Goal: Task Accomplishment & Management: Use online tool/utility

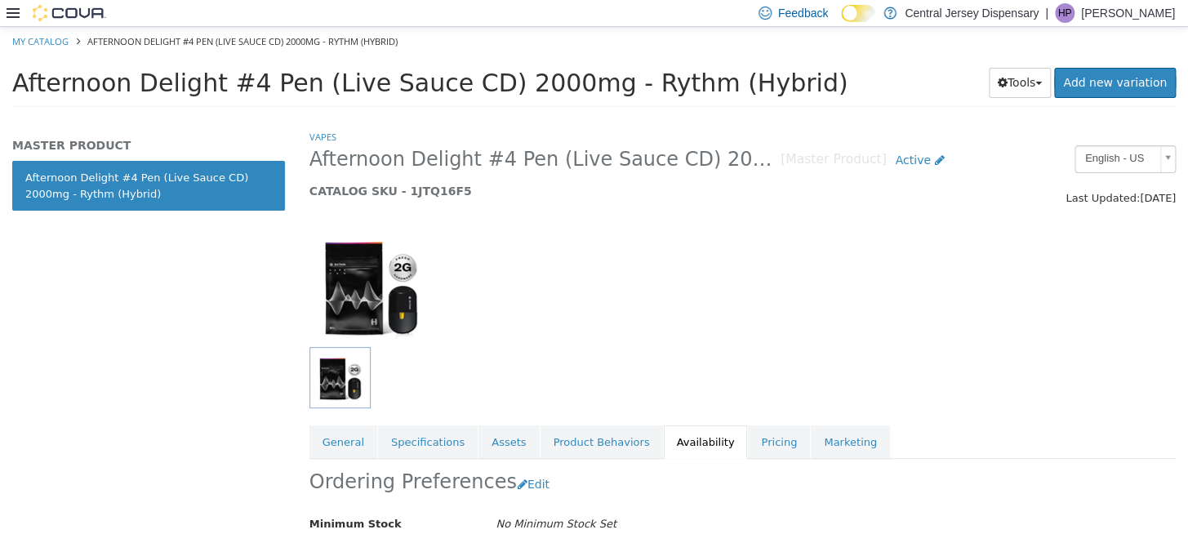
scroll to position [176, 0]
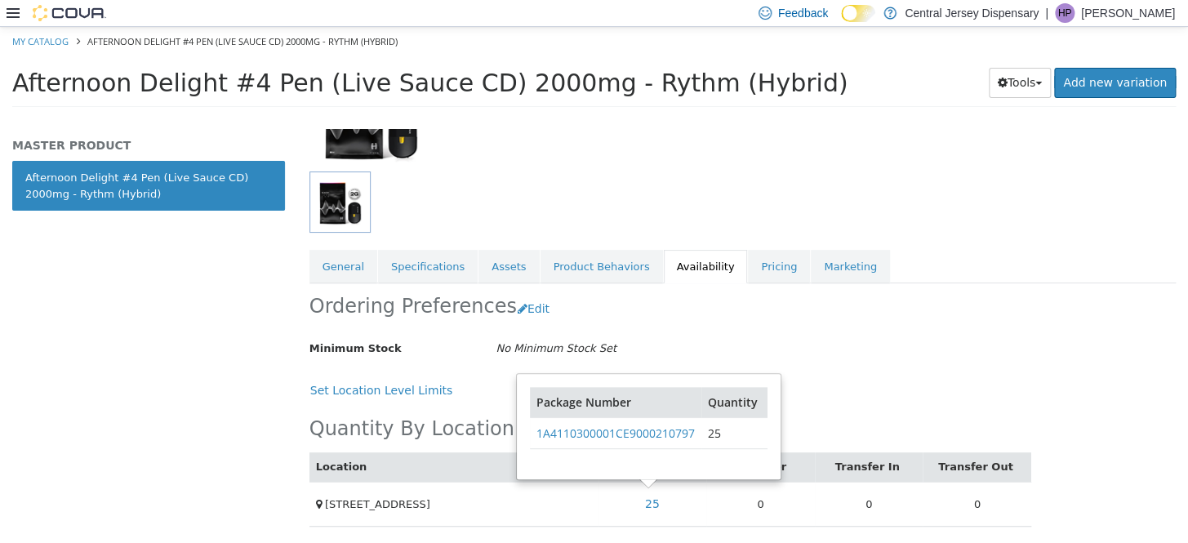
click at [15, 16] on icon at bounding box center [13, 13] width 13 height 13
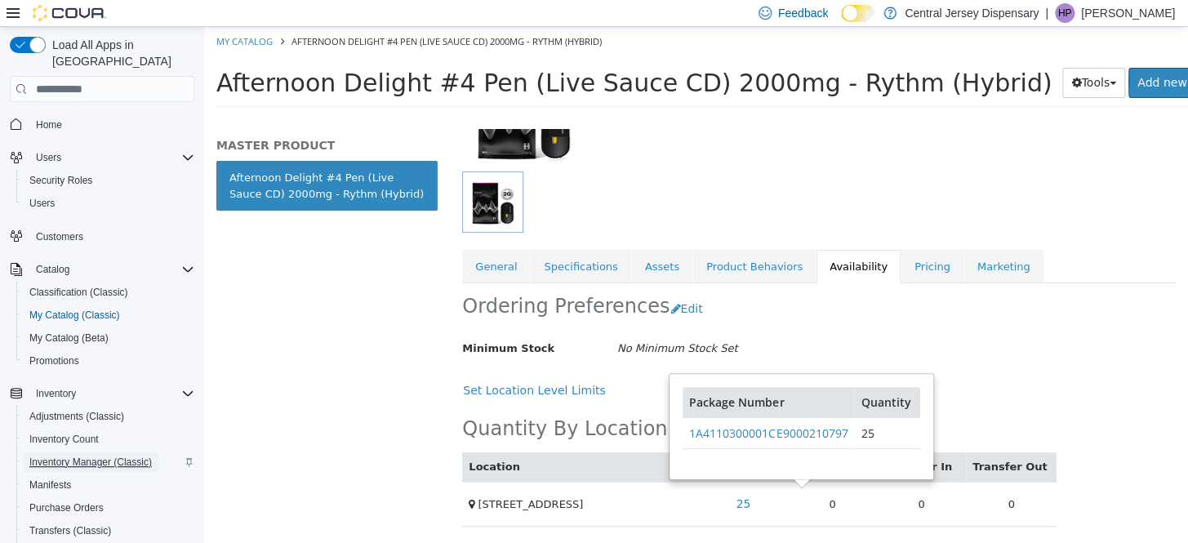
click at [60, 456] on span "Inventory Manager (Classic)" at bounding box center [90, 462] width 122 height 13
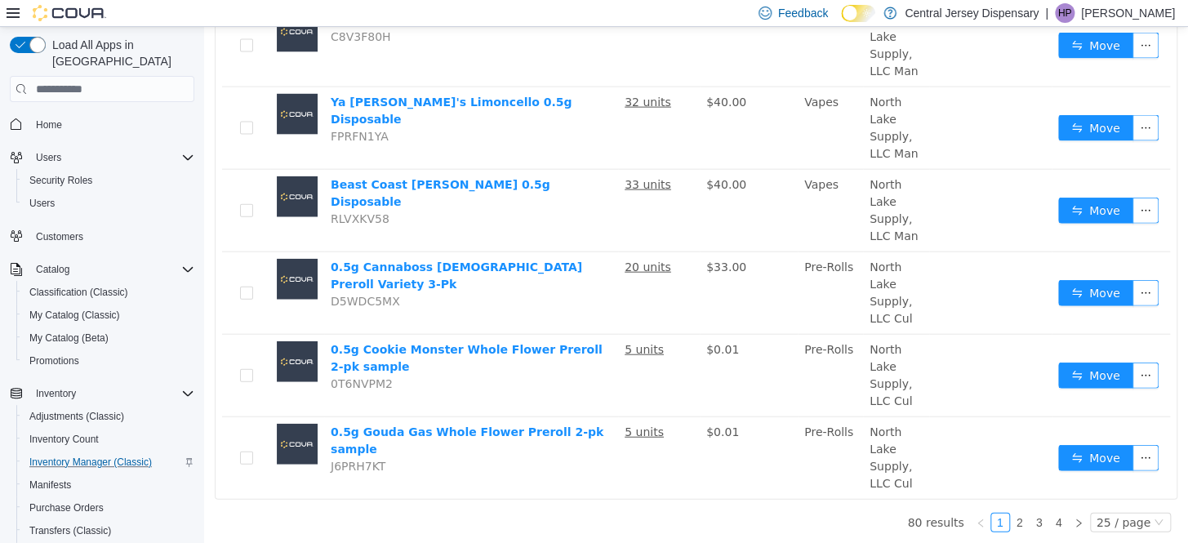
scroll to position [1516, 0]
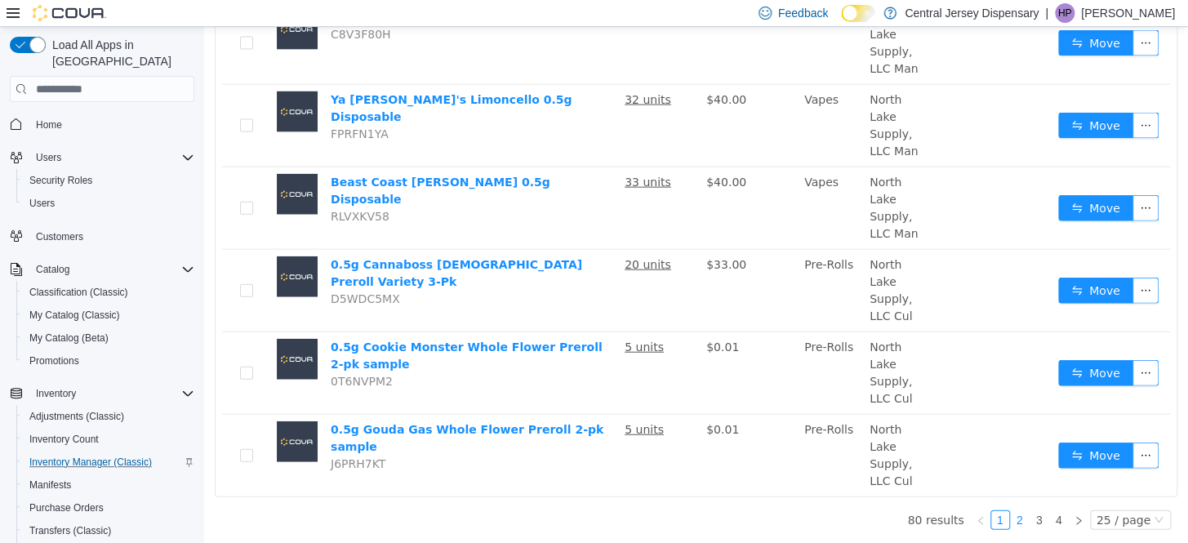
click at [1020, 514] on link "2" at bounding box center [1020, 520] width 18 height 18
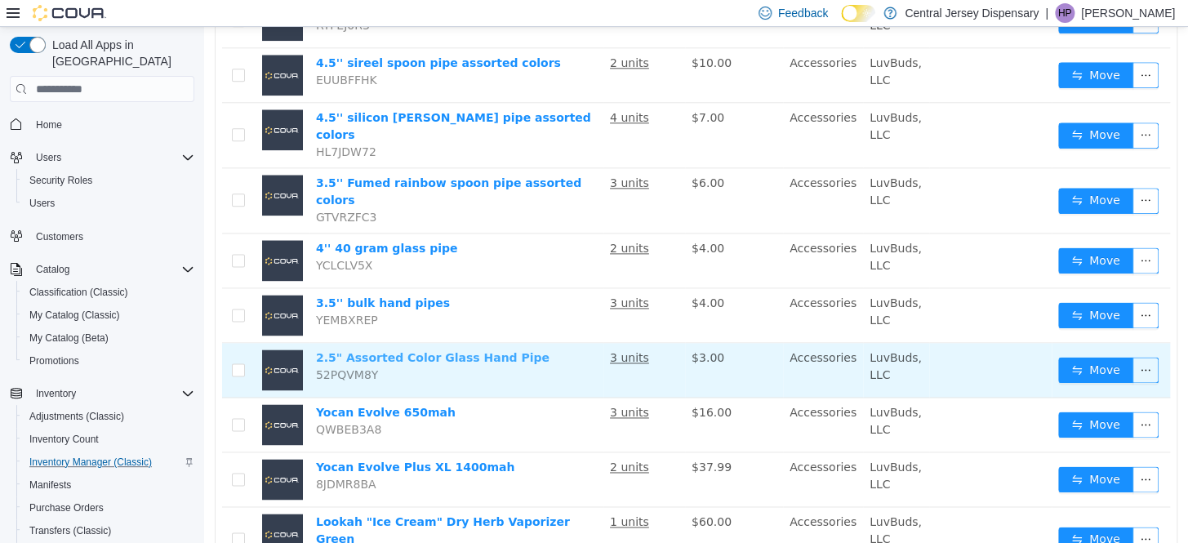
scroll to position [1186, 0]
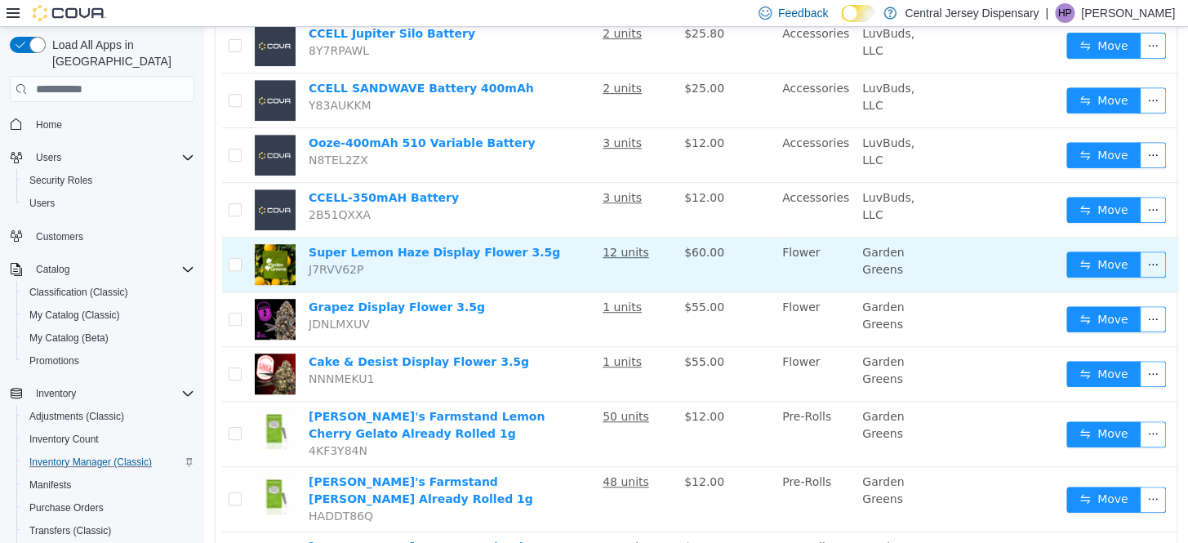
scroll to position [296, 0]
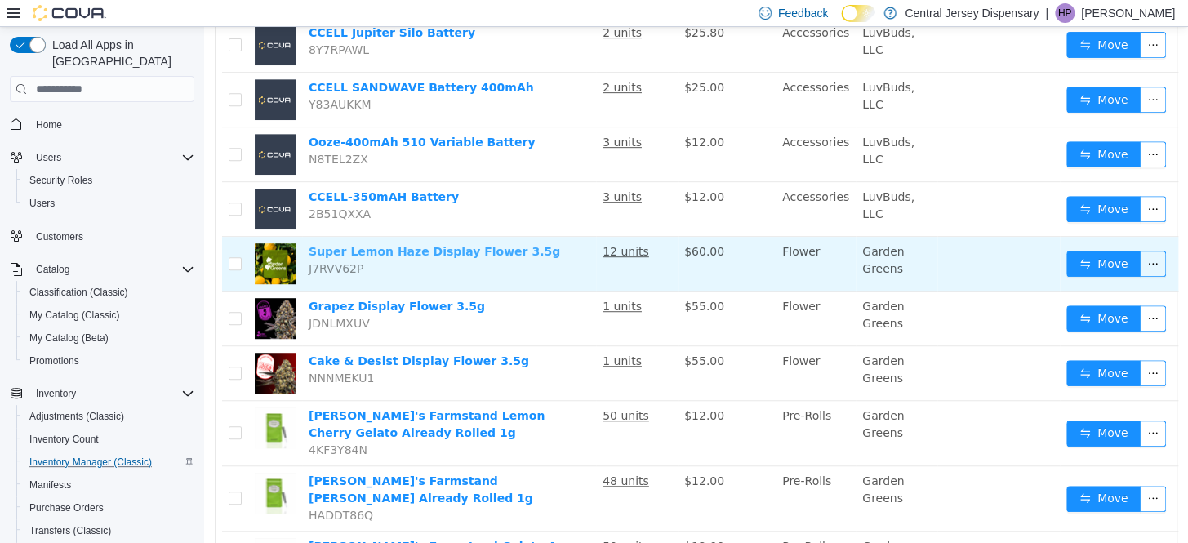
click at [436, 246] on link "Super Lemon Haze Display Flower 3.5g" at bounding box center [435, 251] width 252 height 13
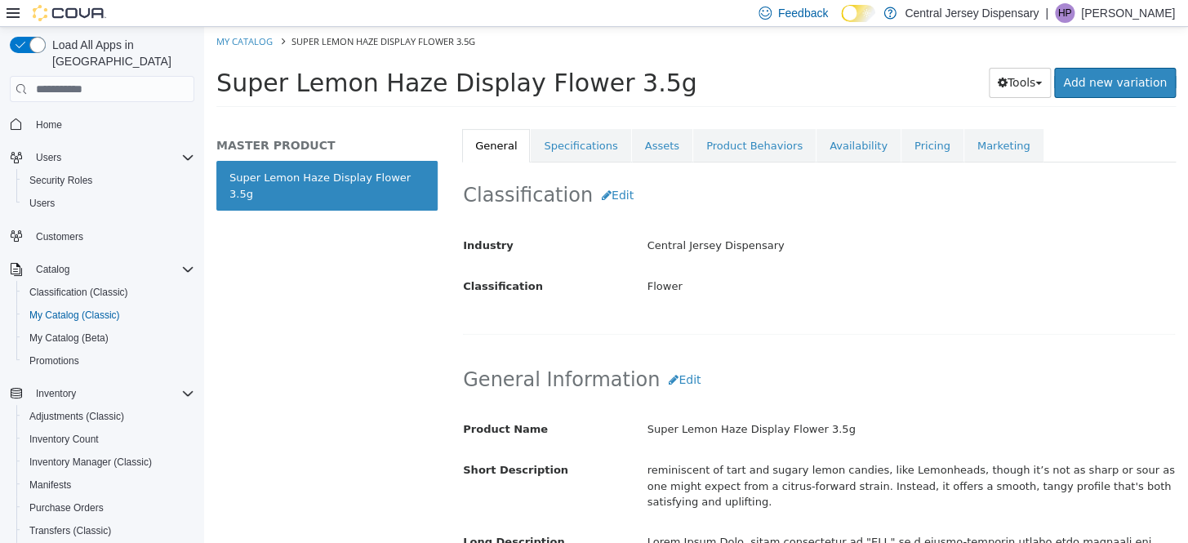
scroll to position [222, 0]
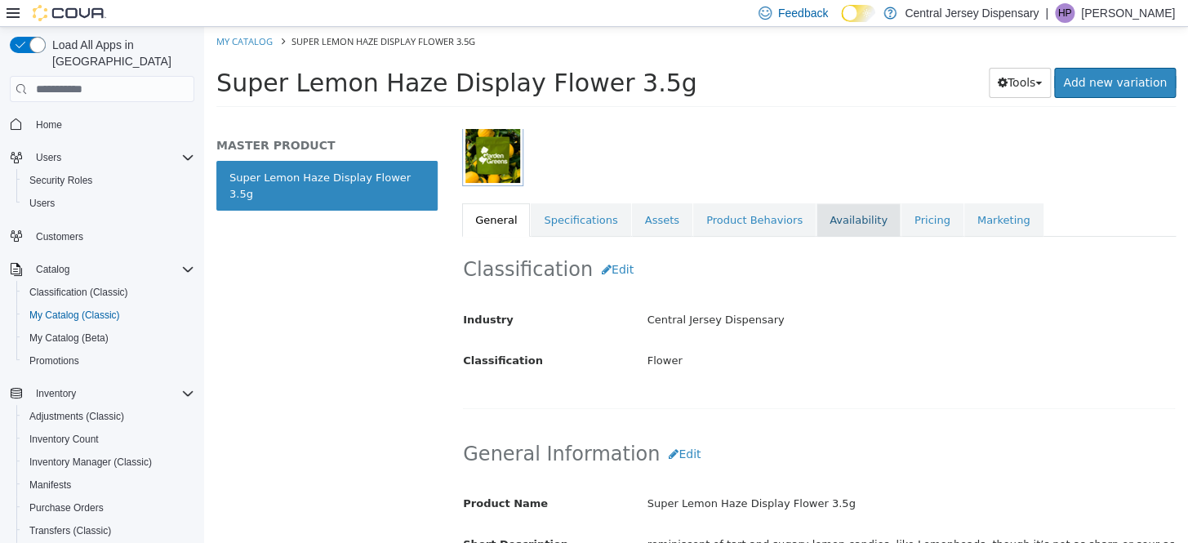
click at [836, 222] on link "Availability" at bounding box center [859, 220] width 84 height 34
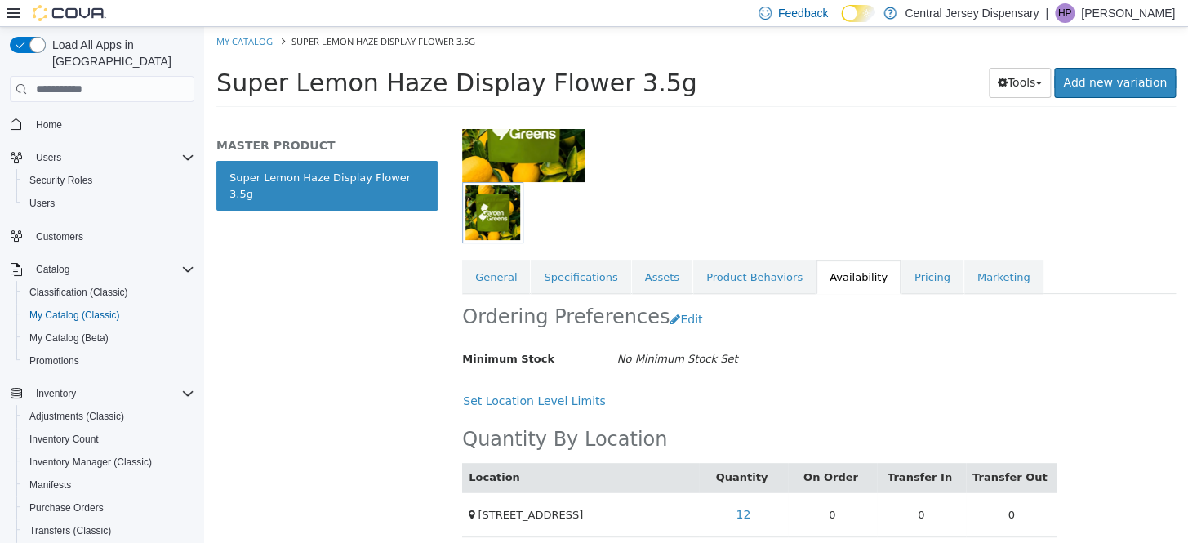
scroll to position [176, 0]
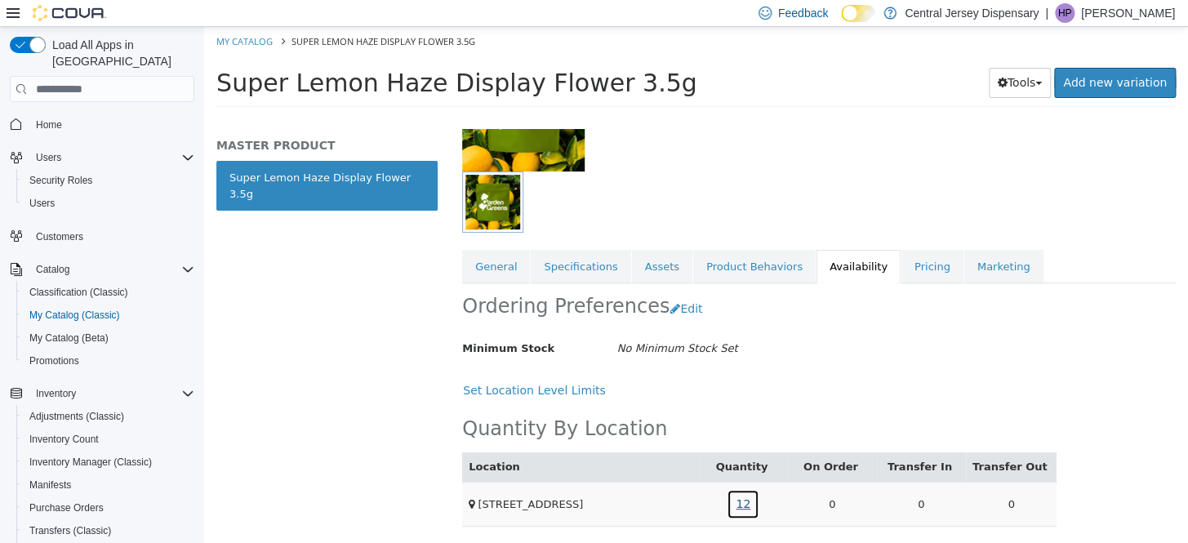
click at [742, 501] on link "12" at bounding box center [743, 504] width 33 height 30
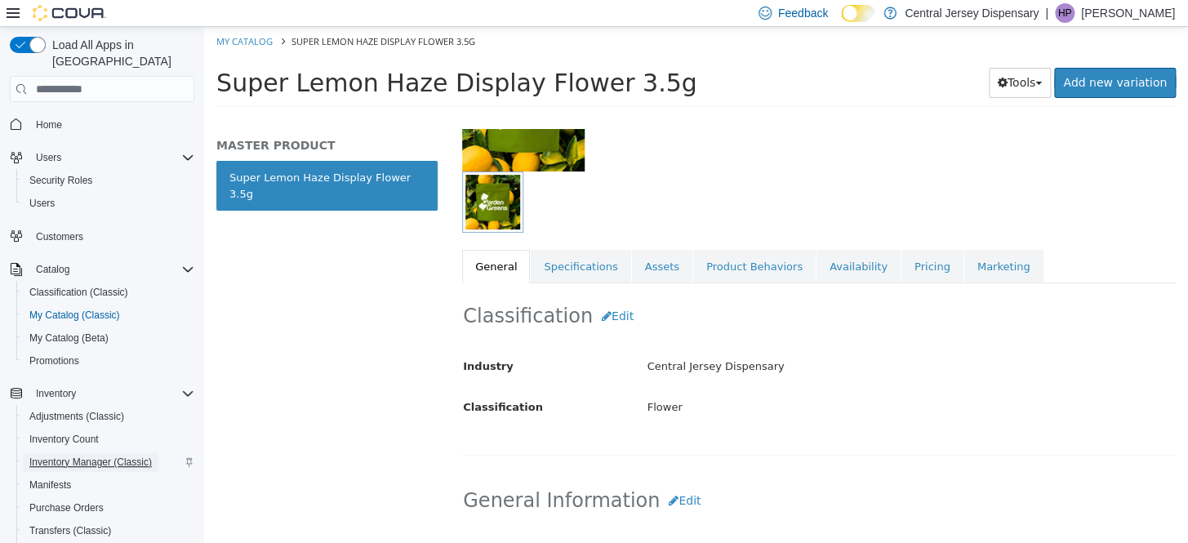
click at [66, 456] on span "Inventory Manager (Classic)" at bounding box center [90, 462] width 122 height 13
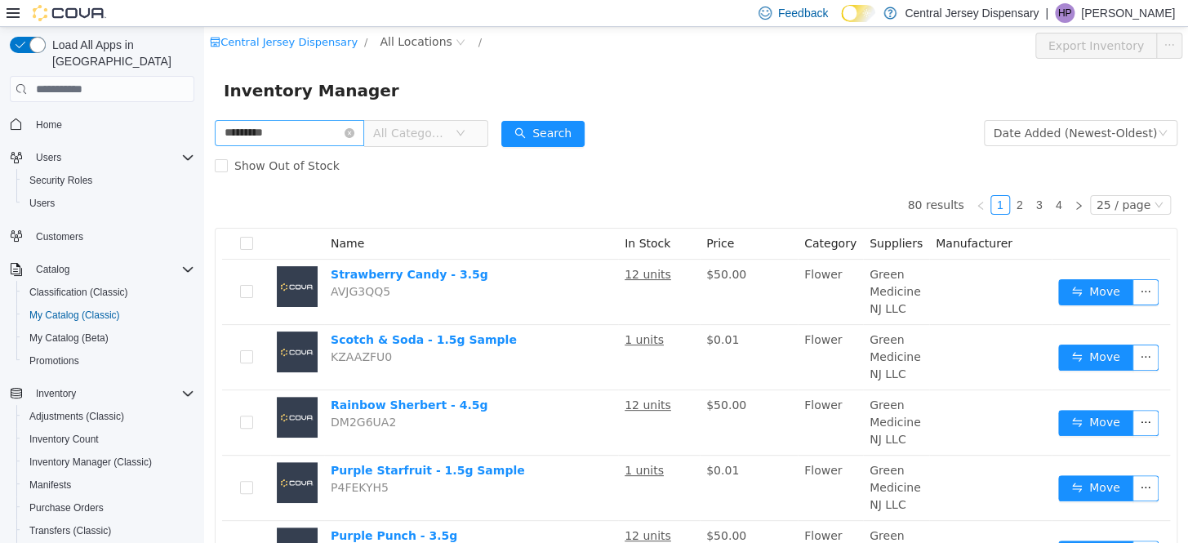
type input "*********"
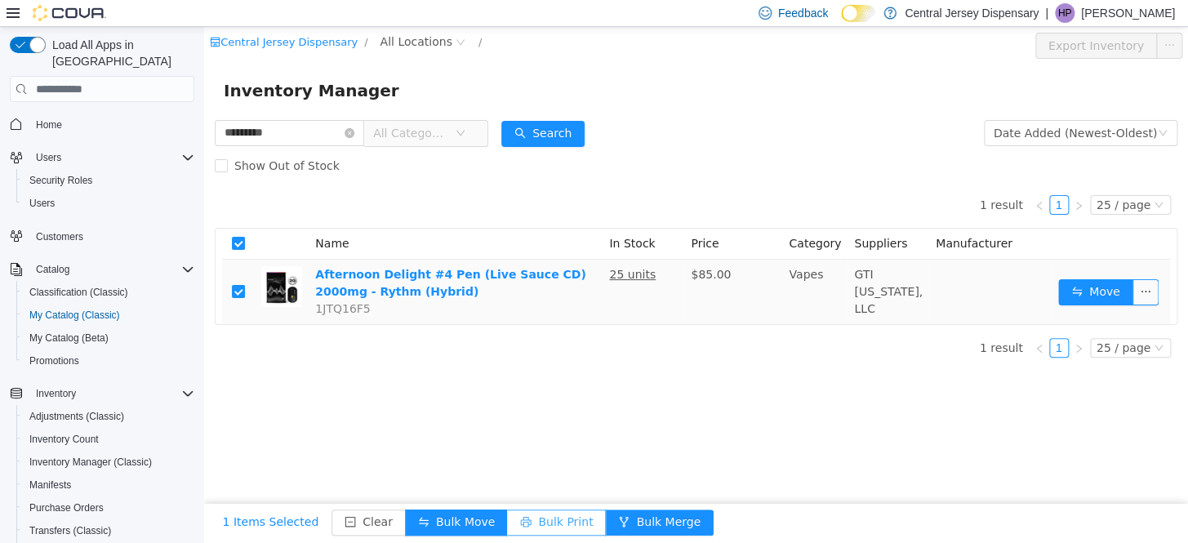
click at [541, 519] on button "Bulk Print" at bounding box center [556, 523] width 99 height 26
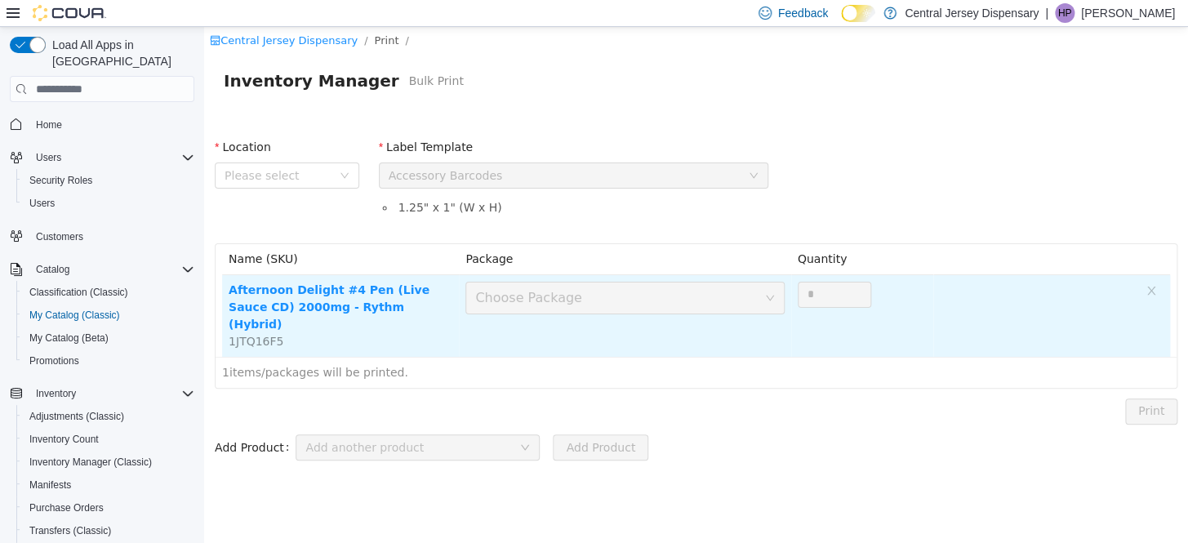
click at [575, 303] on div "Choose Package" at bounding box center [615, 298] width 281 height 16
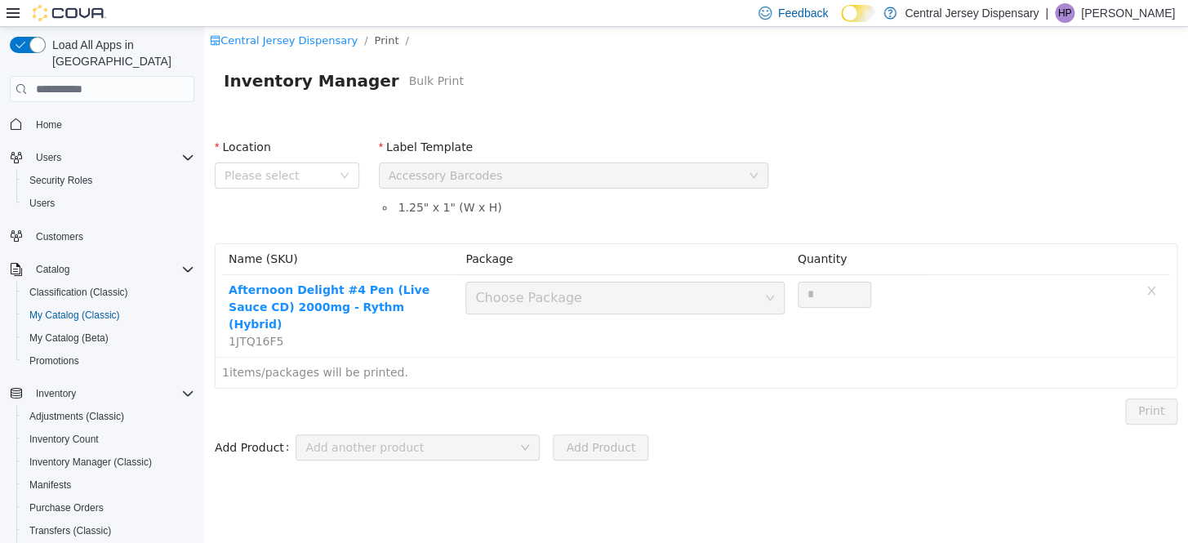
click at [626, 235] on div "Name (SKU) Package Quantity Afternoon Delight #4 Pen (Live Sauce CD) 2000mg - R…" at bounding box center [696, 316] width 982 height 165
click at [652, 177] on div "Please select a label template Accessory Barcodes" at bounding box center [568, 175] width 359 height 24
click at [317, 176] on span "Please select" at bounding box center [278, 175] width 107 height 16
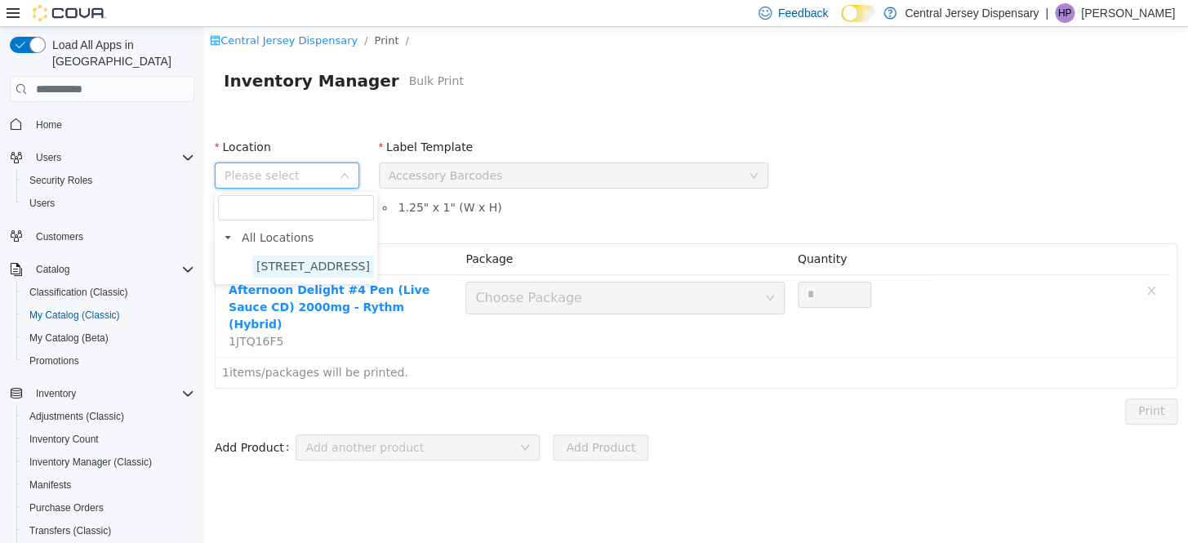
click at [289, 264] on span "[STREET_ADDRESS]" at bounding box center [313, 266] width 114 height 13
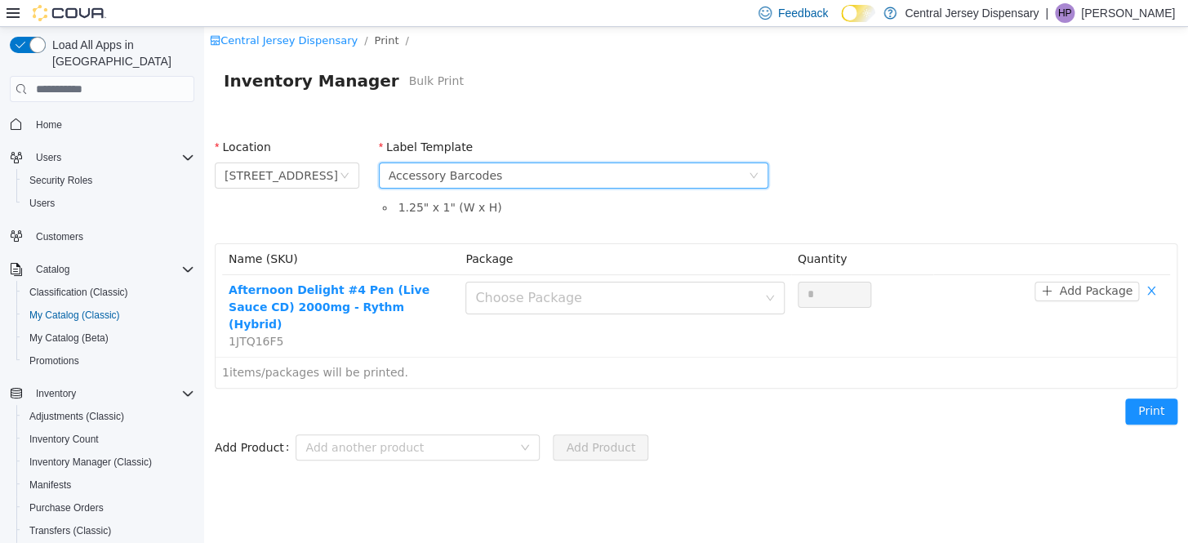
click at [554, 177] on div "Please select a label template Accessory Barcodes" at bounding box center [568, 175] width 359 height 24
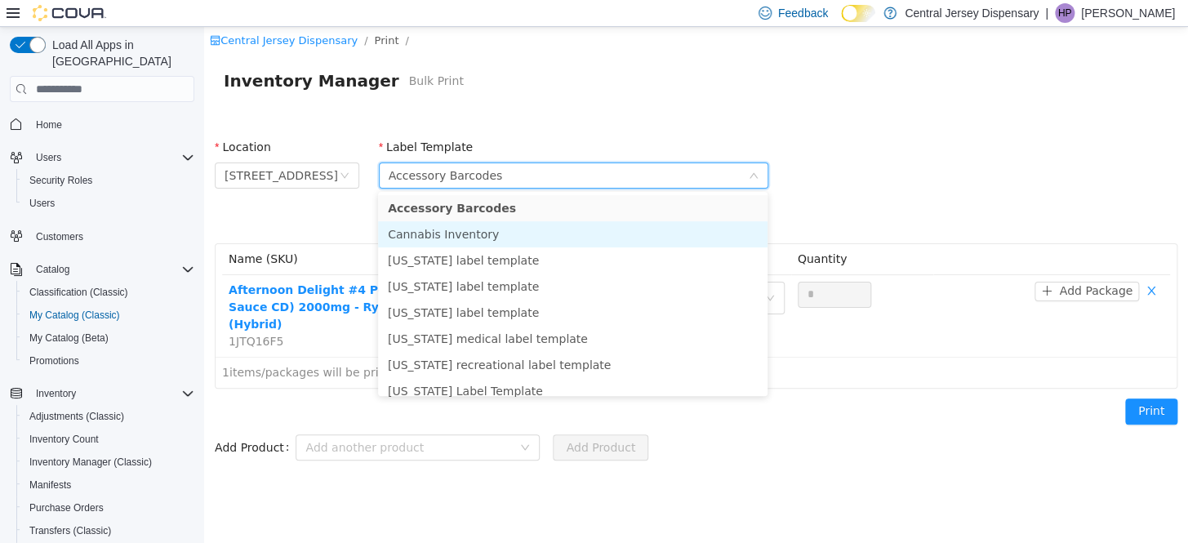
click at [451, 232] on li "Cannabis Inventory" at bounding box center [573, 234] width 390 height 26
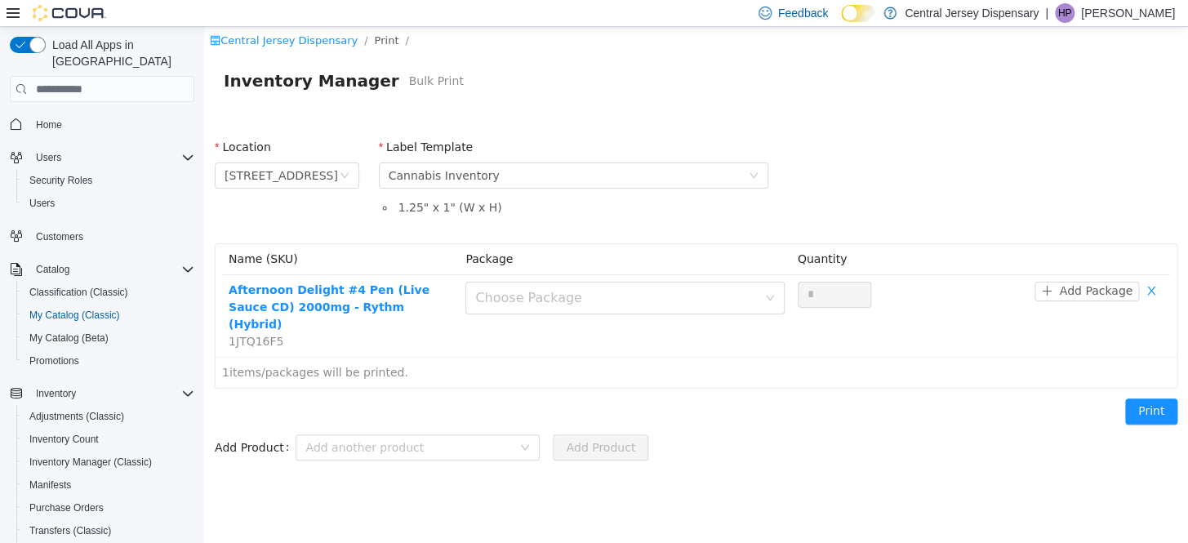
click at [590, 214] on li "1.25 " x 1 " (W x H)" at bounding box center [581, 207] width 373 height 17
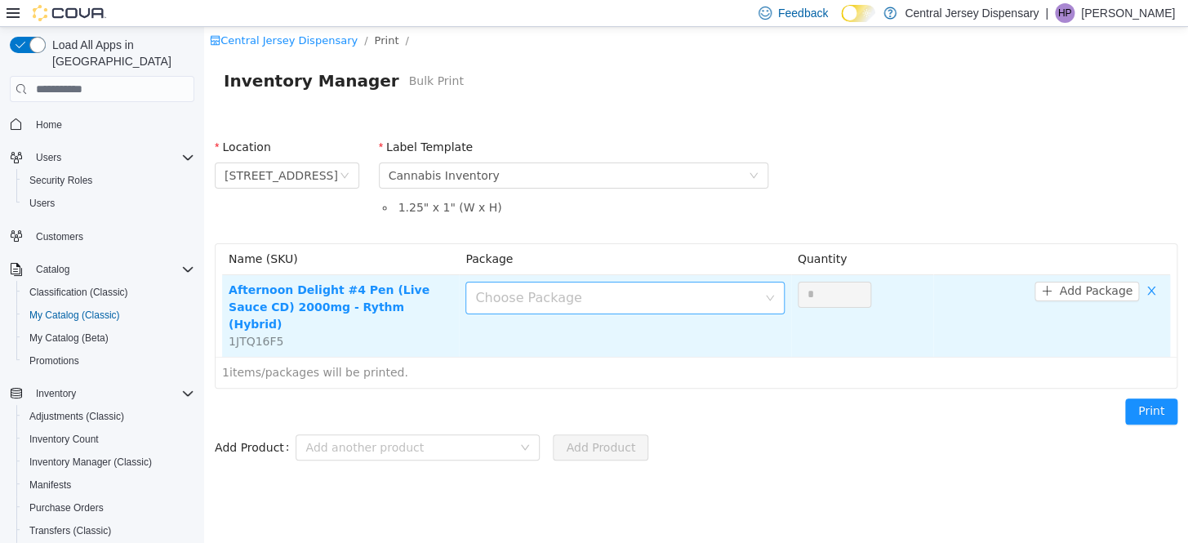
click at [632, 292] on div "Choose Package" at bounding box center [615, 298] width 281 height 16
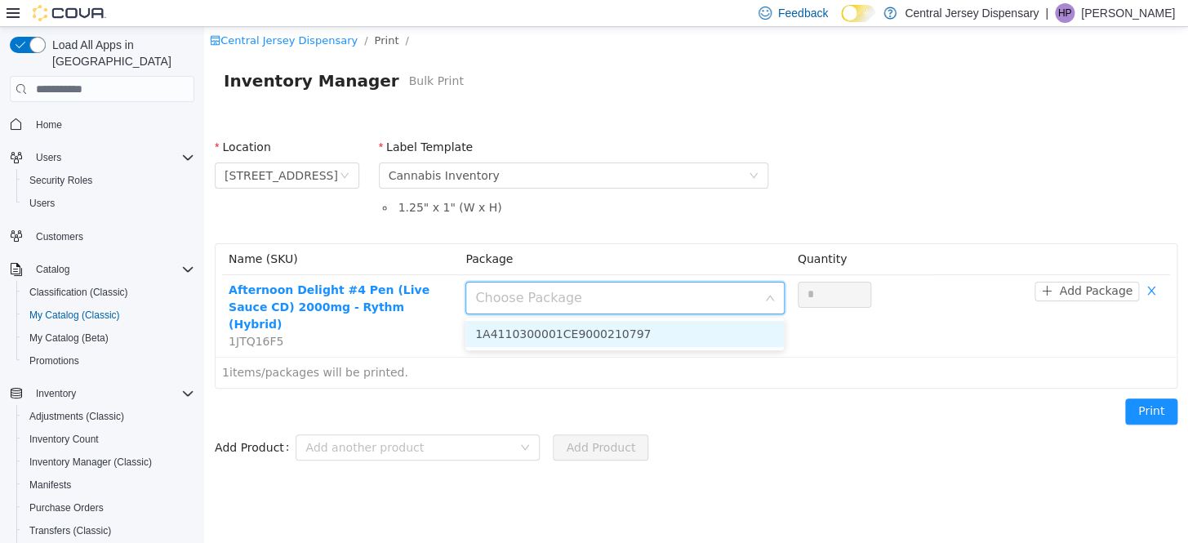
click at [610, 332] on li "1A4110300001CE9000210797" at bounding box center [624, 334] width 318 height 26
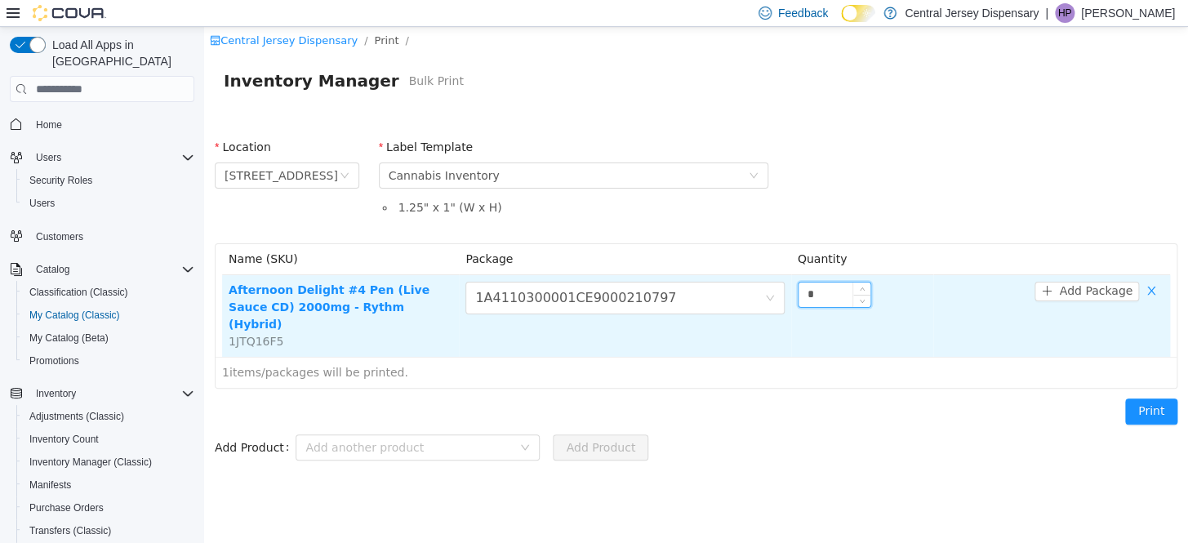
click at [802, 297] on input "*" at bounding box center [835, 295] width 72 height 24
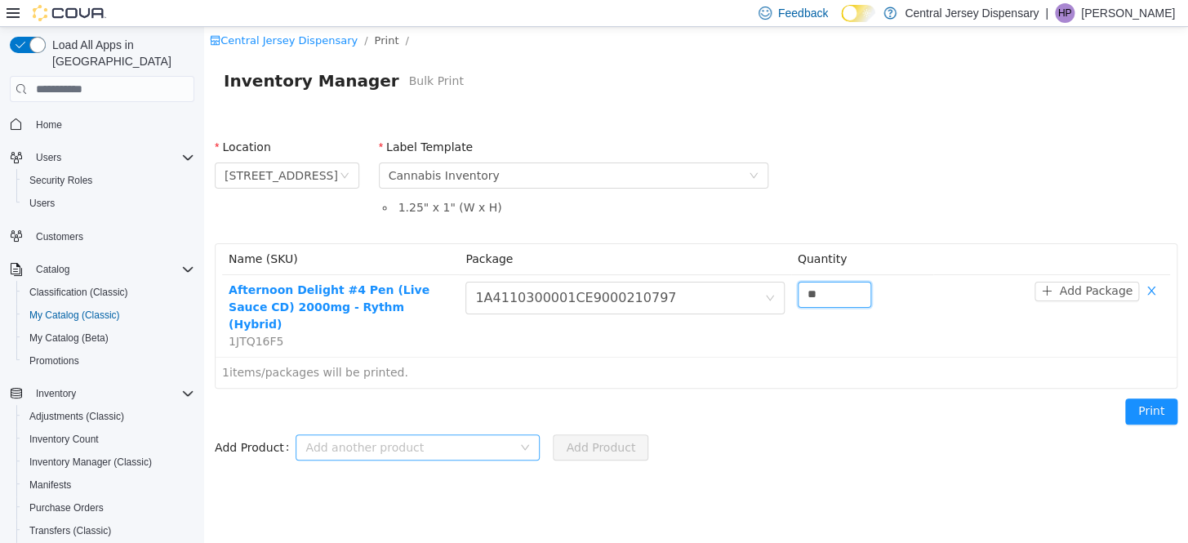
click at [425, 439] on div "Add another product" at bounding box center [408, 447] width 207 height 16
type input "**"
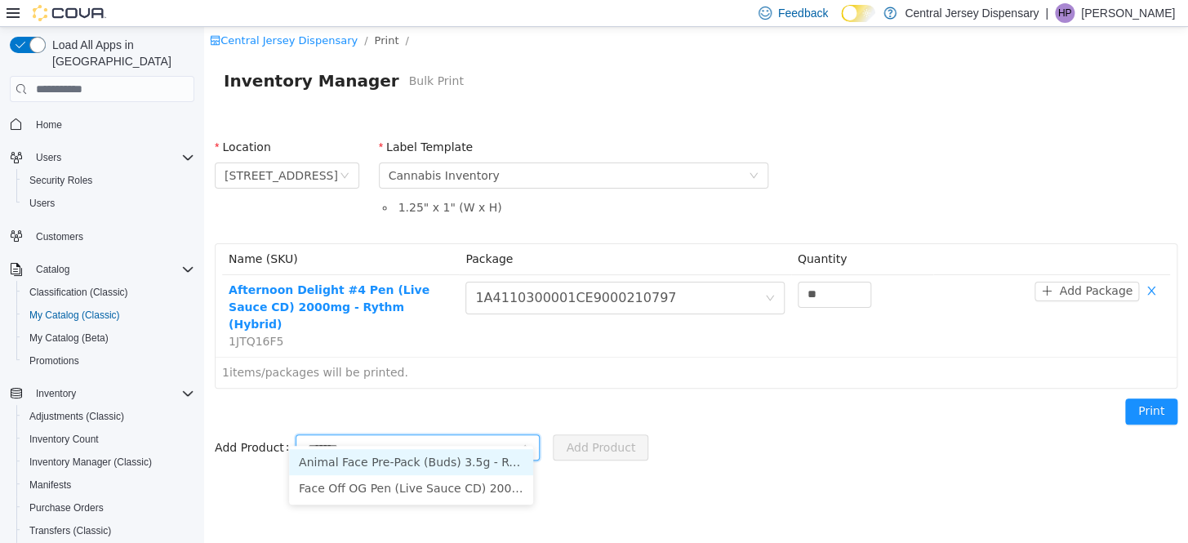
type input "********"
click at [405, 461] on li "Face Off OG Pen (Live Sauce CD) 2000mg - Rythm (Indica Dominant)" at bounding box center [411, 462] width 244 height 26
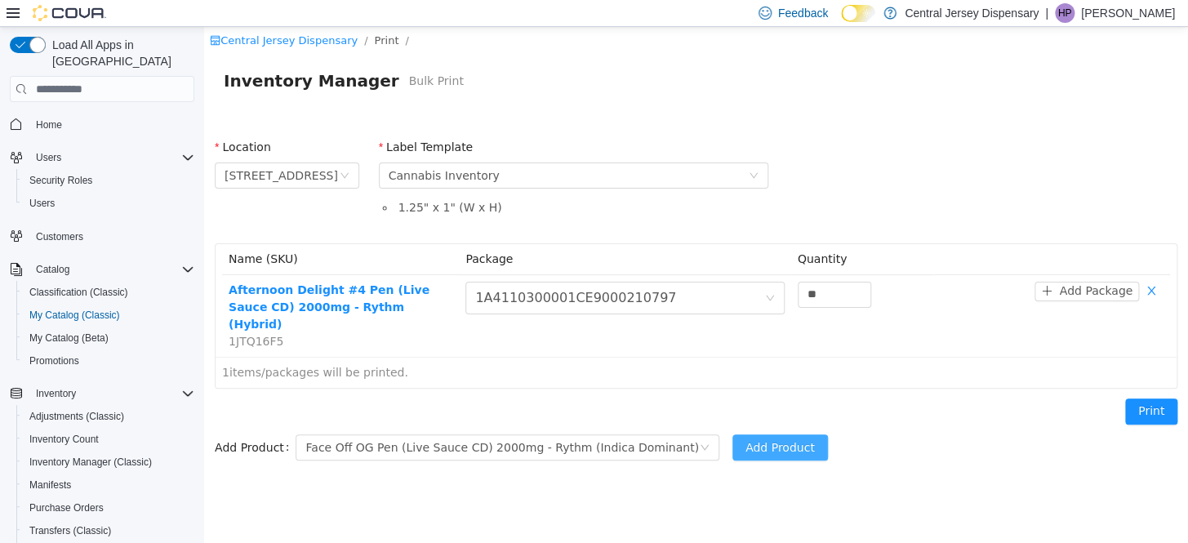
click at [732, 434] on button "Add Product" at bounding box center [780, 447] width 96 height 26
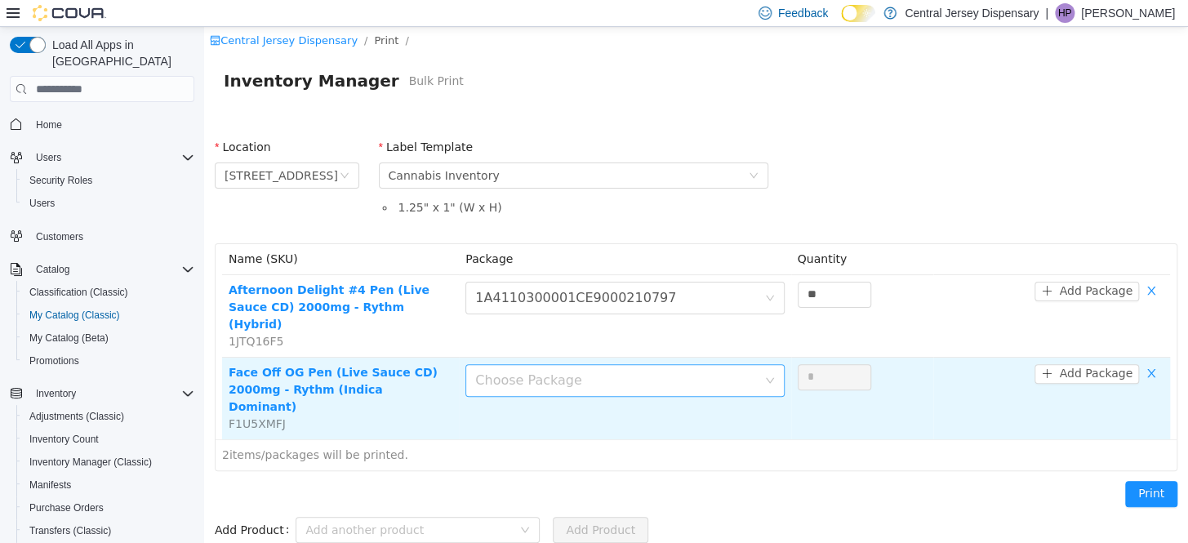
click at [701, 372] on div "Choose Package" at bounding box center [615, 380] width 281 height 16
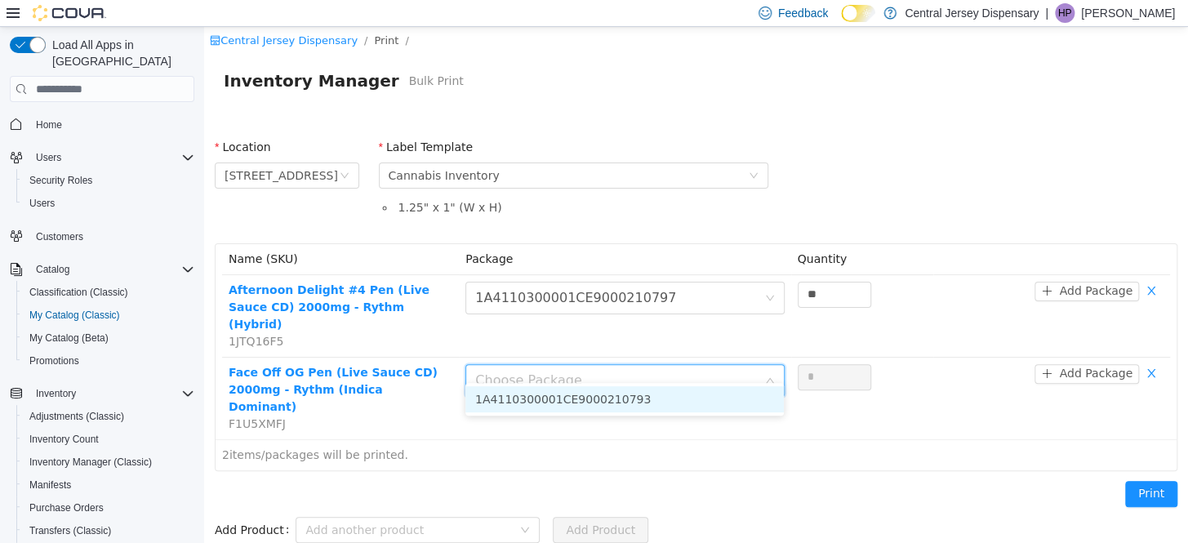
click at [603, 398] on li "1A4110300001CE9000210793" at bounding box center [624, 399] width 318 height 26
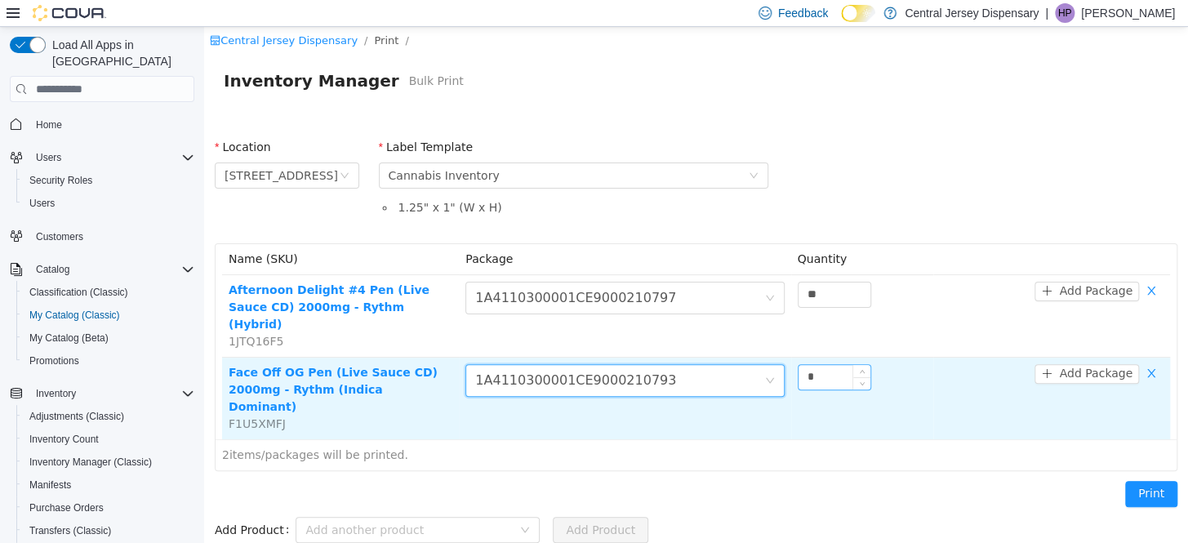
click at [824, 369] on input "*" at bounding box center [835, 377] width 72 height 24
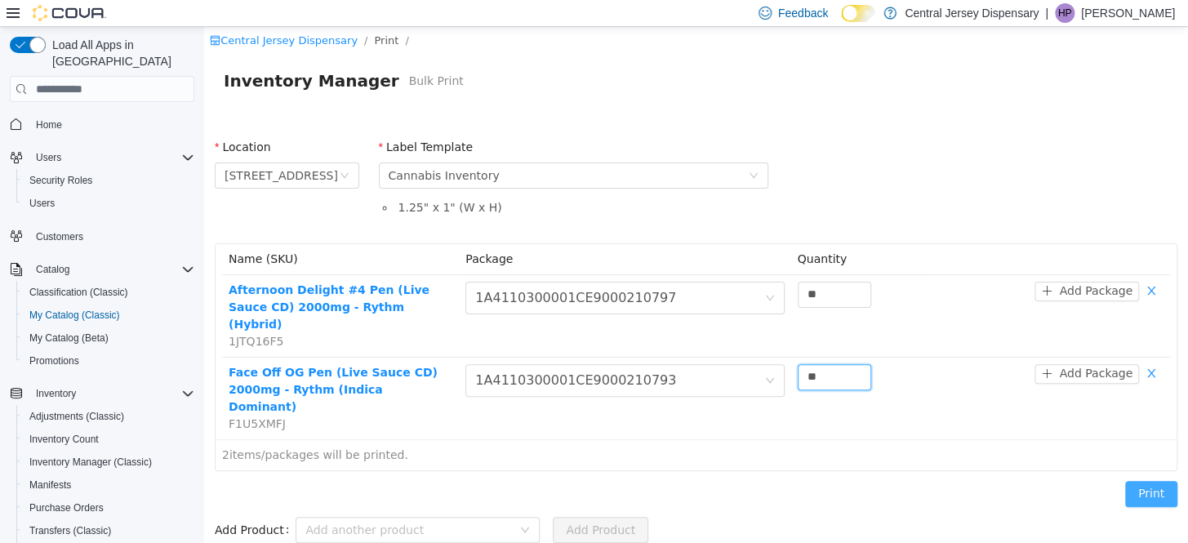
type input "**"
click at [1160, 481] on button "Print" at bounding box center [1151, 494] width 52 height 26
click at [1148, 481] on button "Print" at bounding box center [1151, 494] width 52 height 26
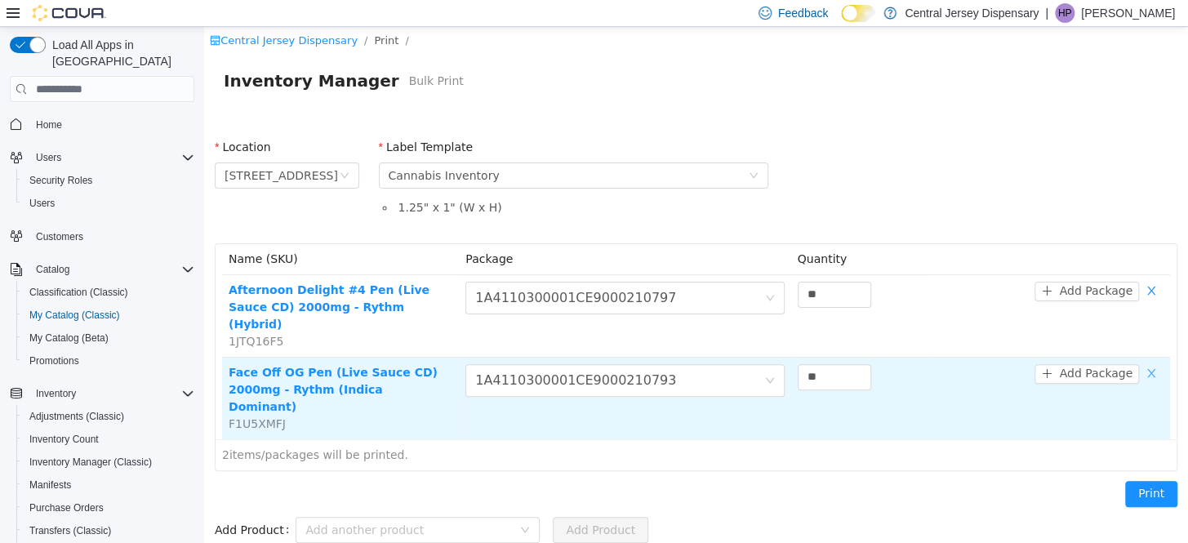
click at [1155, 364] on button "button" at bounding box center [1151, 374] width 24 height 20
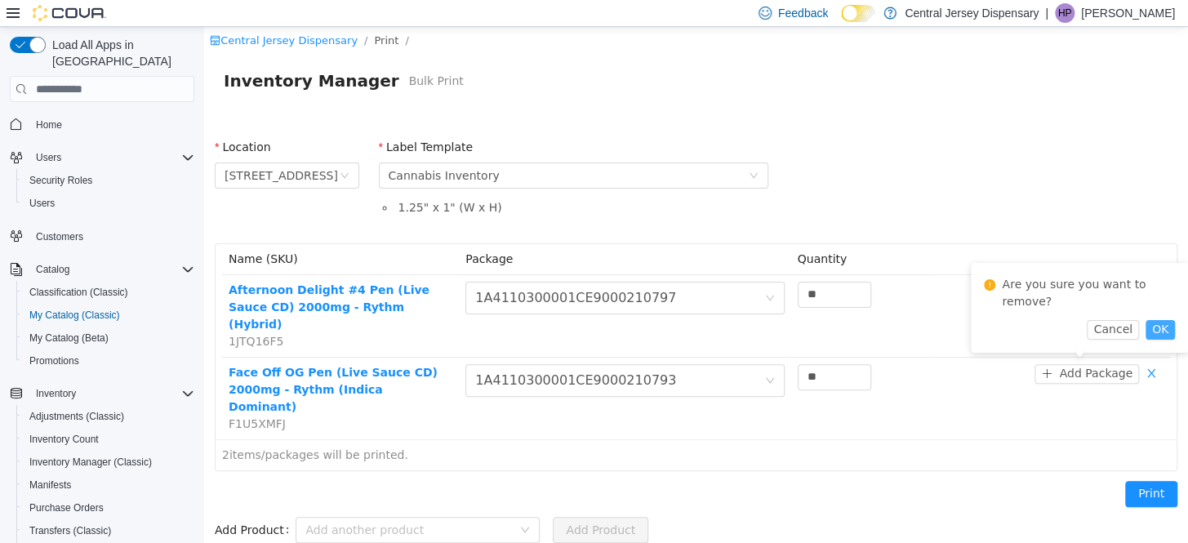
click at [1165, 321] on button "OK" at bounding box center [1160, 330] width 29 height 20
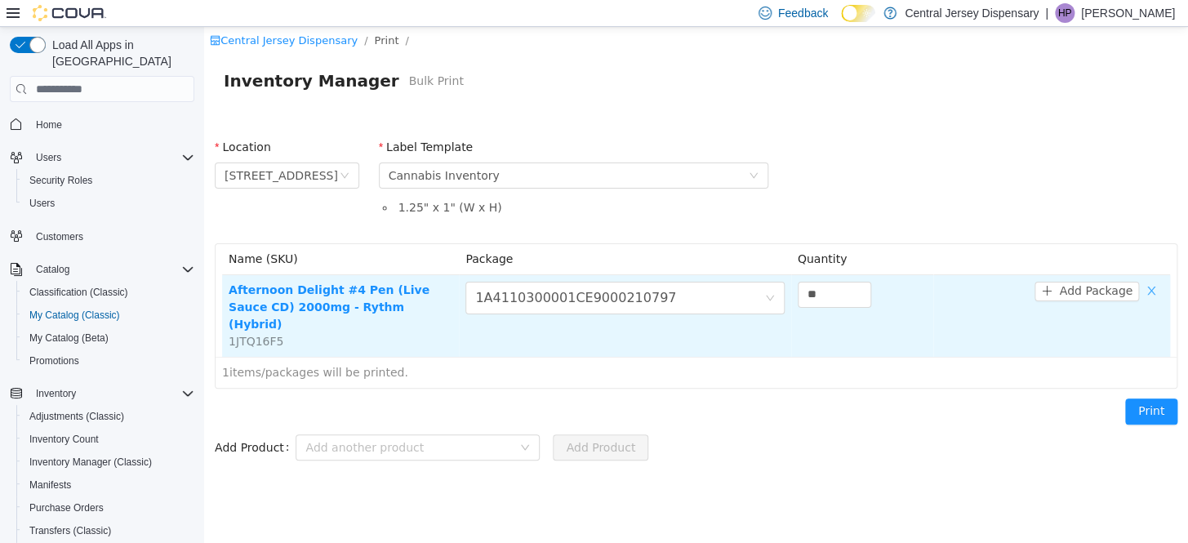
click at [1149, 292] on button "button" at bounding box center [1151, 292] width 24 height 20
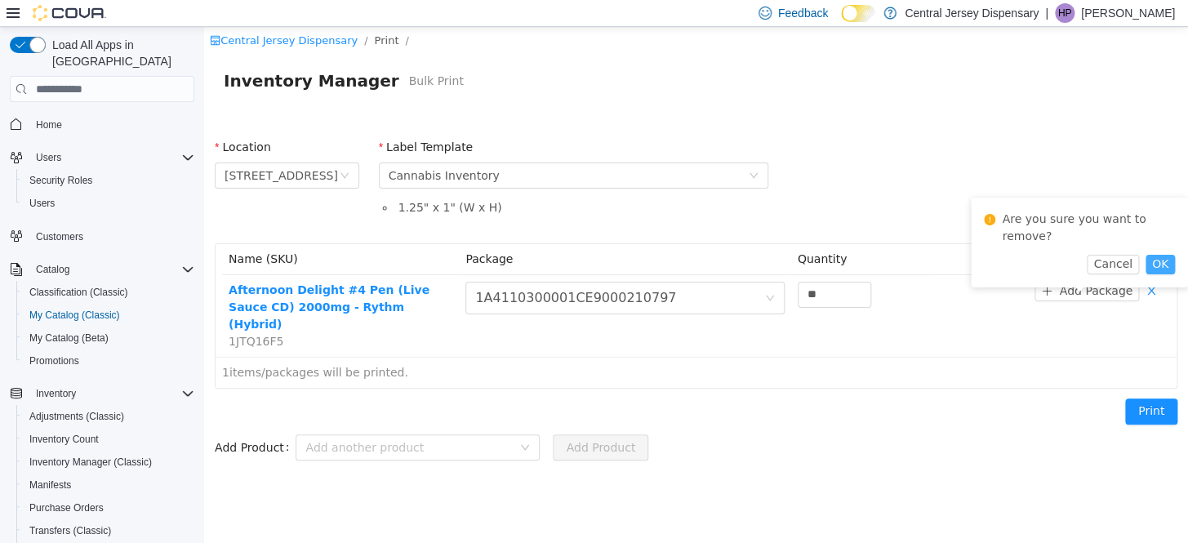
click at [1159, 261] on button "OK" at bounding box center [1160, 265] width 29 height 20
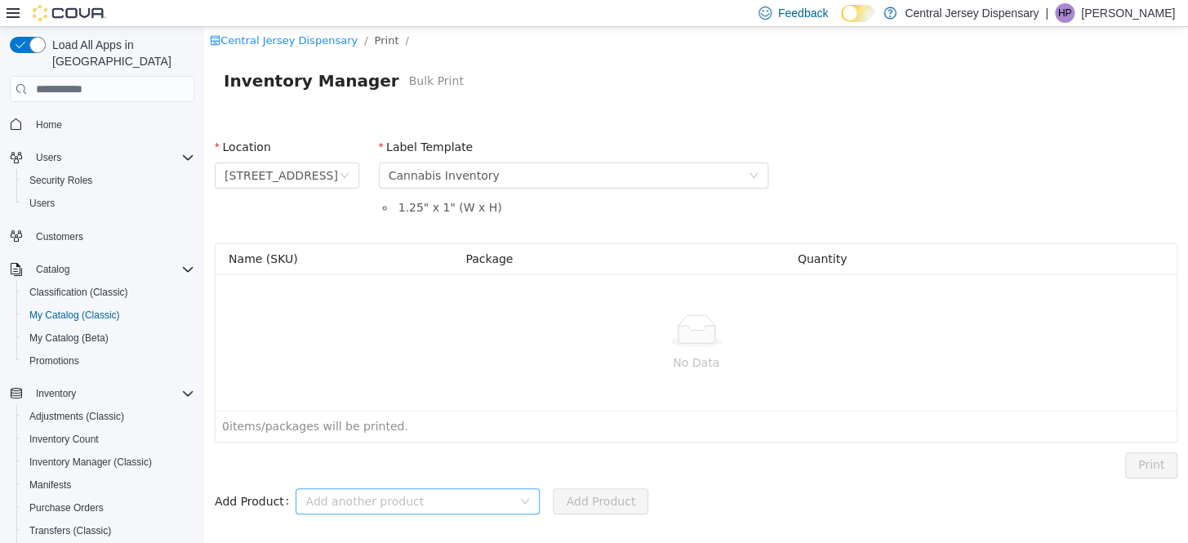
click at [333, 501] on div "Add another product" at bounding box center [408, 501] width 207 height 16
type input "**********"
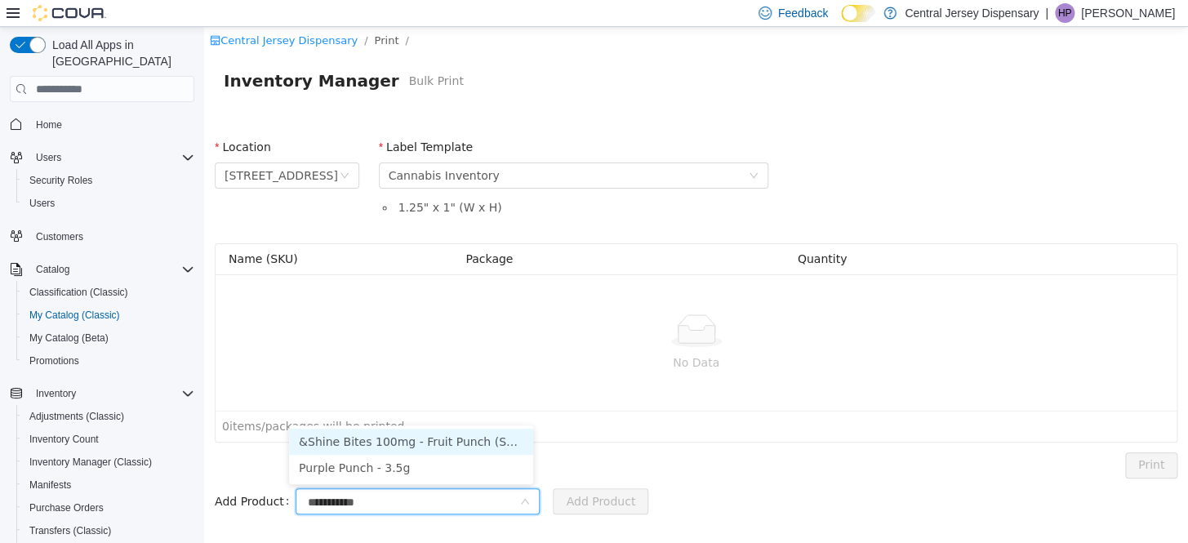
click at [453, 441] on li "&Shine Bites 100mg - Fruit Punch (Sativa Inspired)" at bounding box center [411, 442] width 244 height 26
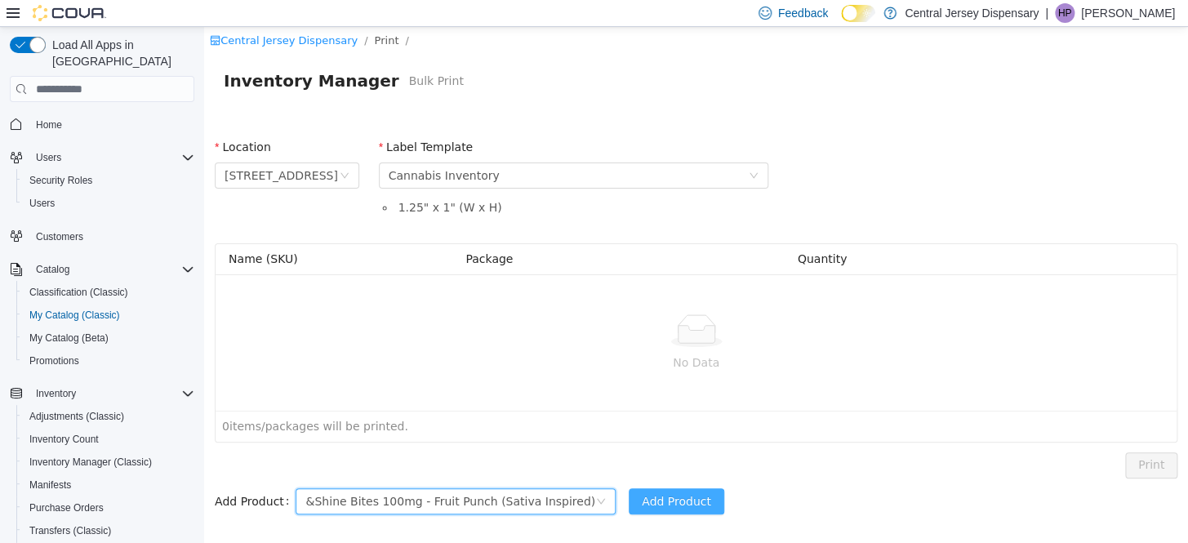
click at [629, 501] on button "Add Product" at bounding box center [677, 501] width 96 height 26
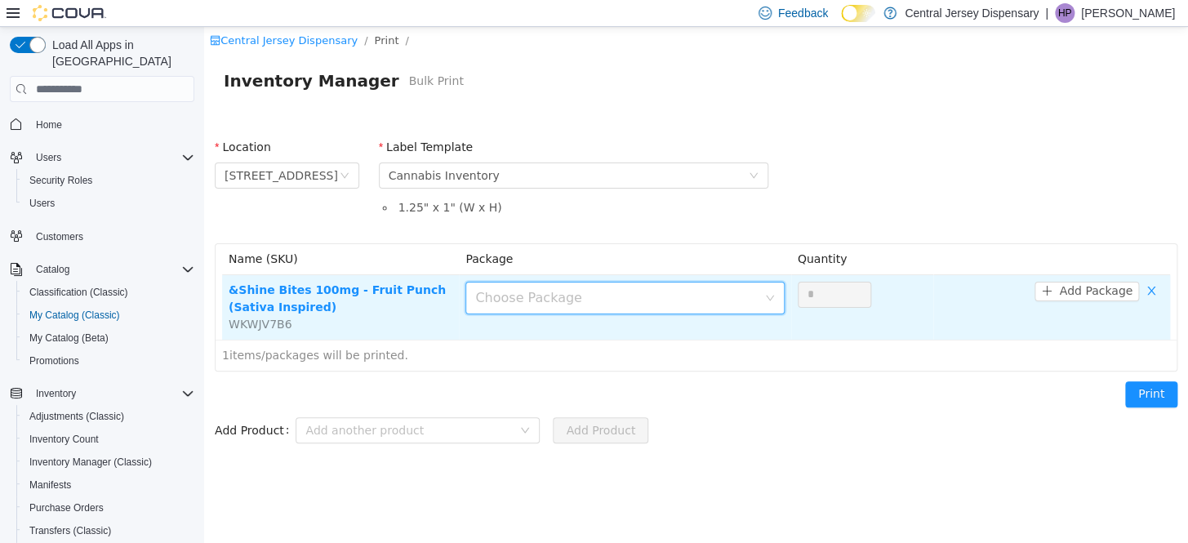
click at [692, 301] on div "Choose Package" at bounding box center [615, 298] width 281 height 16
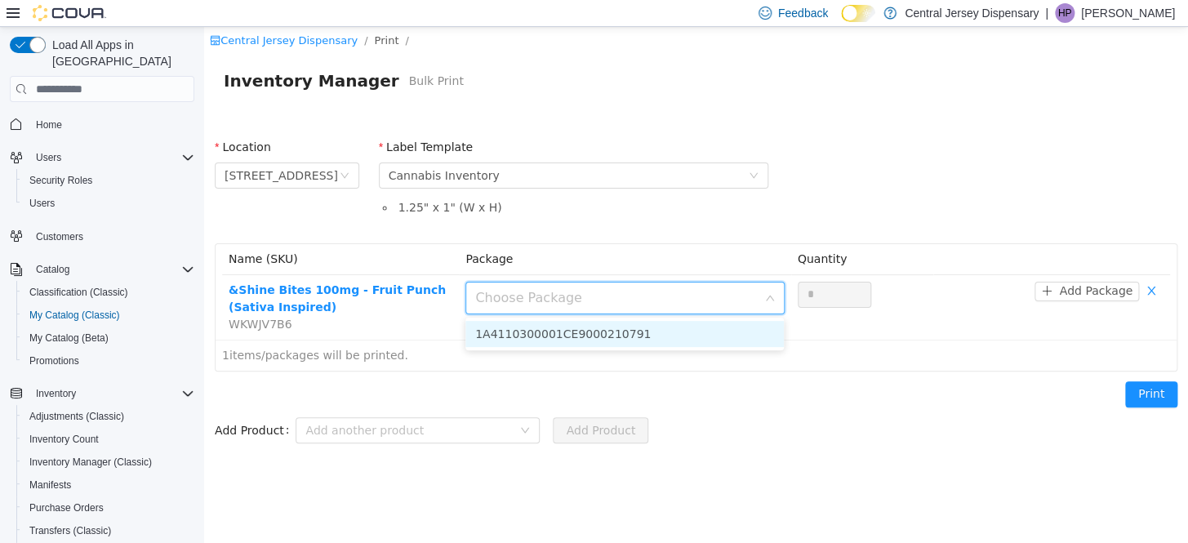
click at [659, 341] on li "1A4110300001CE9000210791" at bounding box center [624, 334] width 318 height 26
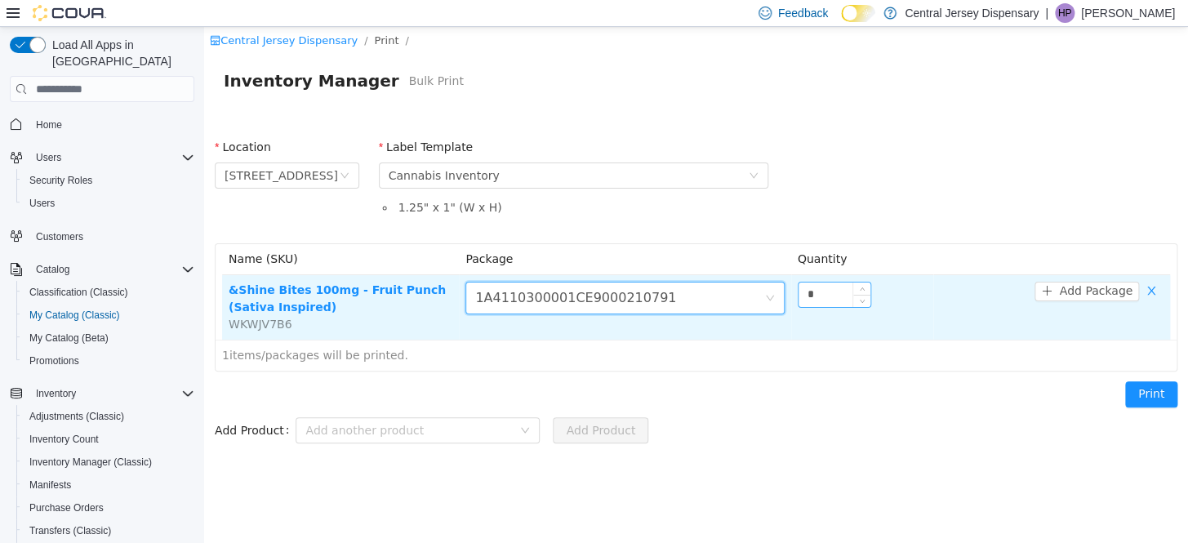
click at [839, 292] on input "*" at bounding box center [835, 295] width 72 height 24
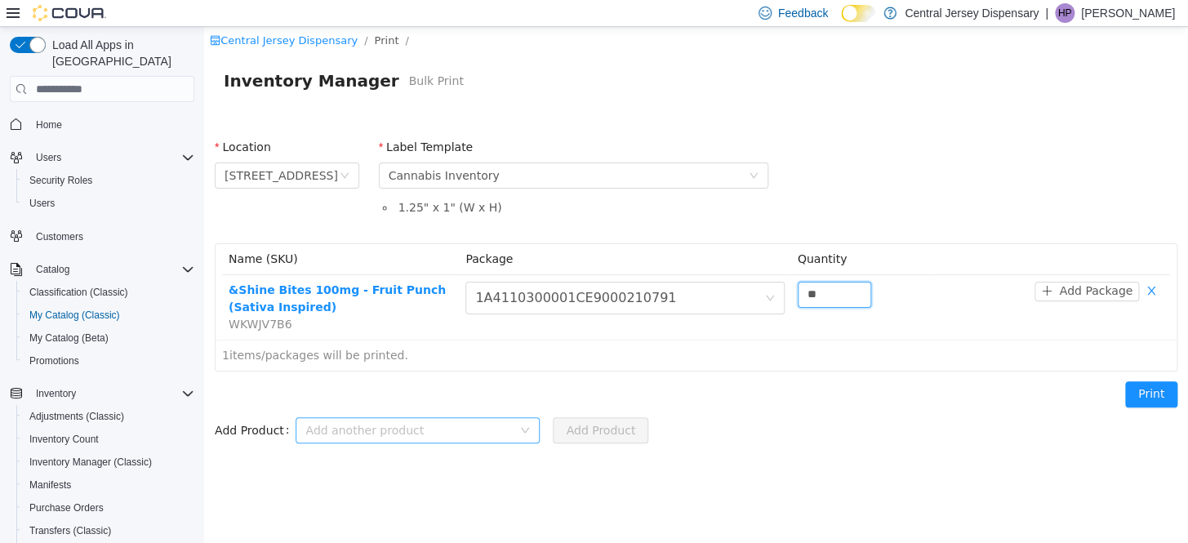
click at [410, 430] on div "Add another product" at bounding box center [408, 430] width 207 height 16
type input "**"
type input "********"
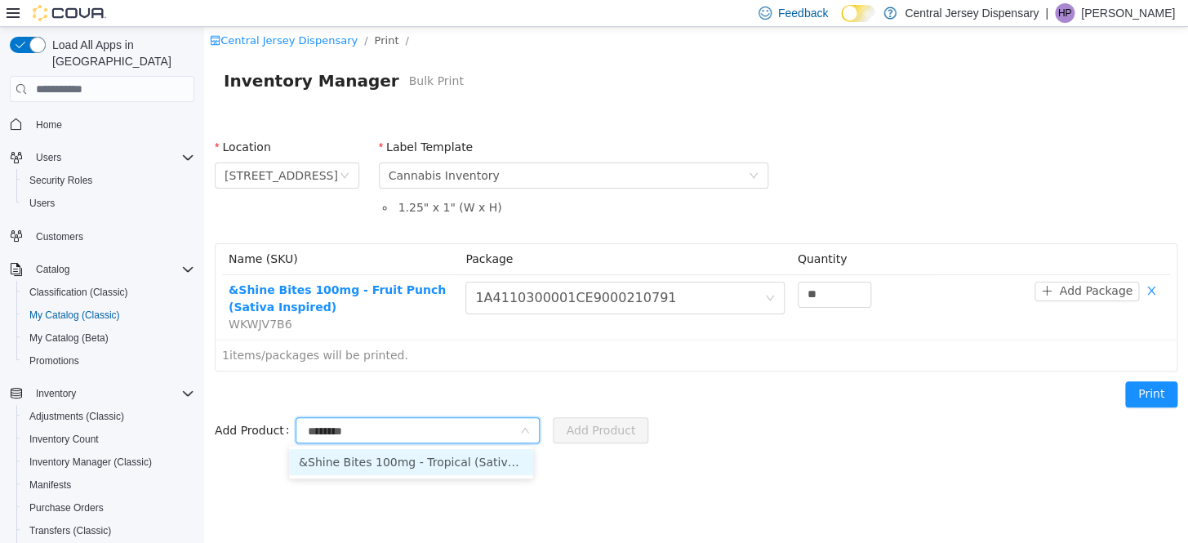
click at [422, 461] on li "&Shine Bites 100mg - Tropical (Sativa Inspired)" at bounding box center [411, 462] width 244 height 26
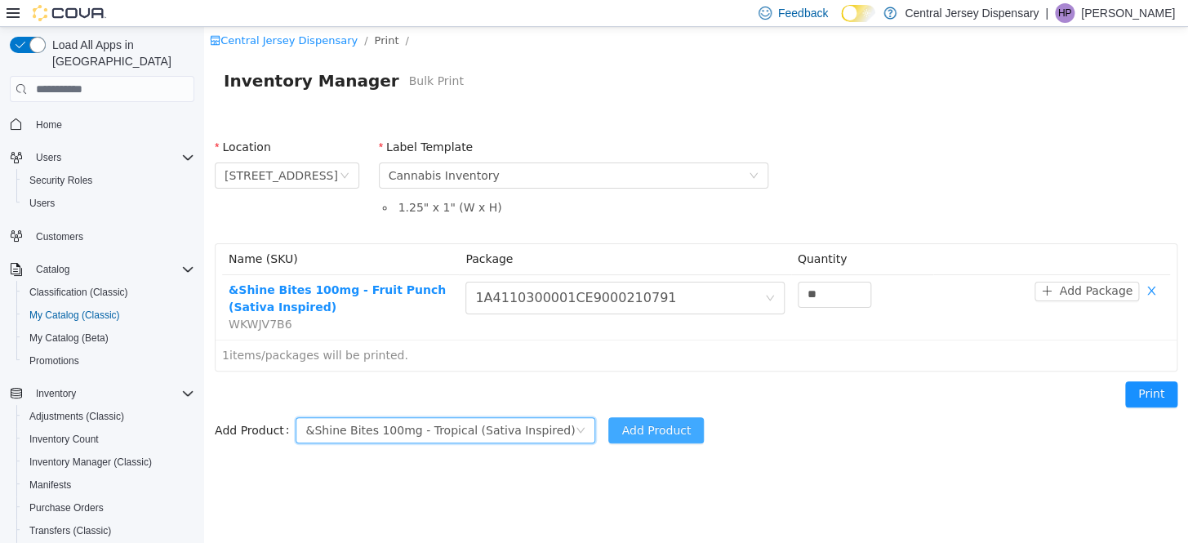
click at [621, 439] on button "Add Product" at bounding box center [656, 430] width 96 height 26
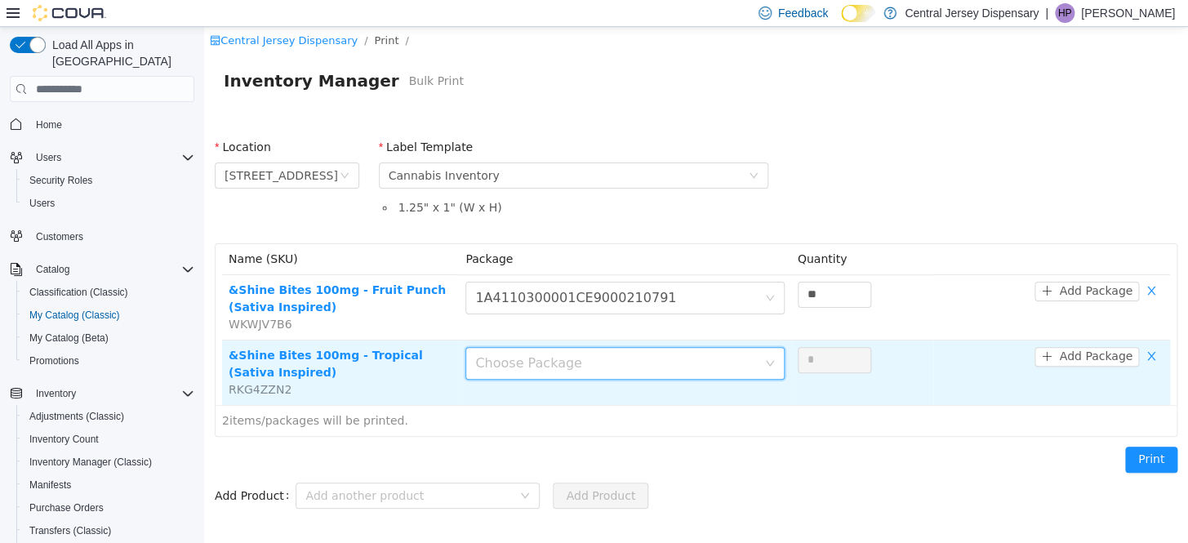
click at [636, 359] on div "Choose Package" at bounding box center [615, 363] width 281 height 16
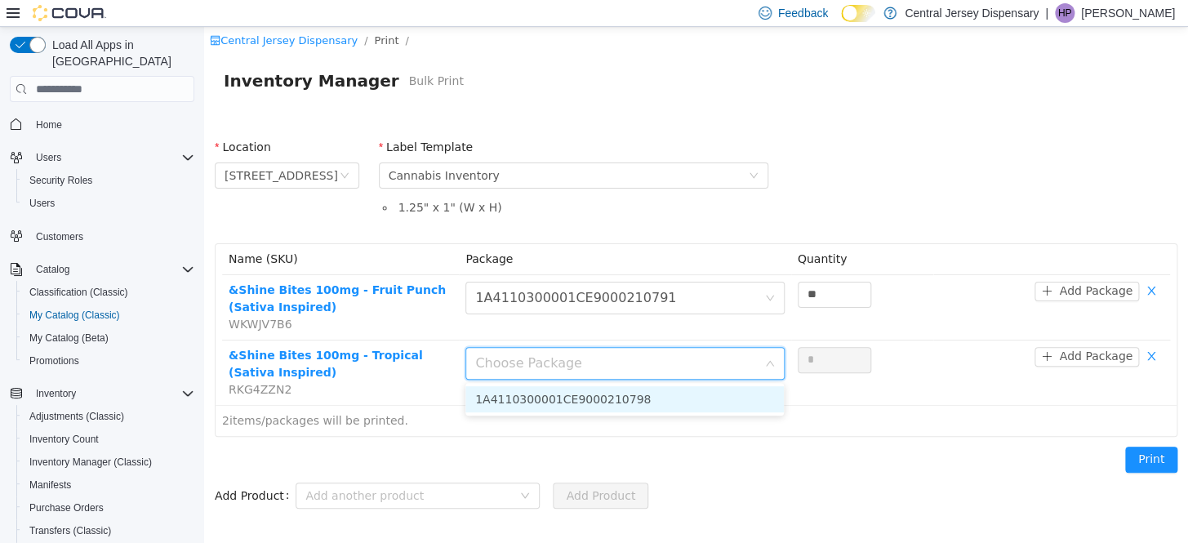
click at [636, 399] on li "1A4110300001CE9000210798" at bounding box center [624, 399] width 318 height 26
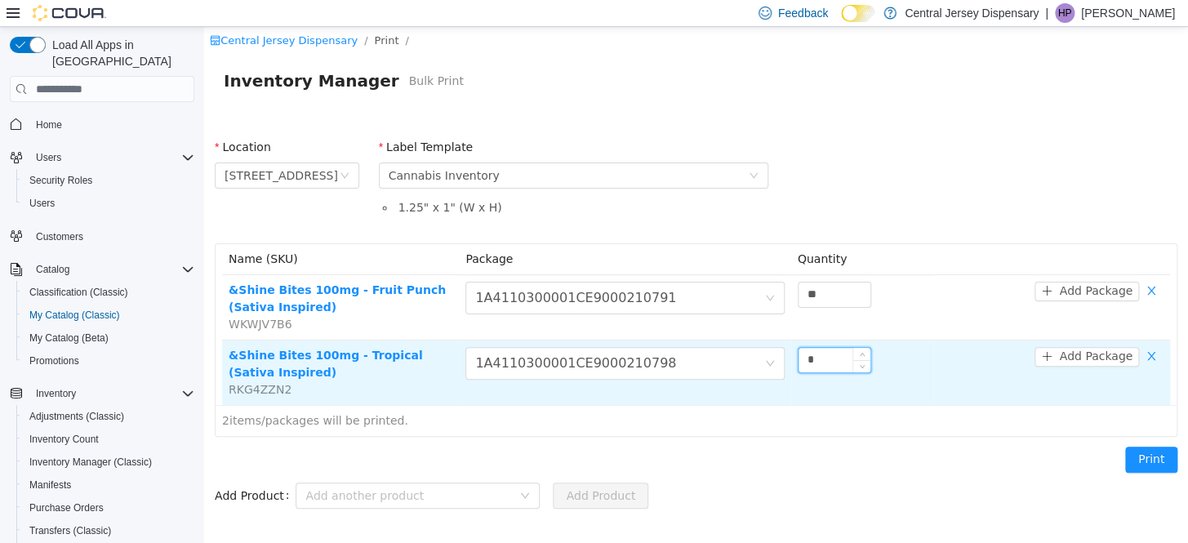
click at [833, 365] on input "*" at bounding box center [835, 360] width 72 height 24
type input "**"
click at [1125, 447] on button "Print" at bounding box center [1151, 460] width 52 height 26
click at [1151, 357] on button "button" at bounding box center [1151, 357] width 24 height 20
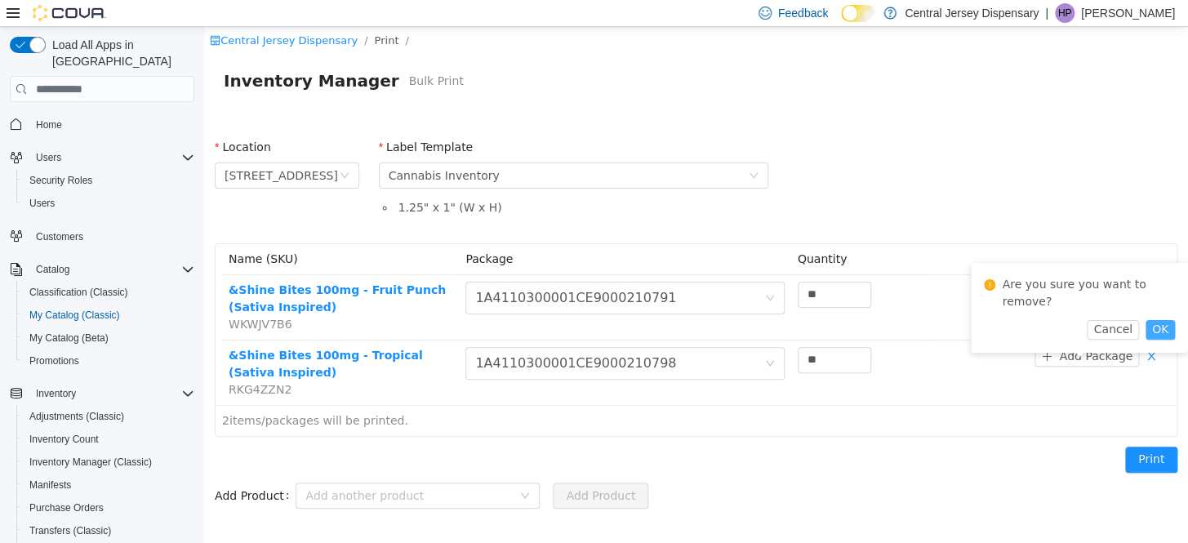
click at [1154, 332] on button "OK" at bounding box center [1160, 330] width 29 height 20
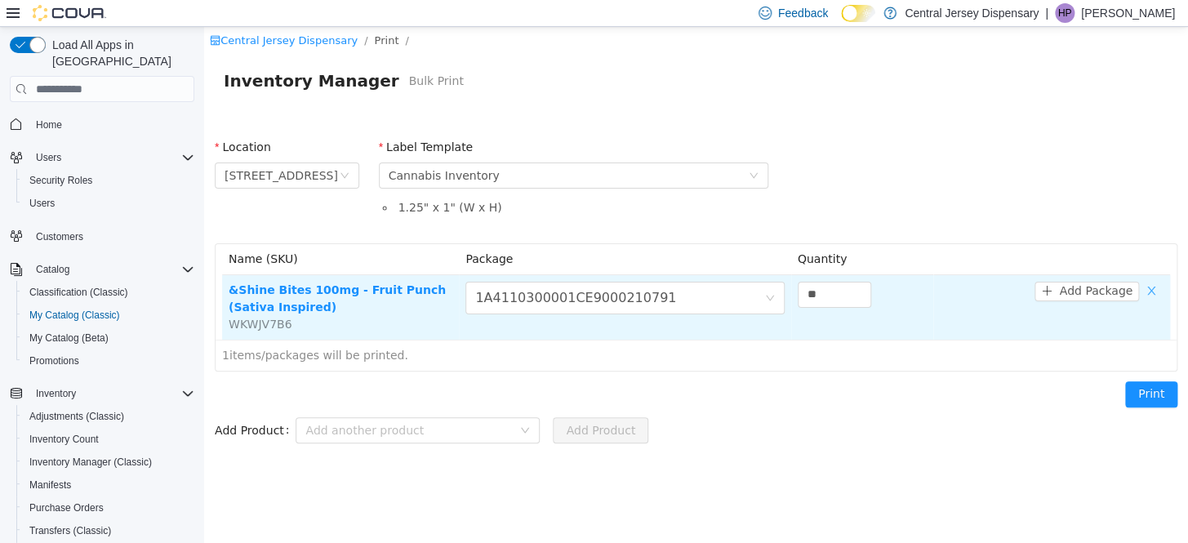
click at [1158, 287] on button "button" at bounding box center [1151, 292] width 24 height 20
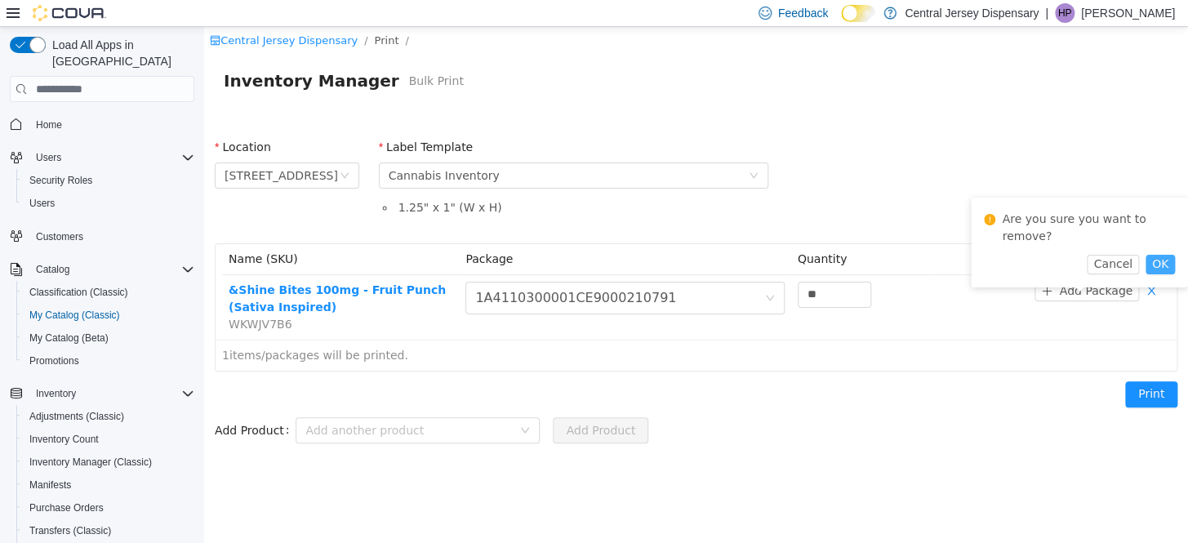
click at [1155, 260] on button "OK" at bounding box center [1160, 265] width 29 height 20
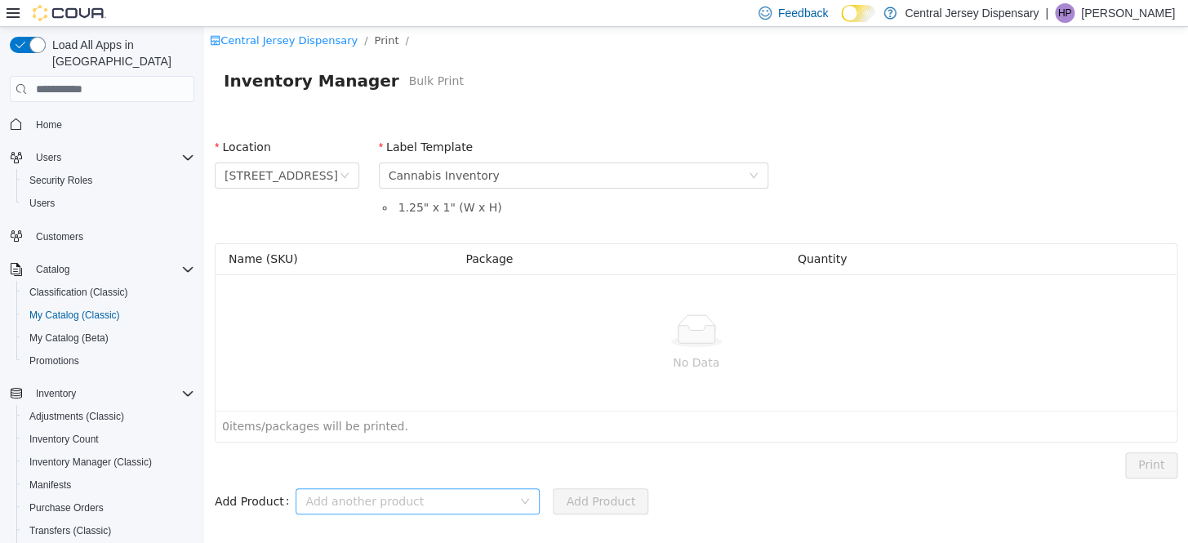
click at [317, 501] on div "Add another product" at bounding box center [408, 501] width 207 height 16
type input "**"
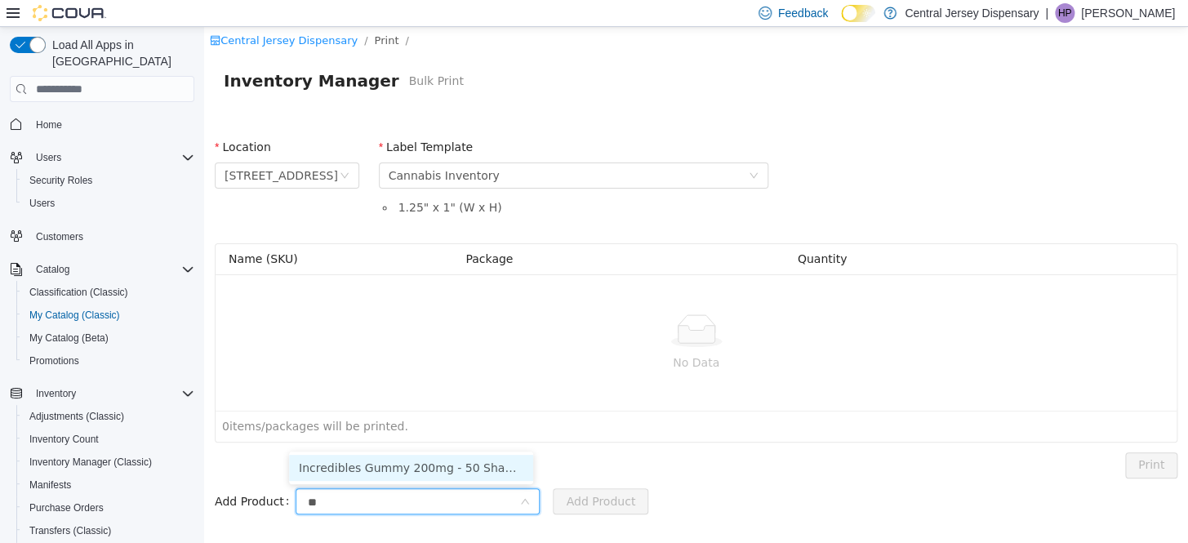
click at [361, 467] on li "Incredibles Gummy 200mg - 50 Shades of Grape (1:1 THC:CBC)" at bounding box center [411, 468] width 244 height 26
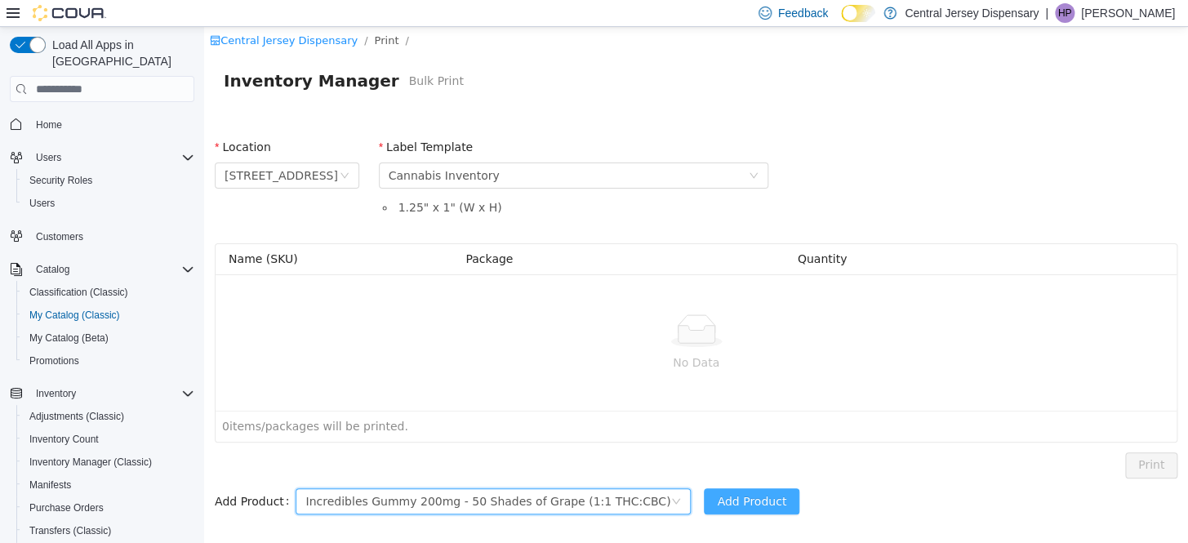
click at [704, 496] on button "Add Product" at bounding box center [752, 501] width 96 height 26
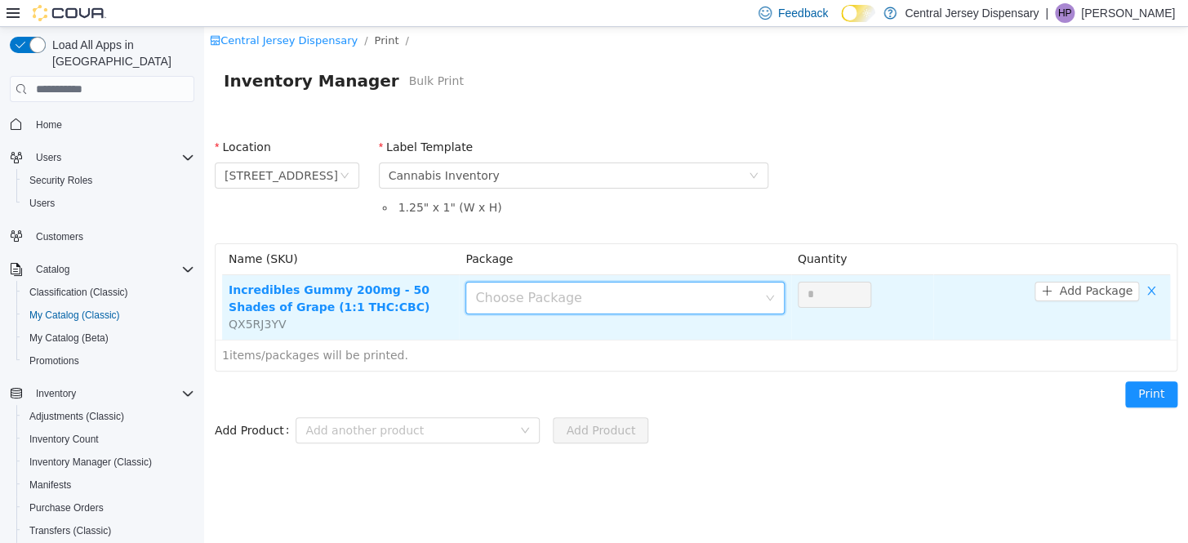
click at [772, 301] on icon "icon: down" at bounding box center [770, 298] width 10 height 10
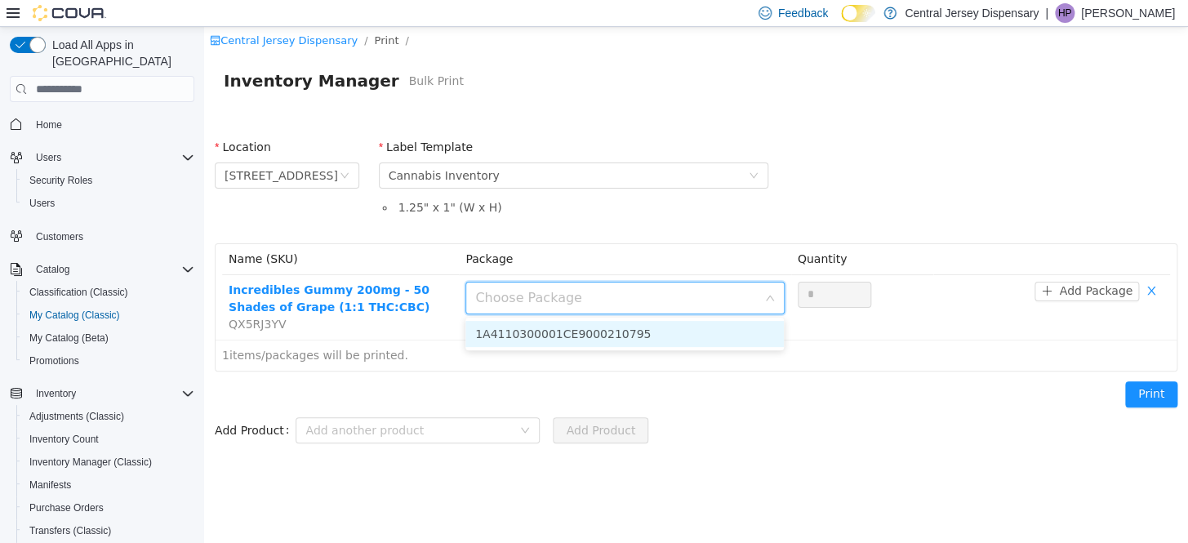
click at [741, 333] on li "1A4110300001CE9000210795" at bounding box center [624, 334] width 318 height 26
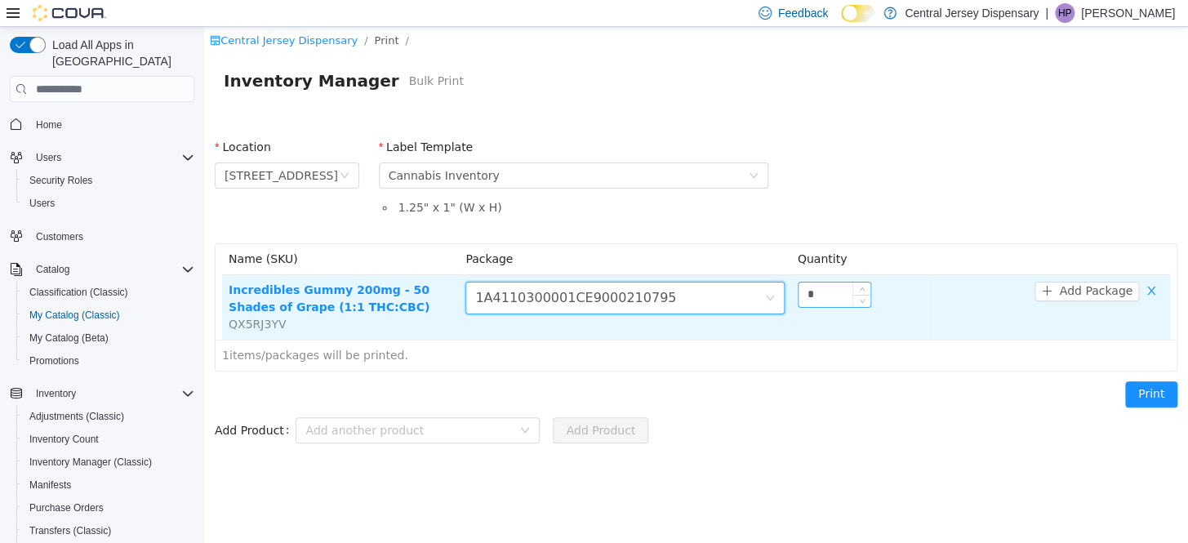
click at [830, 296] on input "*" at bounding box center [835, 295] width 72 height 24
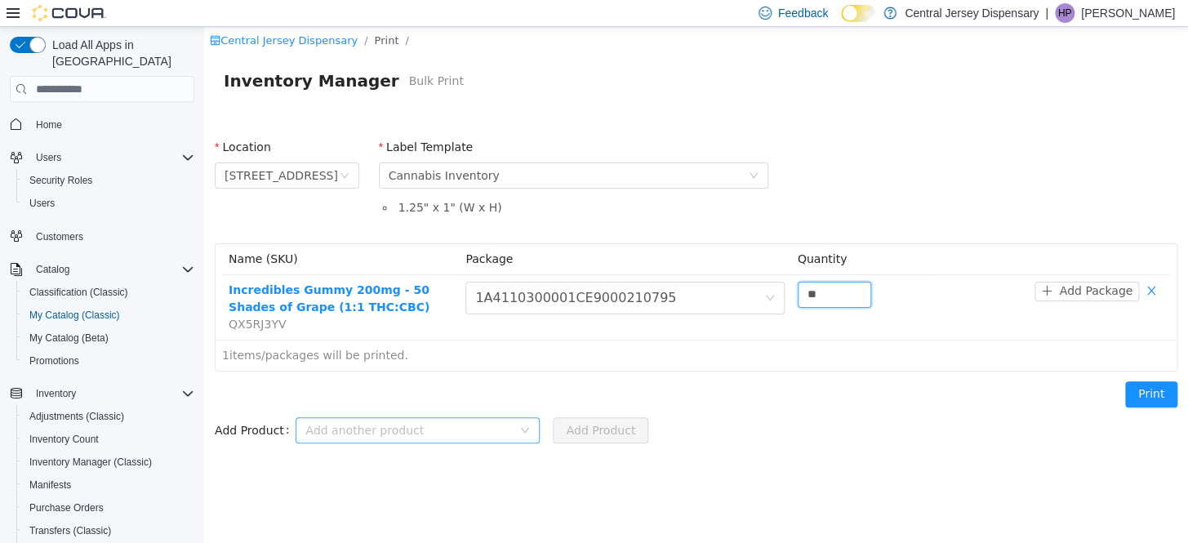
click at [318, 425] on div "Add another product" at bounding box center [408, 430] width 207 height 16
type input "**"
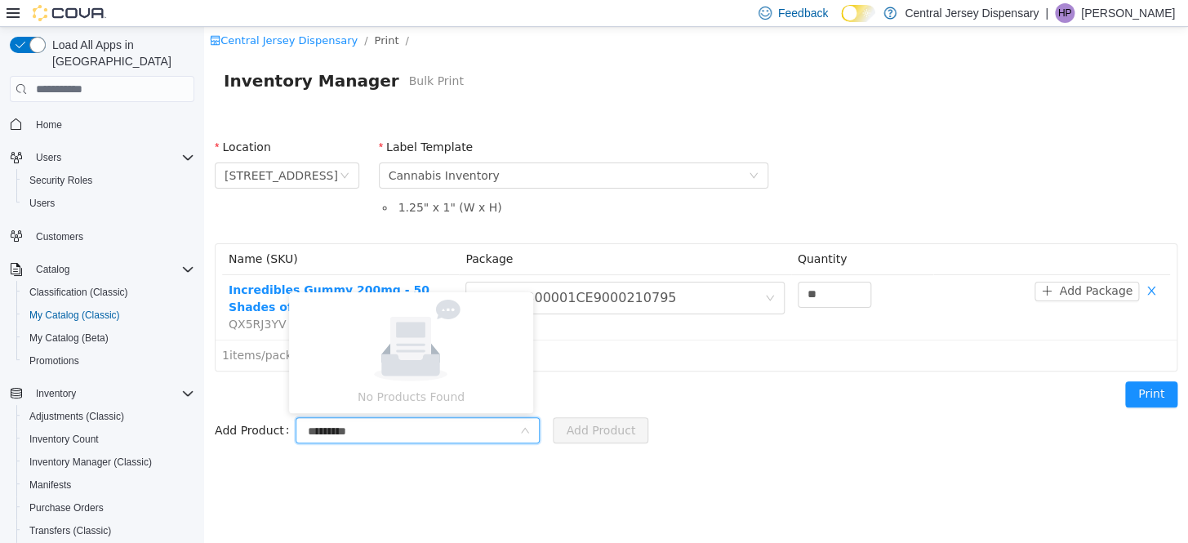
type input "**********"
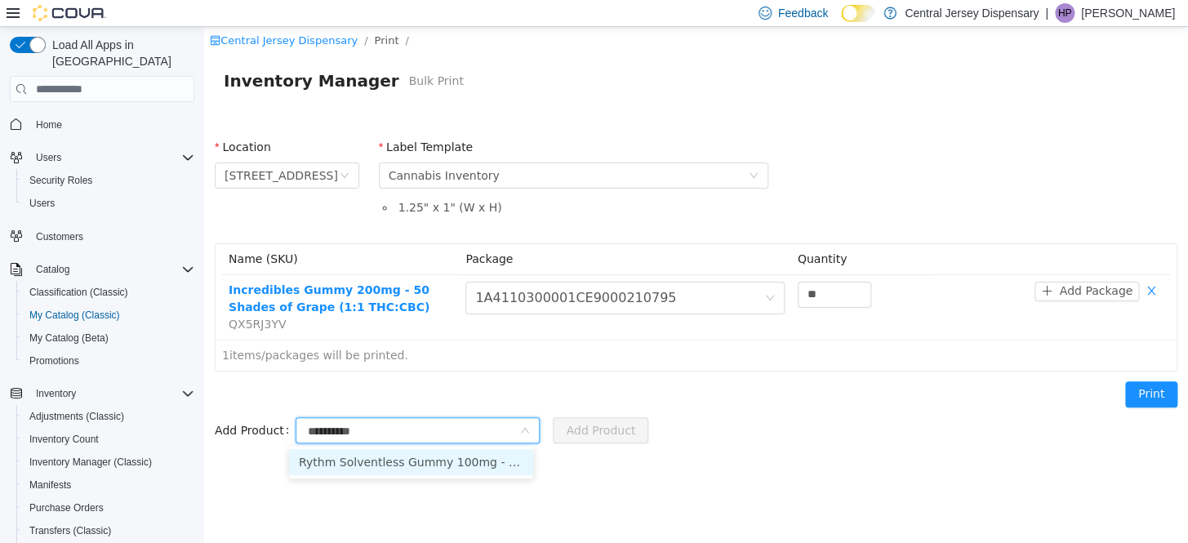
click at [407, 464] on li "Rythm Solventless Gummy 100mg - Clementine" at bounding box center [411, 462] width 244 height 26
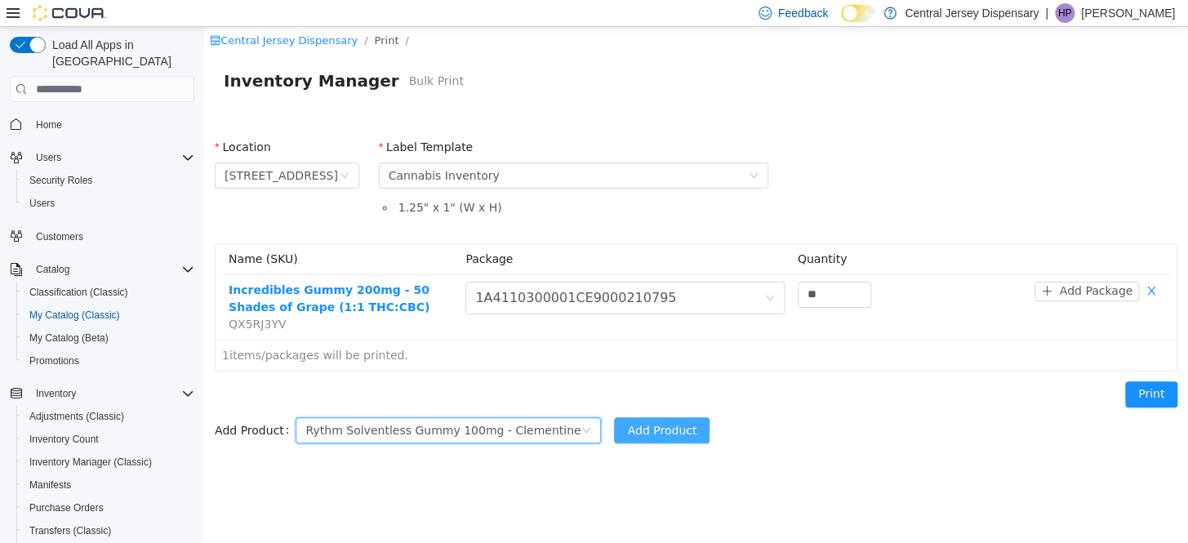
click at [614, 425] on button "Add Product" at bounding box center [662, 430] width 96 height 26
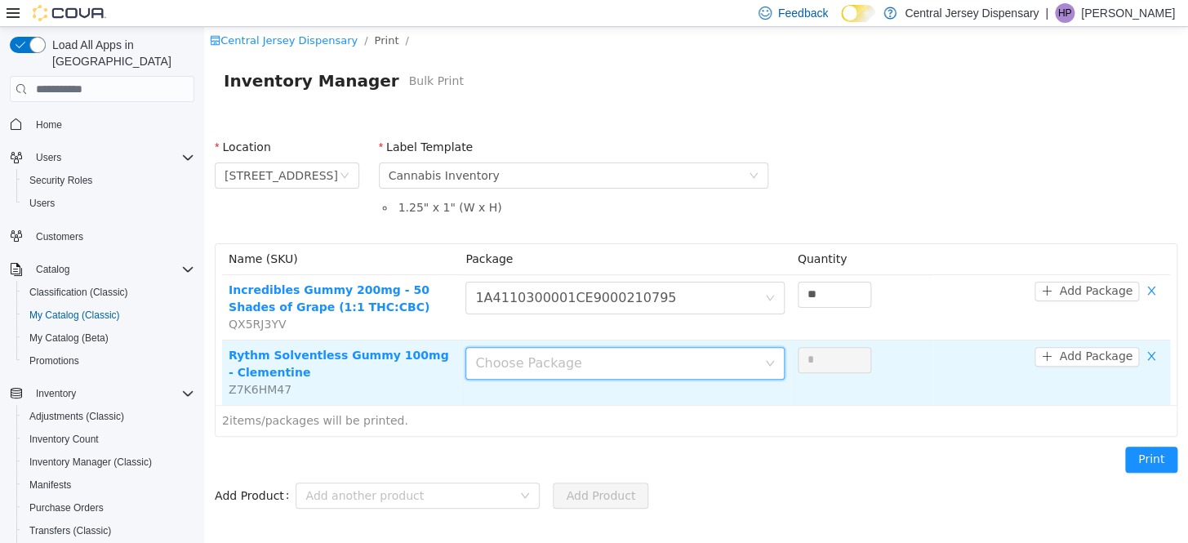
click at [675, 351] on div "Choose Package" at bounding box center [619, 363] width 288 height 31
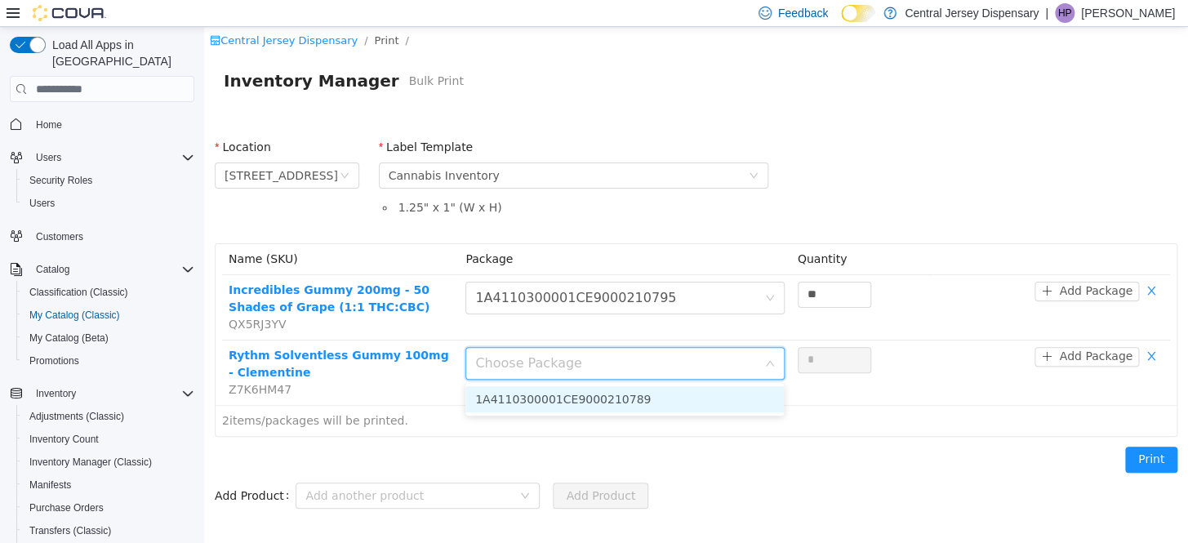
click at [695, 392] on li "1A4110300001CE9000210789" at bounding box center [624, 399] width 318 height 26
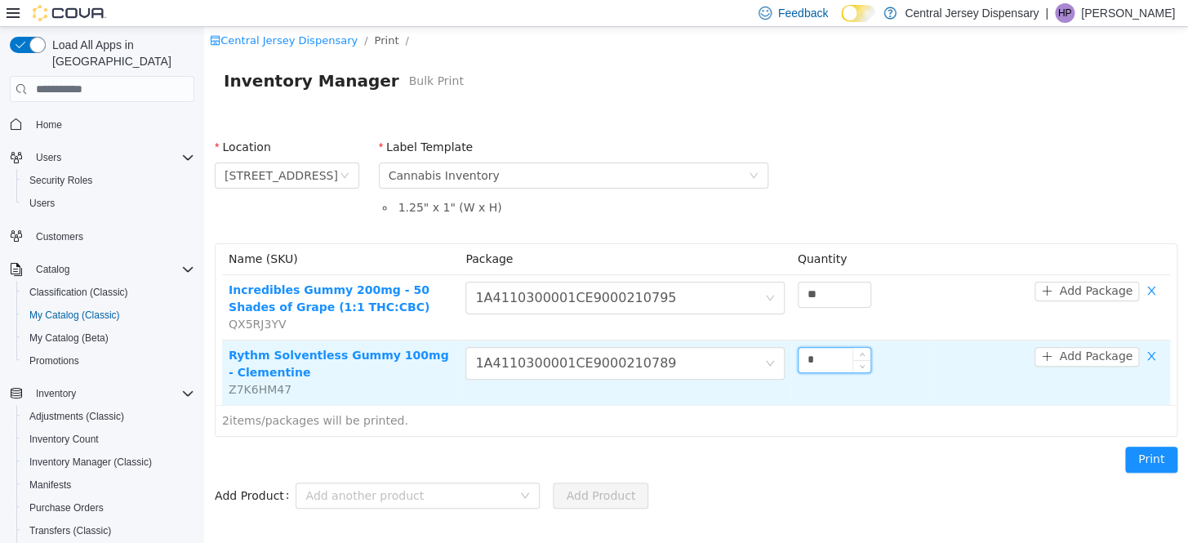
click at [825, 356] on input "*" at bounding box center [835, 360] width 72 height 24
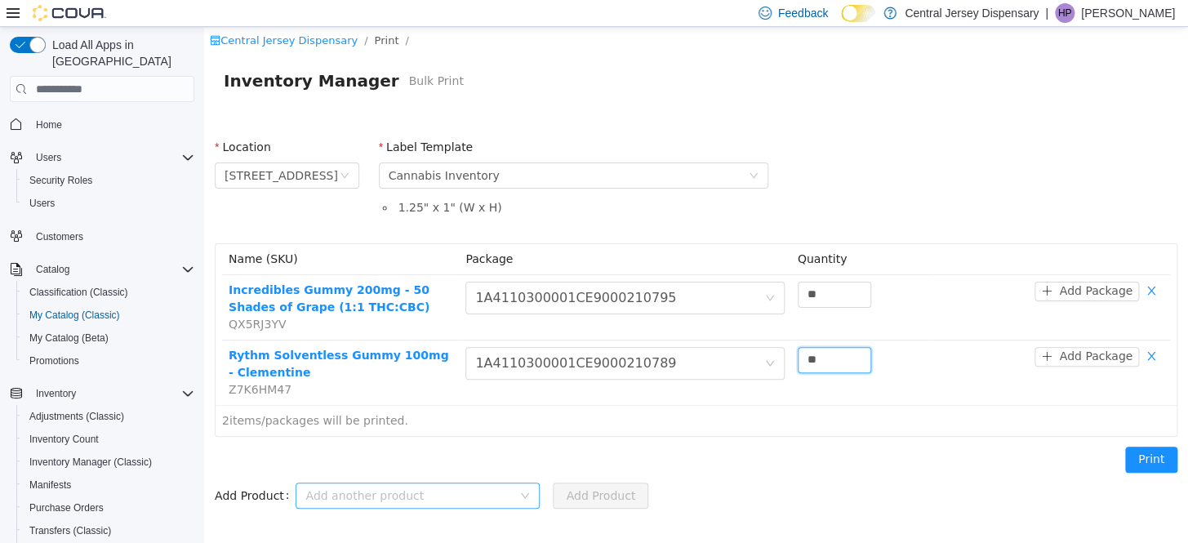
click at [391, 495] on div "Add another product" at bounding box center [408, 496] width 207 height 16
type input "**"
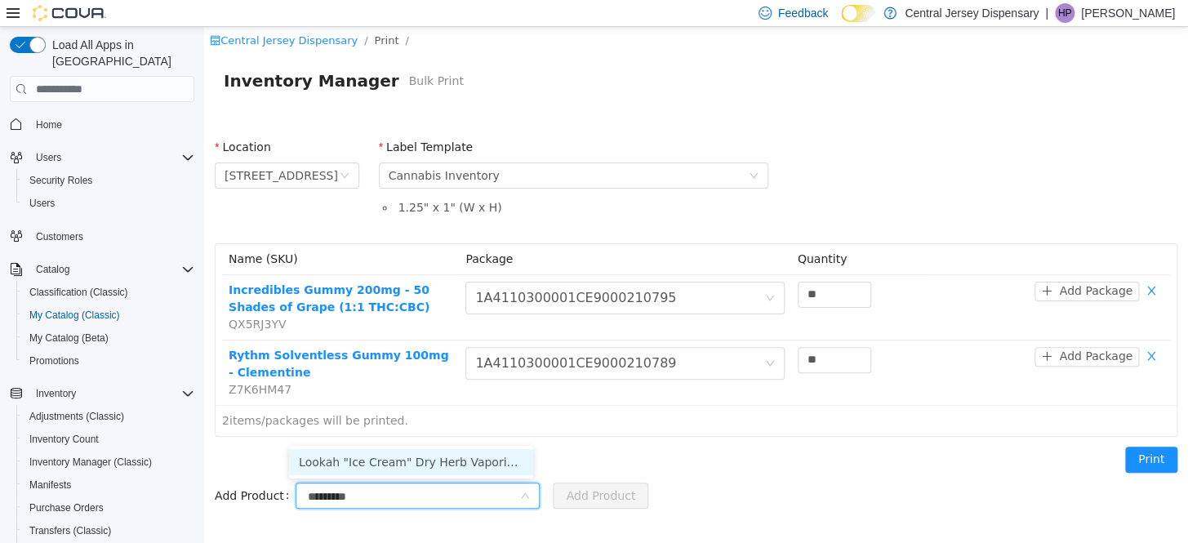
type input "**********"
click at [430, 464] on li "&Shine Bites 100mg - Blackberry (Indica Inspired)" at bounding box center [411, 462] width 244 height 26
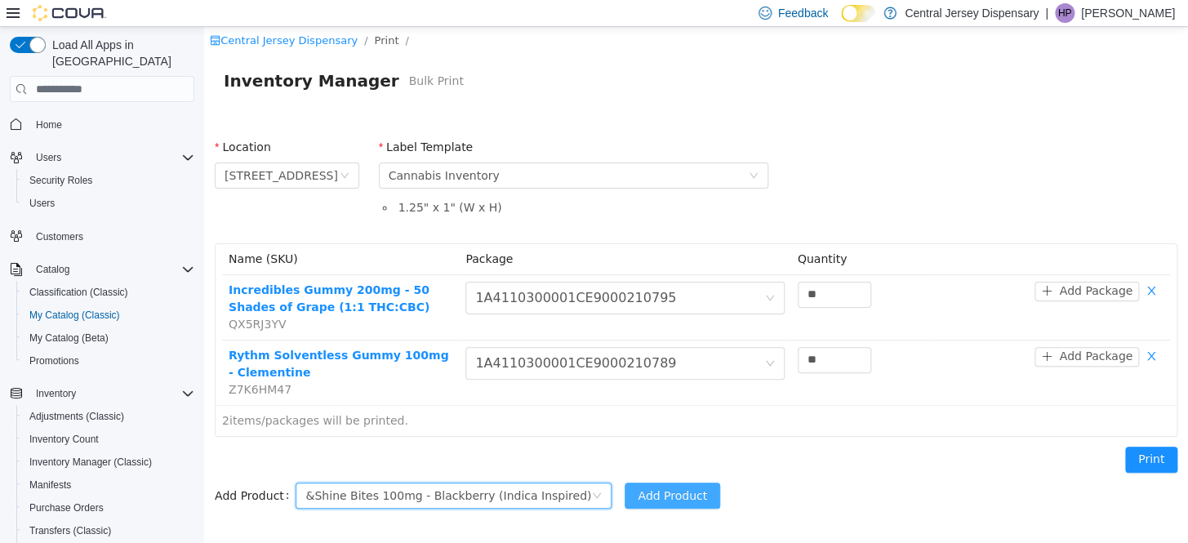
click at [628, 502] on button "Add Product" at bounding box center [673, 496] width 96 height 26
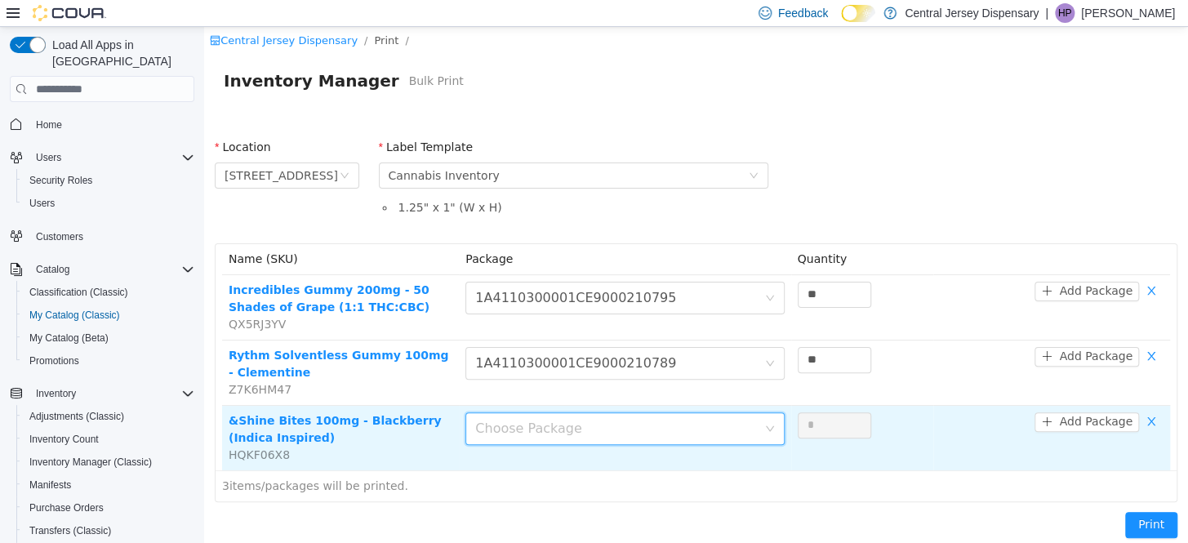
click at [731, 434] on div "Choose Package" at bounding box center [615, 429] width 281 height 16
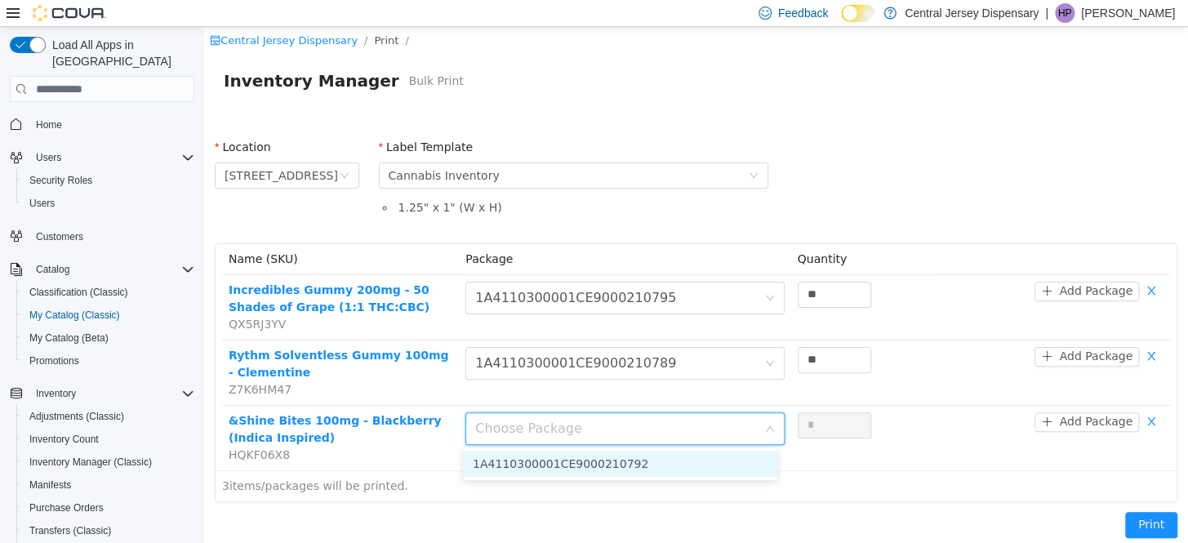
click at [728, 462] on li "1A4110300001CE9000210792" at bounding box center [620, 464] width 314 height 26
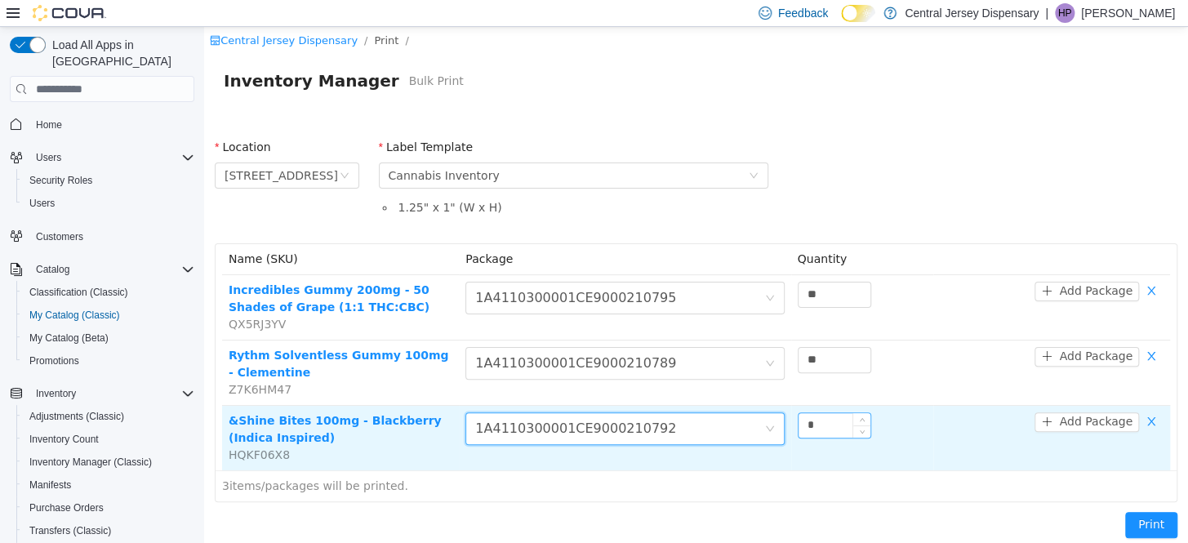
click at [824, 431] on input "*" at bounding box center [835, 425] width 72 height 24
click at [860, 421] on icon "icon: up" at bounding box center [862, 421] width 5 height 3
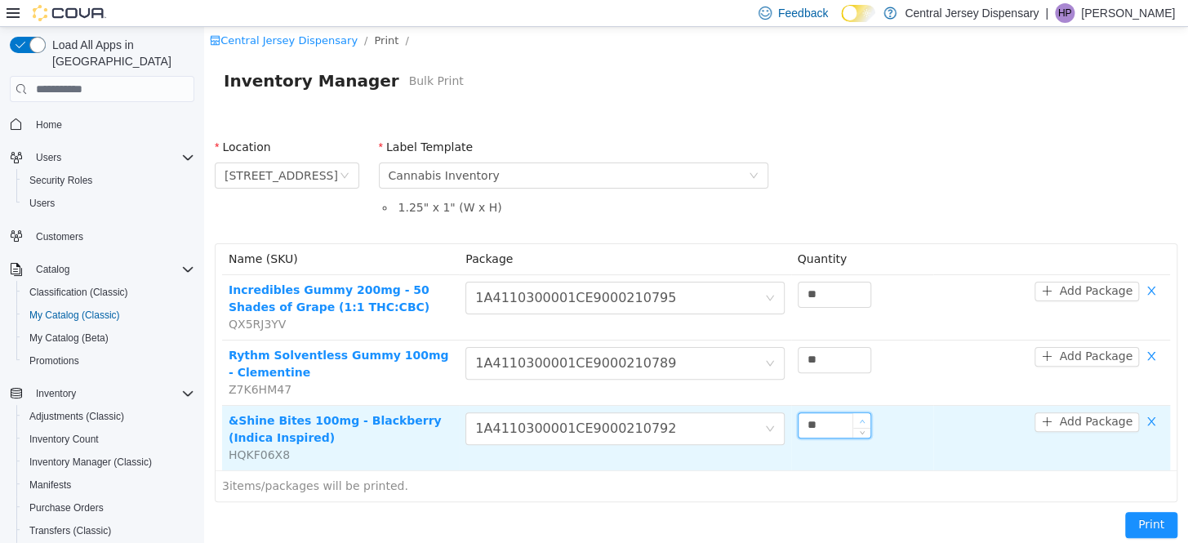
click at [860, 421] on icon "icon: up" at bounding box center [862, 421] width 5 height 3
type input "**"
click at [860, 421] on icon "icon: up" at bounding box center [862, 421] width 5 height 3
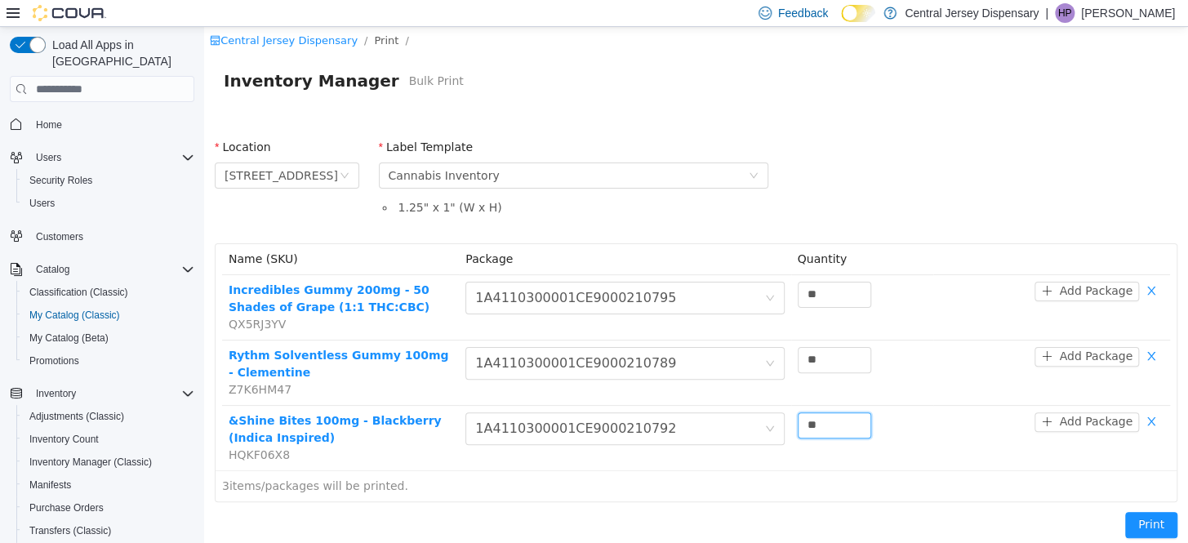
click at [375, 508] on div "Name (SKU) Package Quantity Incredibles Gummy 200mg - 50 Shades of Grape (1:1 T…" at bounding box center [696, 373] width 982 height 278
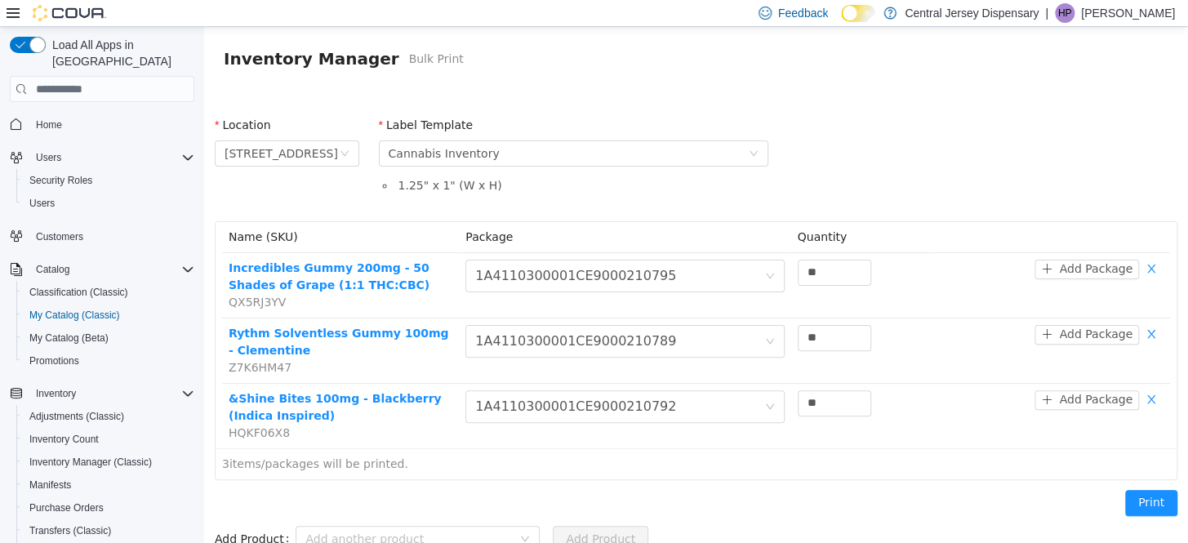
scroll to position [34, 0]
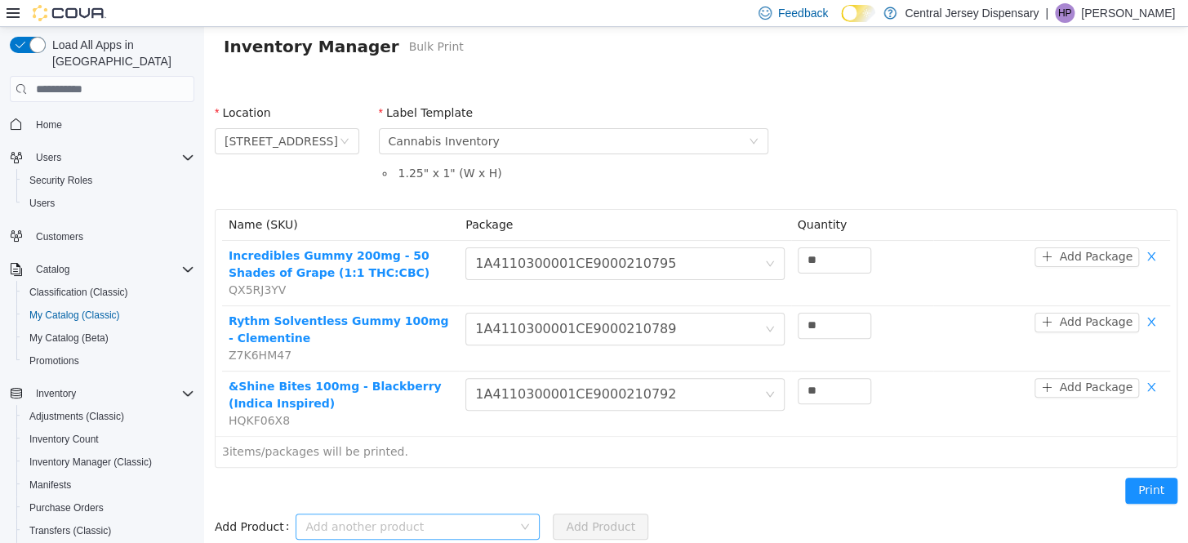
click at [358, 523] on div "Add another product" at bounding box center [408, 527] width 207 height 16
type input "**********"
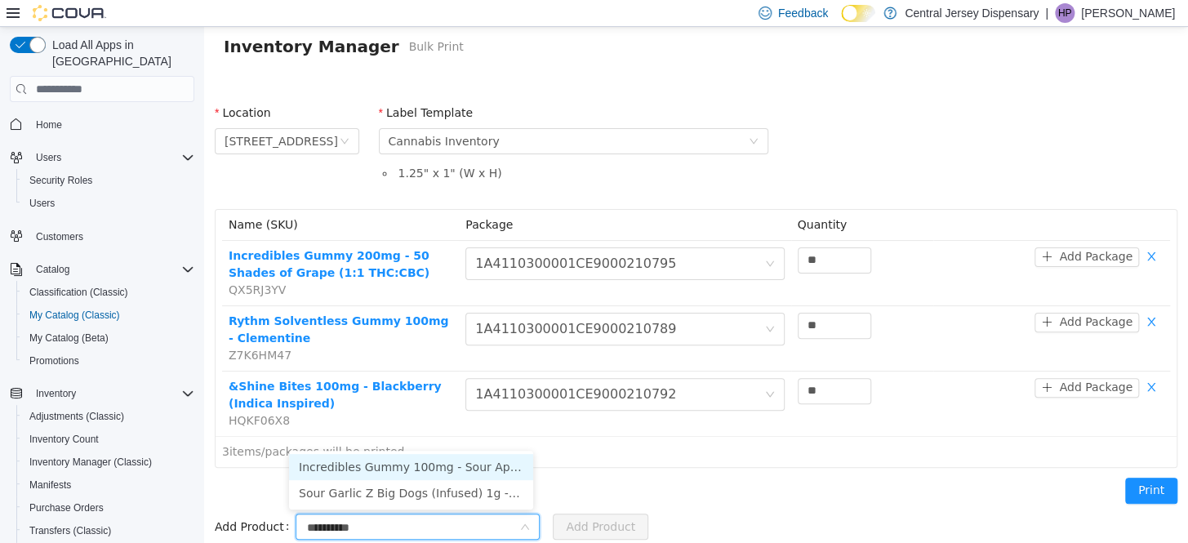
click at [441, 468] on li "Incredibles Gummy 100mg - Sour Apple Pucker" at bounding box center [411, 467] width 244 height 26
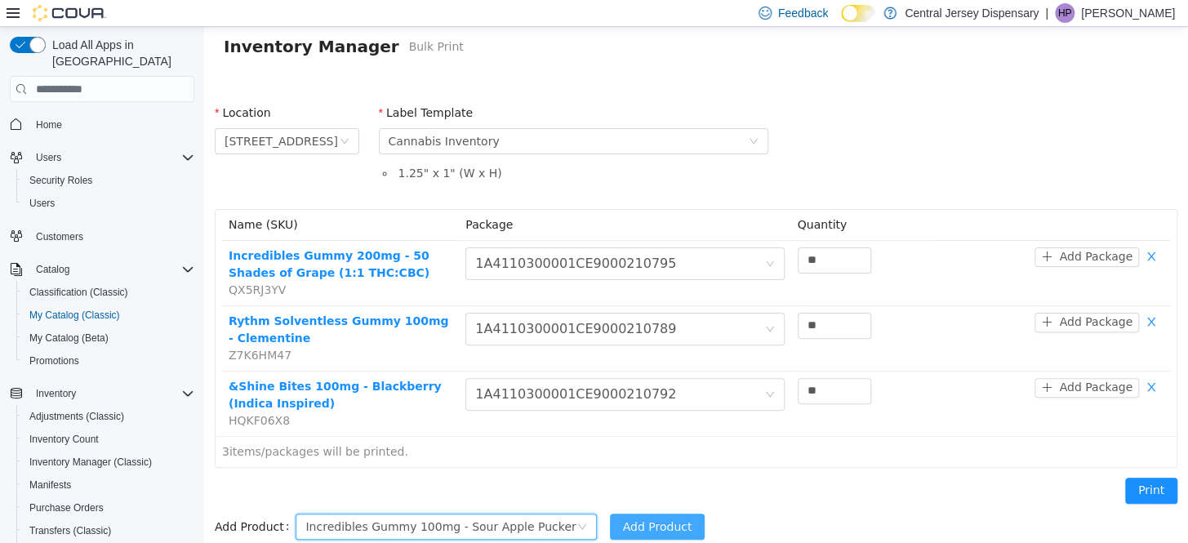
click at [636, 528] on button "Add Product" at bounding box center [658, 527] width 96 height 26
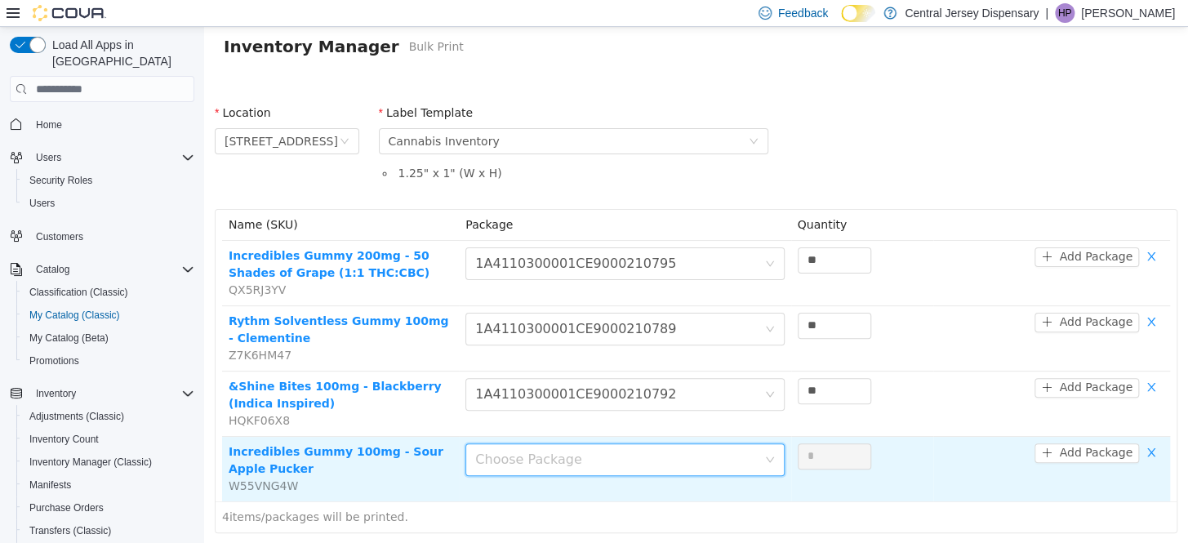
click at [763, 465] on div "Choose Package" at bounding box center [624, 459] width 318 height 33
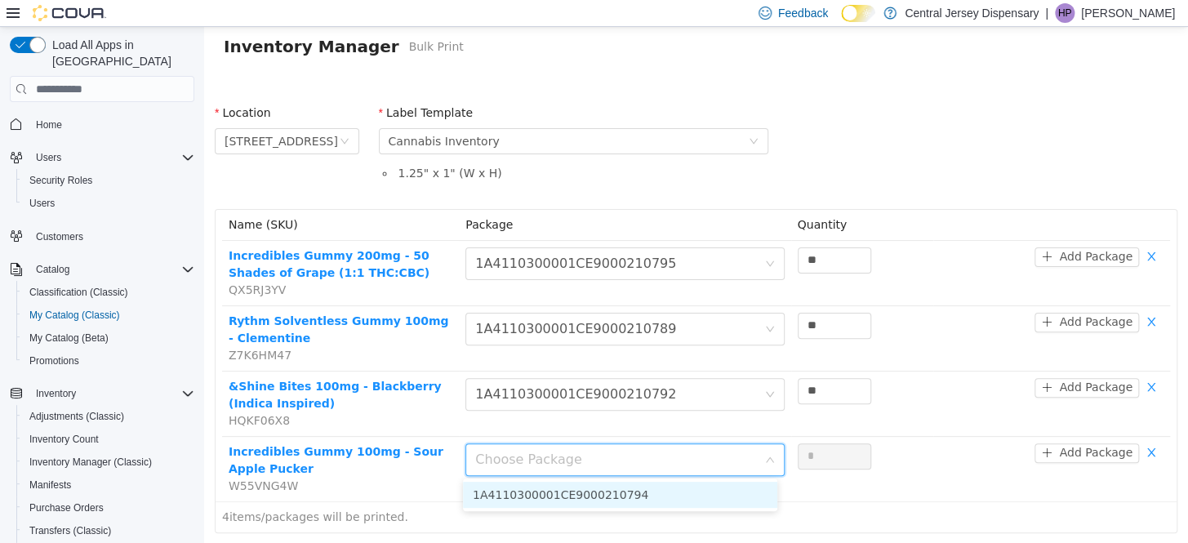
click at [736, 496] on li "1A4110300001CE9000210794" at bounding box center [620, 495] width 314 height 26
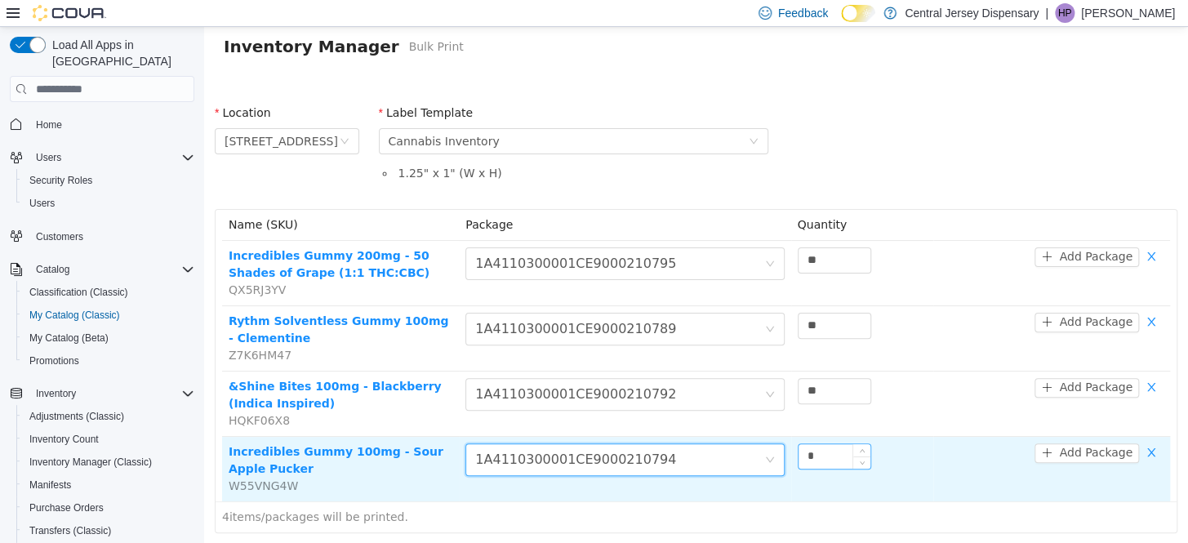
click at [829, 452] on input "*" at bounding box center [835, 456] width 72 height 24
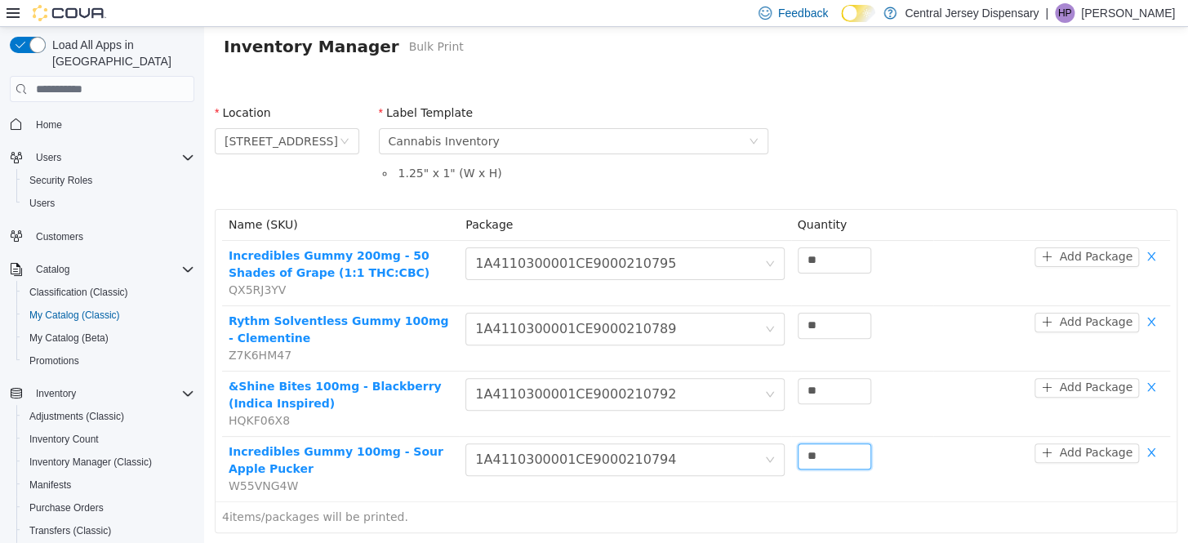
type input "**"
click at [898, 504] on div "4 items/packages will be printed." at bounding box center [696, 516] width 961 height 31
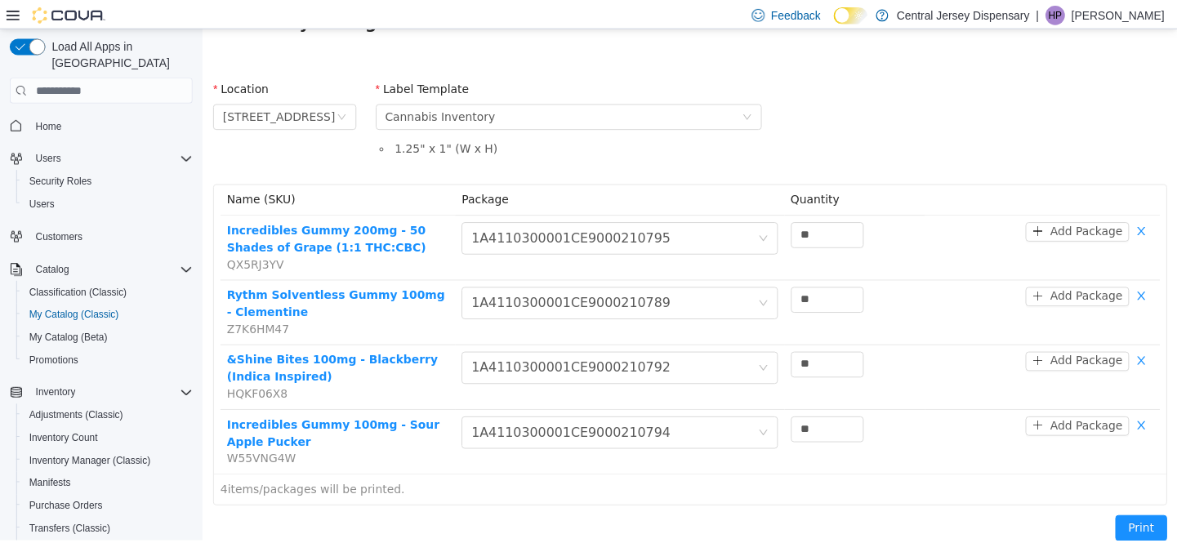
scroll to position [100, 0]
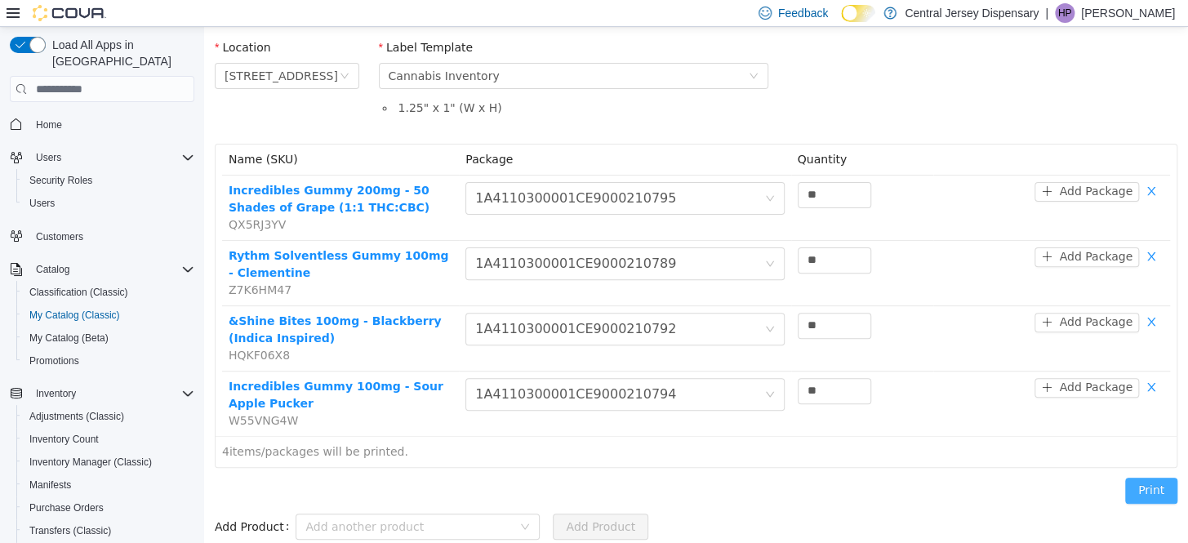
click at [1138, 489] on button "Print" at bounding box center [1151, 491] width 52 height 26
click at [47, 197] on span "Users" at bounding box center [41, 203] width 25 height 13
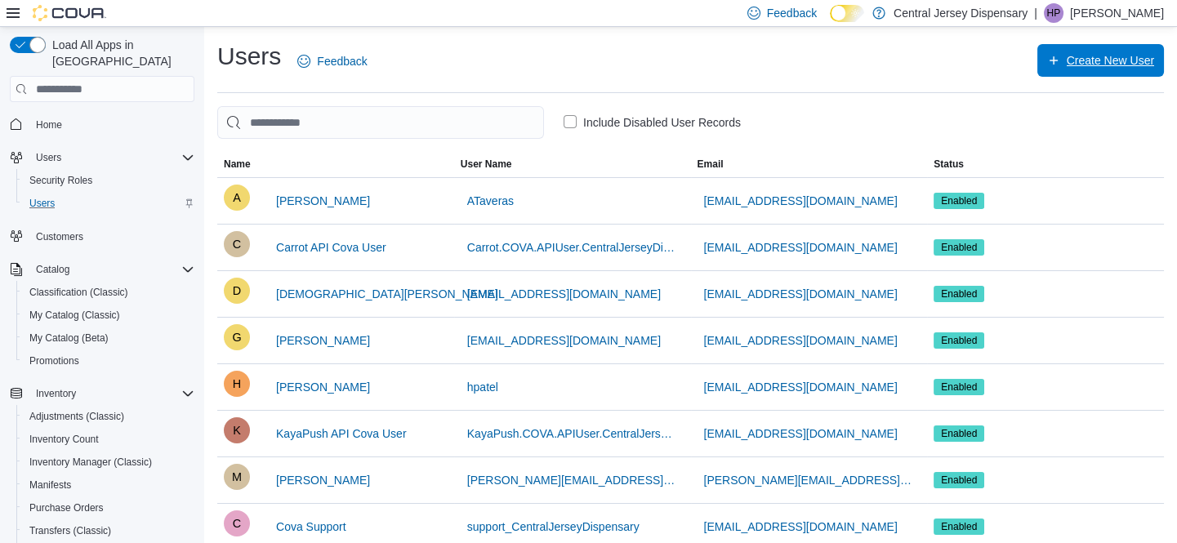
click at [1120, 59] on span "Create New User" at bounding box center [1109, 60] width 87 height 16
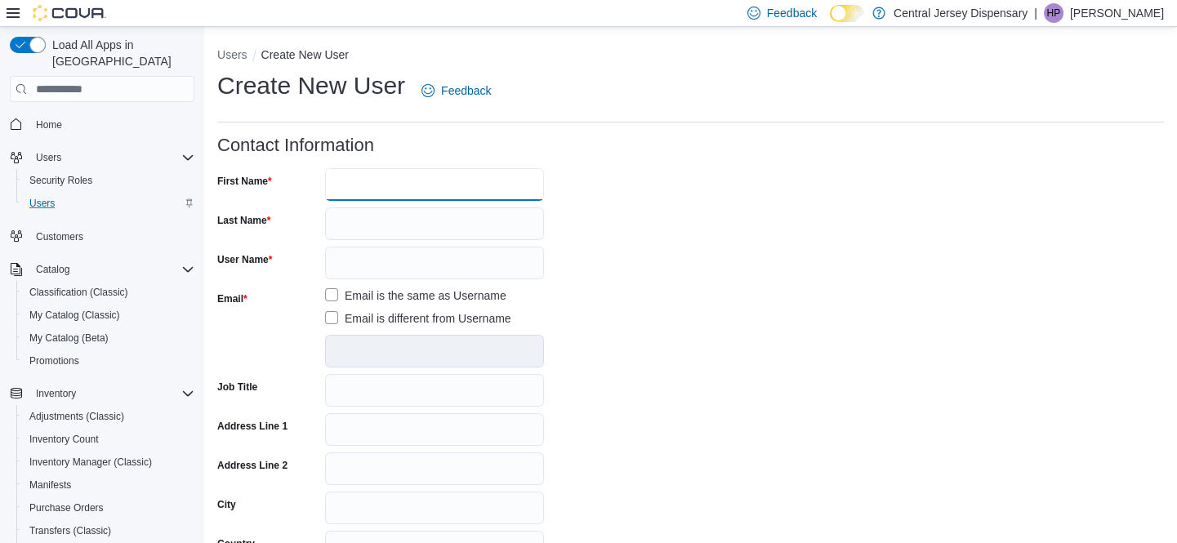
click at [375, 189] on input "First Name" at bounding box center [434, 184] width 219 height 33
type input "*******"
type input "*****"
type input "*******"
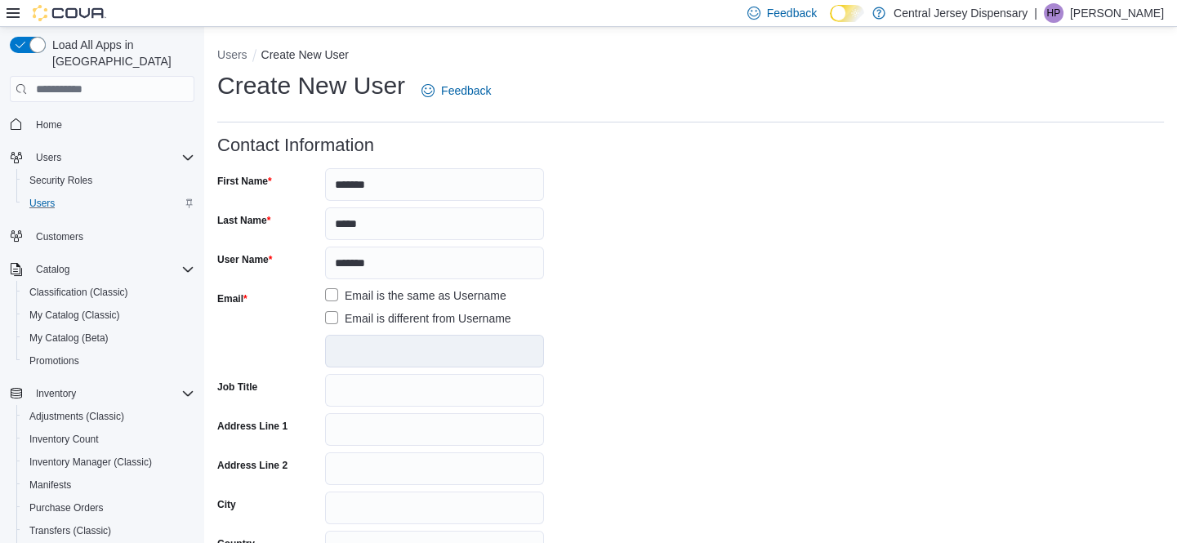
click at [334, 318] on label "Email is different from Username" at bounding box center [418, 319] width 186 height 20
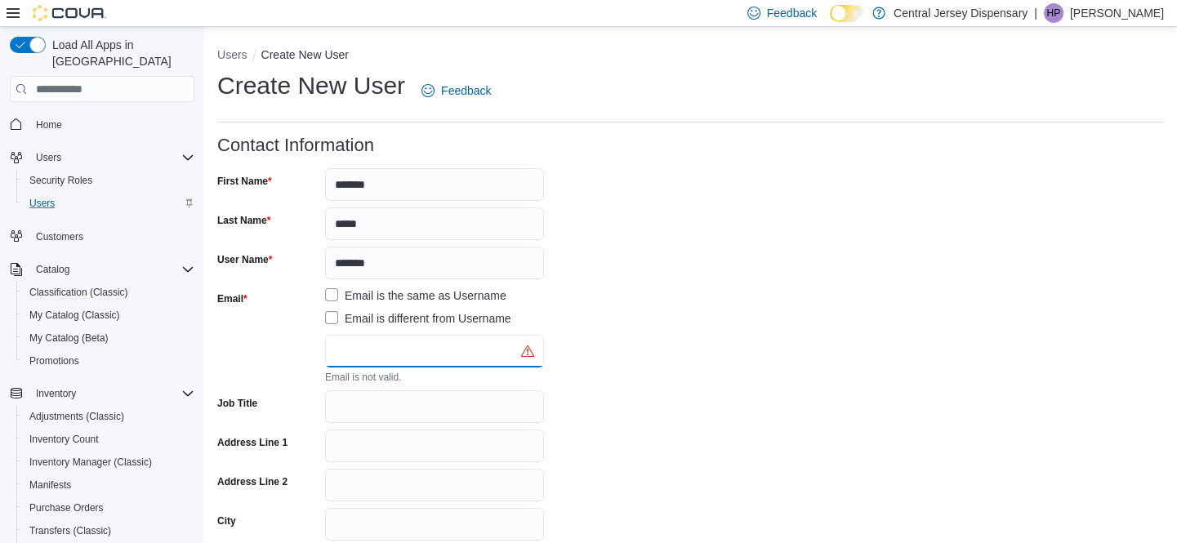
click at [351, 352] on input "text" at bounding box center [434, 351] width 219 height 33
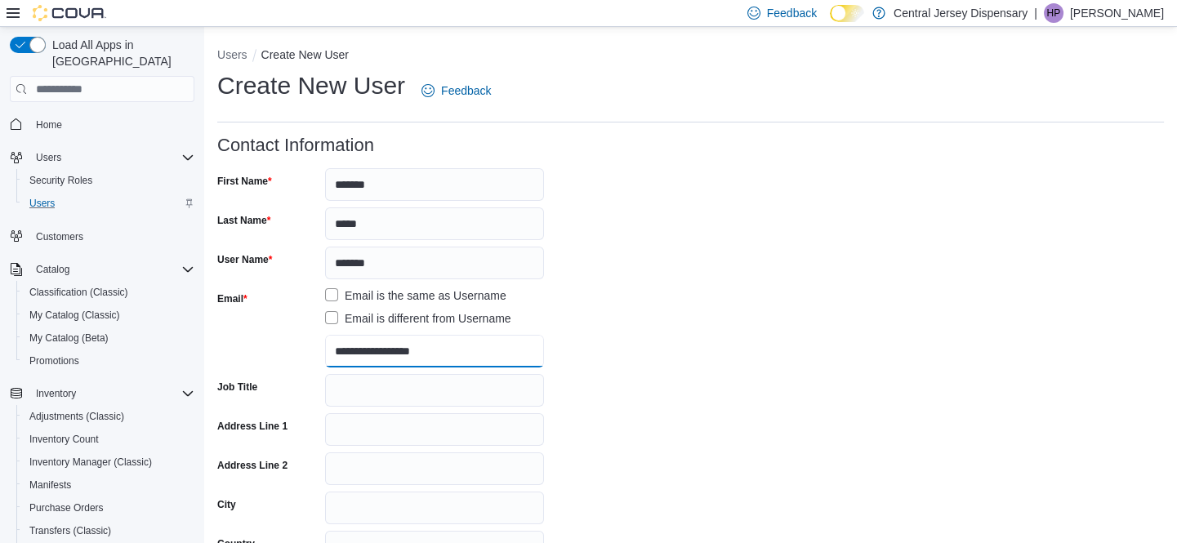
type input "**********"
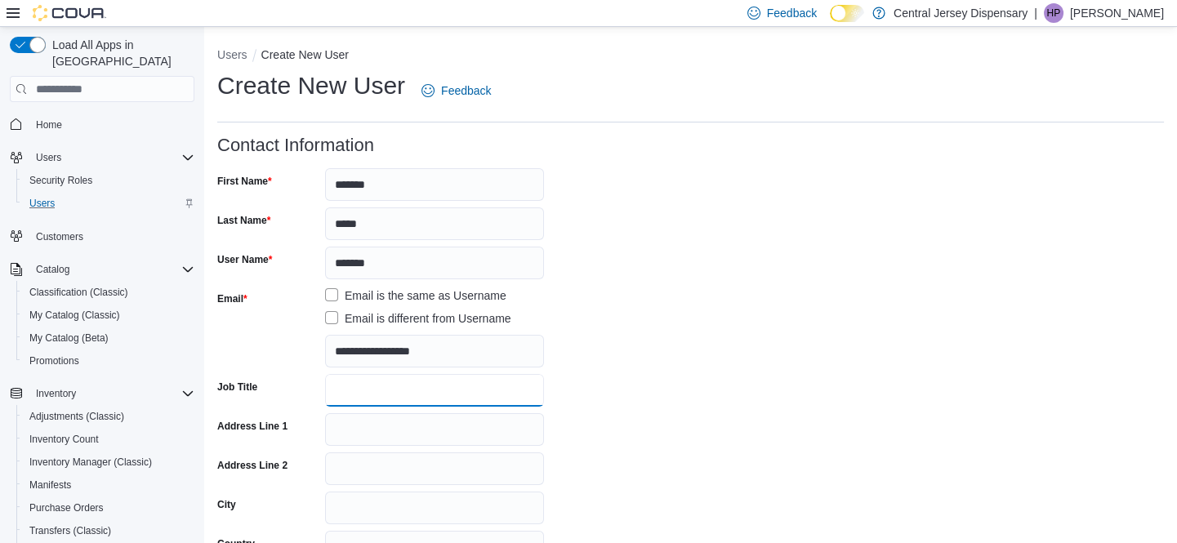
click at [361, 394] on input "Job Title" at bounding box center [434, 390] width 219 height 33
type input "*******"
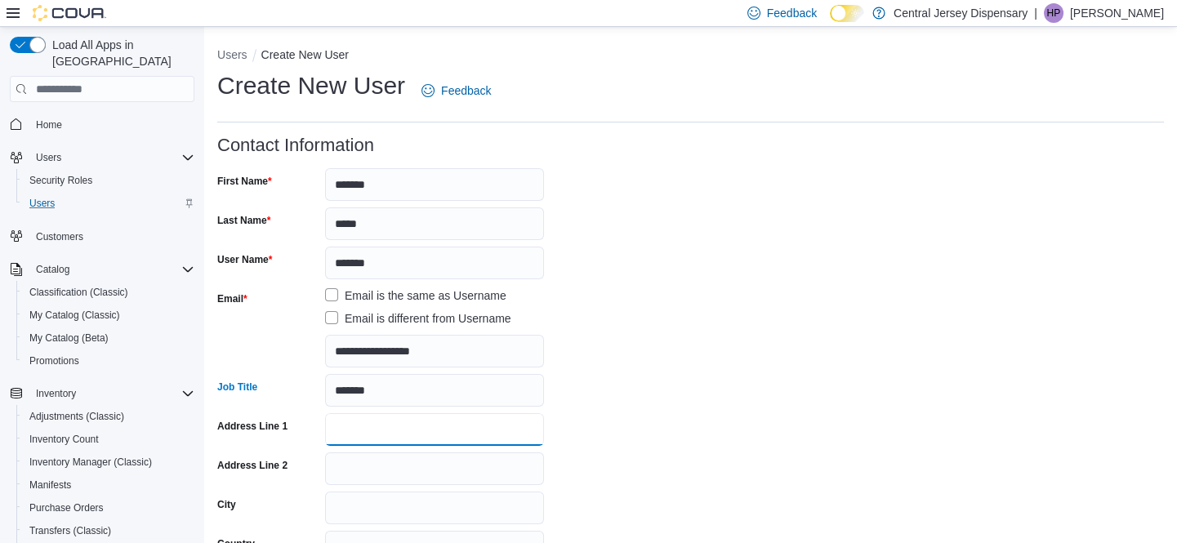
click at [409, 427] on input "Address Line 1" at bounding box center [434, 429] width 219 height 33
type input "**********"
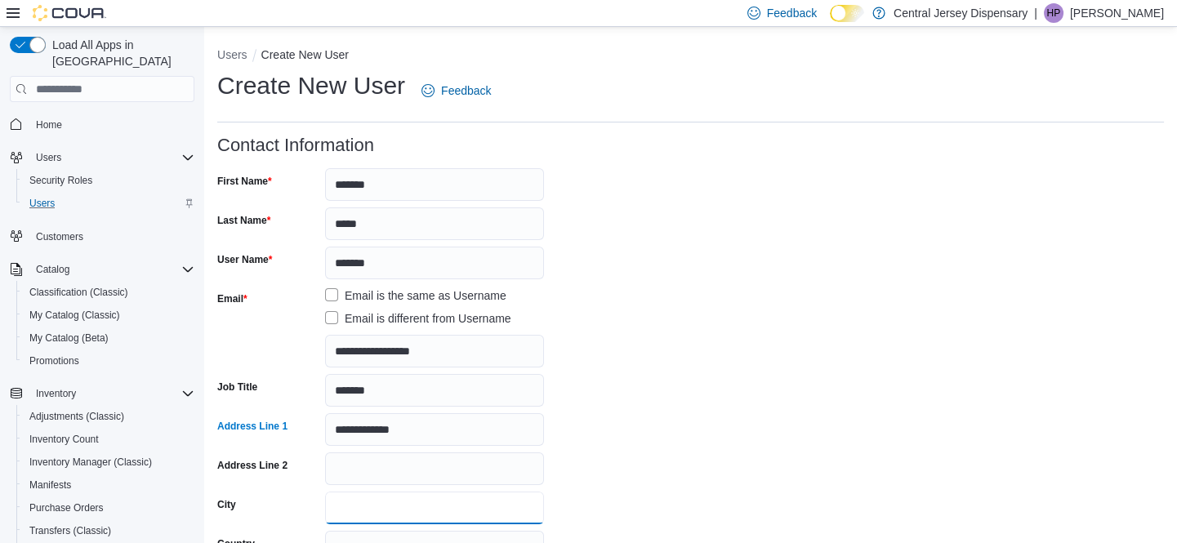
type input "**********"
type input "*****"
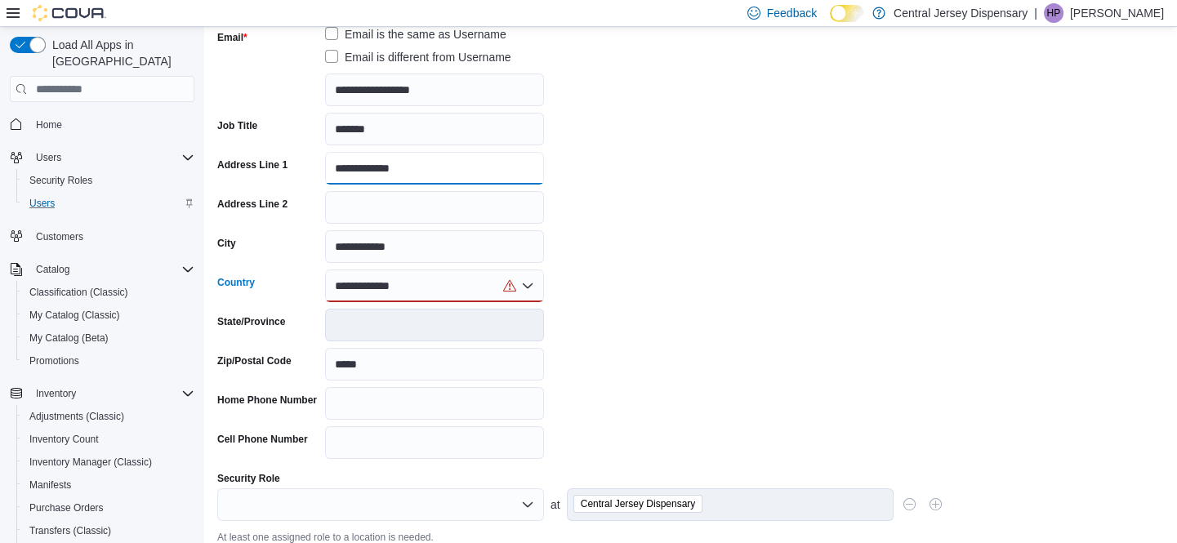
scroll to position [321, 0]
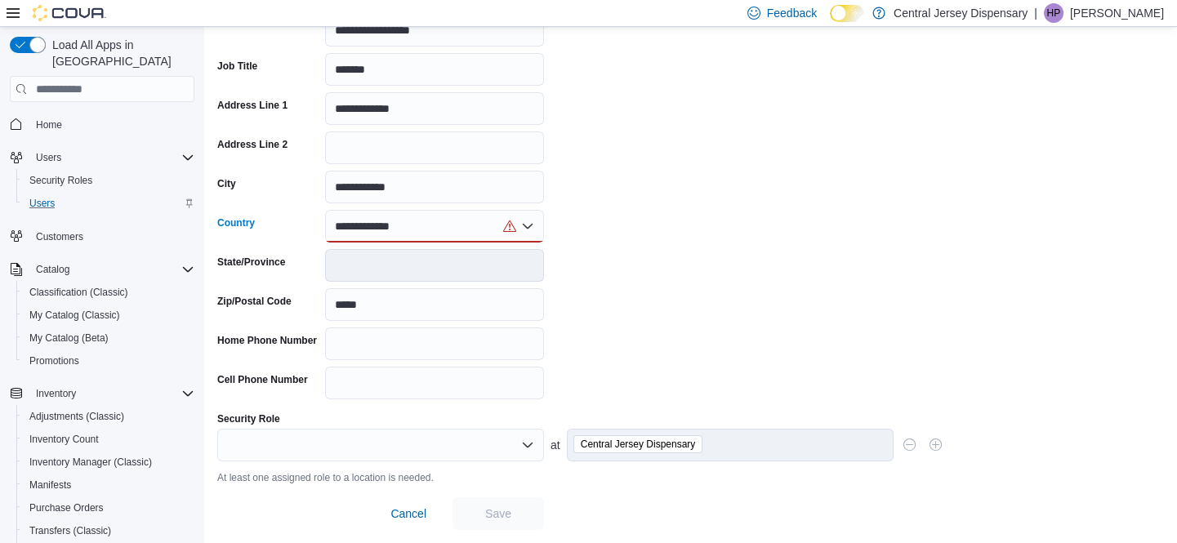
click at [366, 269] on div at bounding box center [434, 265] width 219 height 33
click at [354, 265] on div at bounding box center [434, 265] width 219 height 33
click at [358, 266] on div at bounding box center [434, 265] width 219 height 33
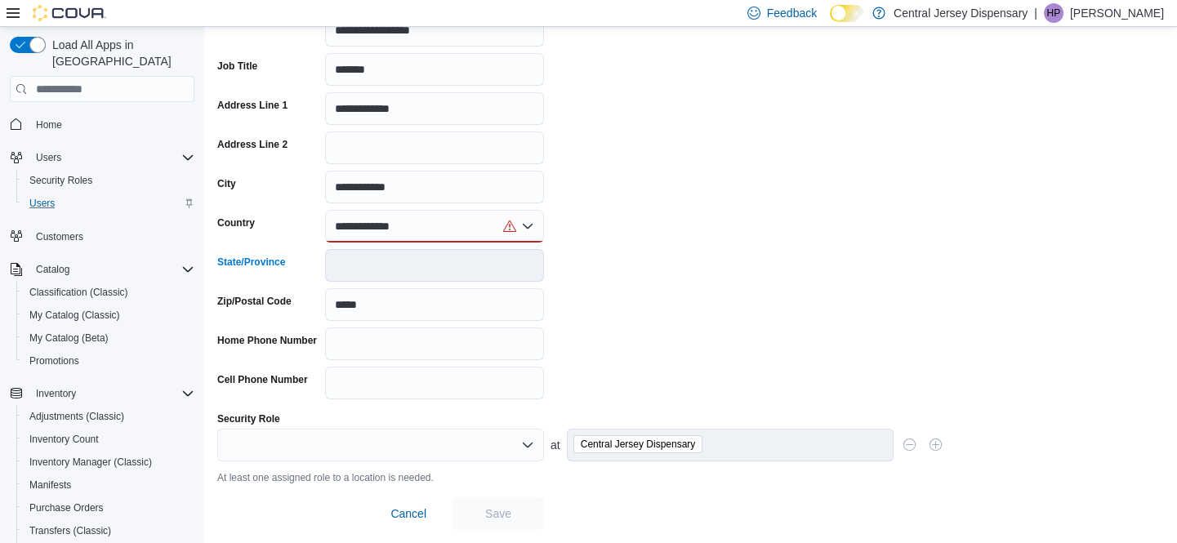
click at [530, 224] on icon "Open list of options" at bounding box center [528, 226] width 10 height 5
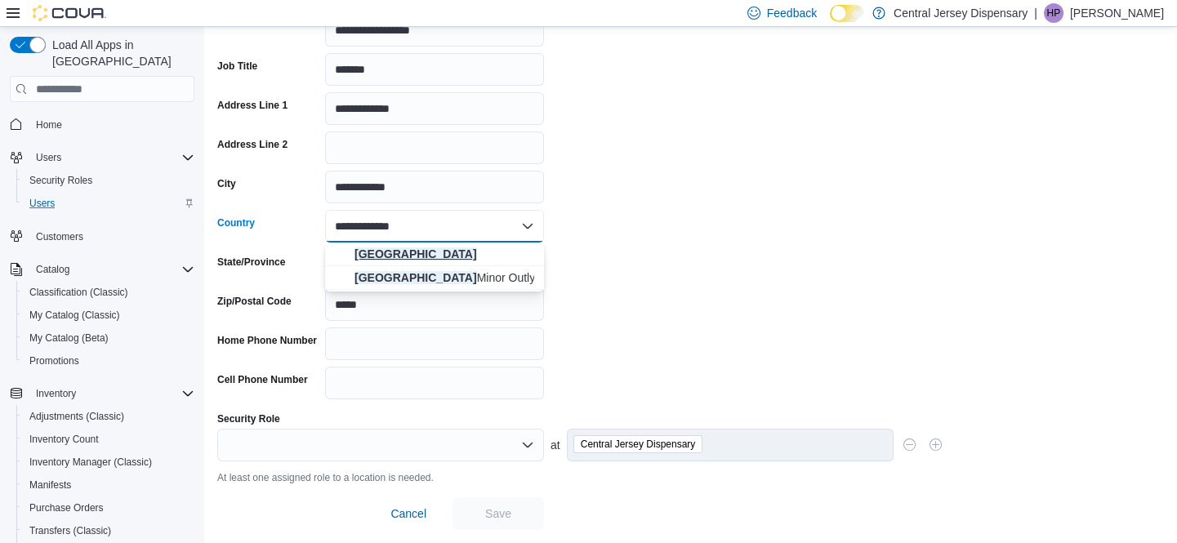
click at [421, 248] on span "United States" at bounding box center [444, 254] width 180 height 16
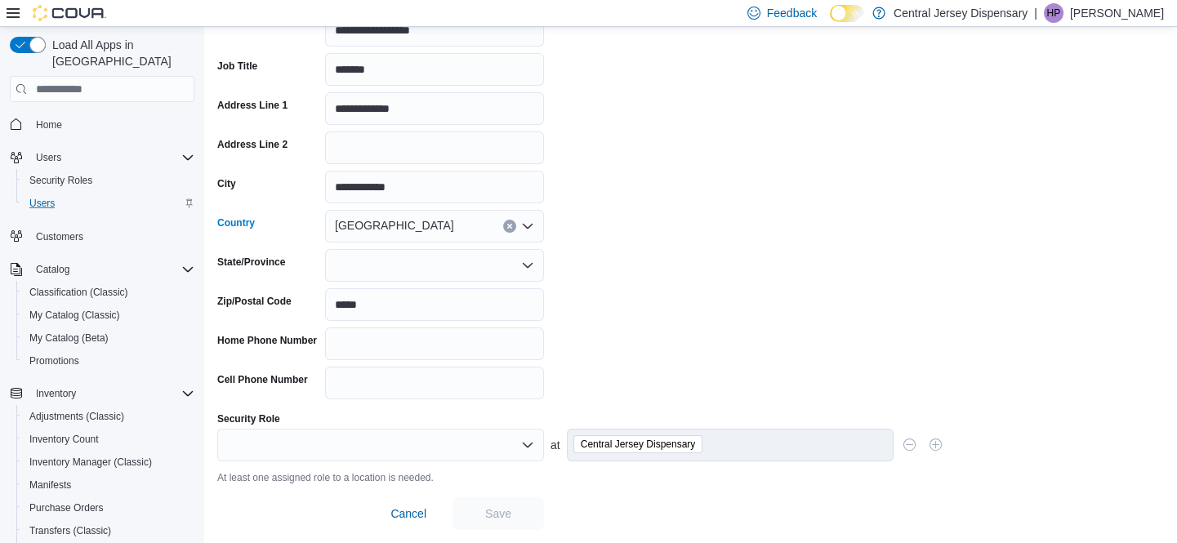
click at [392, 261] on div at bounding box center [434, 265] width 219 height 33
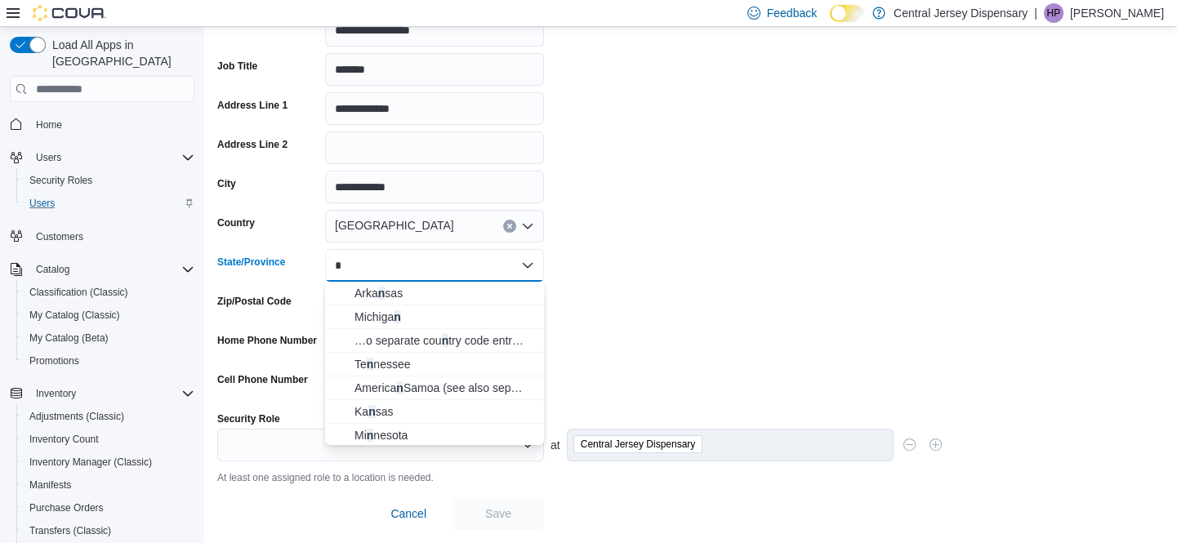
type input "**********"
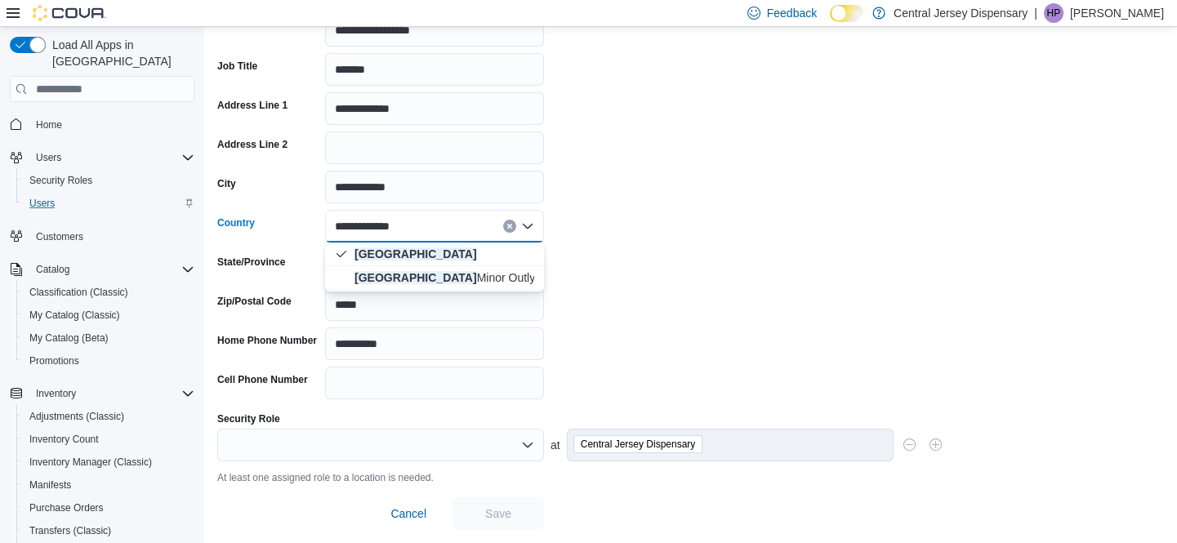
click at [656, 269] on form "**********" at bounding box center [690, 172] width 946 height 715
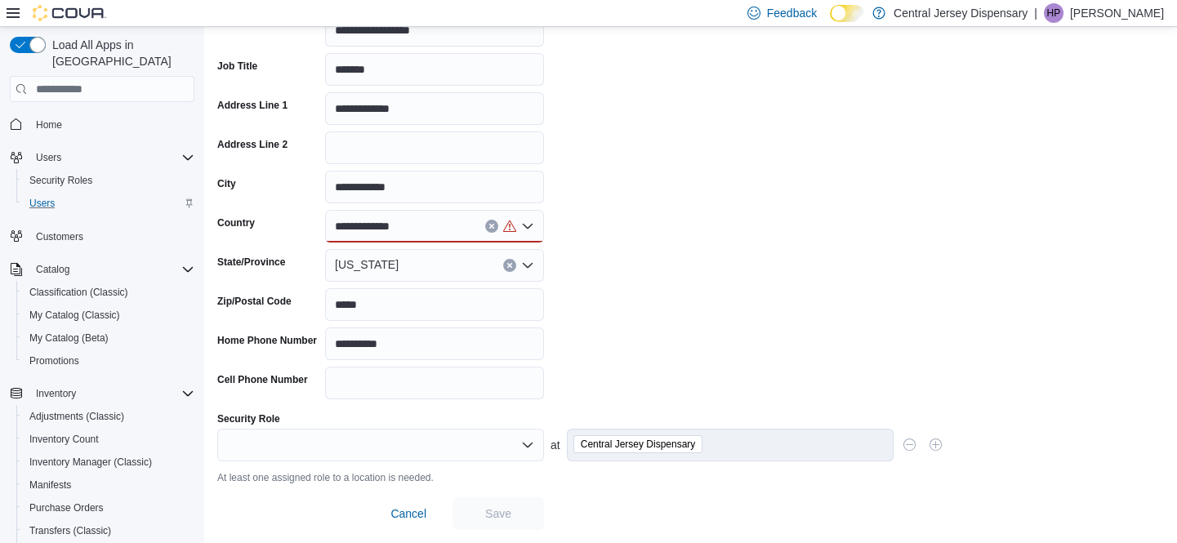
click at [523, 224] on icon "Open list of options" at bounding box center [528, 226] width 10 height 5
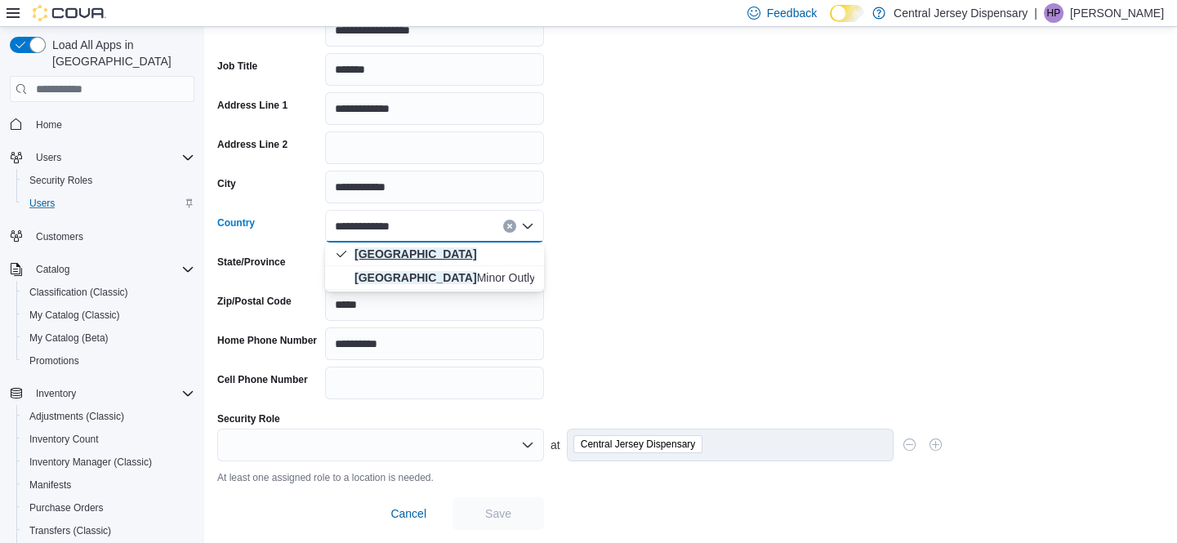
click at [410, 246] on span "United States" at bounding box center [444, 254] width 180 height 16
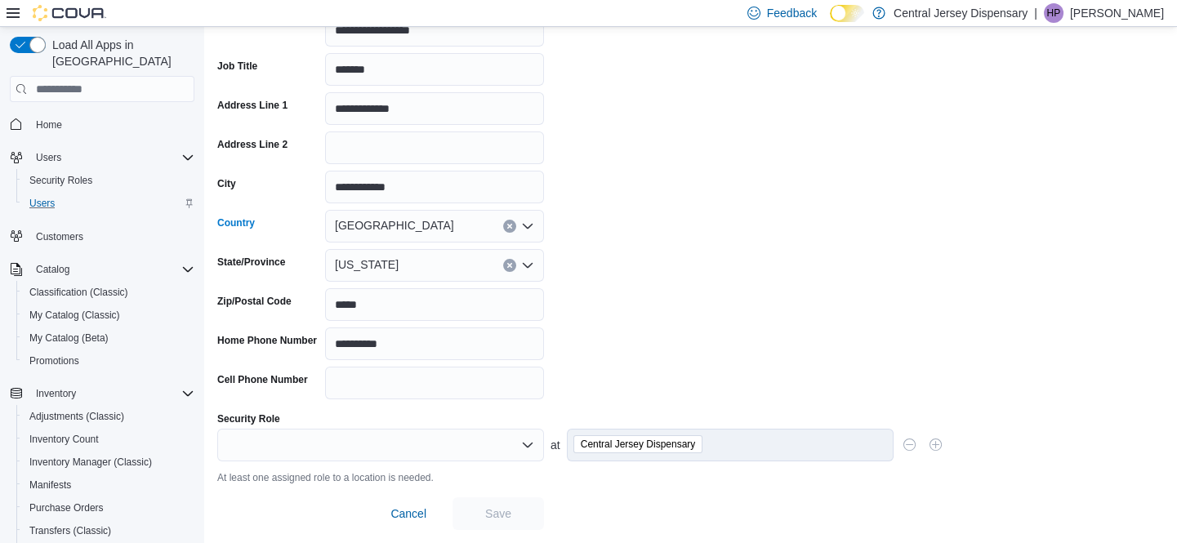
click at [662, 260] on form "**********" at bounding box center [690, 172] width 946 height 715
click at [361, 385] on input "Cell Phone Number" at bounding box center [434, 383] width 219 height 33
click at [373, 344] on input "**********" at bounding box center [434, 343] width 219 height 33
drag, startPoint x: 416, startPoint y: 342, endPoint x: 319, endPoint y: 346, distance: 96.4
click at [319, 346] on div "**********" at bounding box center [380, 343] width 327 height 33
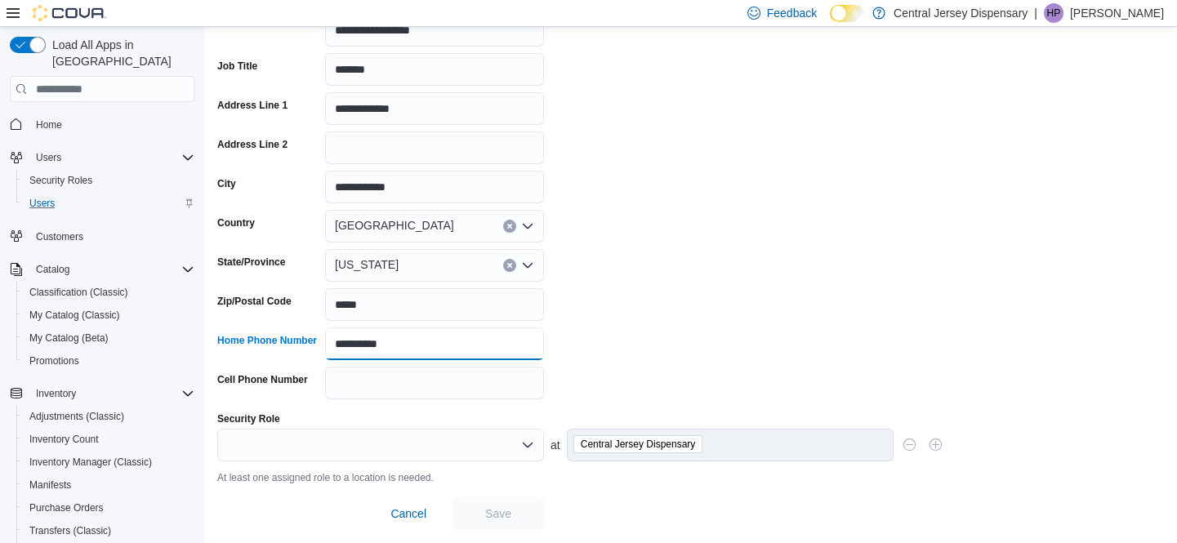
type input "**********"
click at [407, 440] on div at bounding box center [380, 445] width 327 height 33
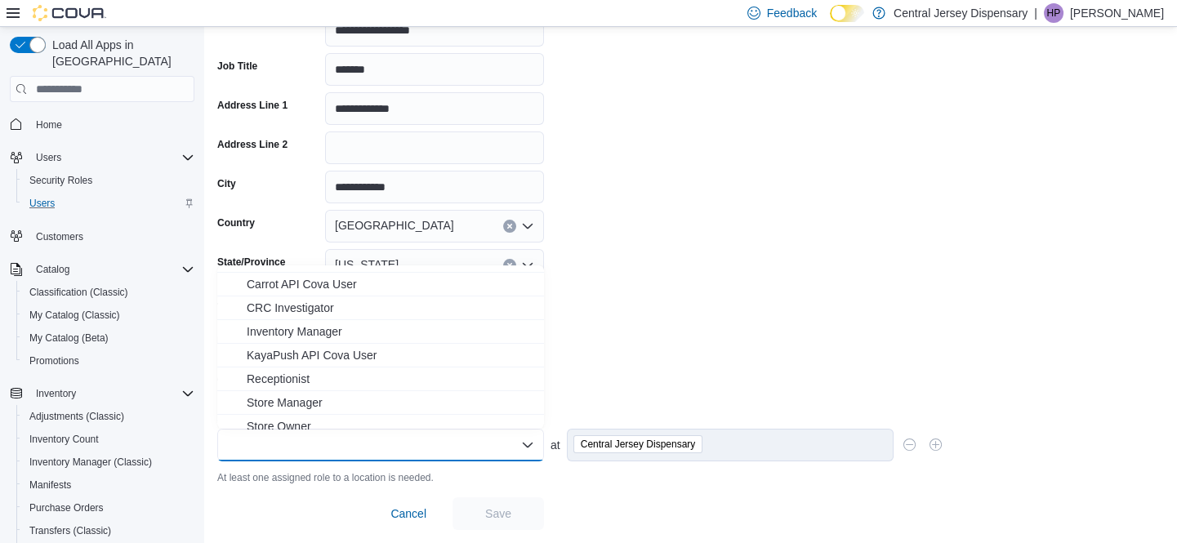
scroll to position [25, 0]
click at [271, 372] on span "Receptionist" at bounding box center [390, 370] width 287 height 16
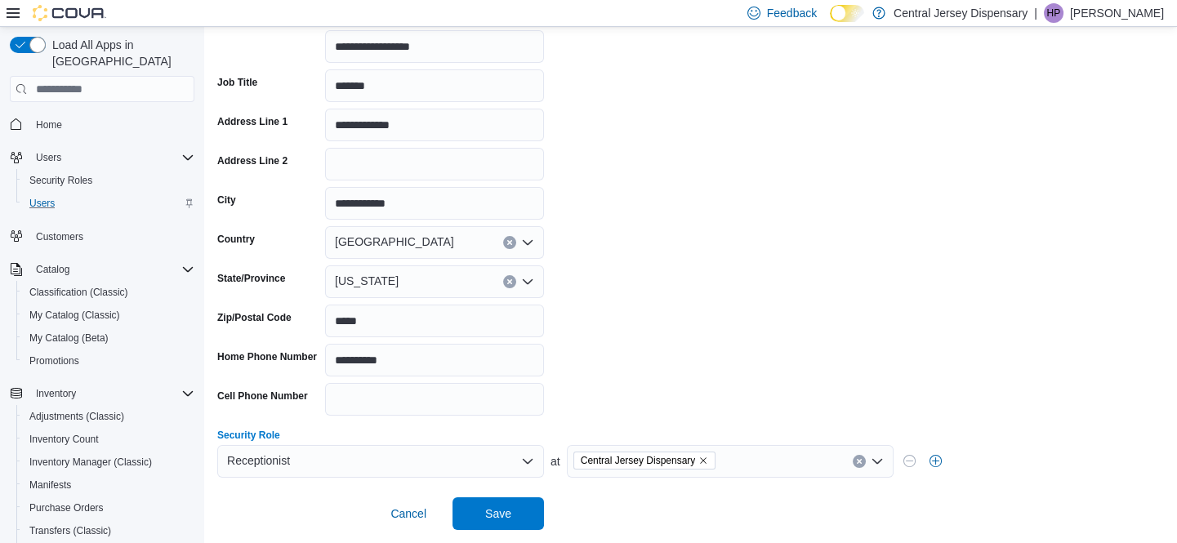
scroll to position [305, 0]
click at [490, 514] on span "Save" at bounding box center [498, 513] width 26 height 16
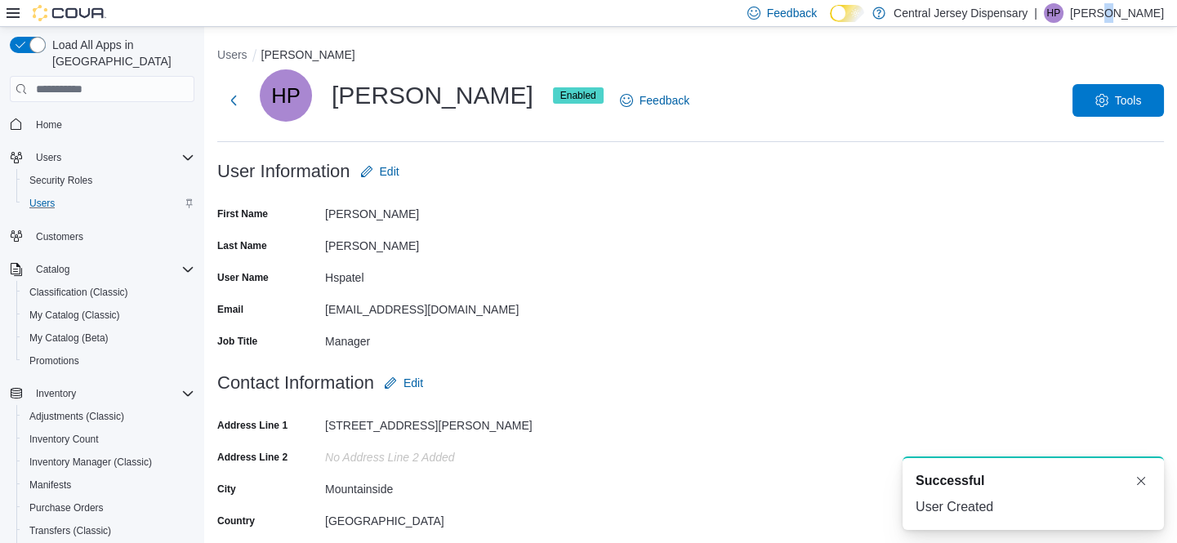
drag, startPoint x: 1124, startPoint y: 12, endPoint x: 1130, endPoint y: 25, distance: 14.3
click at [1130, 25] on div "Feedback Dark Mode Central Jersey Dispensary | HP Himansu Patel" at bounding box center [952, 13] width 423 height 33
click at [1118, 13] on p "[PERSON_NAME]" at bounding box center [1117, 13] width 94 height 20
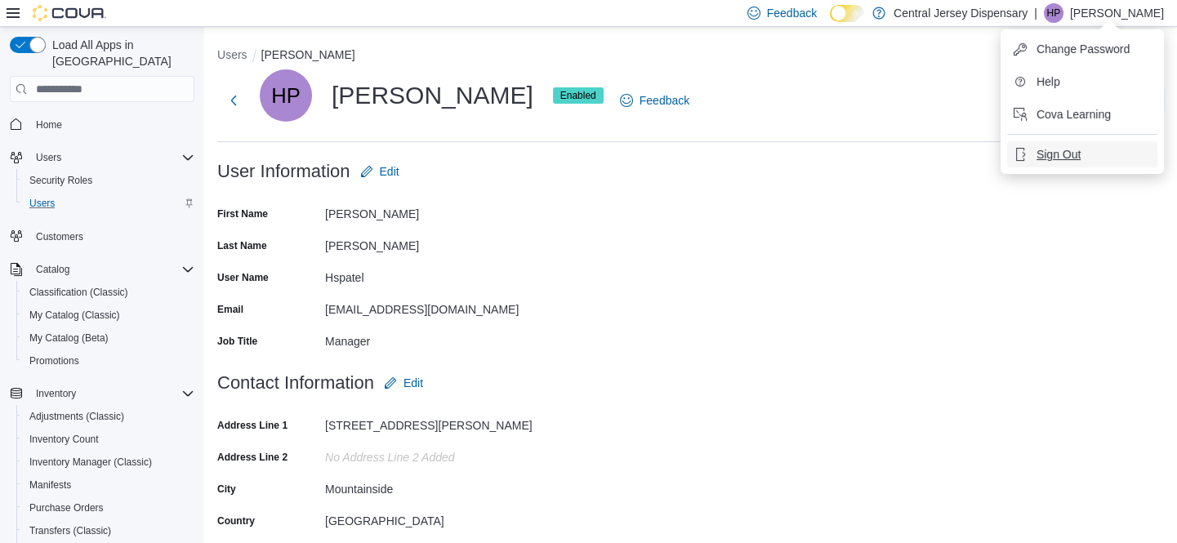
click at [1053, 155] on span "Sign Out" at bounding box center [1058, 154] width 44 height 16
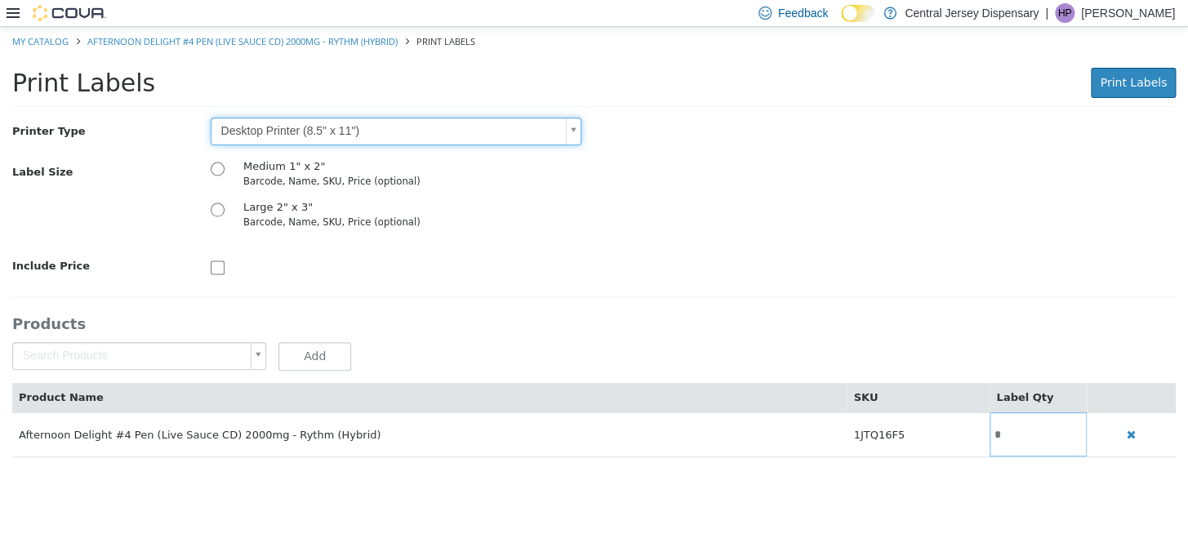
click at [16, 10] on icon at bounding box center [13, 13] width 13 height 13
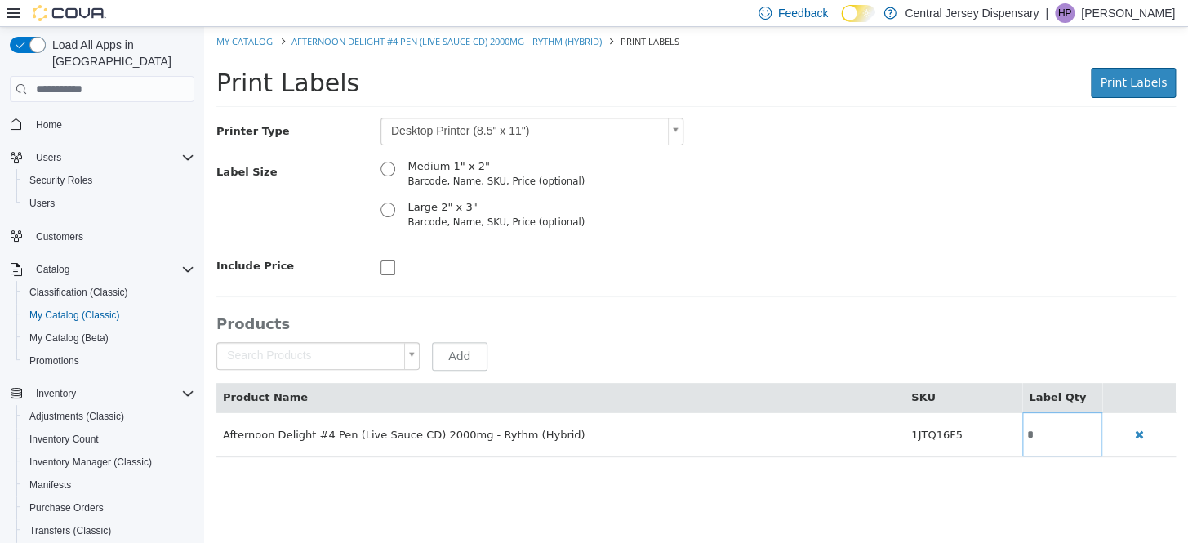
scroll to position [115, 0]
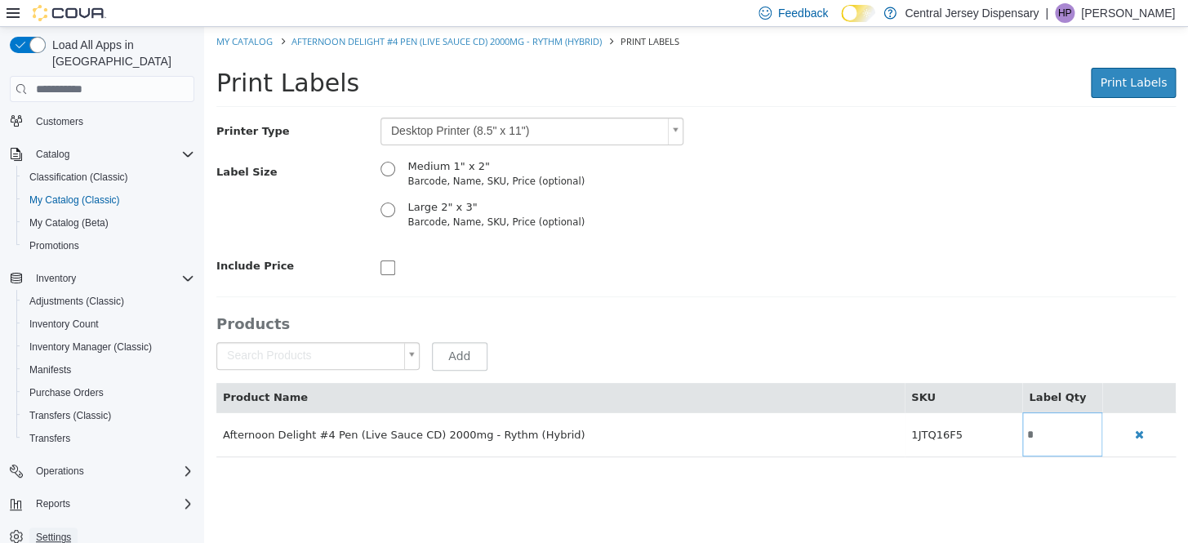
click at [59, 531] on span "Settings" at bounding box center [53, 537] width 35 height 13
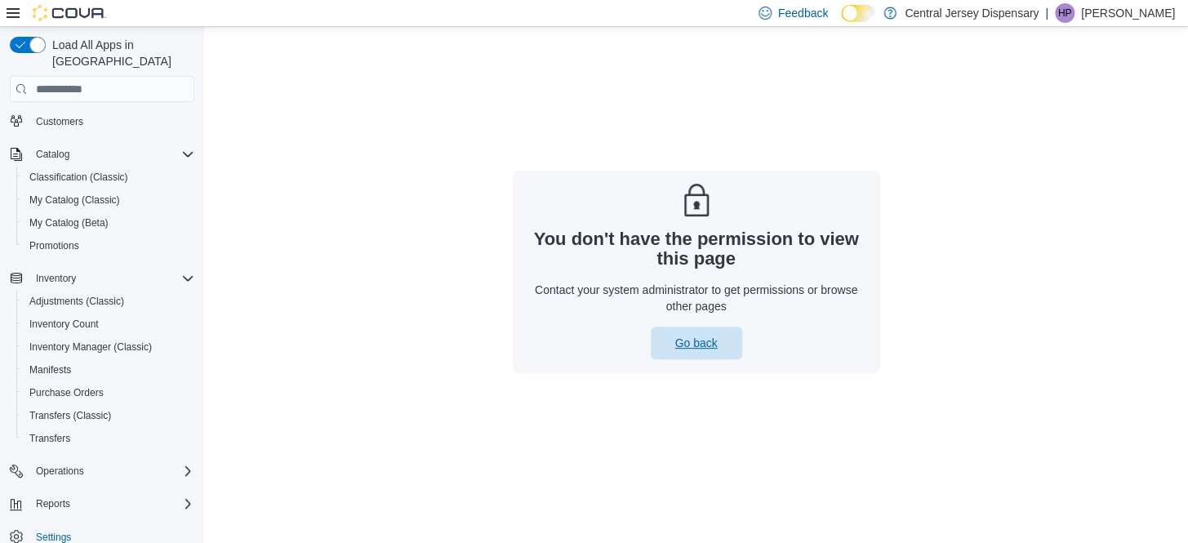
click at [694, 344] on span "Go back" at bounding box center [696, 343] width 42 height 16
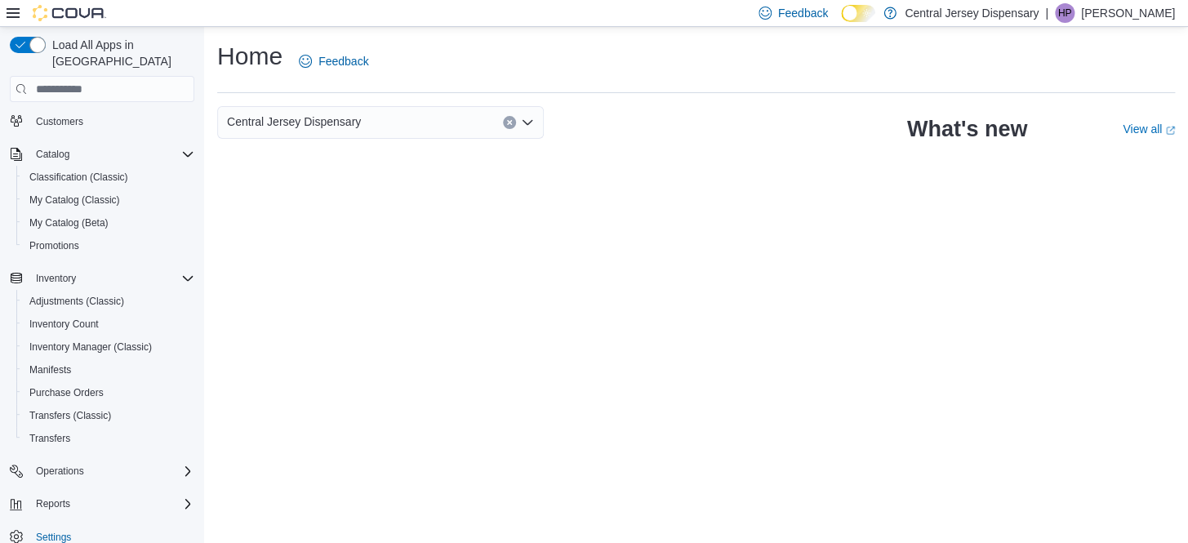
click at [1134, 16] on p "[PERSON_NAME]" at bounding box center [1128, 13] width 94 height 20
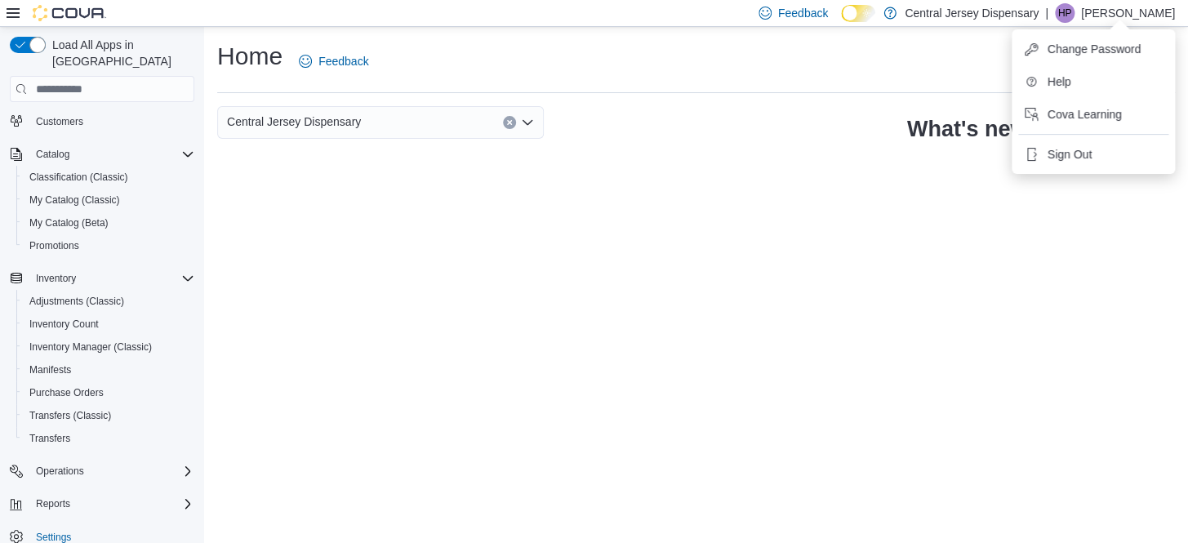
click at [1134, 17] on p "Himansu Patel" at bounding box center [1128, 13] width 94 height 20
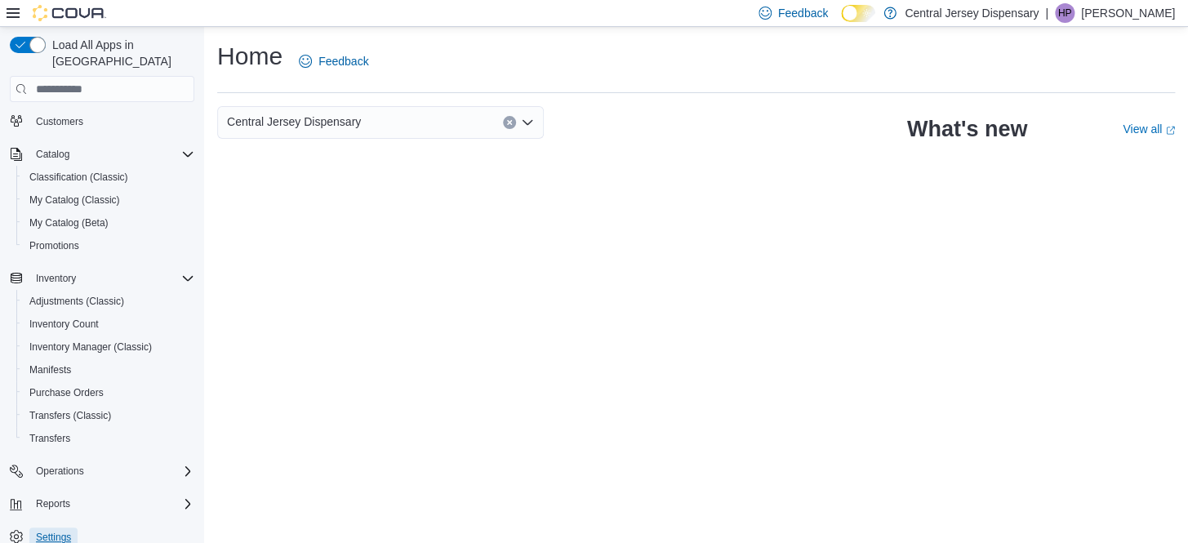
click at [51, 531] on span "Settings" at bounding box center [53, 537] width 35 height 13
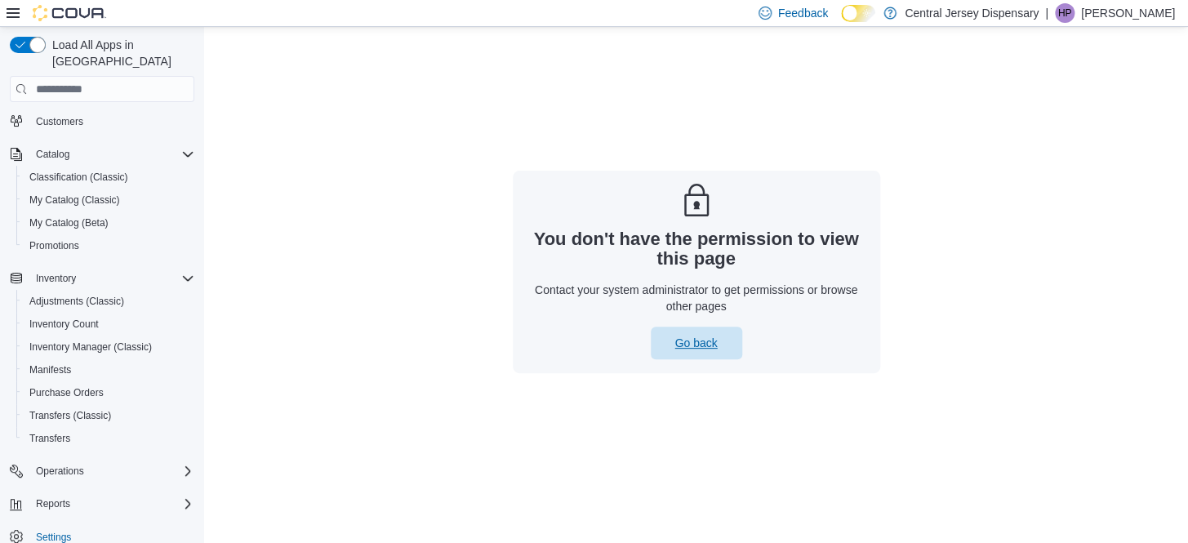
click at [729, 347] on span "Go back" at bounding box center [697, 343] width 72 height 33
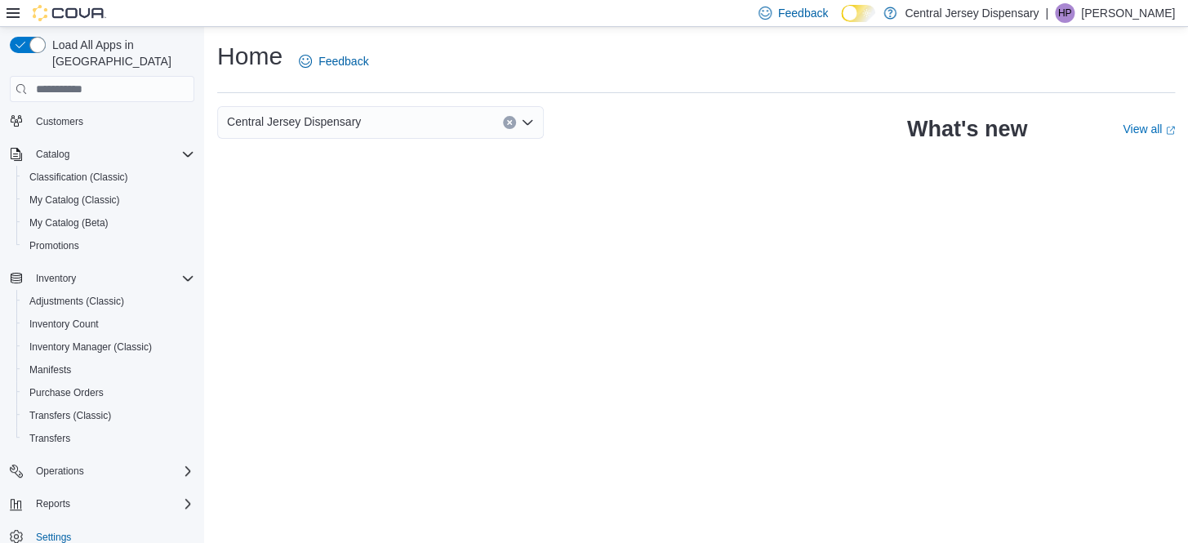
click at [1135, 16] on p "[PERSON_NAME]" at bounding box center [1128, 13] width 94 height 20
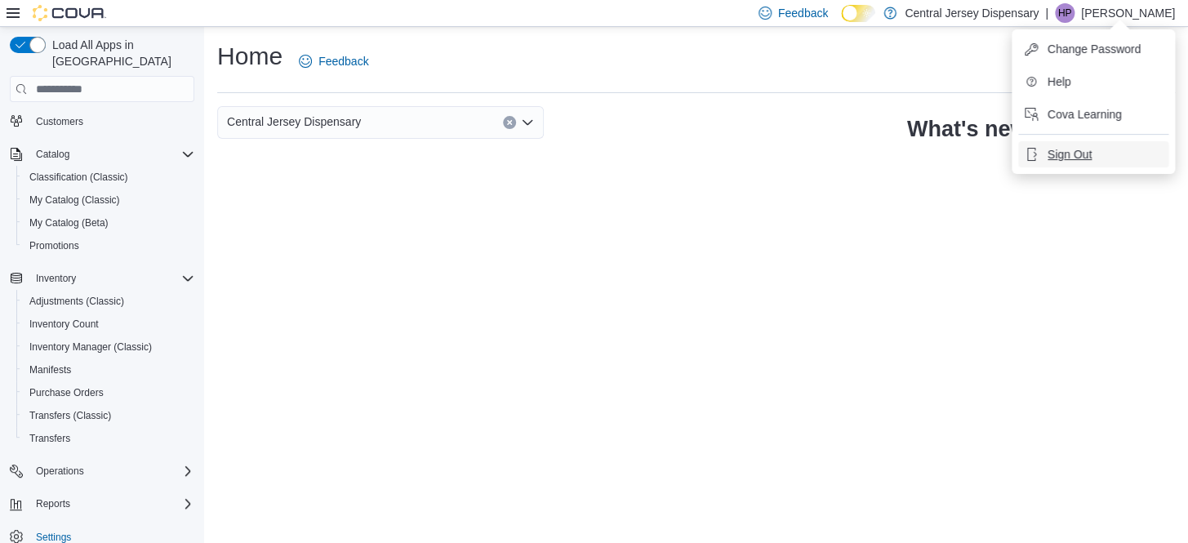
click at [1092, 163] on button "Sign Out" at bounding box center [1093, 154] width 150 height 26
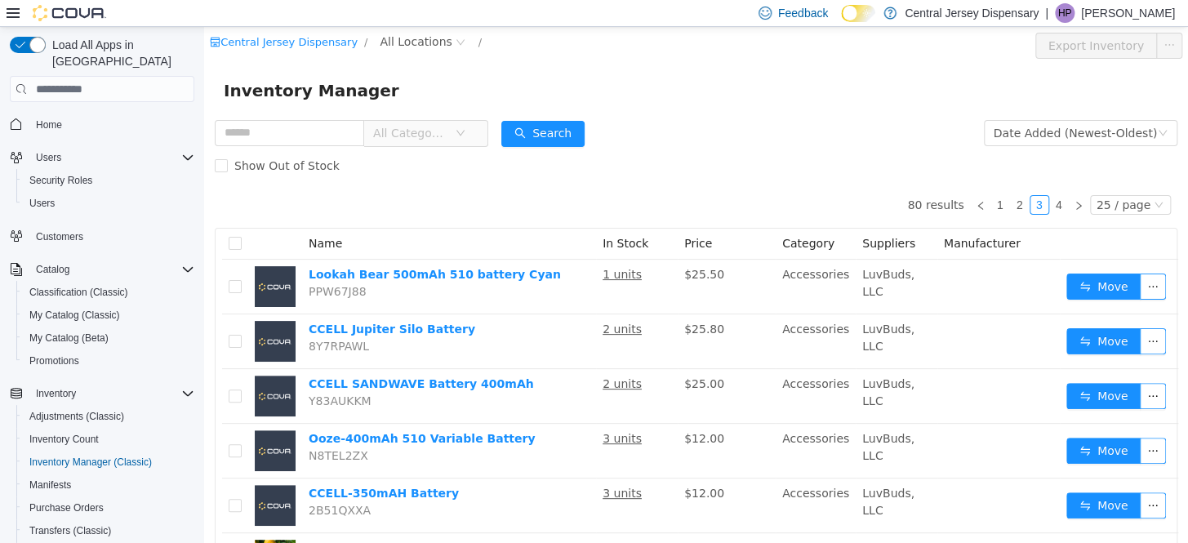
scroll to position [296, 0]
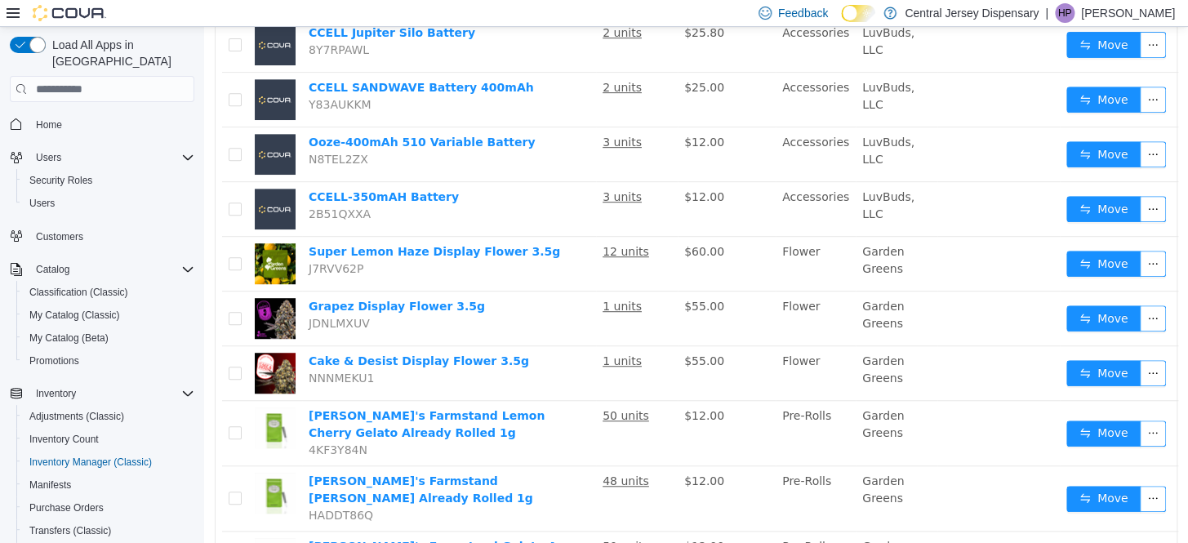
click at [12, 13] on icon at bounding box center [13, 13] width 13 height 10
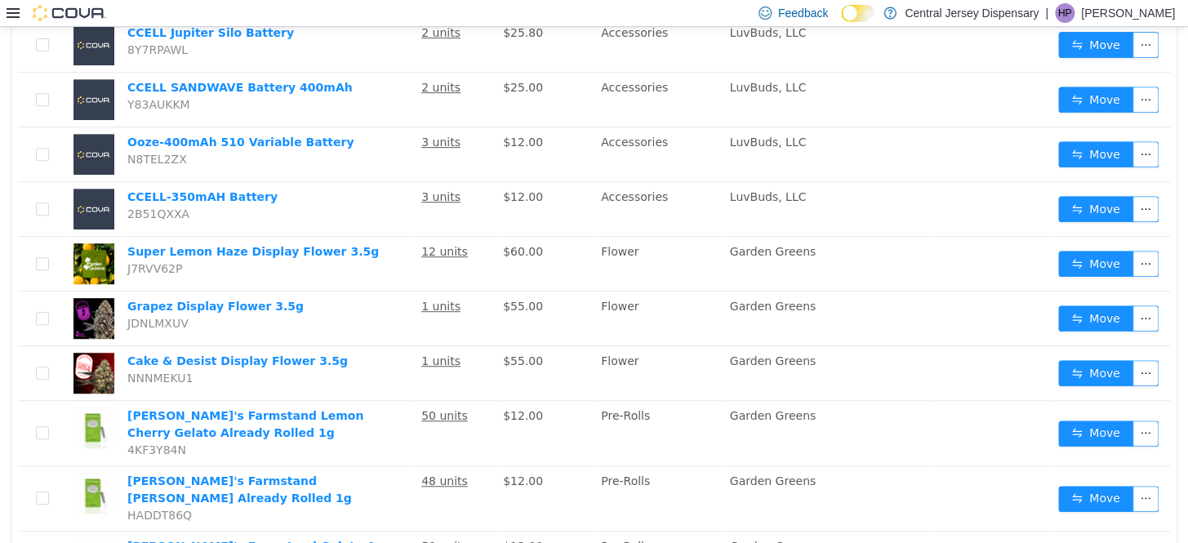
click at [16, 11] on icon at bounding box center [13, 13] width 13 height 13
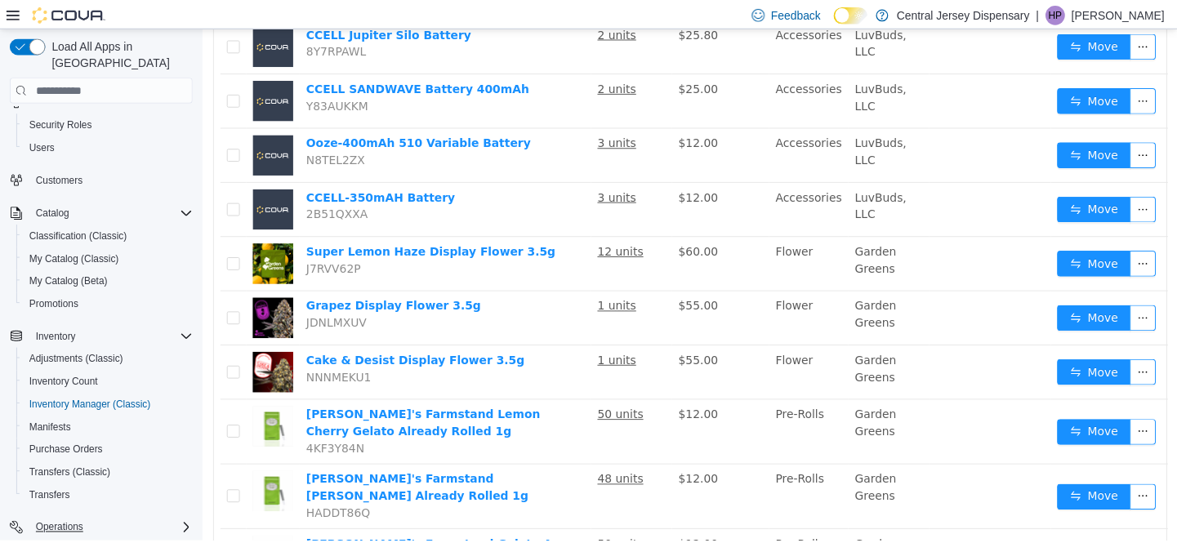
scroll to position [115, 0]
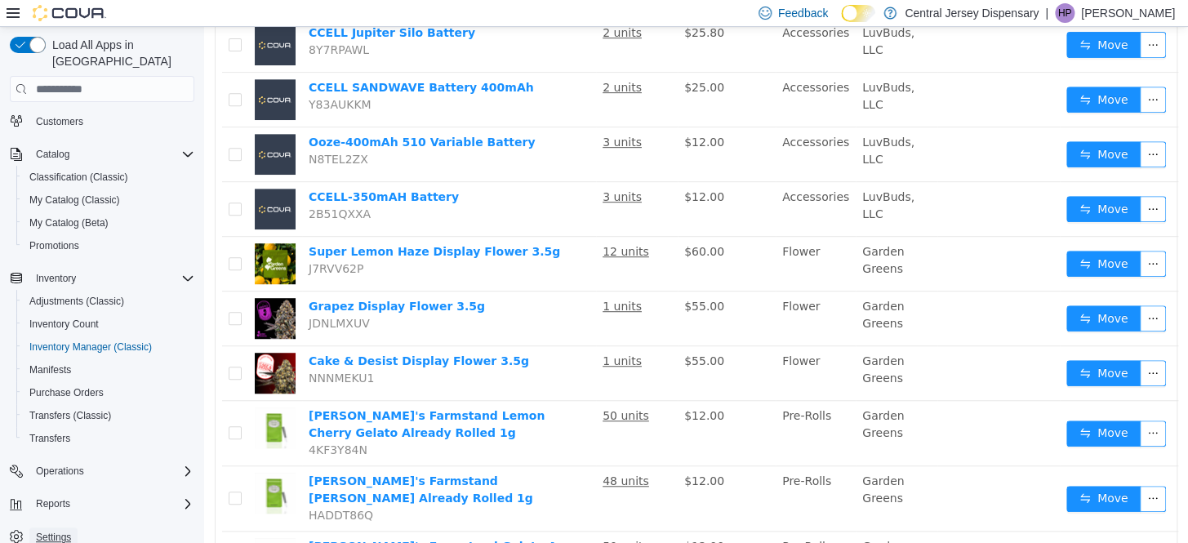
click at [69, 531] on span "Settings" at bounding box center [53, 537] width 35 height 13
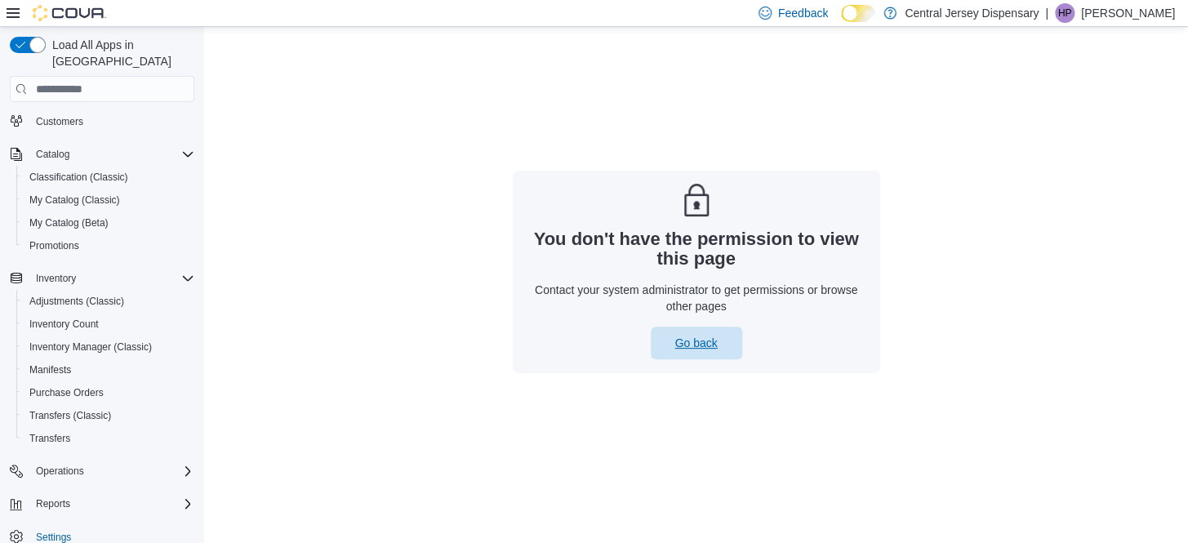
click at [697, 341] on span "Go back" at bounding box center [696, 343] width 42 height 16
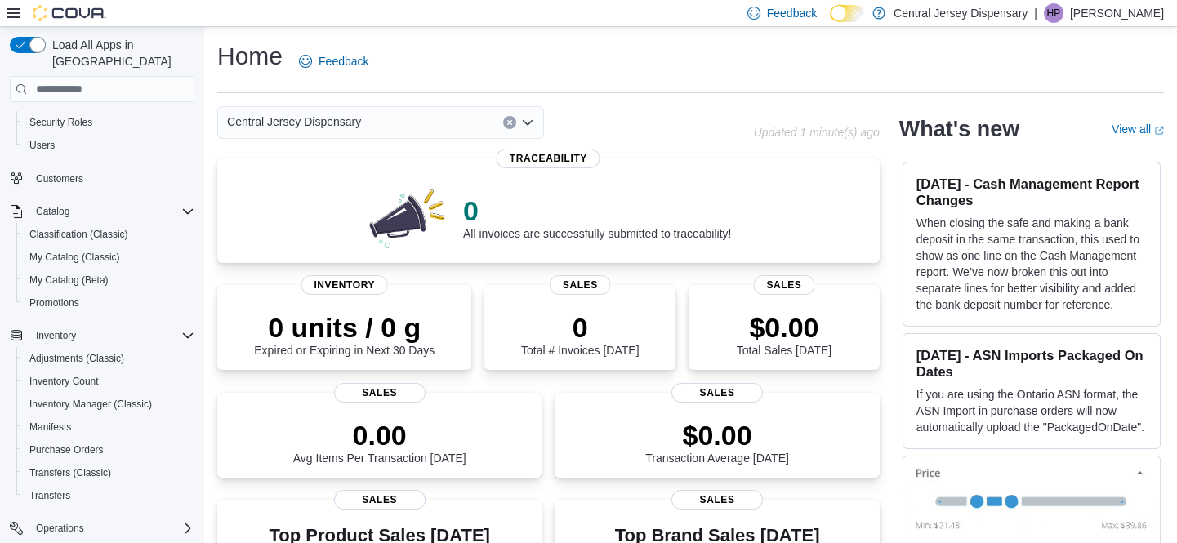
scroll to position [115, 0]
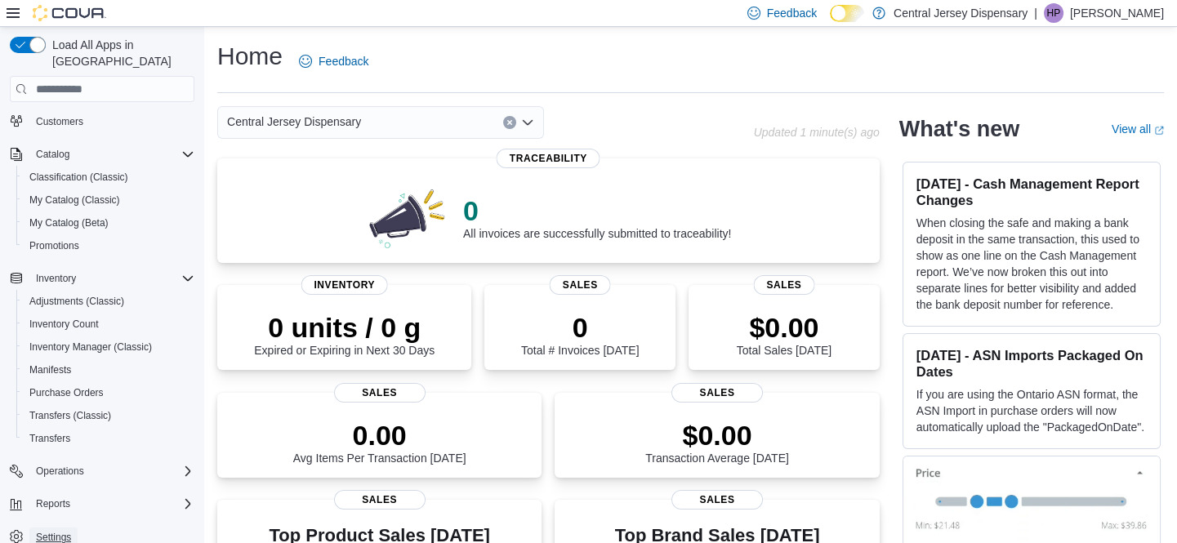
click at [65, 531] on span "Settings" at bounding box center [53, 537] width 35 height 13
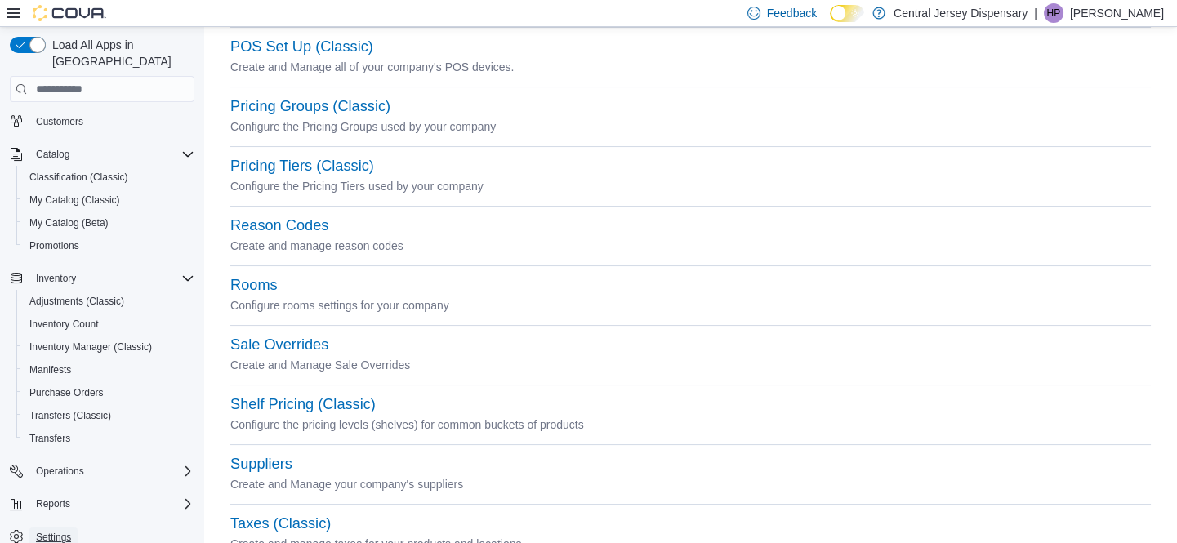
scroll to position [784, 0]
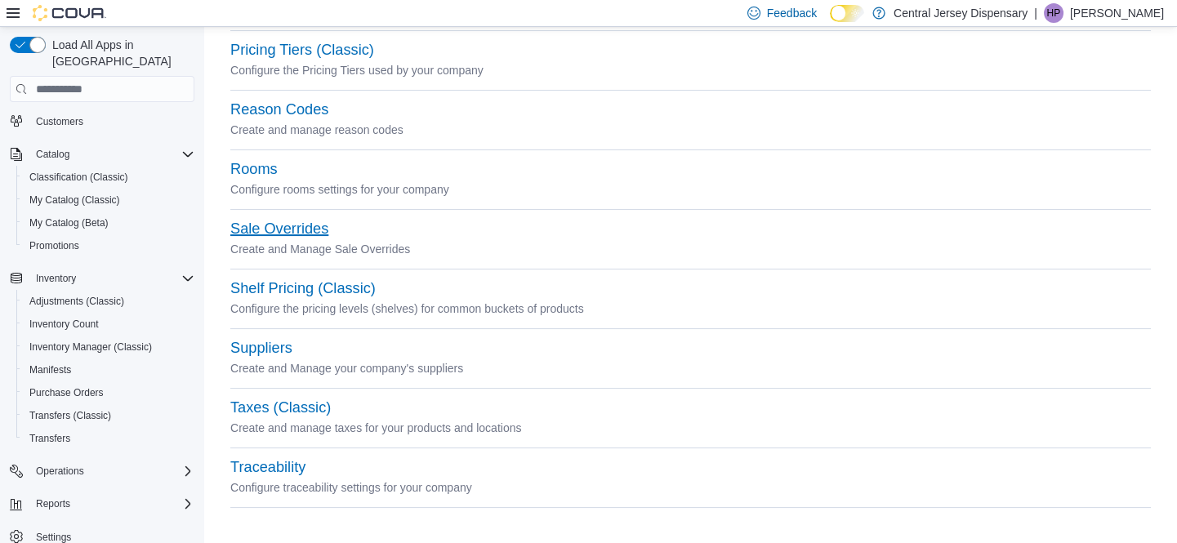
click at [296, 229] on button "Sale Overrides" at bounding box center [279, 228] width 98 height 17
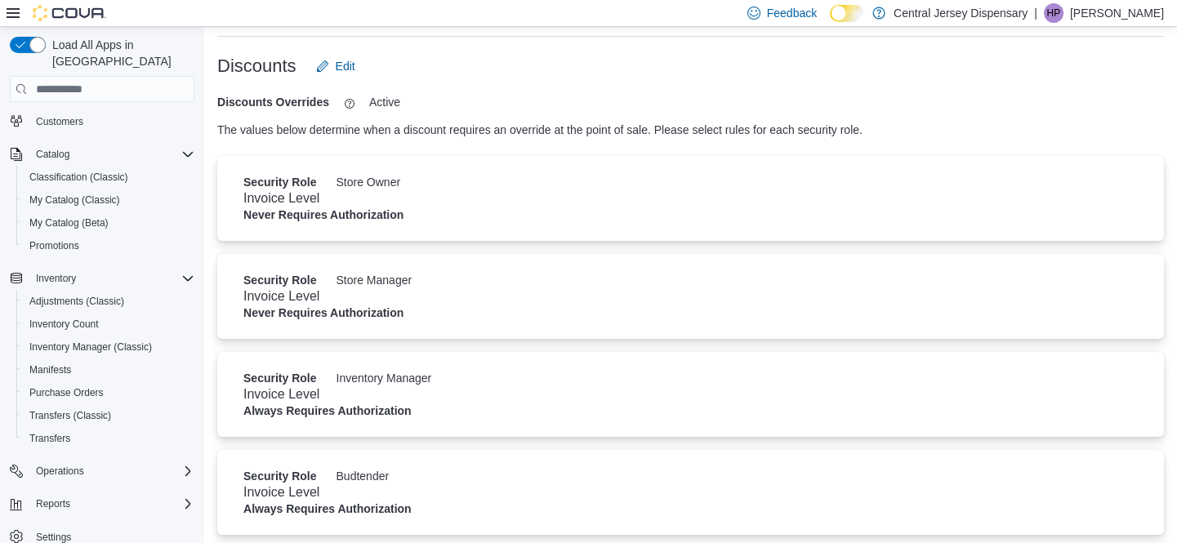
scroll to position [80, 0]
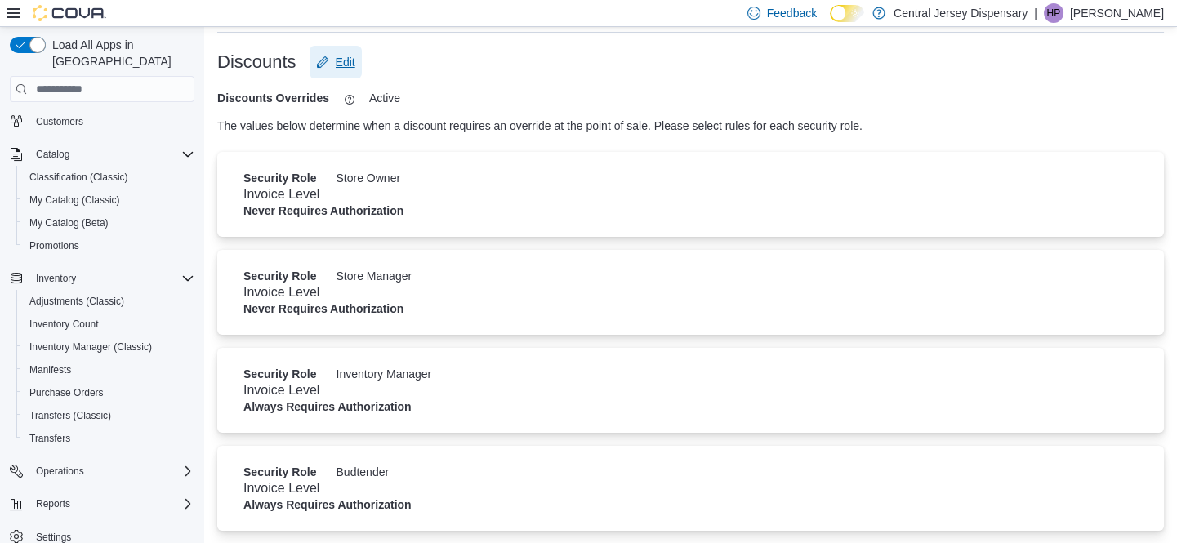
click at [346, 65] on span "Edit" at bounding box center [346, 62] width 20 height 16
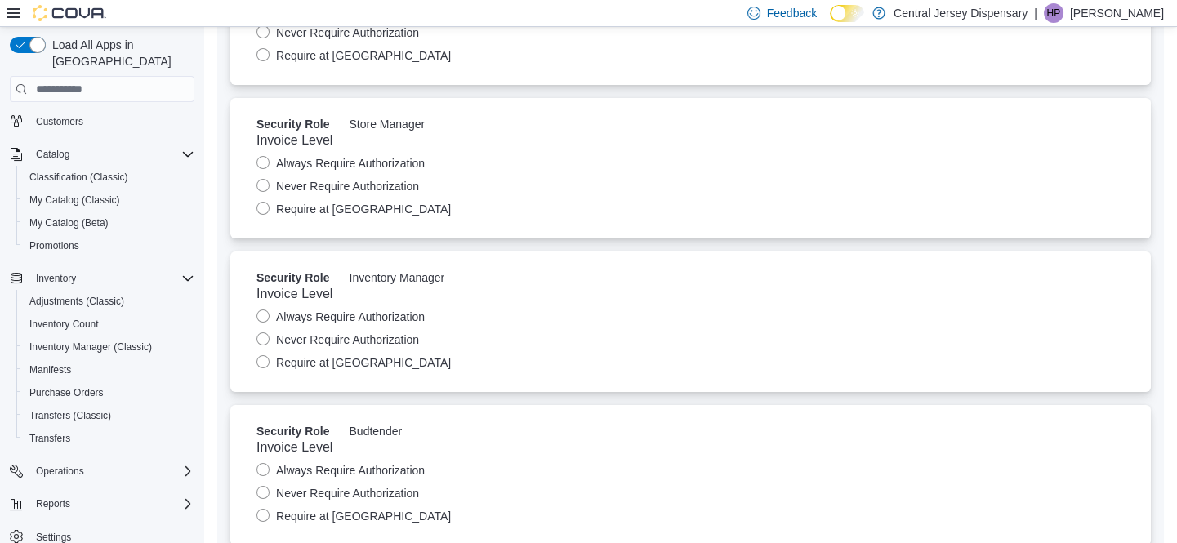
scroll to position [229, 0]
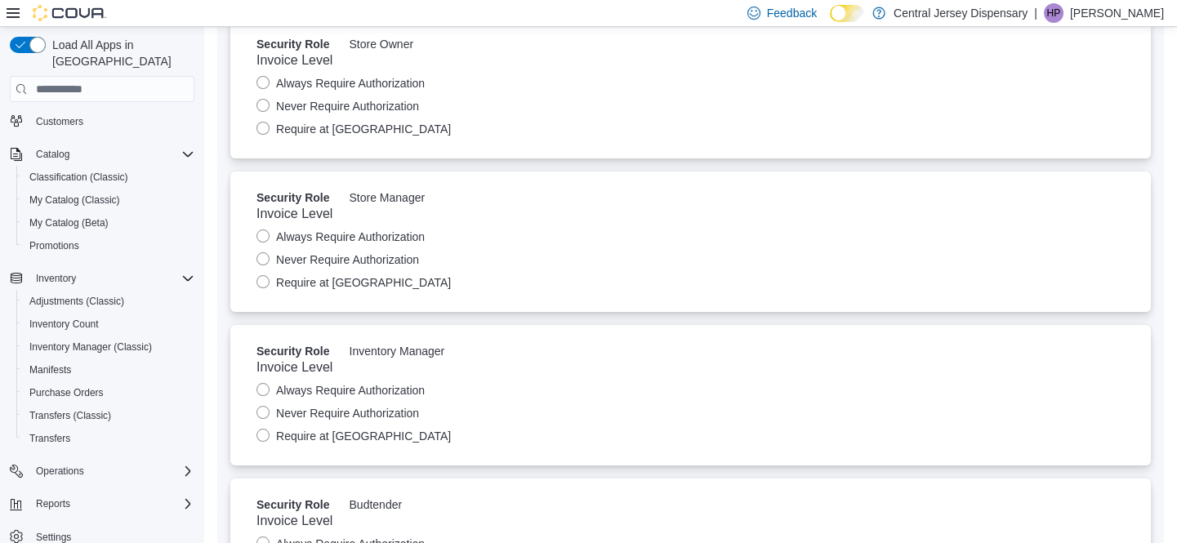
click at [260, 281] on label "Require at [GEOGRAPHIC_DATA]" at bounding box center [353, 283] width 194 height 20
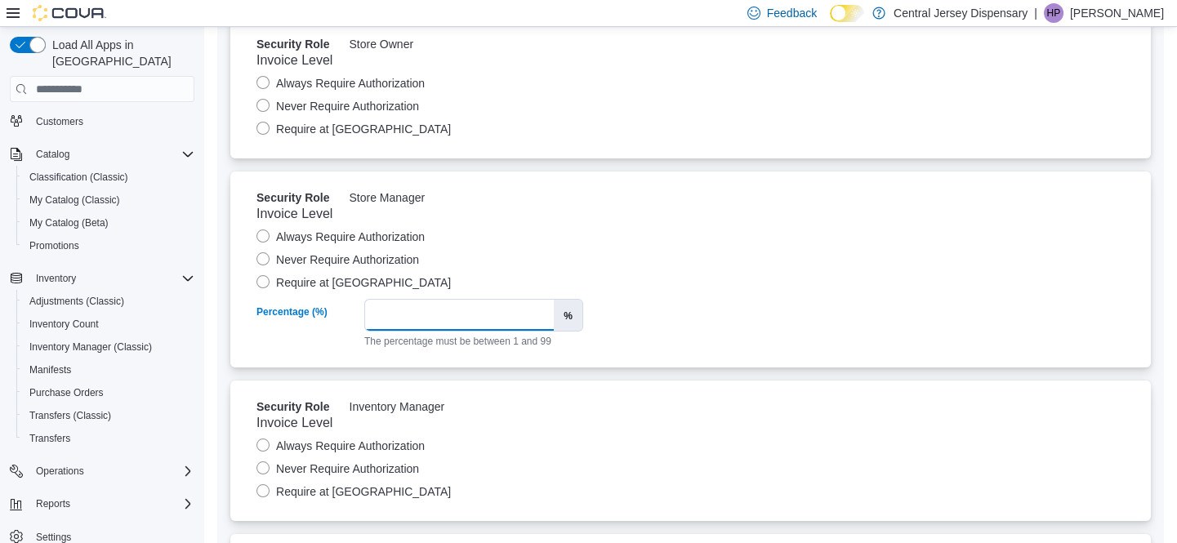
click at [399, 312] on input "*" at bounding box center [459, 315] width 189 height 31
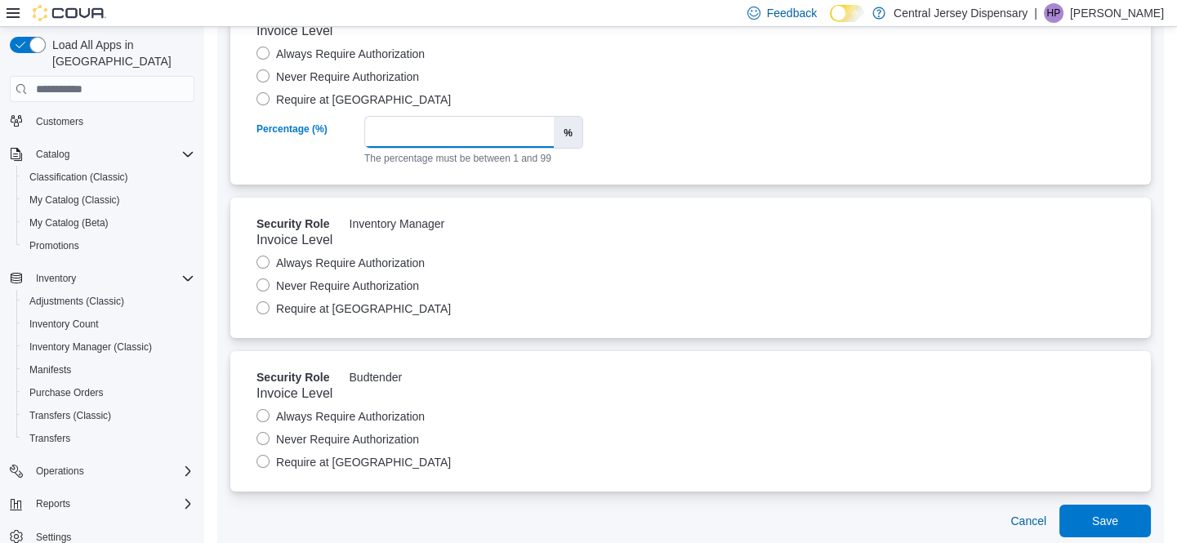
scroll to position [432, 0]
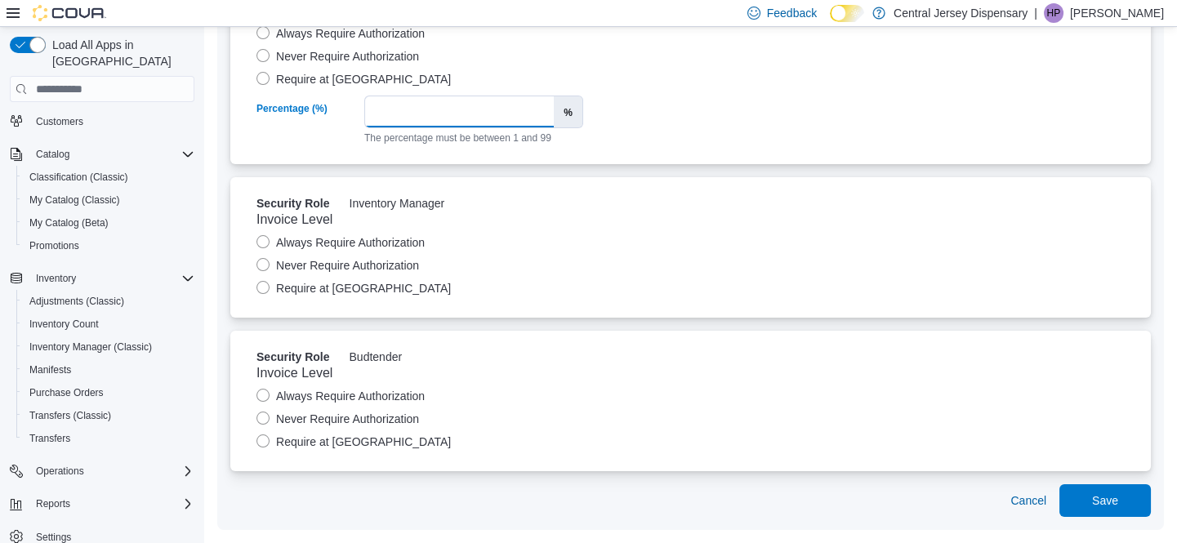
type input "**"
click at [260, 441] on label "Require at Threshold" at bounding box center [353, 442] width 194 height 20
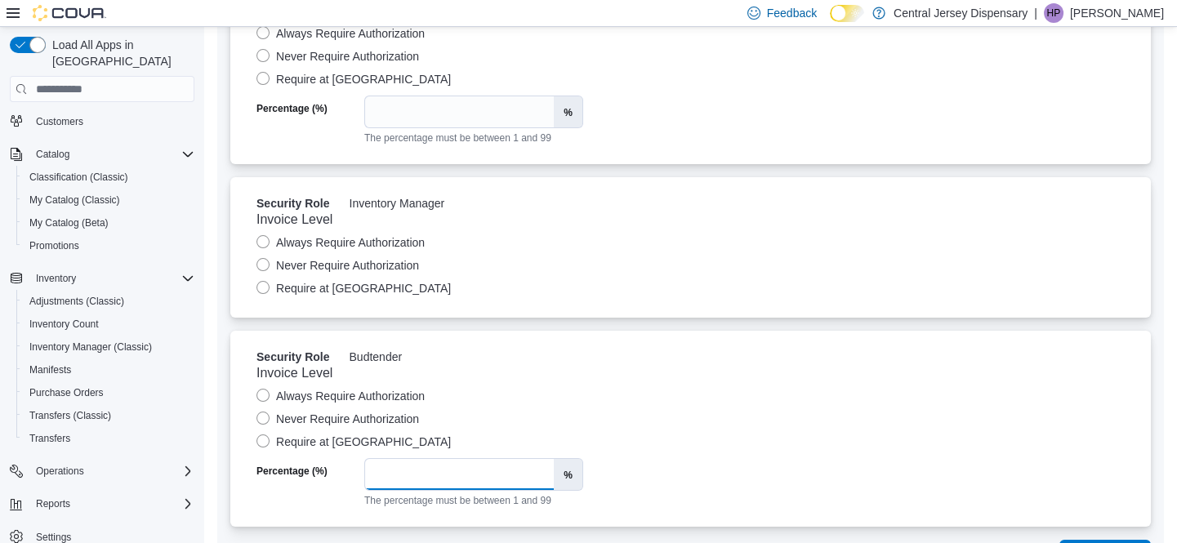
click at [416, 469] on input "*" at bounding box center [459, 474] width 189 height 31
type input "**"
click at [706, 426] on div "Never Require Authorization" at bounding box center [690, 419] width 868 height 20
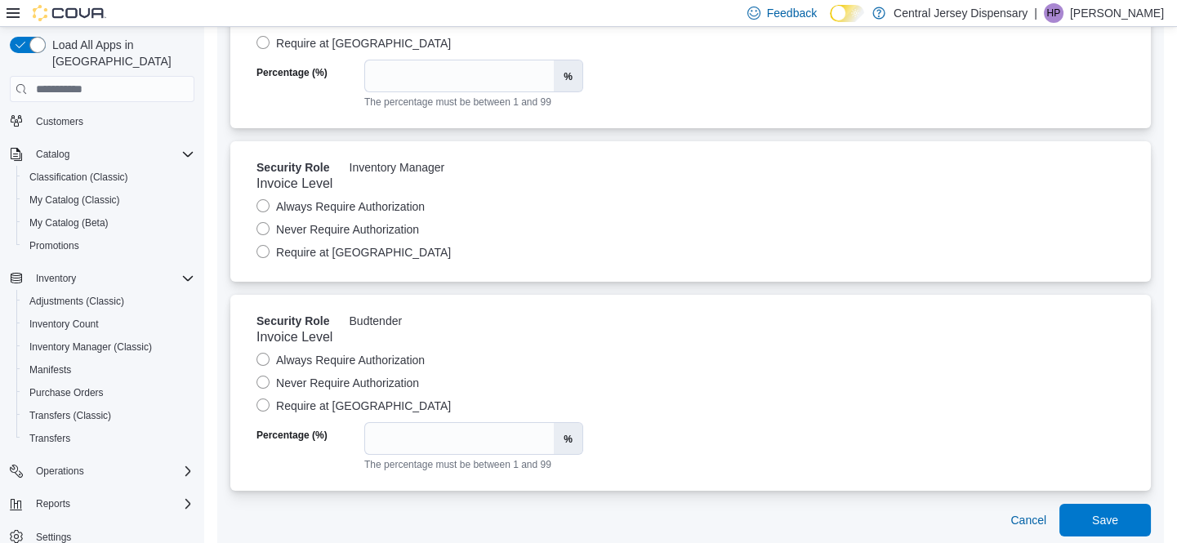
scroll to position [488, 0]
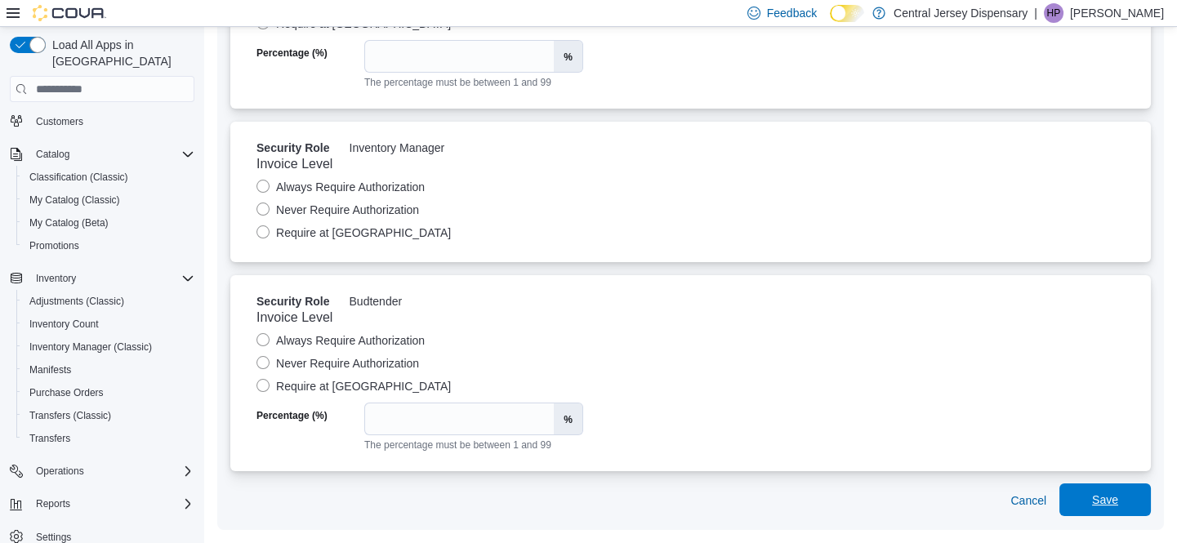
click at [1112, 496] on span "Save" at bounding box center [1105, 500] width 26 height 16
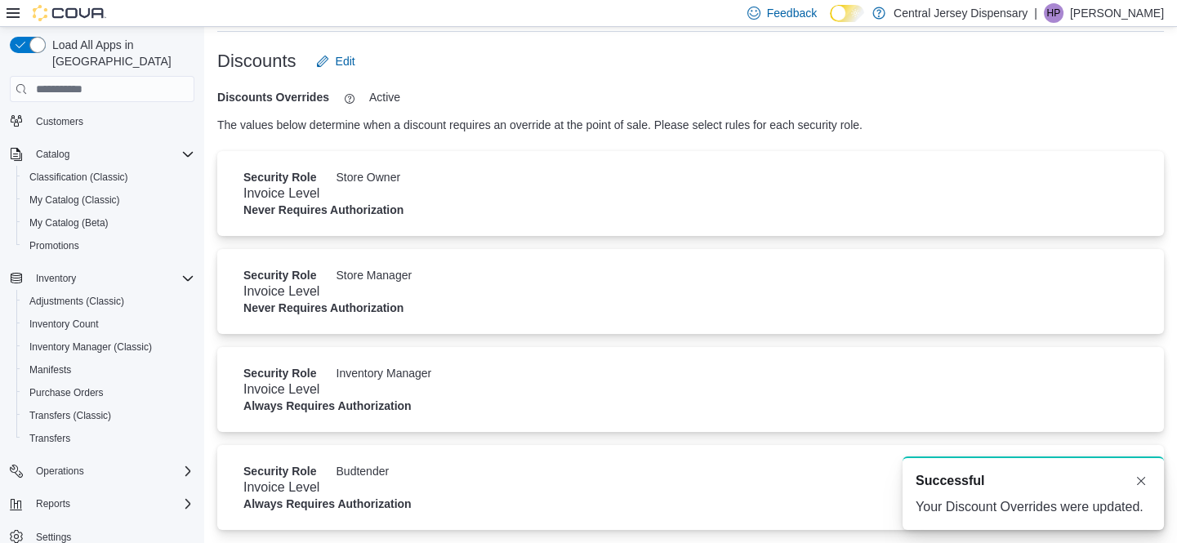
scroll to position [80, 0]
click at [95, 341] on span "Inventory Manager (Classic)" at bounding box center [90, 347] width 122 height 13
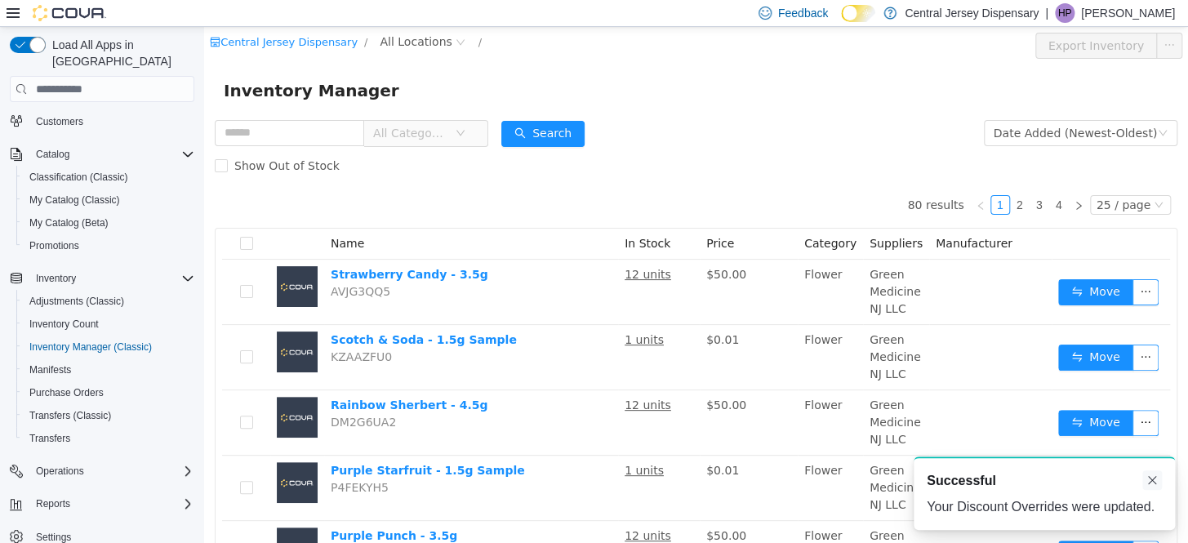
click at [1151, 480] on button "Dismiss toast" at bounding box center [1152, 480] width 20 height 20
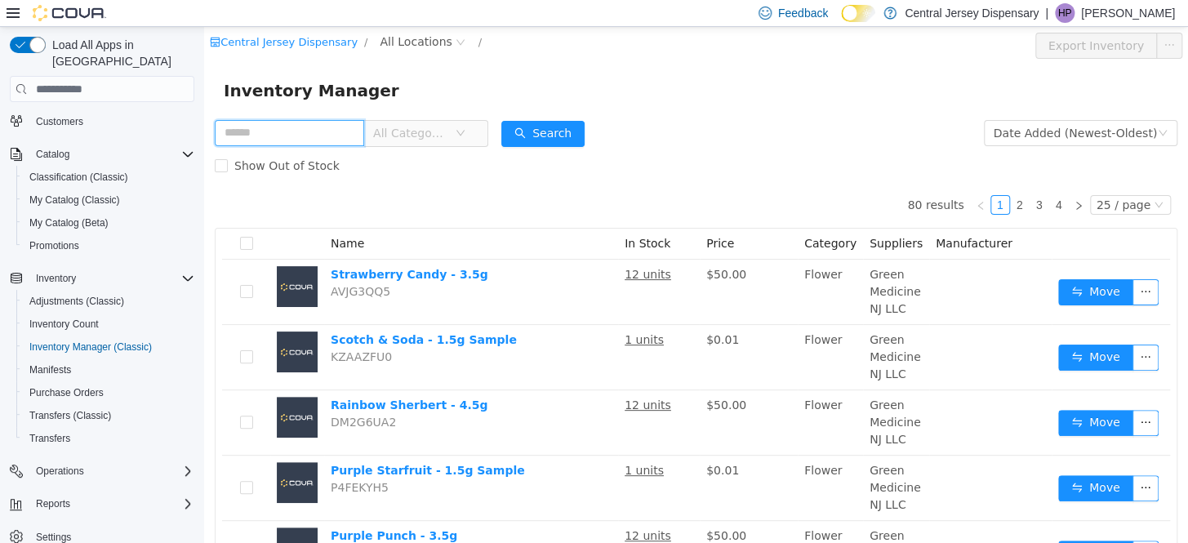
click at [308, 136] on input "text" at bounding box center [289, 133] width 149 height 26
type input "***"
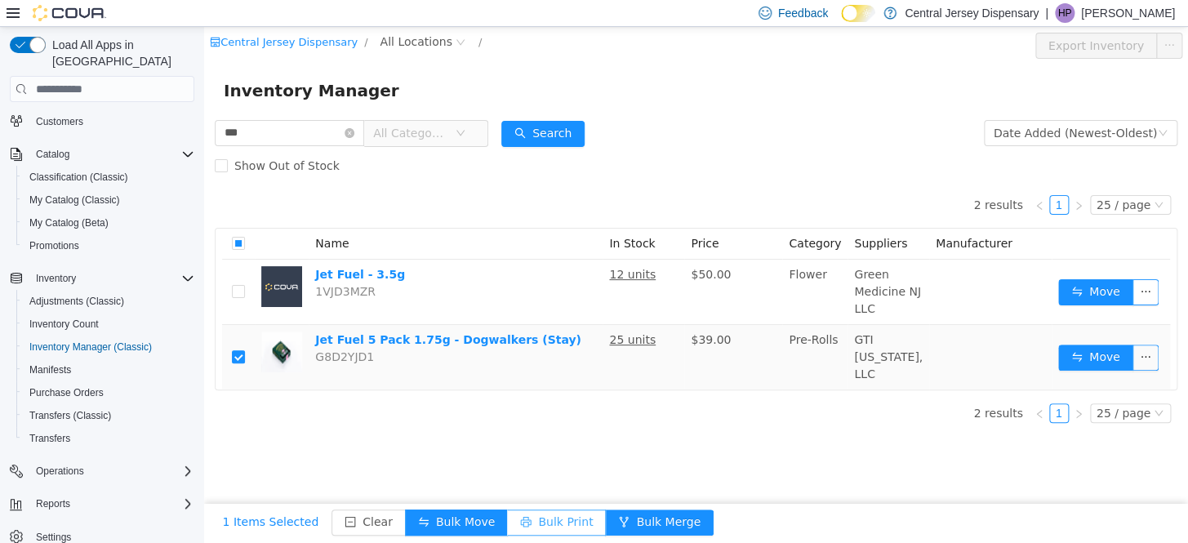
click at [529, 521] on button "Bulk Print" at bounding box center [556, 523] width 99 height 26
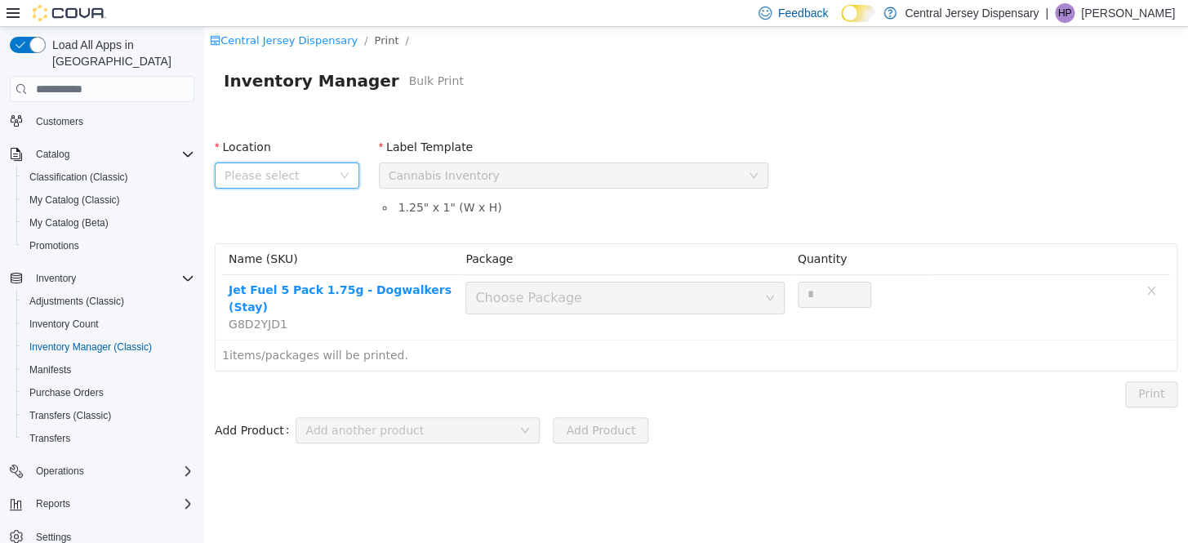
click at [323, 173] on span "Please select" at bounding box center [278, 175] width 107 height 16
click at [280, 273] on span "[STREET_ADDRESS]" at bounding box center [313, 266] width 114 height 13
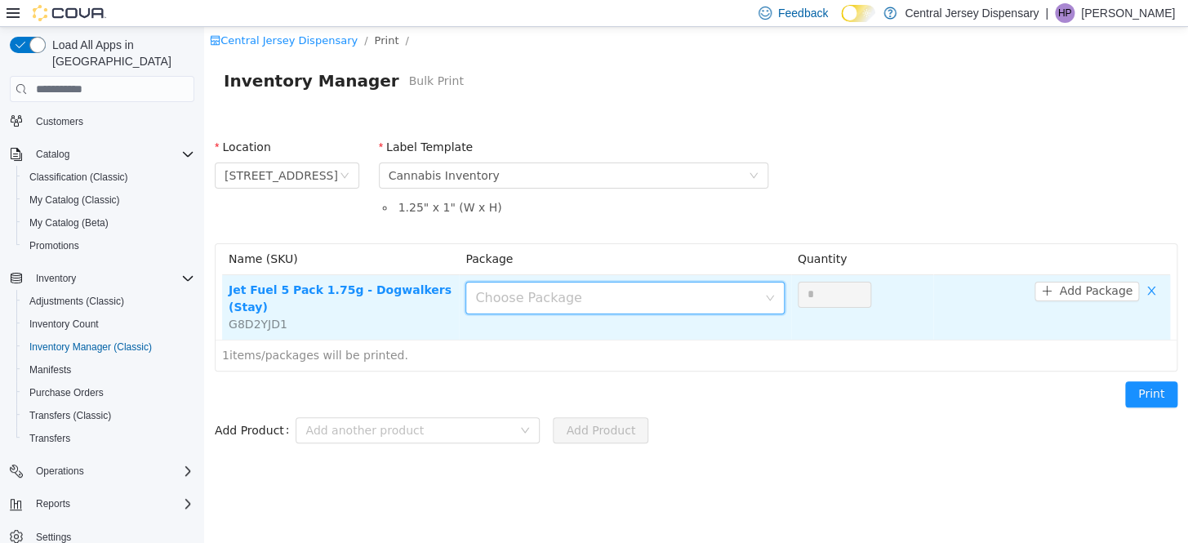
click at [768, 297] on icon "icon: down" at bounding box center [770, 298] width 10 height 10
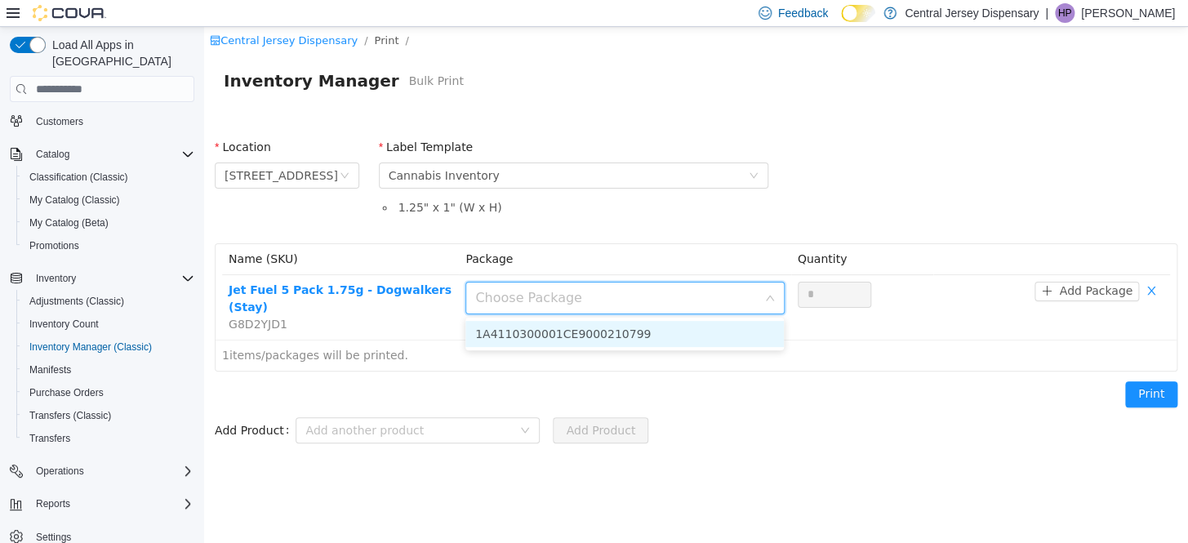
click at [666, 336] on li "1A4110300001CE9000210799" at bounding box center [624, 334] width 318 height 26
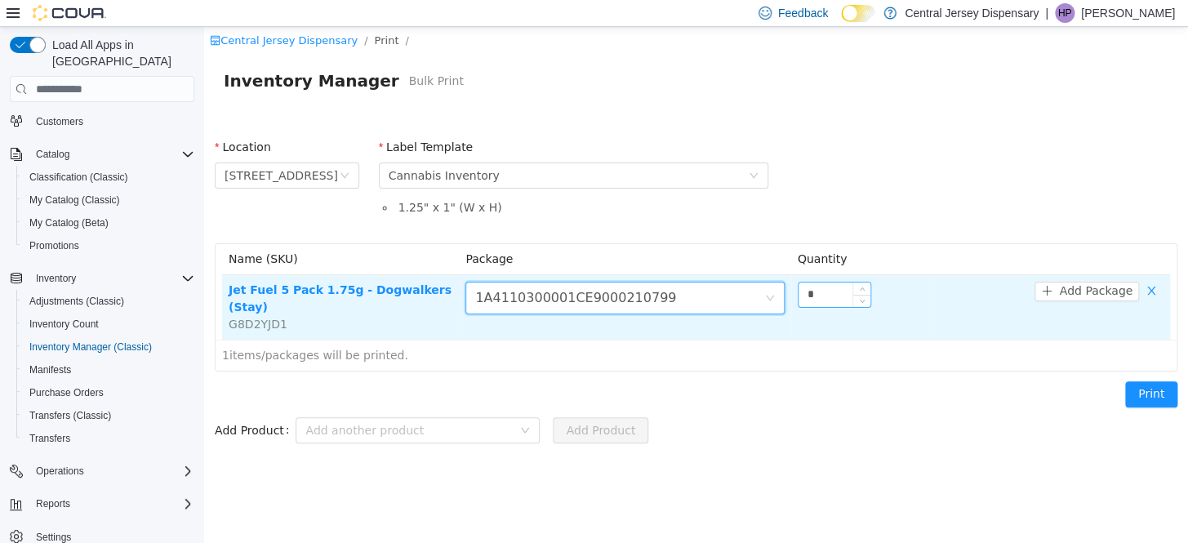
click at [815, 294] on input "*" at bounding box center [835, 295] width 72 height 24
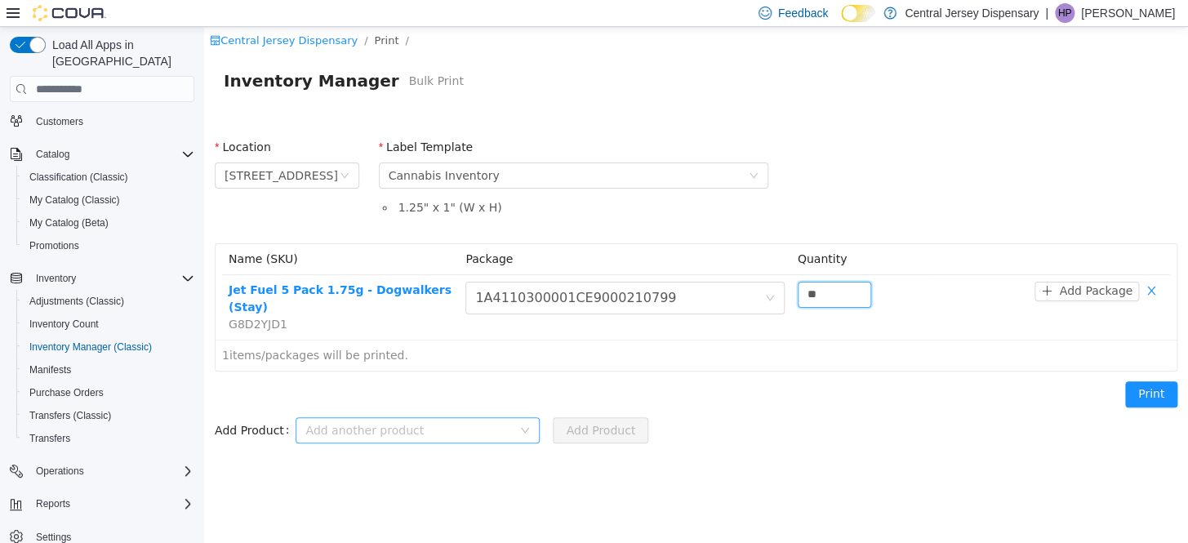
click at [399, 422] on div "Add another product" at bounding box center [408, 430] width 207 height 16
type input "**"
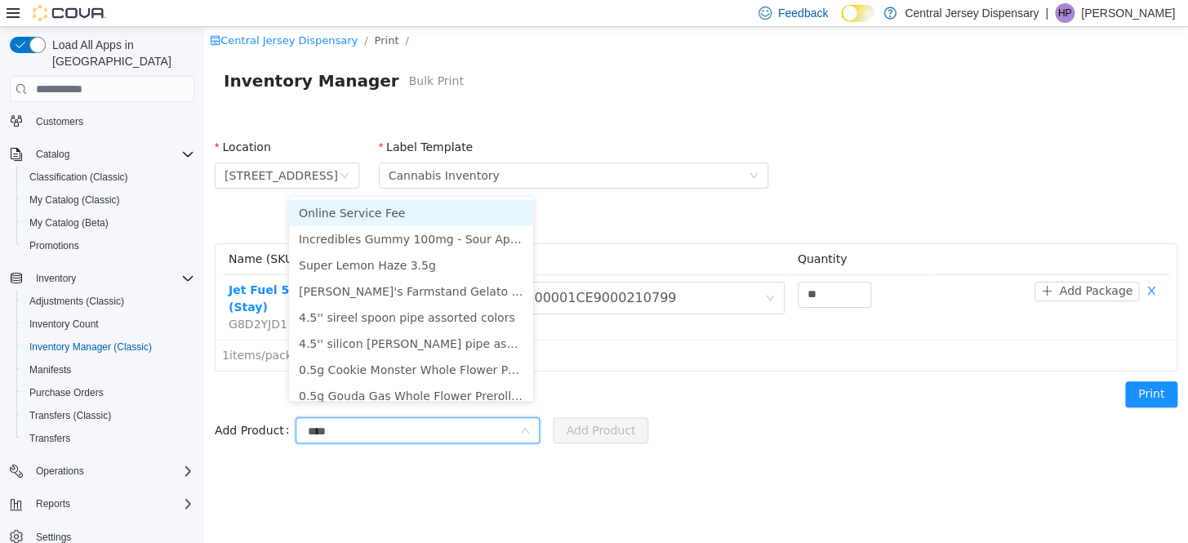
type input "*****"
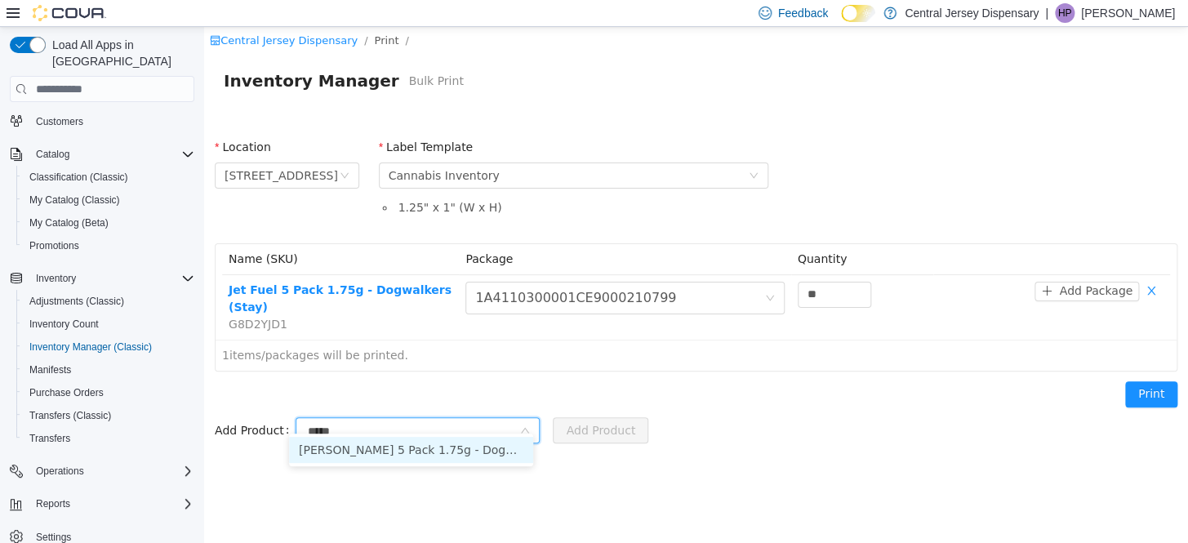
click at [457, 453] on li "Bubba Fett 5 Pack 1.75g - Dogwalkers (Sit)" at bounding box center [411, 450] width 244 height 26
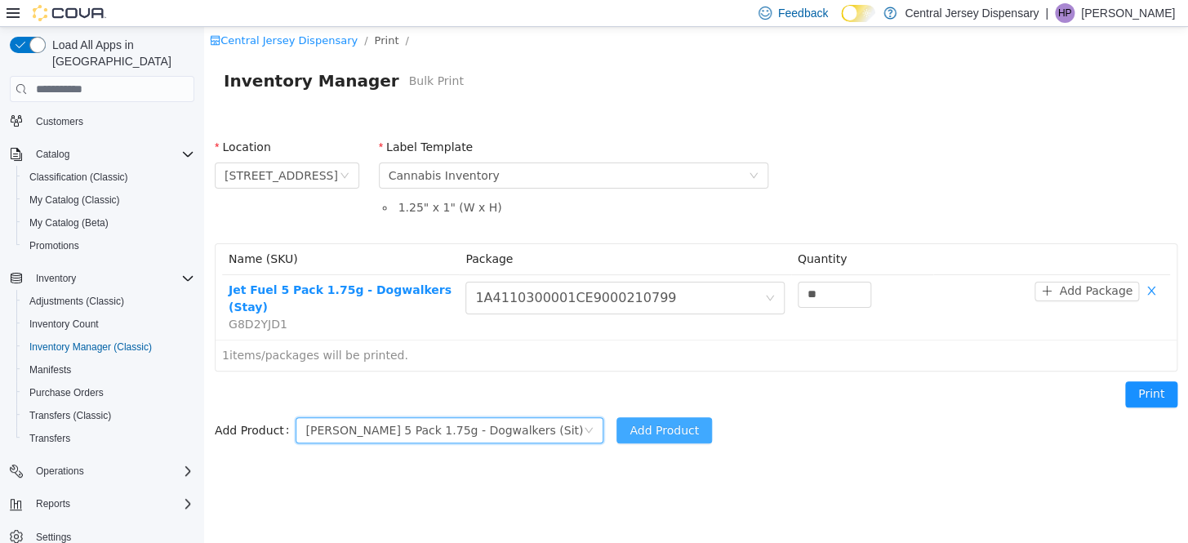
click at [617, 417] on button "Add Product" at bounding box center [665, 430] width 96 height 26
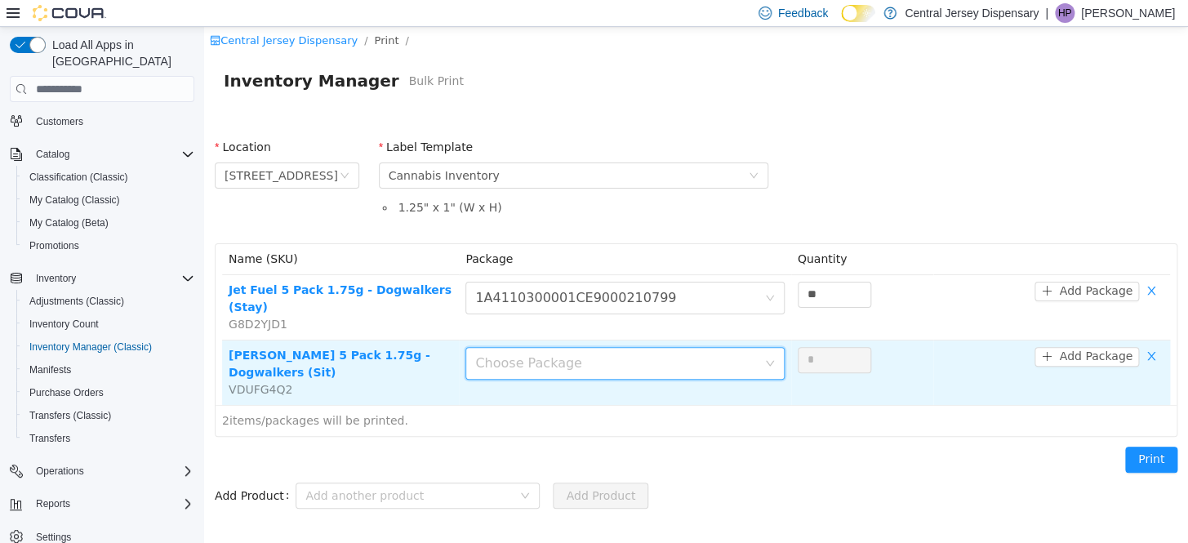
click at [738, 355] on div "Choose Package" at bounding box center [615, 363] width 281 height 16
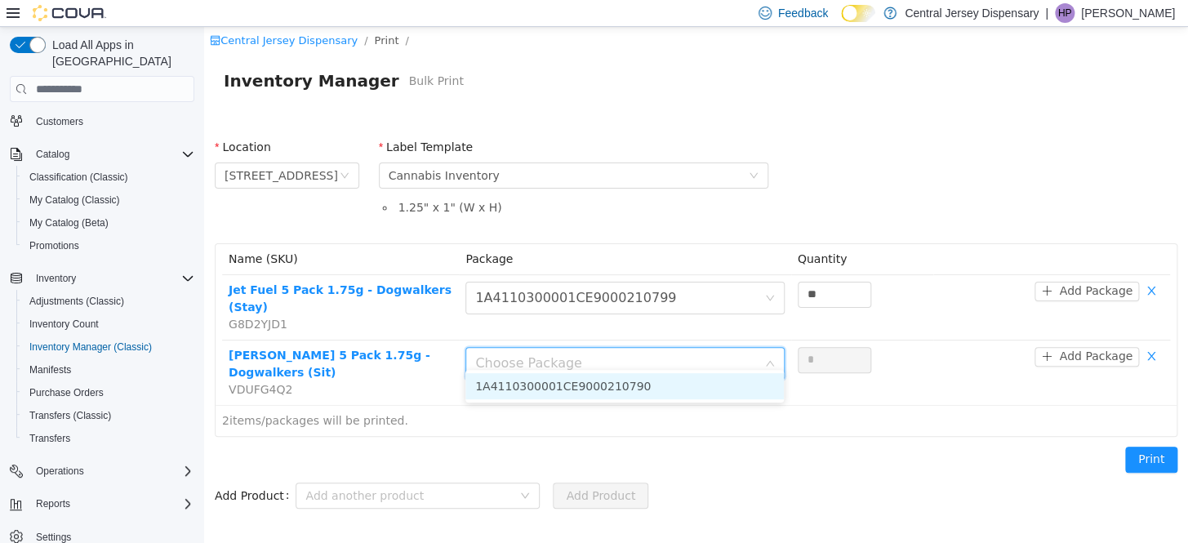
click at [753, 383] on li "1A4110300001CE9000210790" at bounding box center [624, 386] width 318 height 26
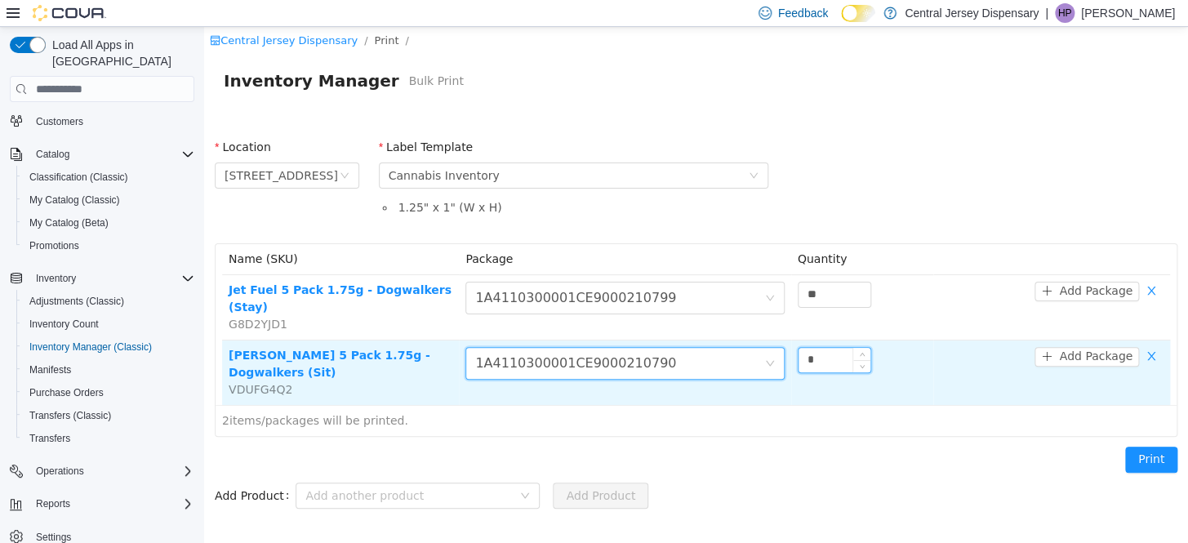
click at [808, 348] on input "*" at bounding box center [835, 360] width 72 height 24
click at [819, 348] on input "*" at bounding box center [835, 360] width 72 height 24
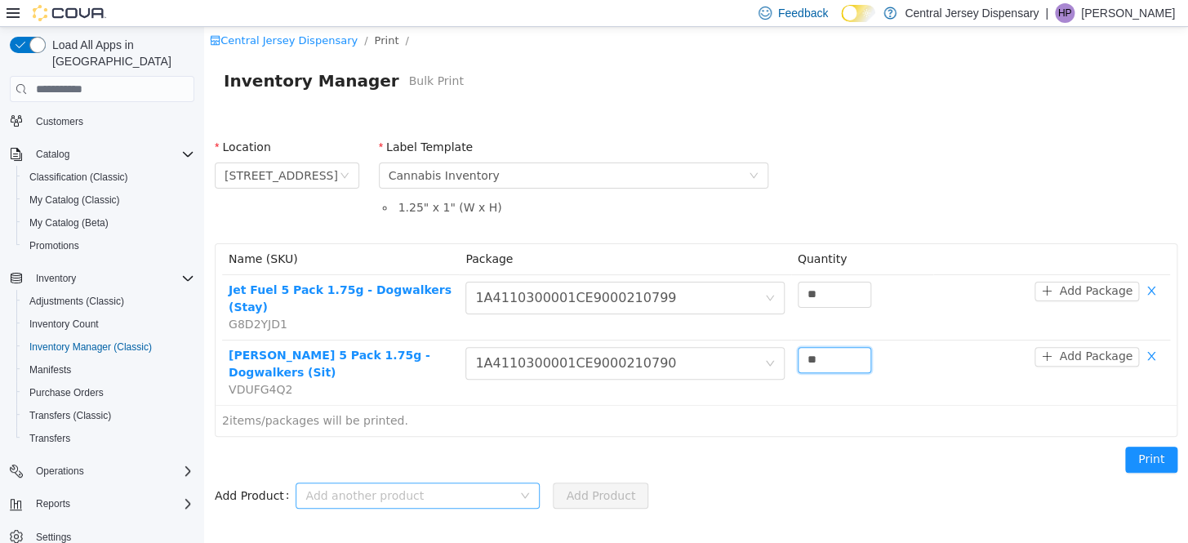
click at [355, 488] on div "Add another product" at bounding box center [408, 496] width 207 height 16
type input "**"
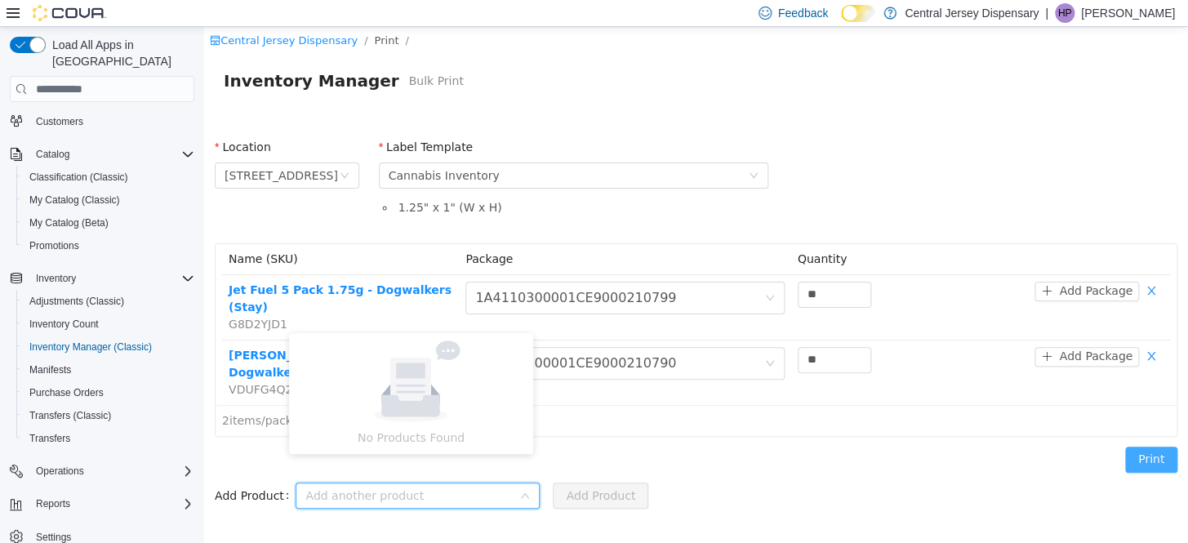
click at [1149, 447] on button "Print" at bounding box center [1151, 460] width 52 height 26
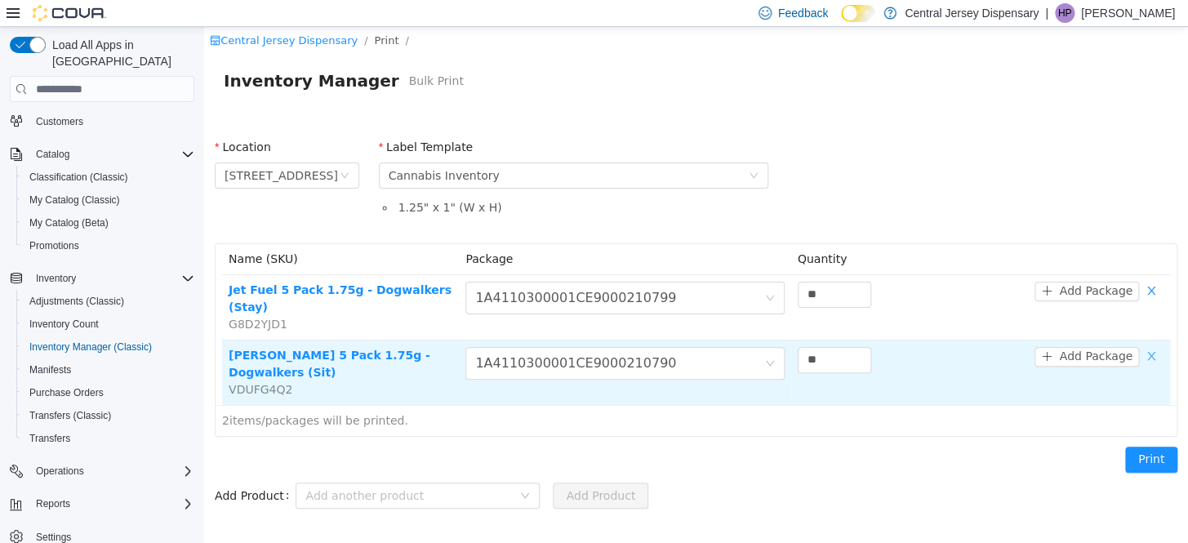
click at [1156, 347] on button "button" at bounding box center [1151, 357] width 24 height 20
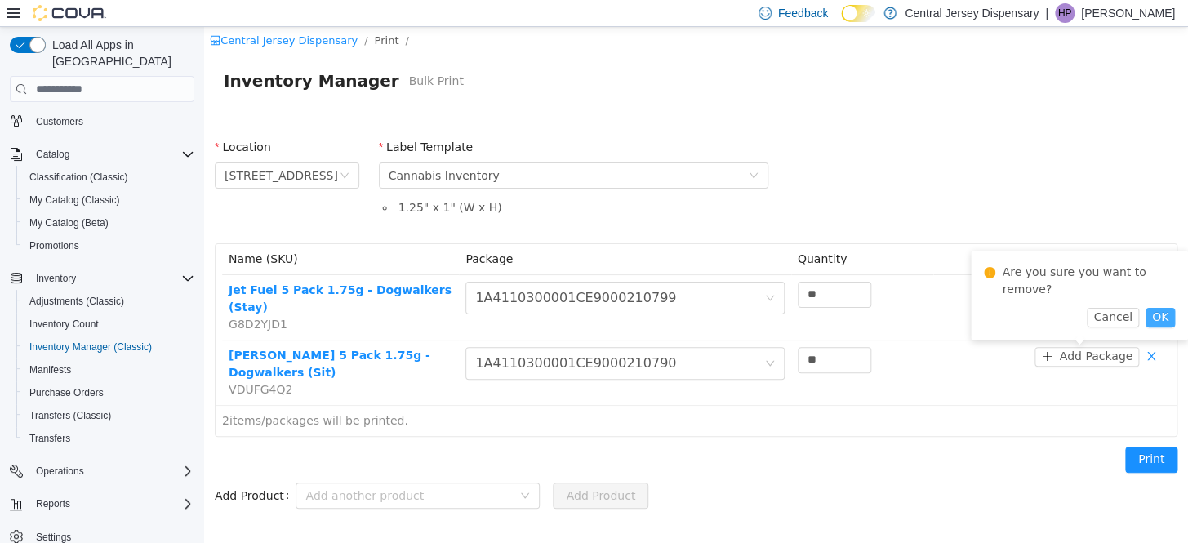
click at [1161, 320] on button "OK" at bounding box center [1160, 318] width 29 height 20
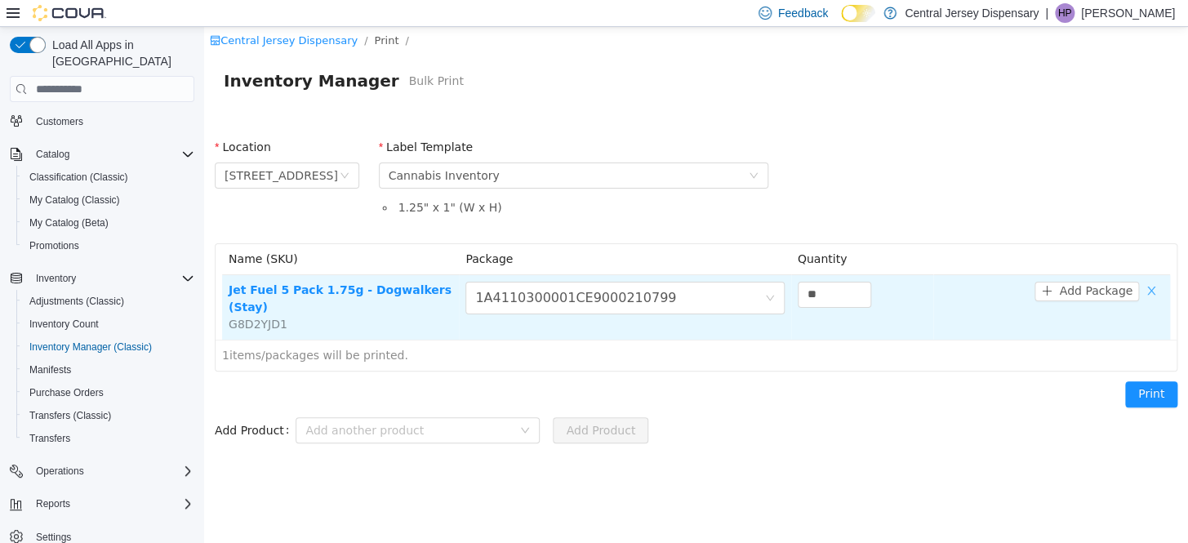
click at [1151, 287] on button "button" at bounding box center [1151, 292] width 24 height 20
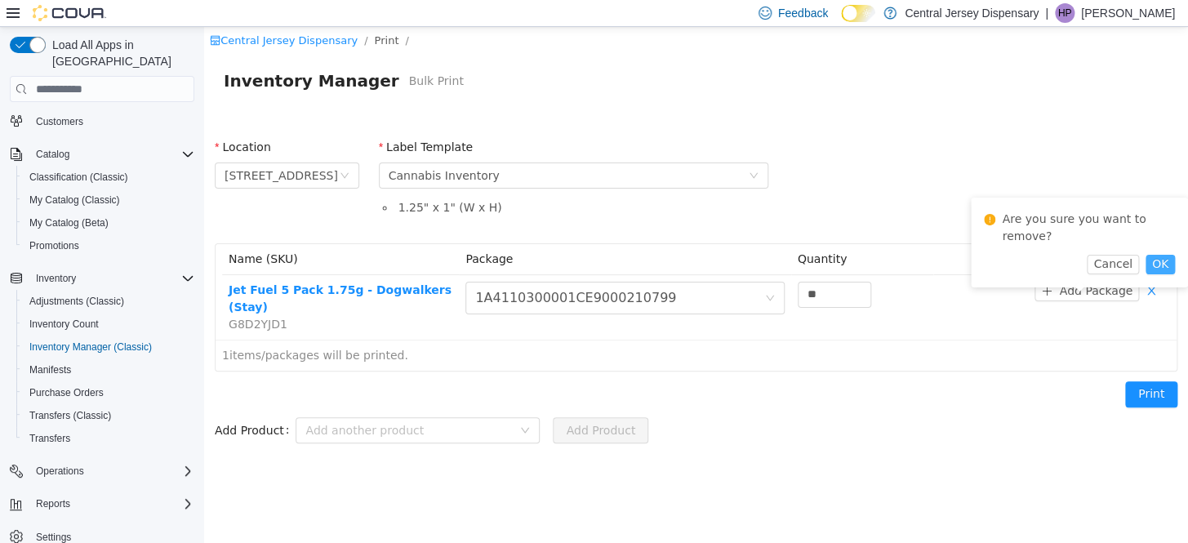
click at [1168, 259] on button "OK" at bounding box center [1160, 265] width 29 height 20
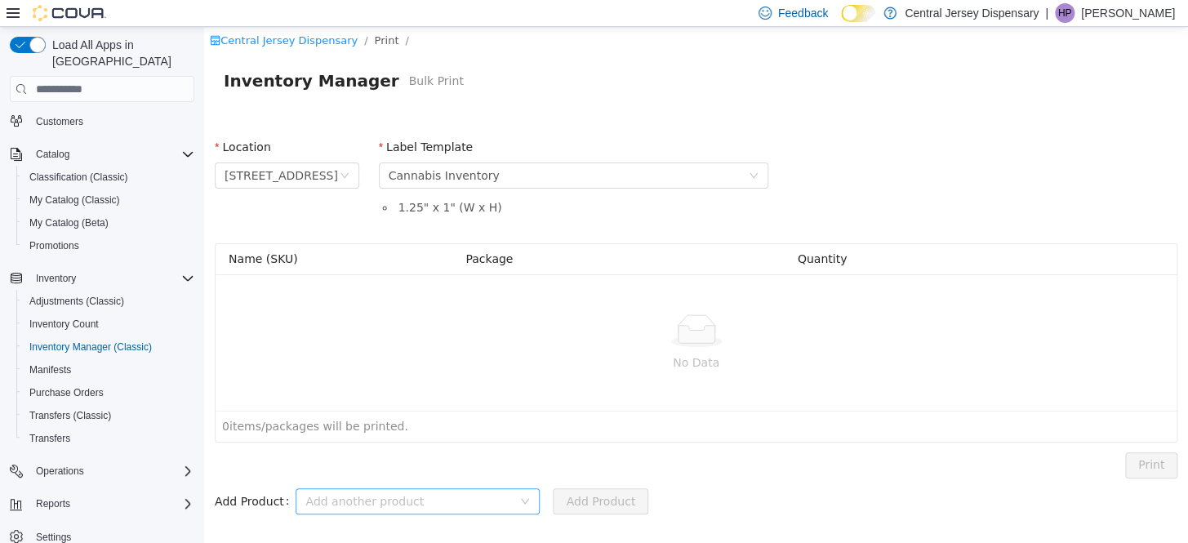
click at [355, 494] on div "Add another product" at bounding box center [408, 501] width 207 height 16
type input "******"
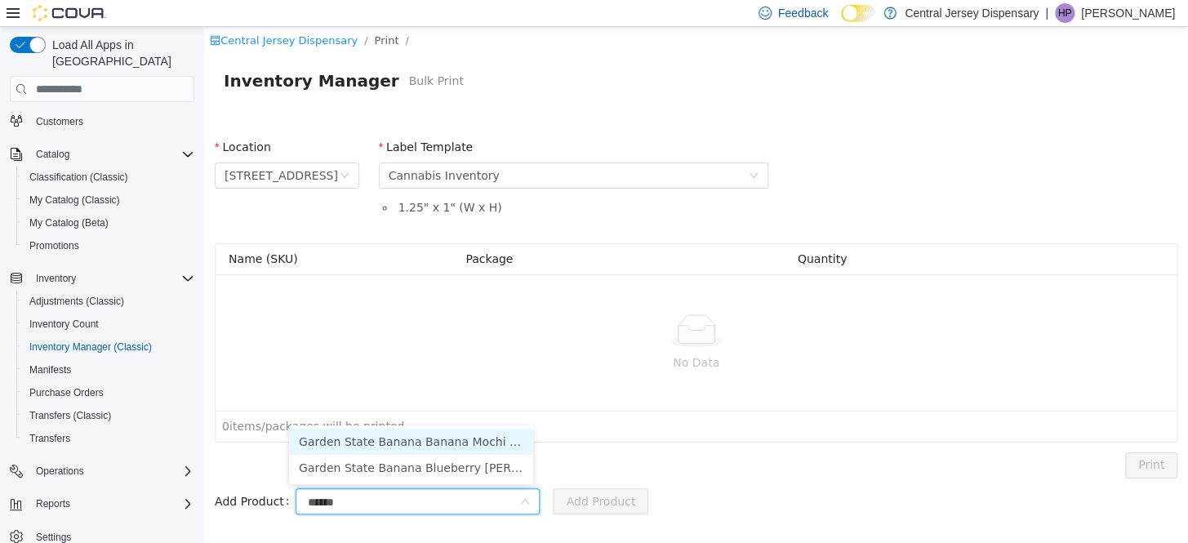
click at [434, 446] on li "Garden State Banana Banana Mochi Preroll 1g" at bounding box center [411, 442] width 244 height 26
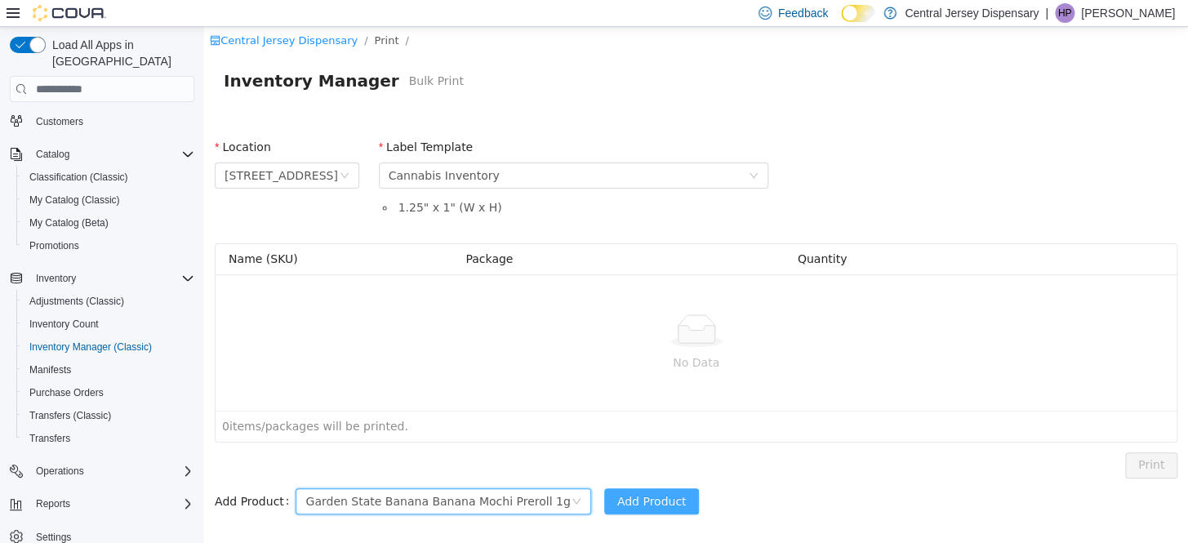
click at [618, 504] on button "Add Product" at bounding box center [652, 501] width 96 height 26
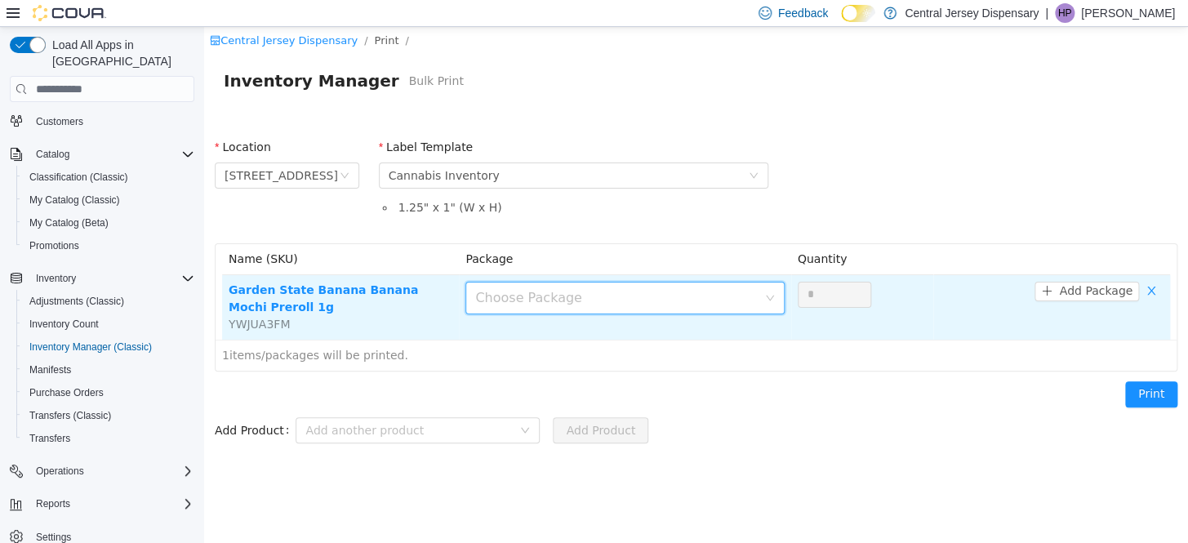
click at [774, 296] on icon "icon: down" at bounding box center [770, 298] width 10 height 10
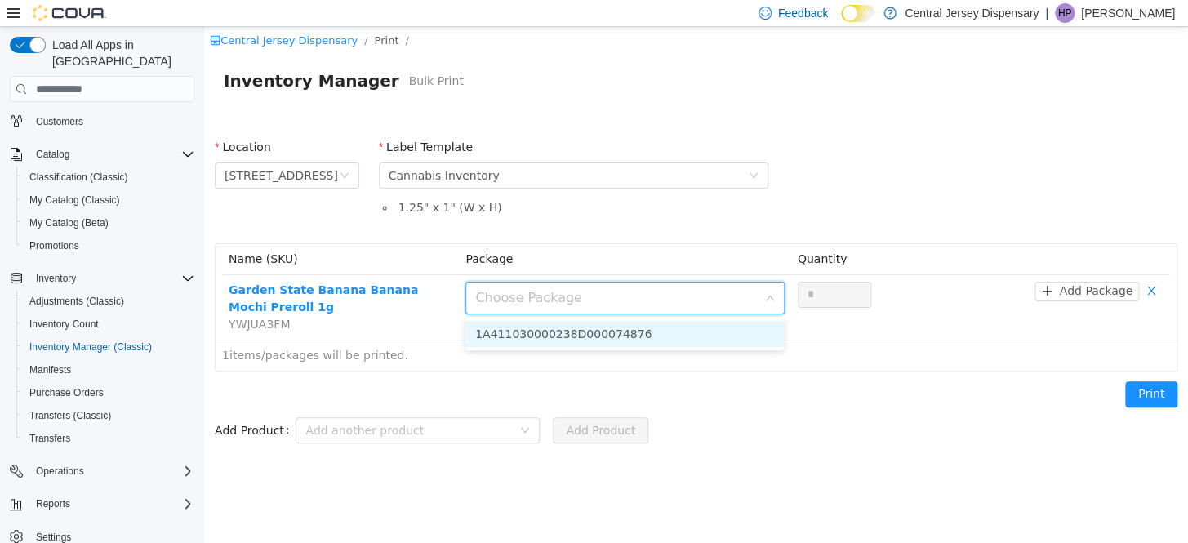
click at [737, 335] on li "1A411030000238D000074876" at bounding box center [624, 334] width 318 height 26
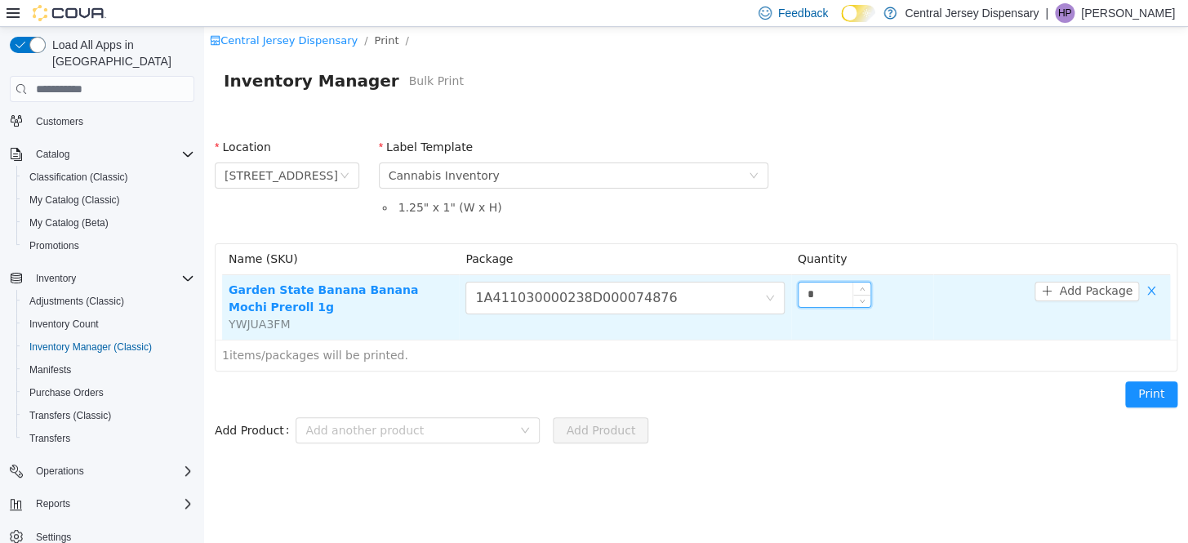
click at [820, 302] on input "*" at bounding box center [835, 295] width 72 height 24
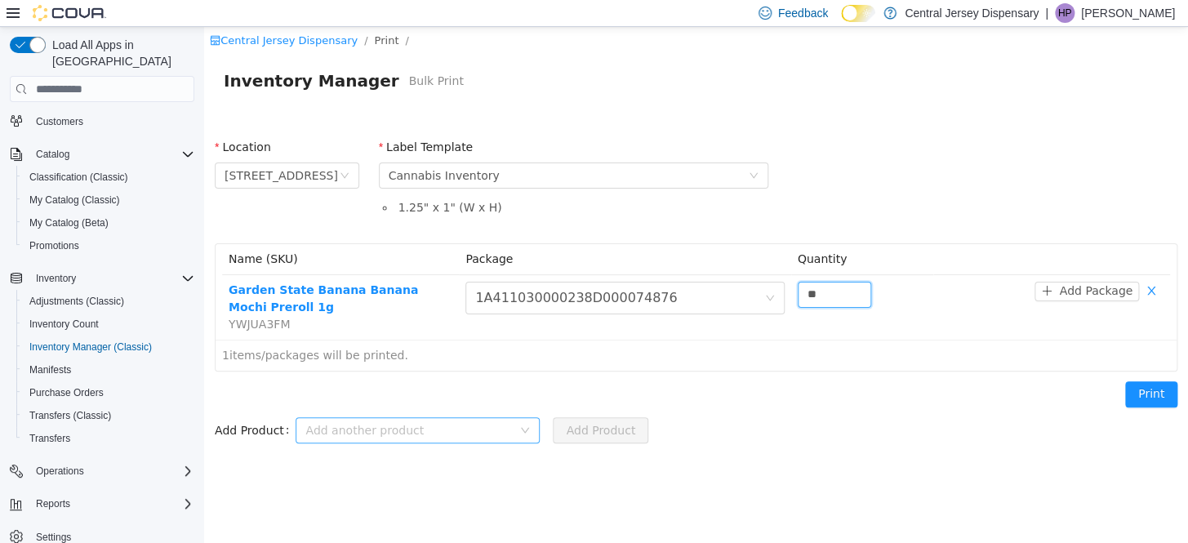
click at [482, 425] on div "Add another product" at bounding box center [408, 430] width 207 height 16
type input "**"
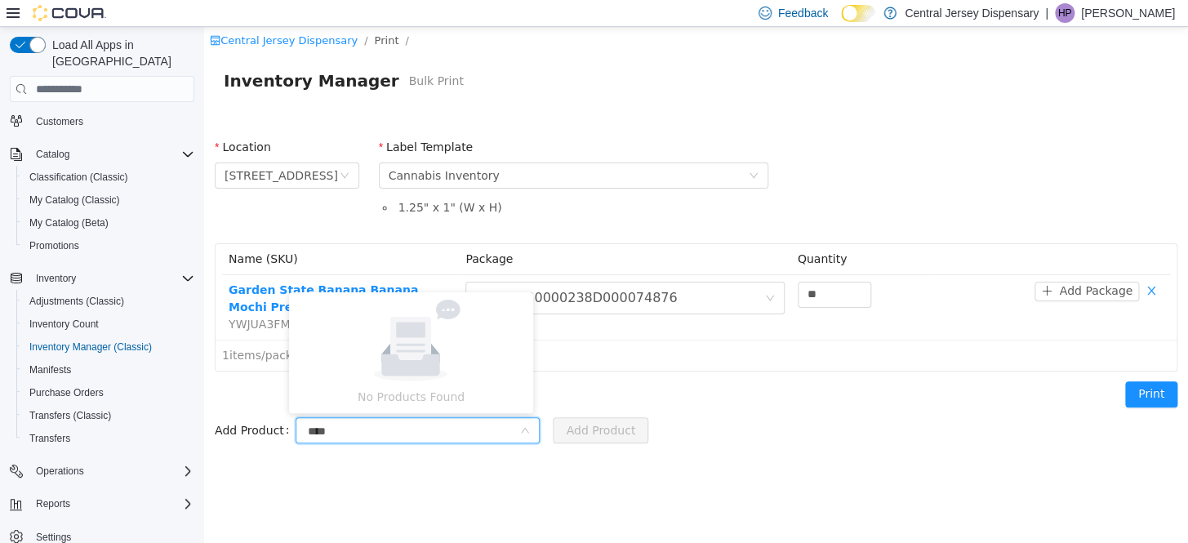
type input "*****"
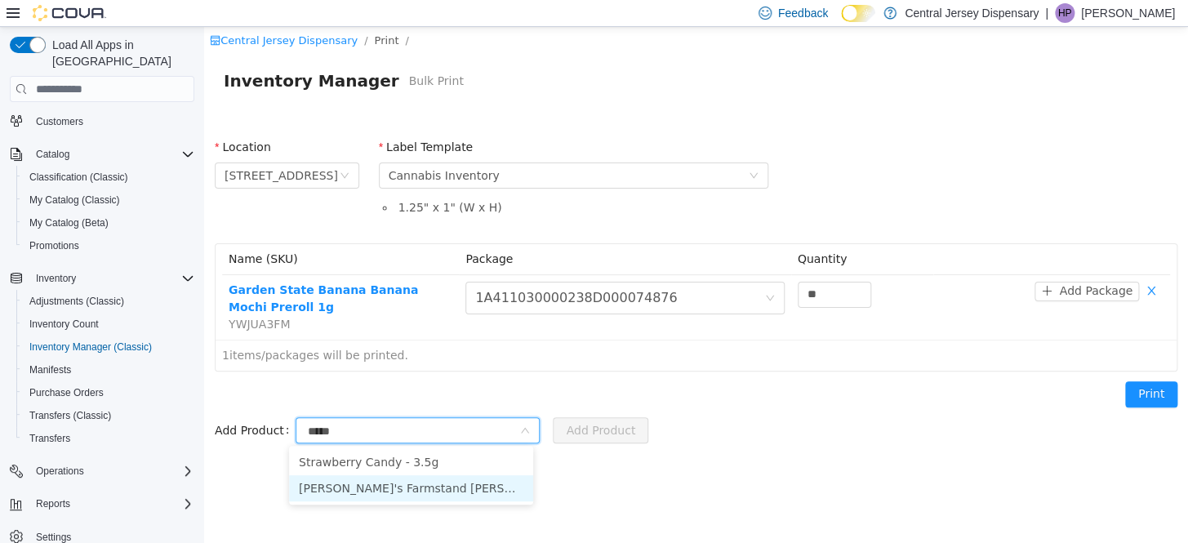
click at [385, 488] on li "Pete's Farmstand Candy Fumes Already Rolled 1g" at bounding box center [411, 488] width 244 height 26
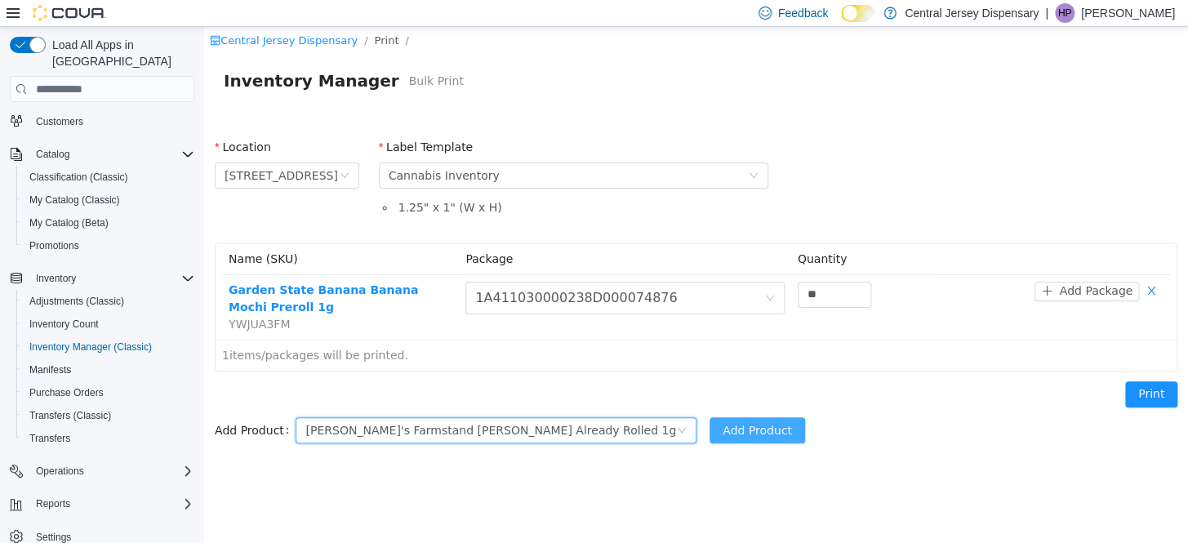
click at [710, 432] on button "Add Product" at bounding box center [758, 430] width 96 height 26
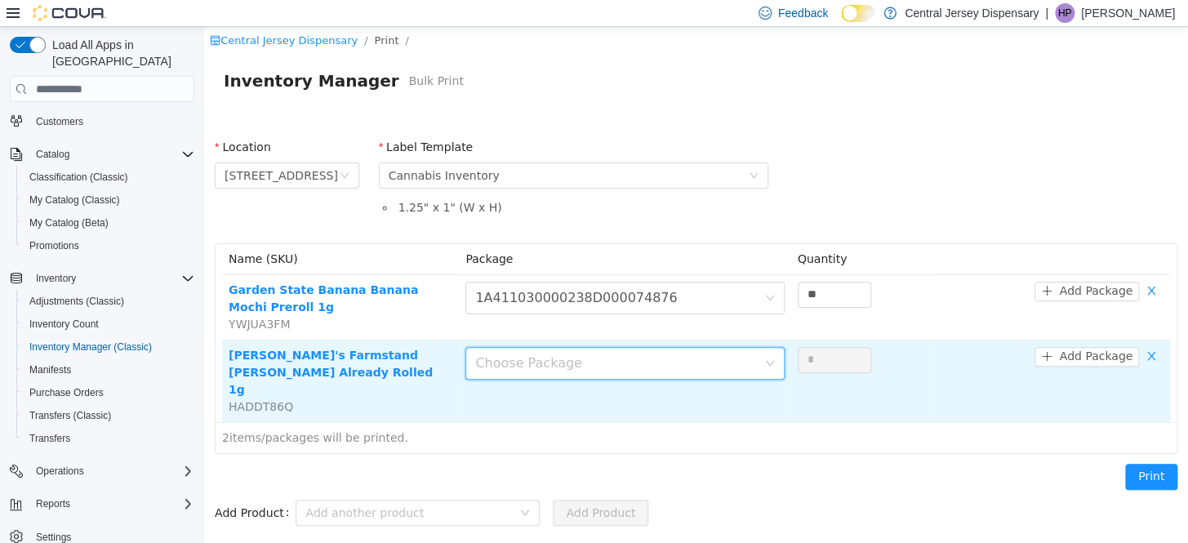
click at [768, 365] on icon "icon: down" at bounding box center [770, 363] width 10 height 10
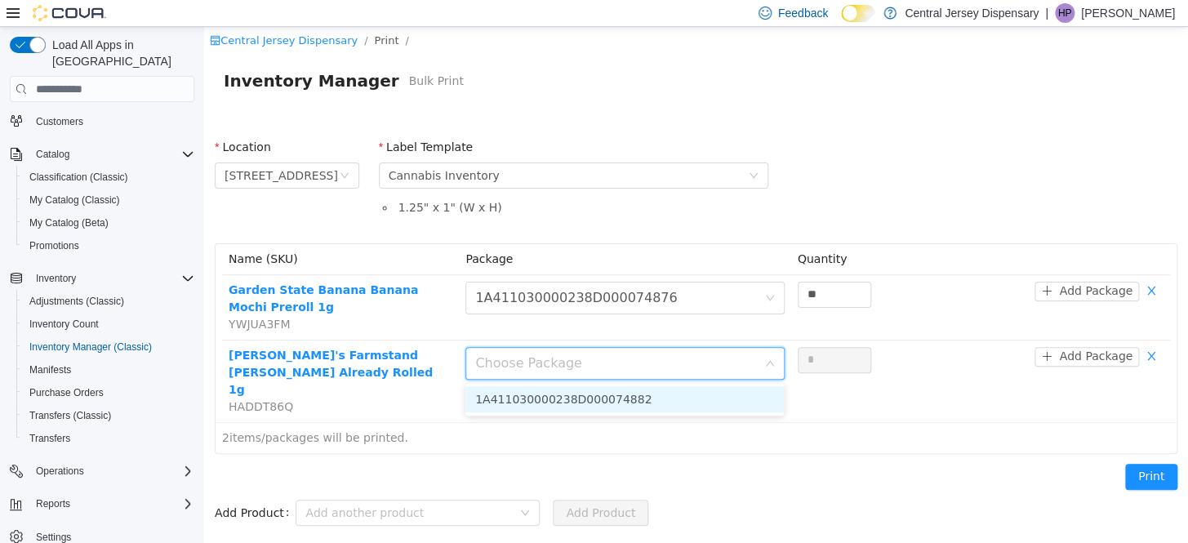
click at [742, 393] on li "1A411030000238D000074882" at bounding box center [624, 399] width 318 height 26
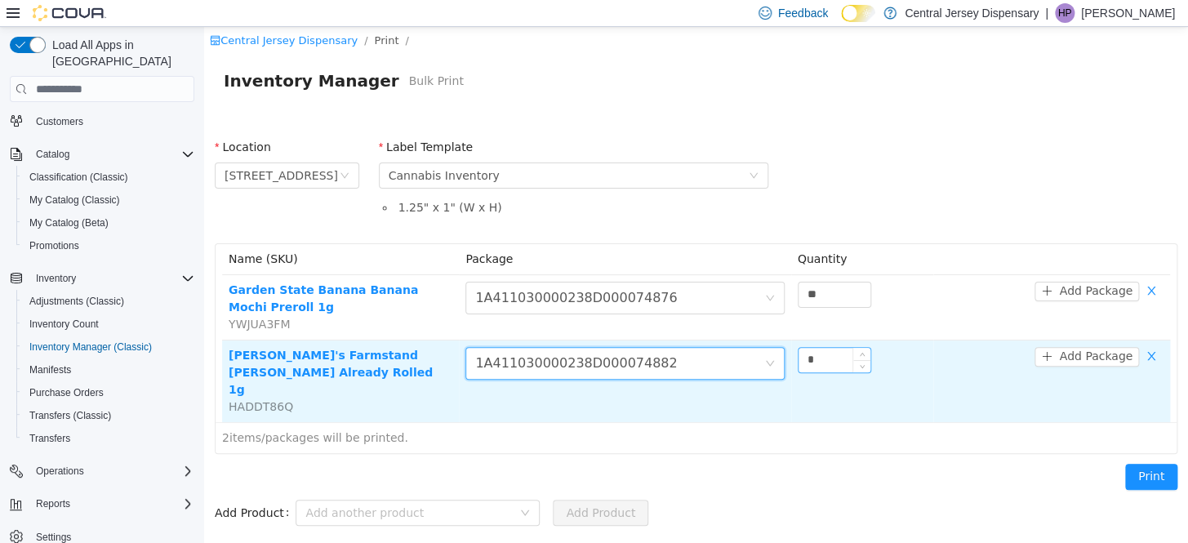
click at [817, 362] on input "*" at bounding box center [835, 360] width 72 height 24
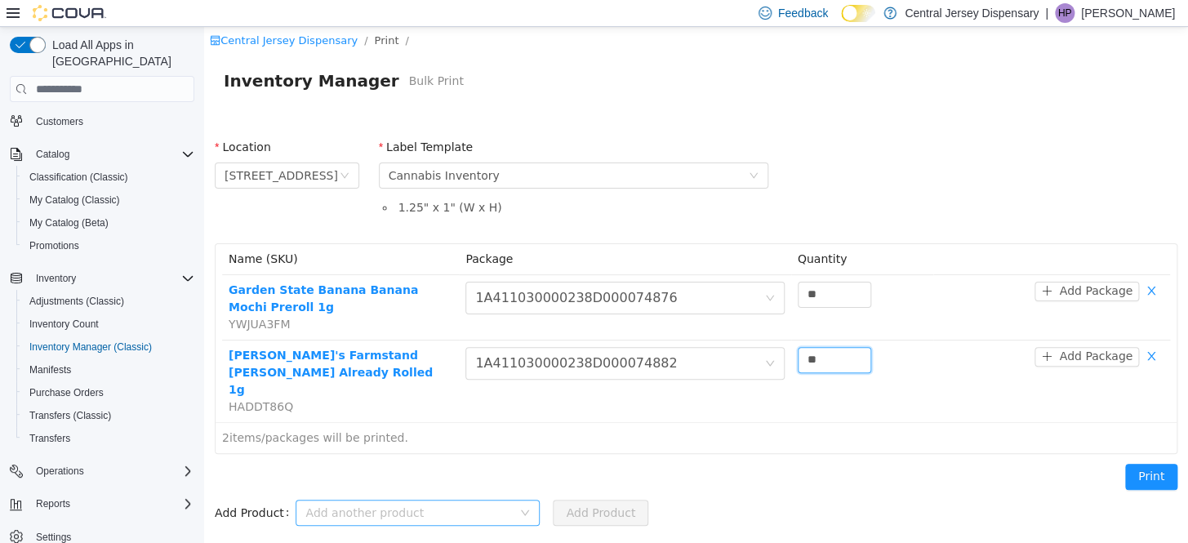
click at [341, 505] on div "Add another product" at bounding box center [408, 513] width 207 height 16
type input "**"
type input "**********"
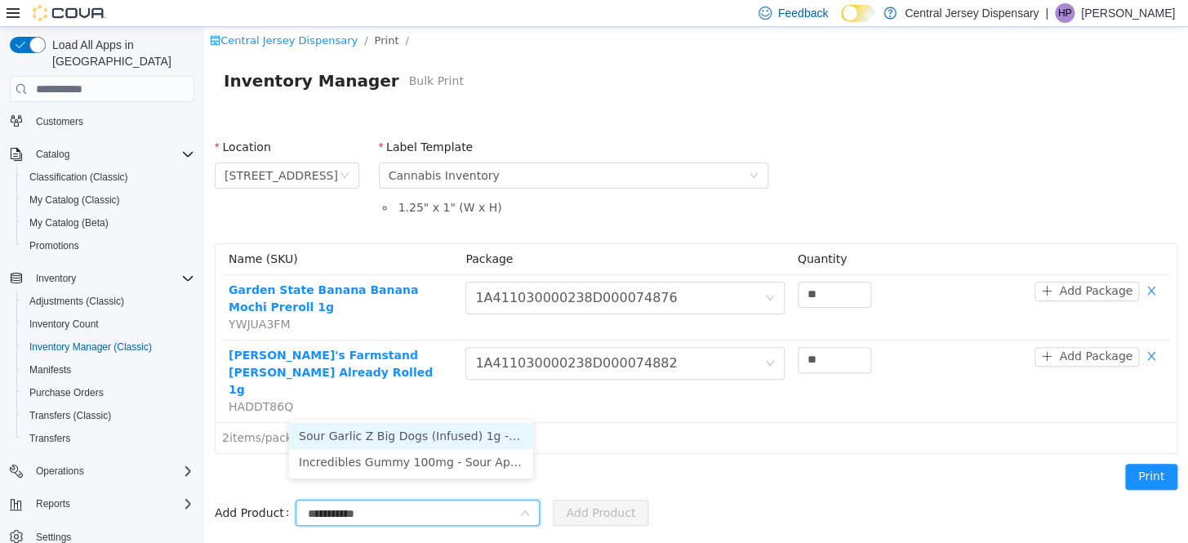
click at [437, 436] on li "Sour Garlic Z Big Dogs (Infused) 1g - Dogwalkers (Play)" at bounding box center [411, 436] width 244 height 26
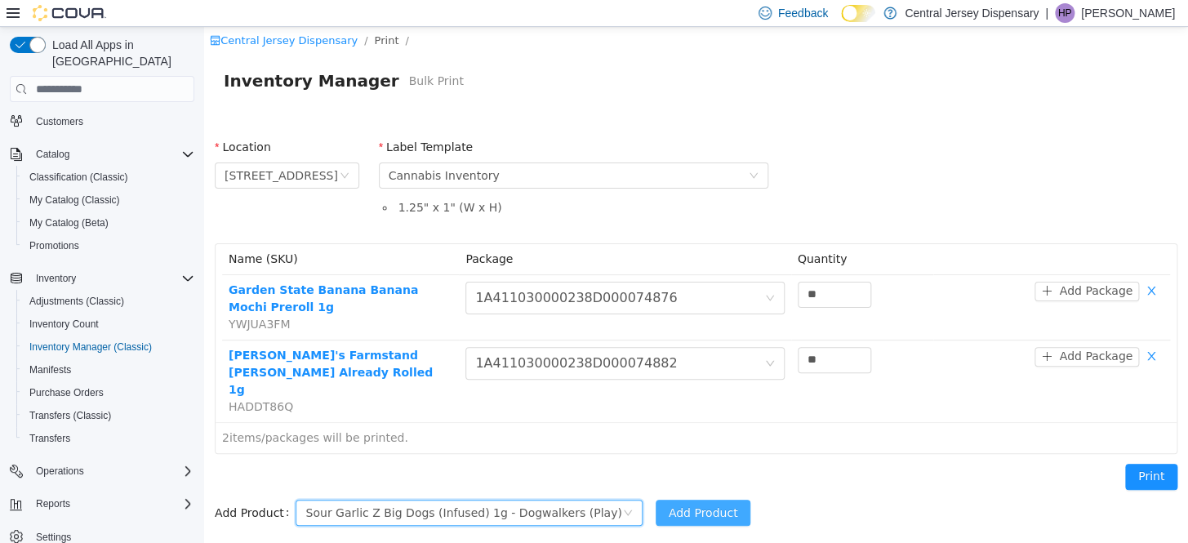
click at [681, 500] on button "Add Product" at bounding box center [704, 513] width 96 height 26
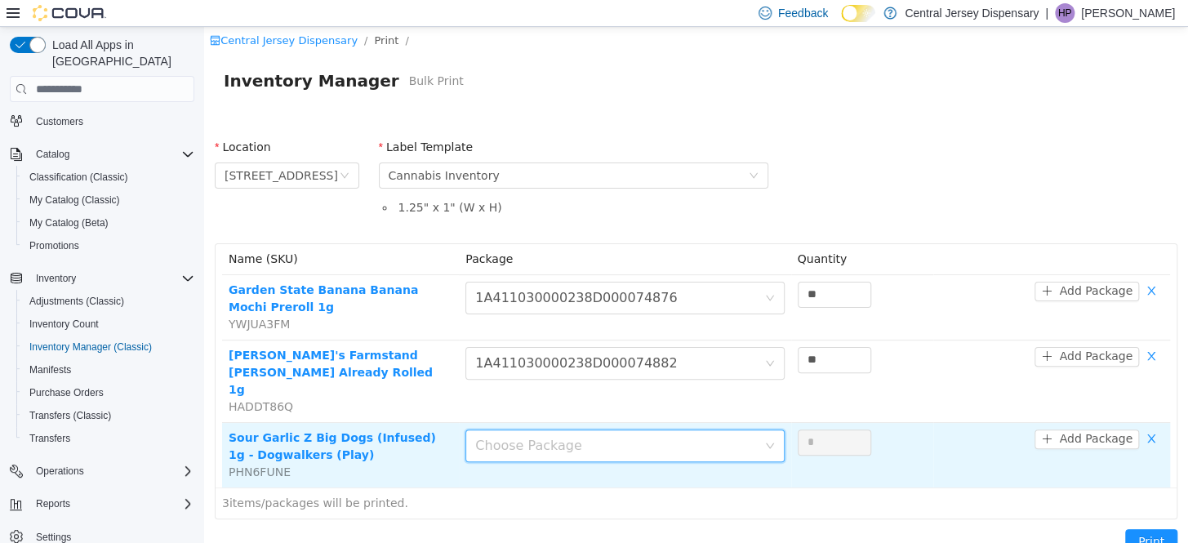
click at [765, 441] on icon "icon: down" at bounding box center [770, 446] width 10 height 10
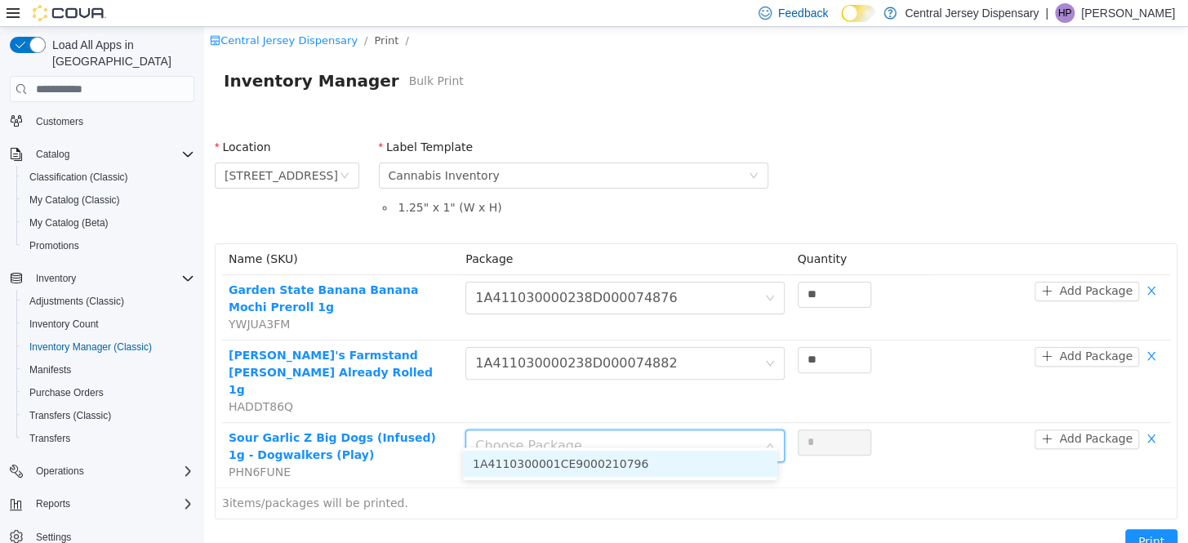
click at [743, 459] on li "1A4110300001CE9000210796" at bounding box center [620, 464] width 314 height 26
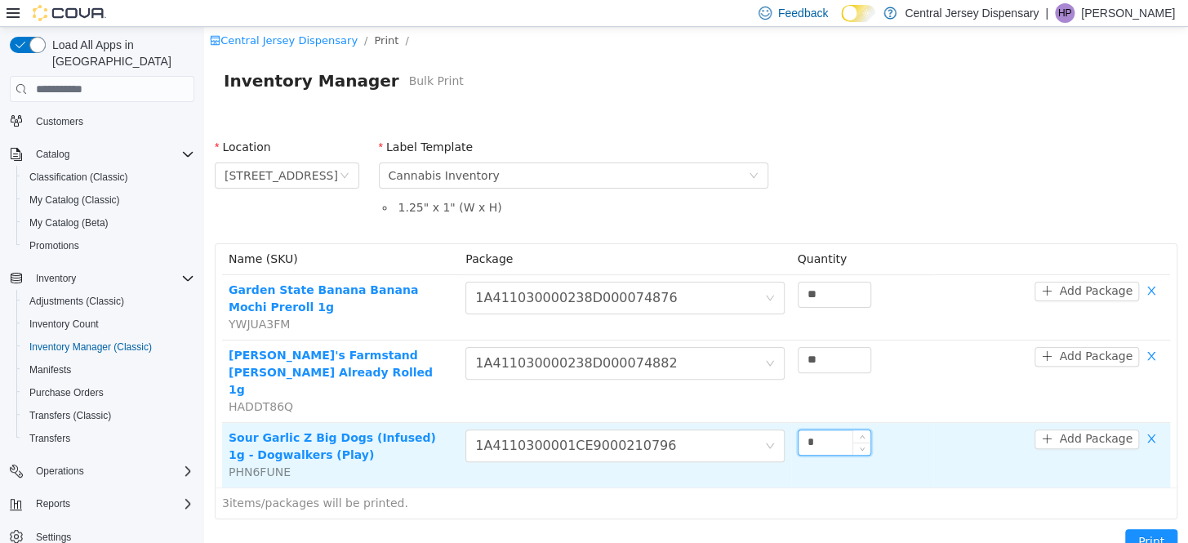
click at [812, 430] on input "*" at bounding box center [835, 442] width 72 height 24
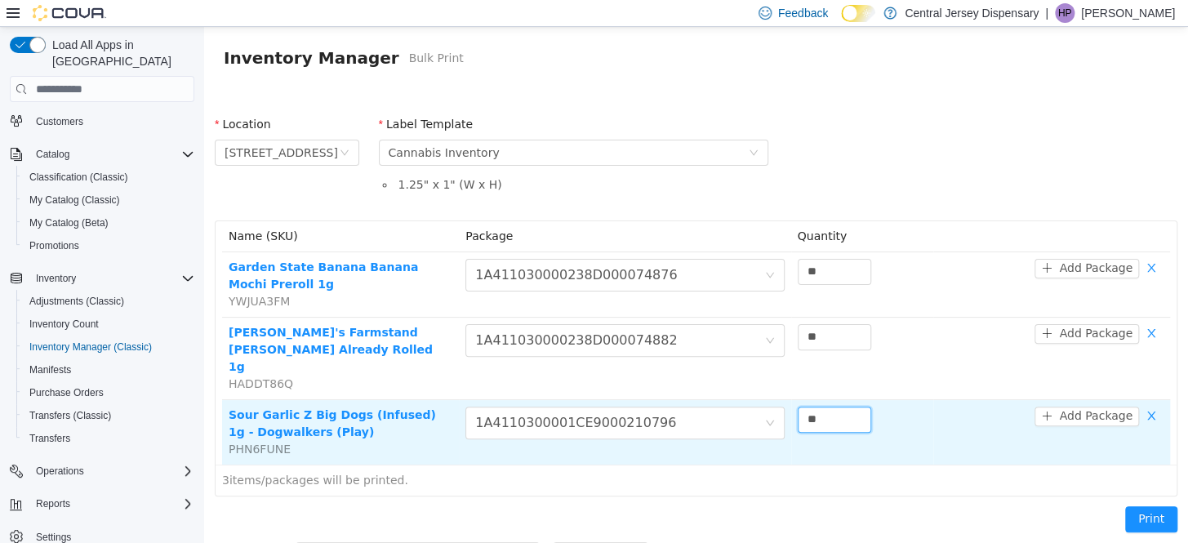
scroll to position [34, 0]
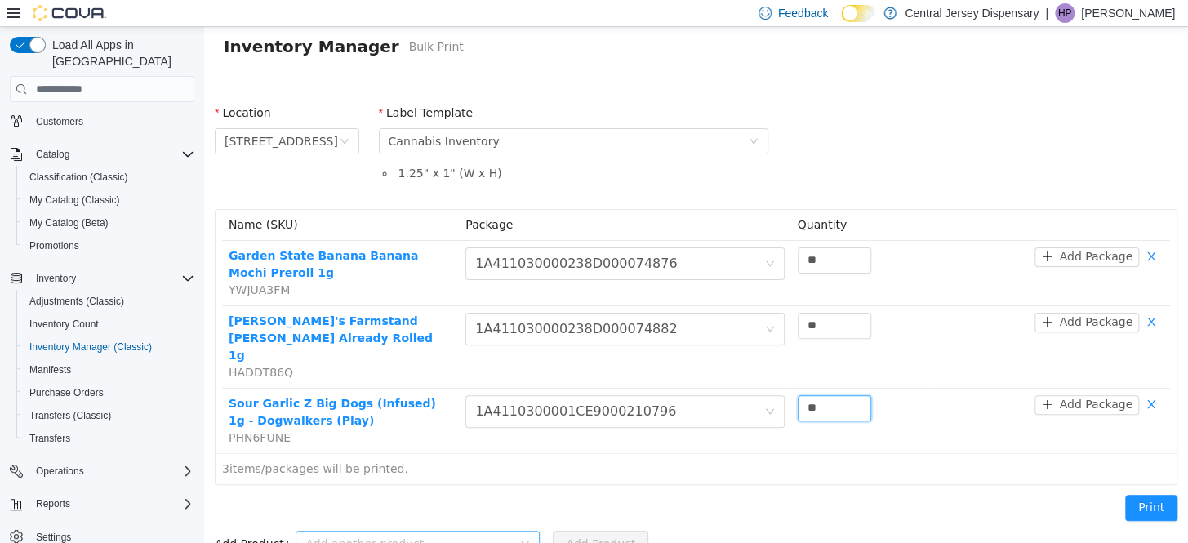
click at [433, 536] on div "Add another product" at bounding box center [408, 544] width 207 height 16
type input "**"
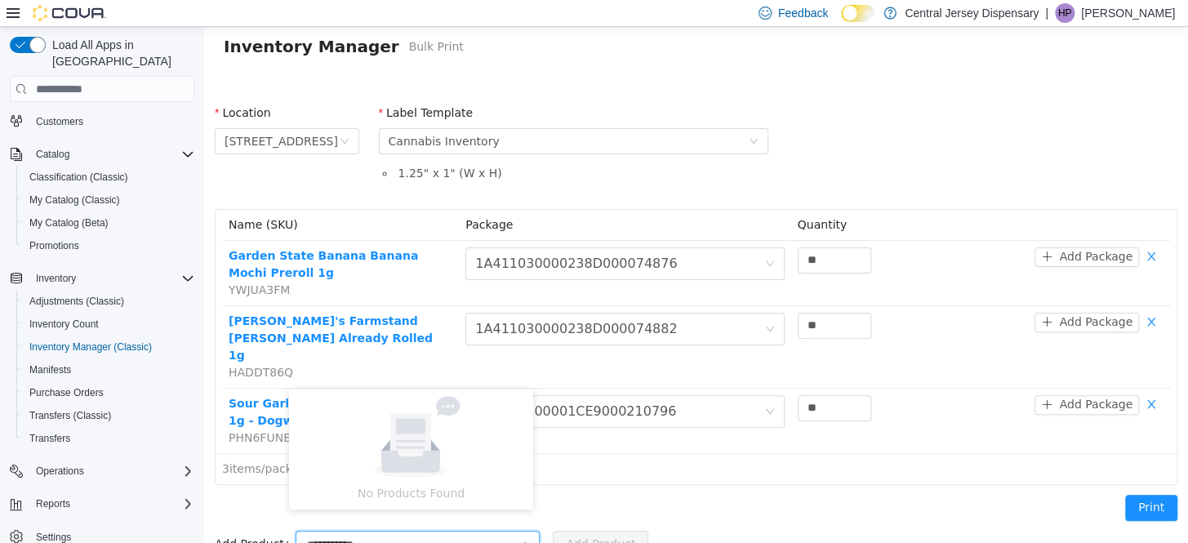
type input "**********"
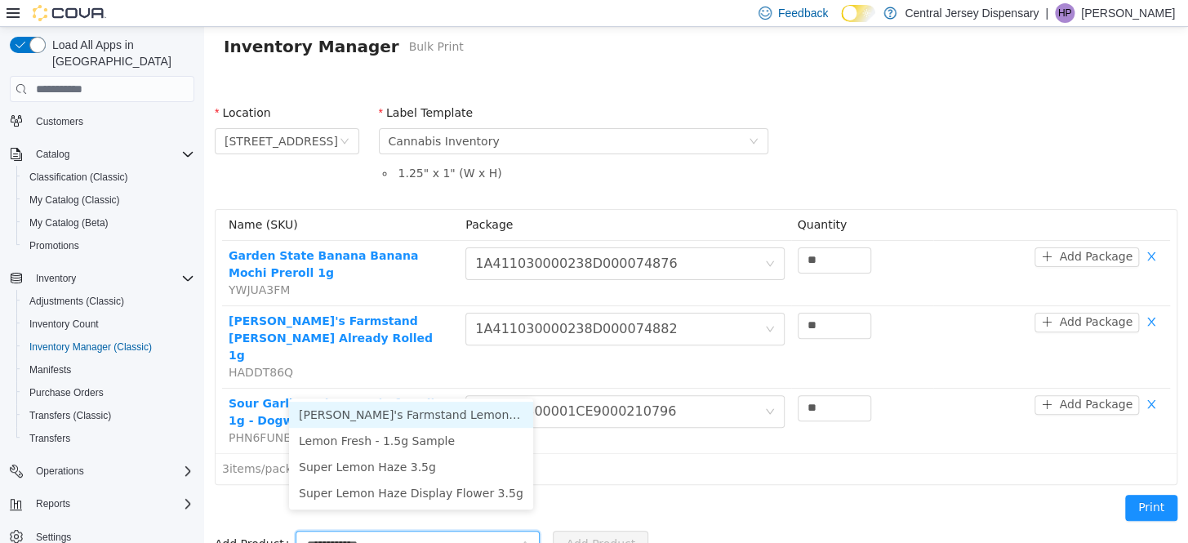
click at [465, 418] on li "[PERSON_NAME]'s Farmstand Lemon Cherry Gelato Already Rolled 1g" at bounding box center [411, 415] width 244 height 26
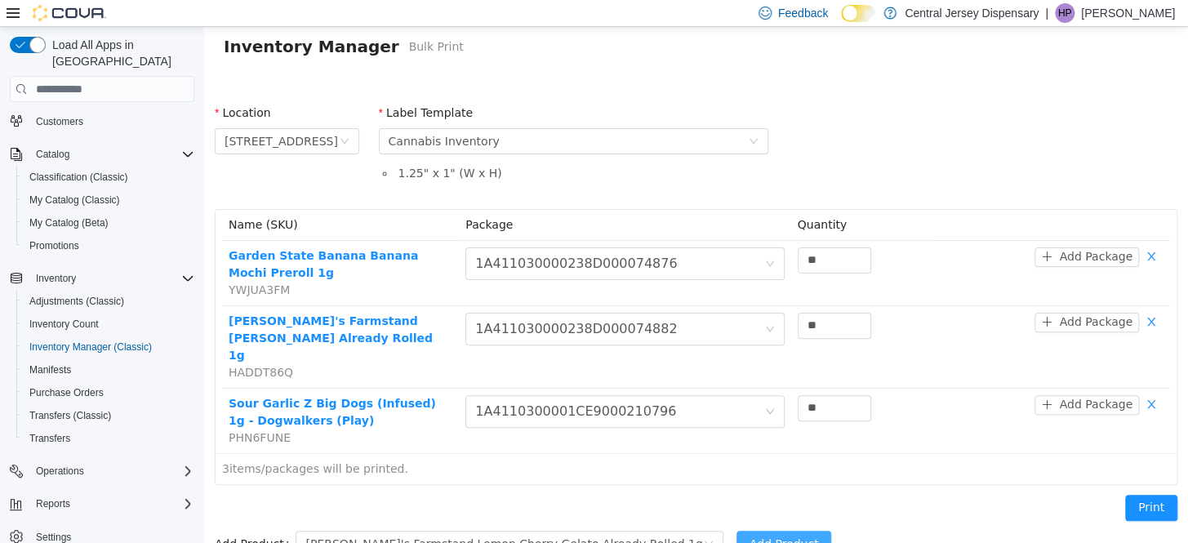
click at [737, 531] on button "Add Product" at bounding box center [785, 544] width 96 height 26
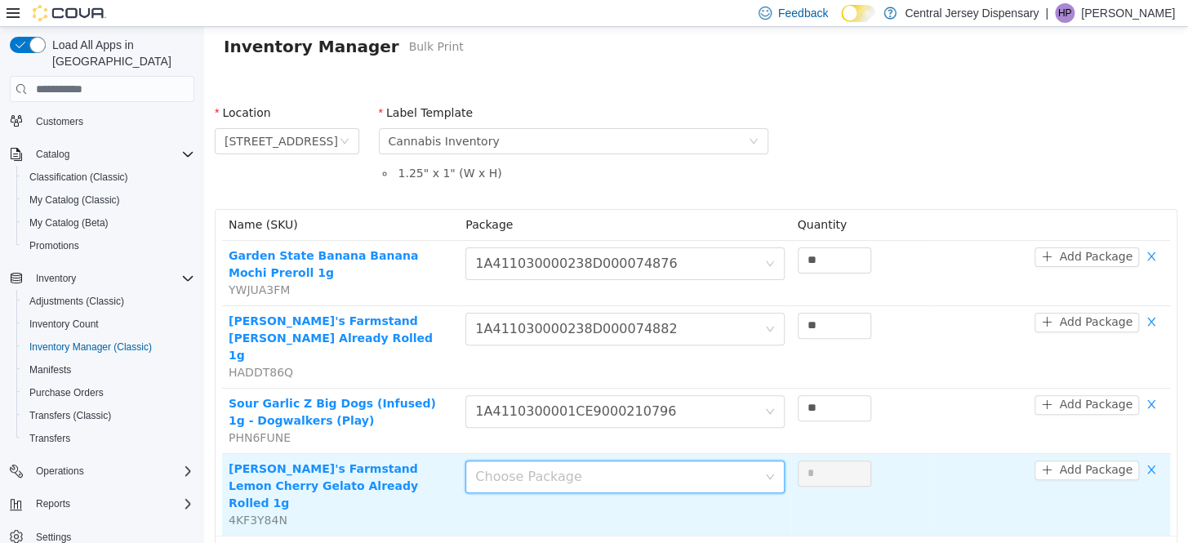
click at [768, 472] on icon "icon: down" at bounding box center [770, 477] width 10 height 10
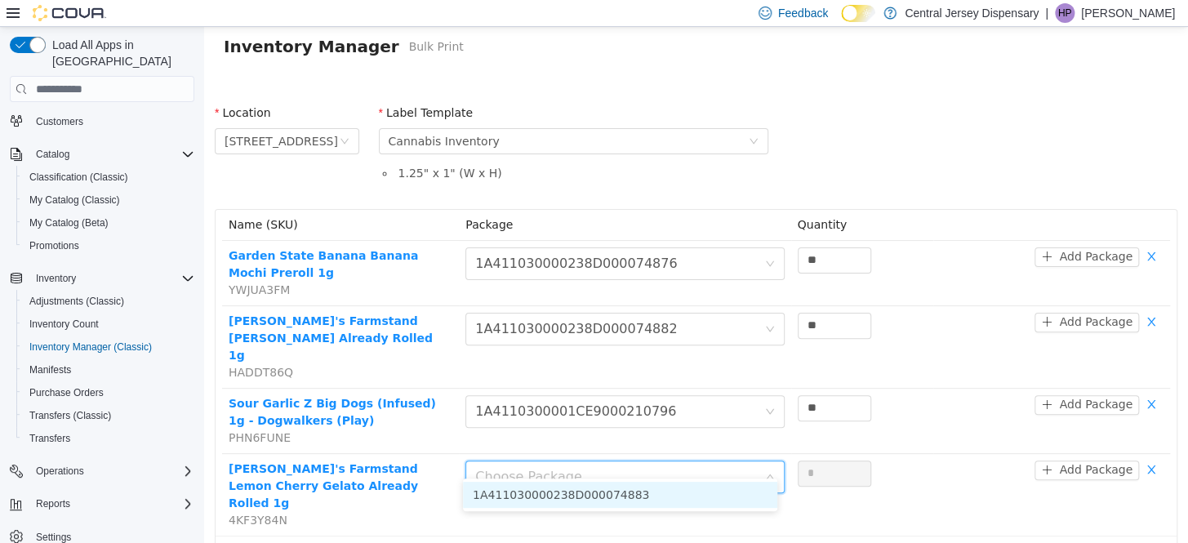
click at [668, 496] on li "1A411030000238D000074883" at bounding box center [620, 495] width 314 height 26
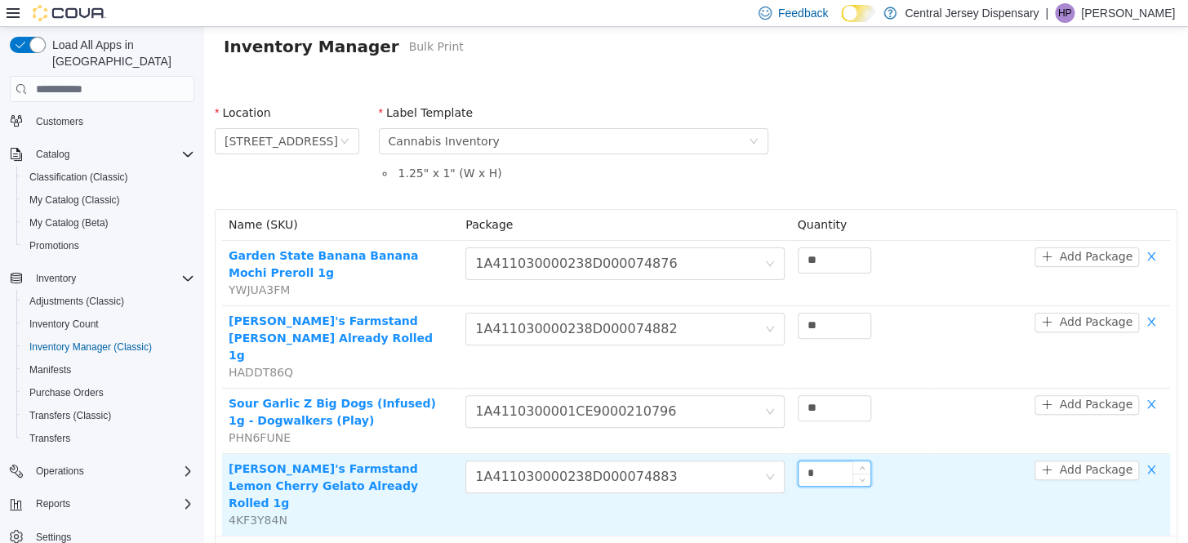
click at [833, 461] on input "*" at bounding box center [835, 473] width 72 height 24
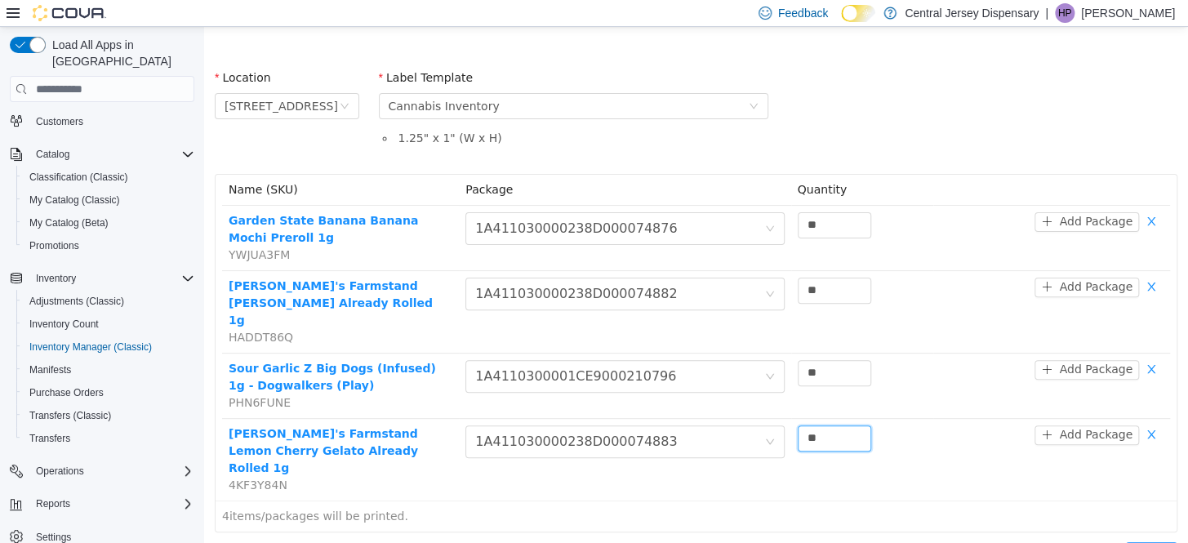
scroll to position [100, 0]
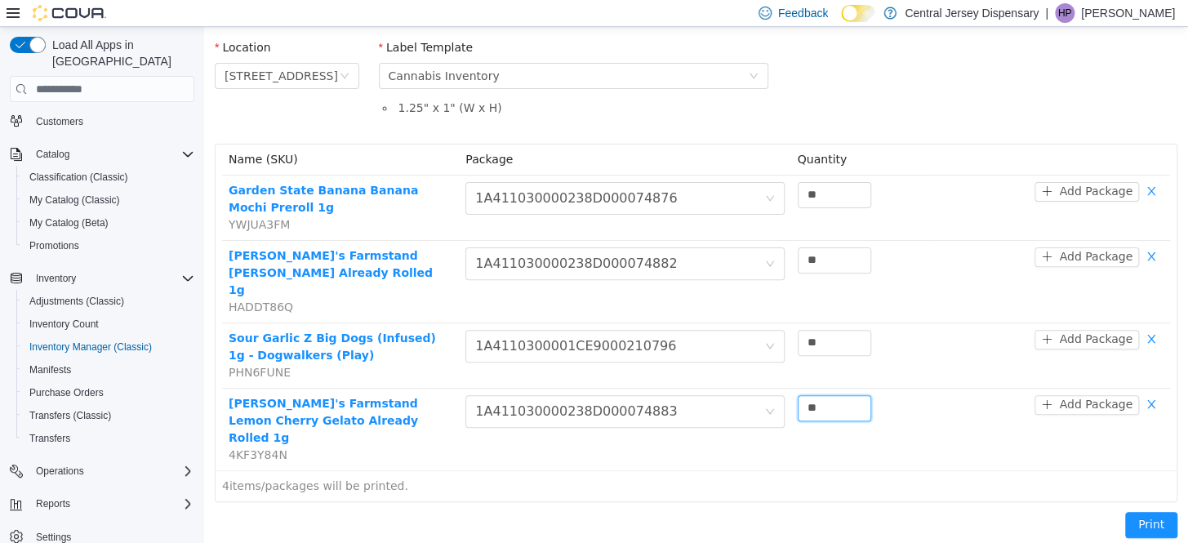
type input "**"
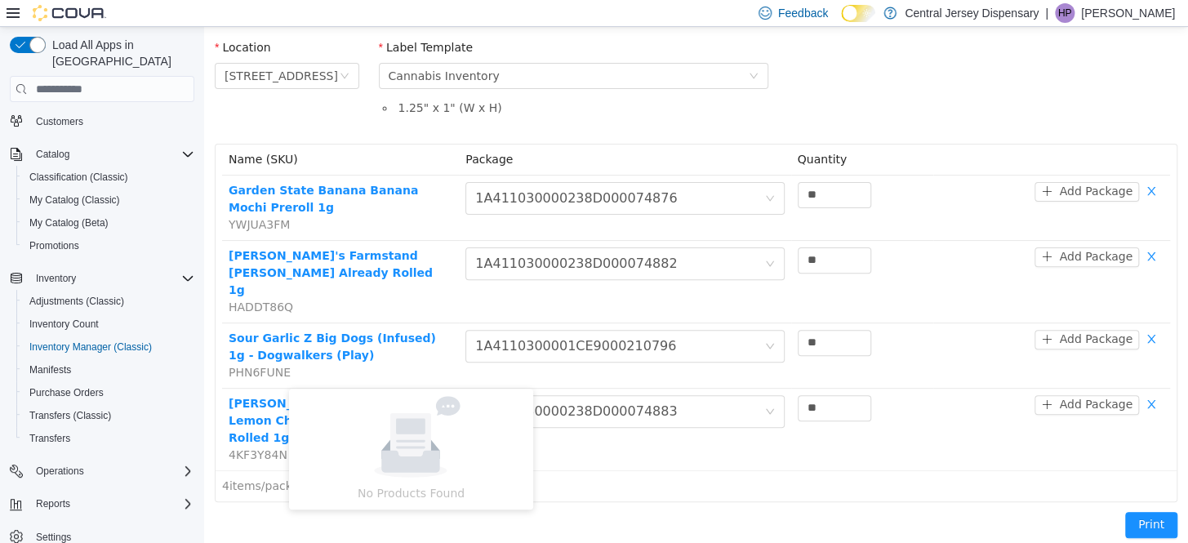
type input "********"
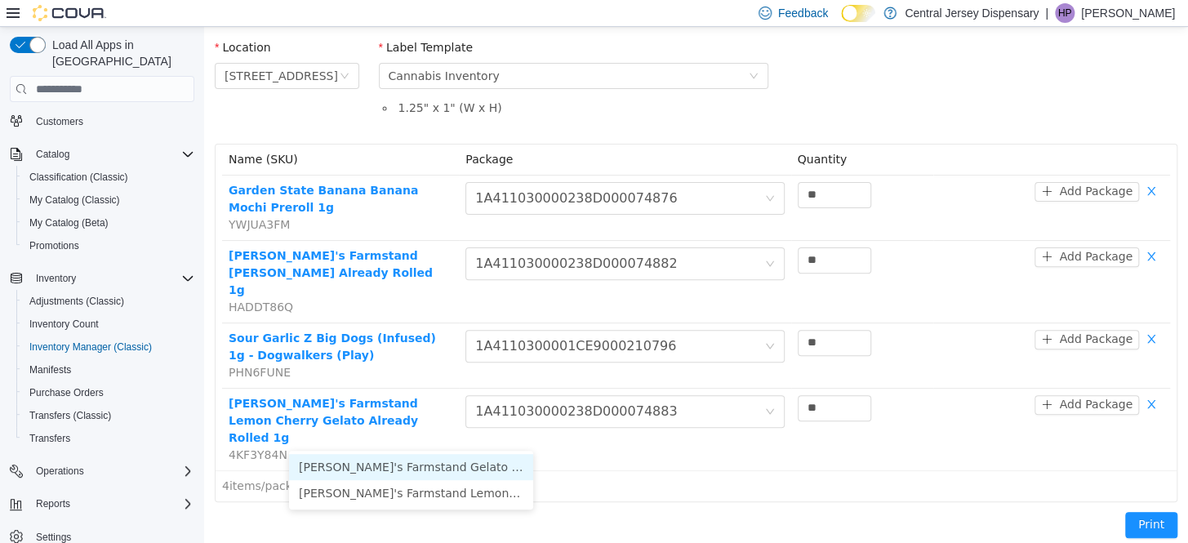
click at [416, 467] on li "[PERSON_NAME]'s Farmstand Gelato A Already Rolled 1g" at bounding box center [411, 467] width 244 height 26
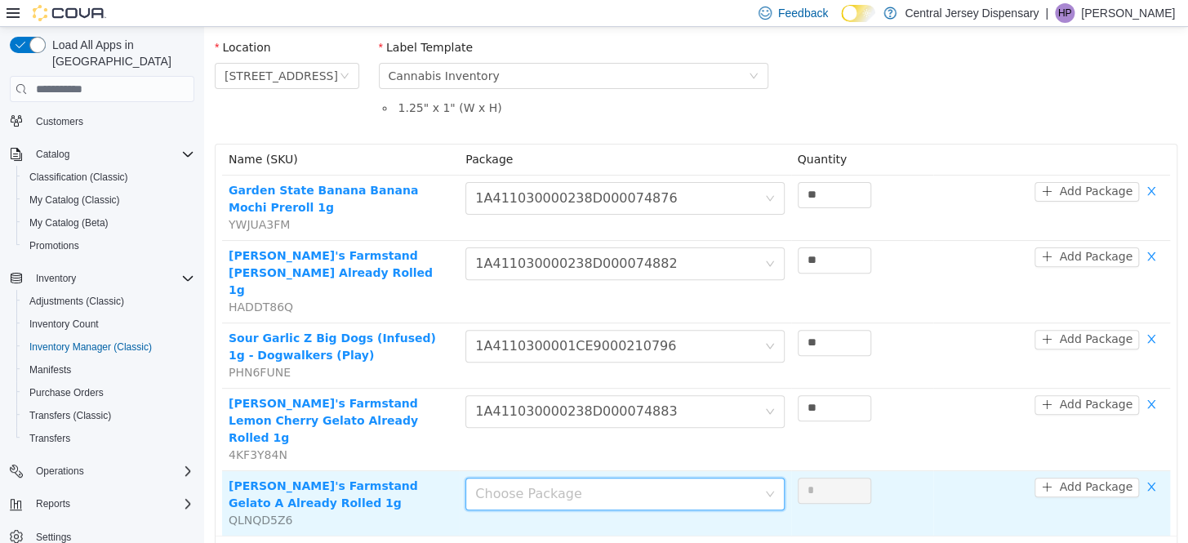
click at [765, 489] on icon "icon: down" at bounding box center [770, 494] width 10 height 11
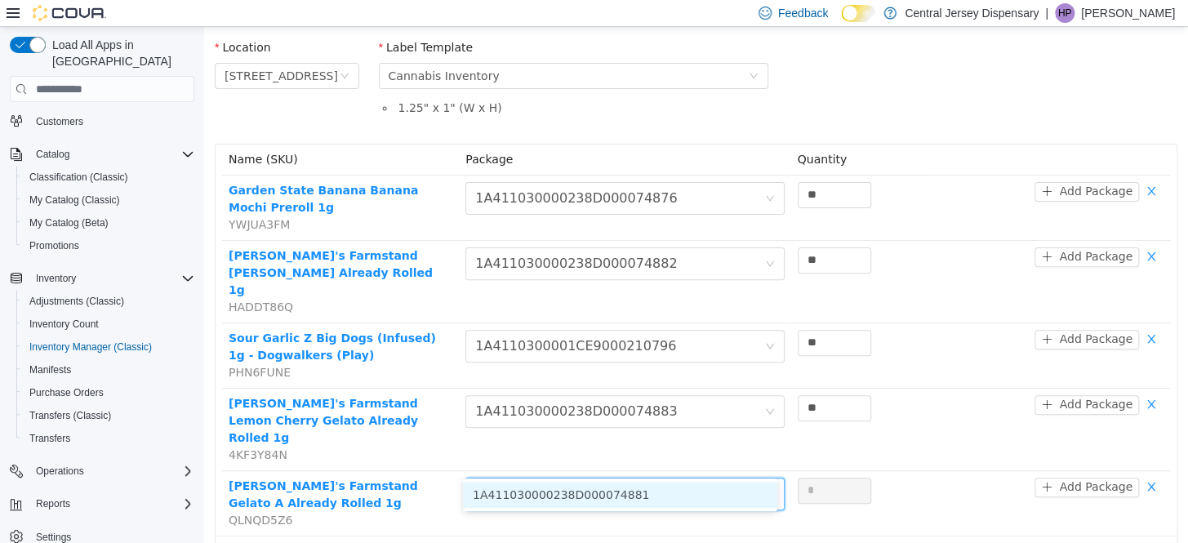
click at [750, 496] on li "1A411030000238D000074881" at bounding box center [620, 495] width 314 height 26
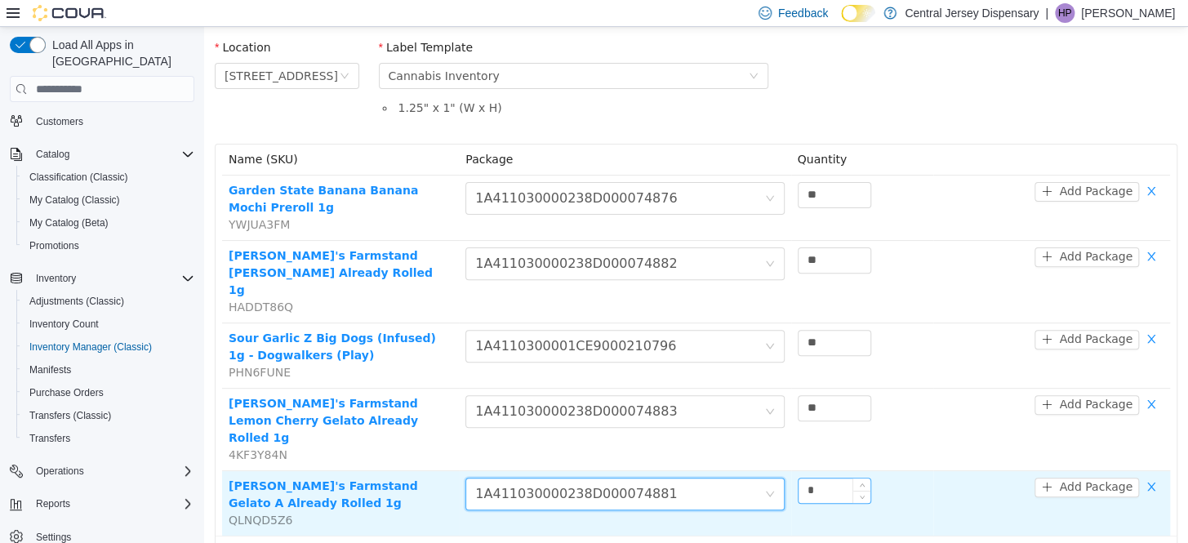
click at [826, 479] on input "*" at bounding box center [835, 491] width 72 height 24
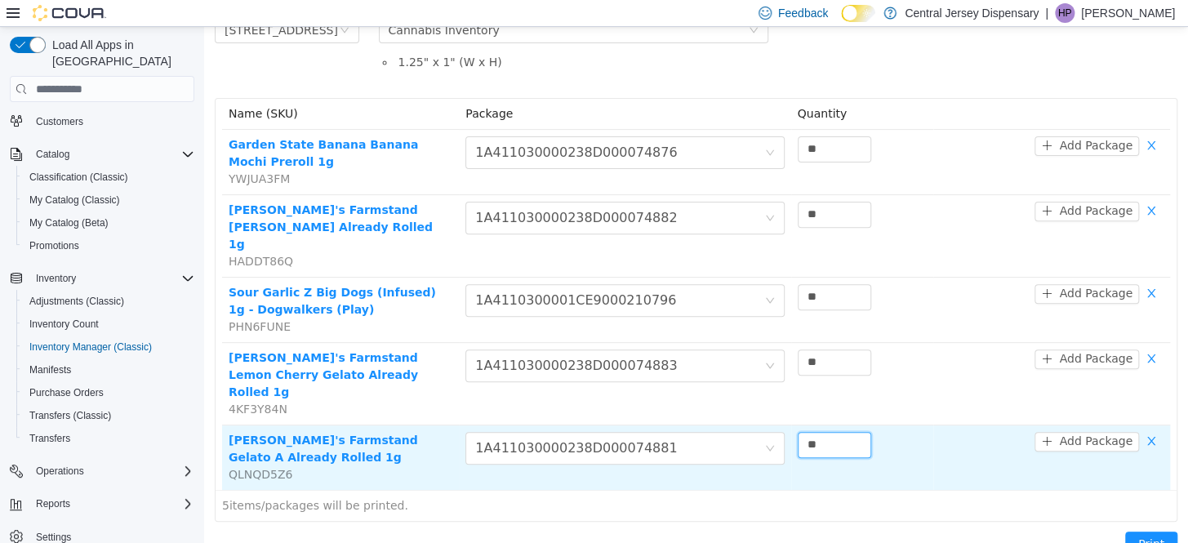
scroll to position [164, 0]
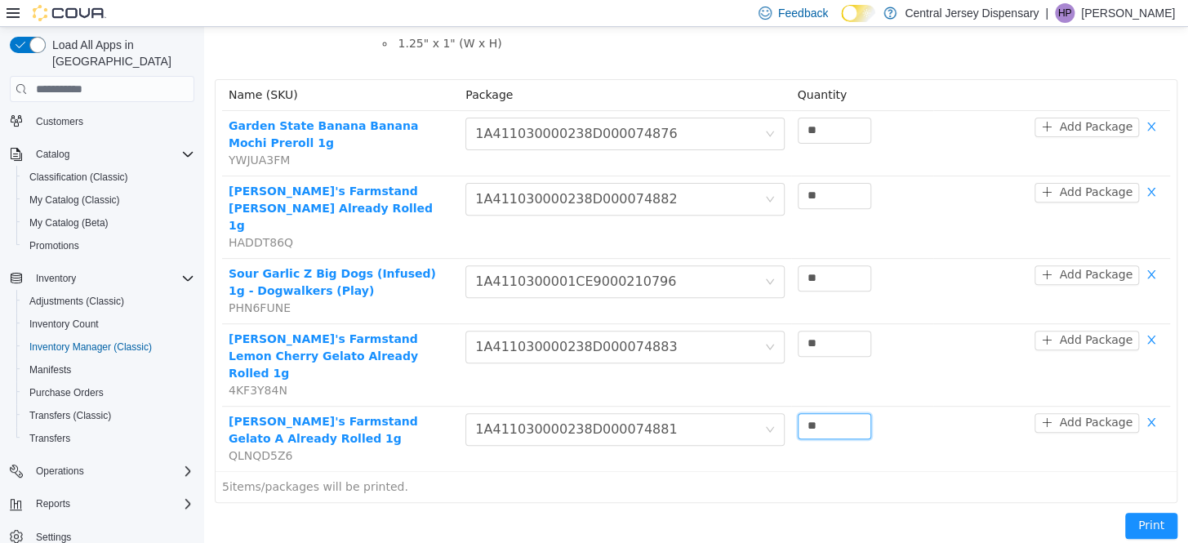
type input "**"
type input "**********"
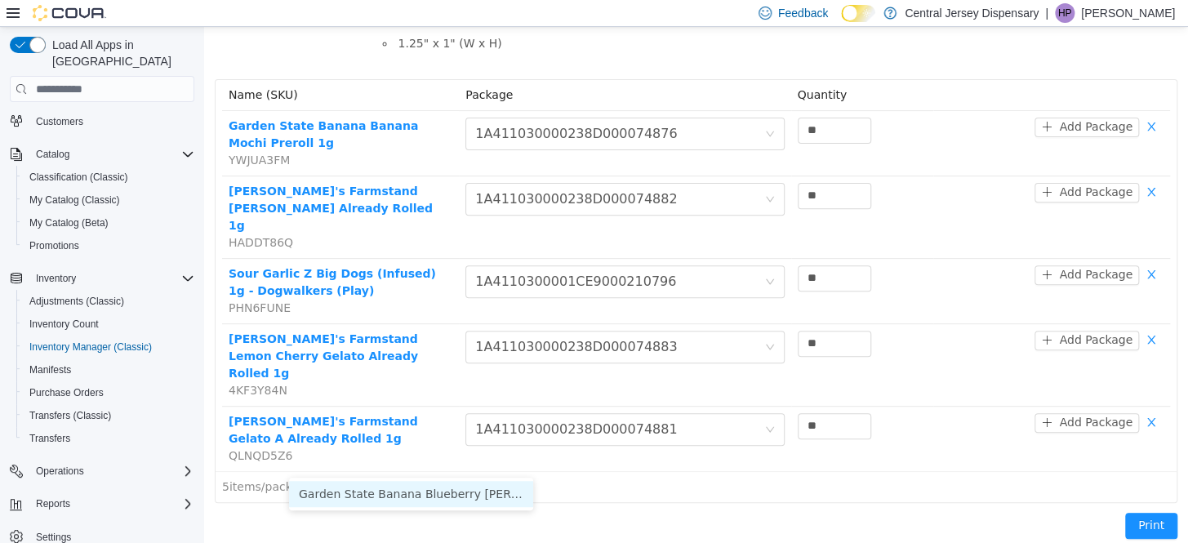
click at [424, 488] on li "Garden State Banana Blueberry Runtz Preroll 1g" at bounding box center [411, 494] width 244 height 26
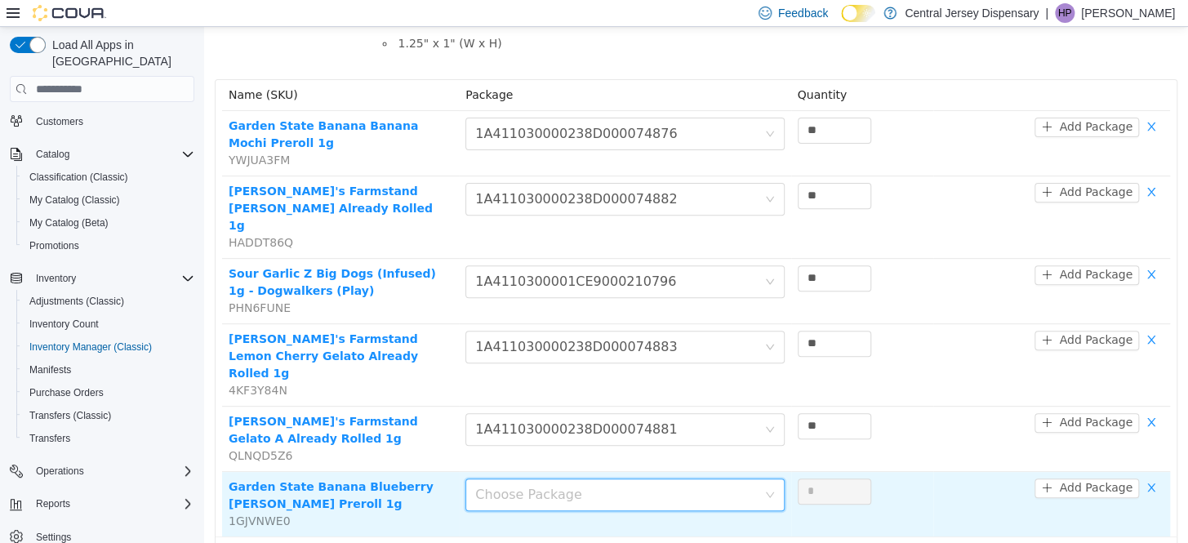
click at [765, 490] on icon "icon: down" at bounding box center [770, 495] width 10 height 10
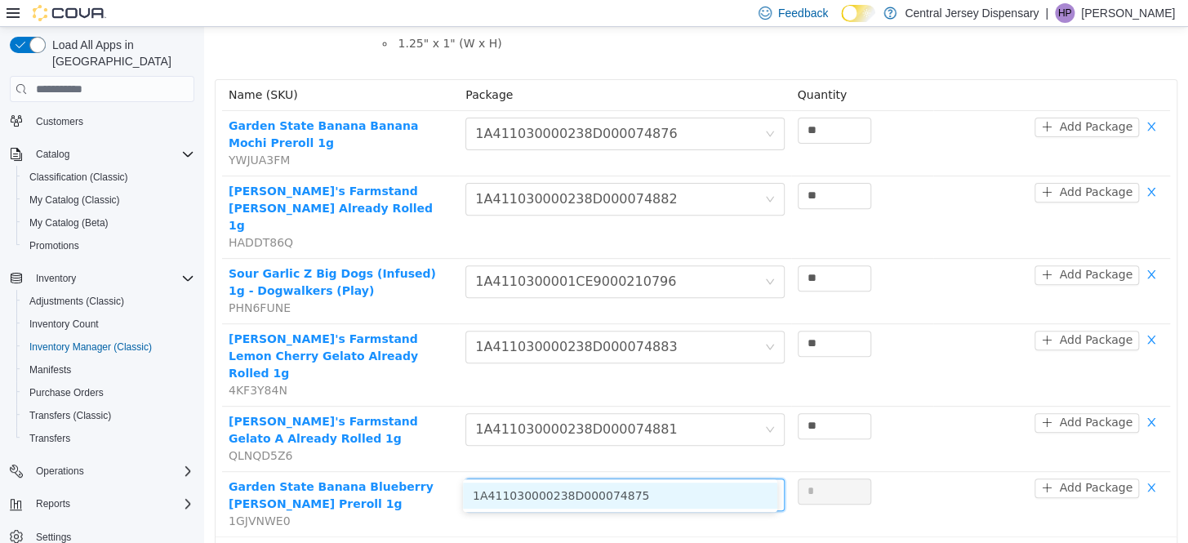
click at [745, 493] on li "1A411030000238D000074875" at bounding box center [620, 496] width 314 height 26
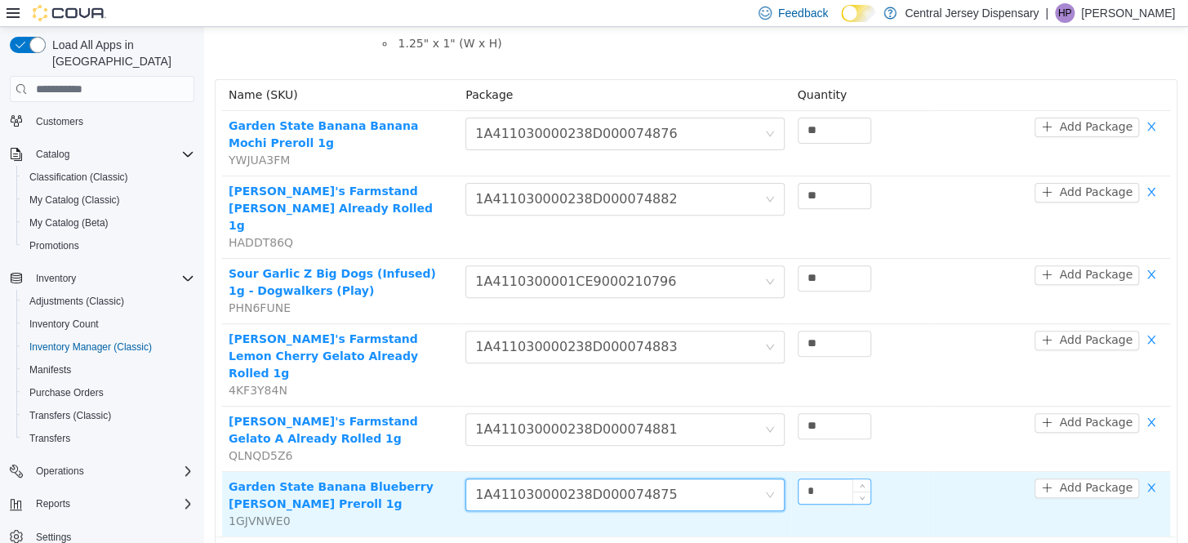
click at [805, 479] on input "*" at bounding box center [835, 491] width 72 height 24
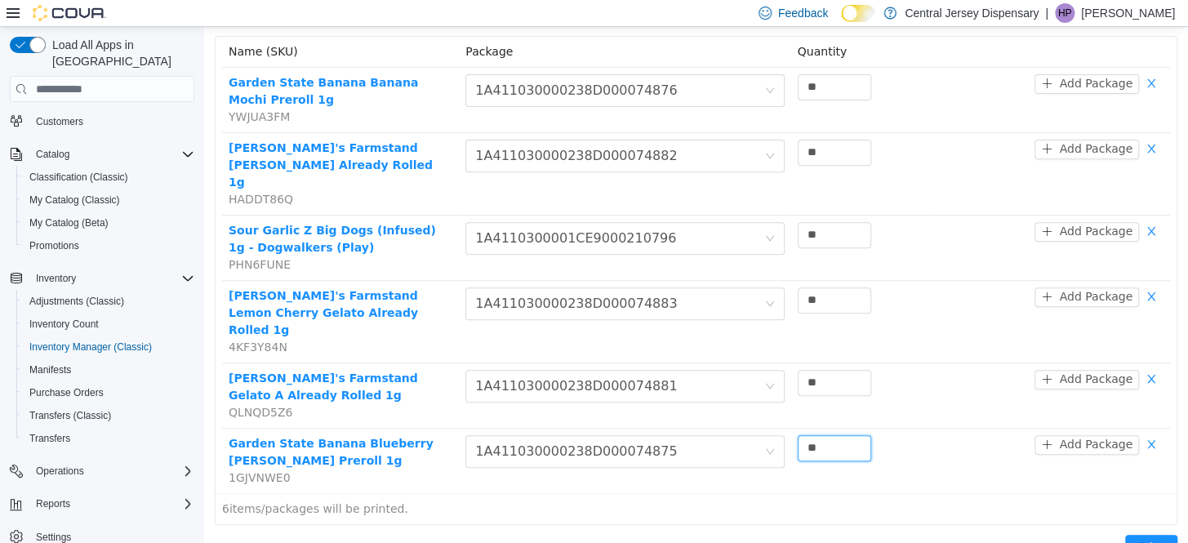
scroll to position [229, 0]
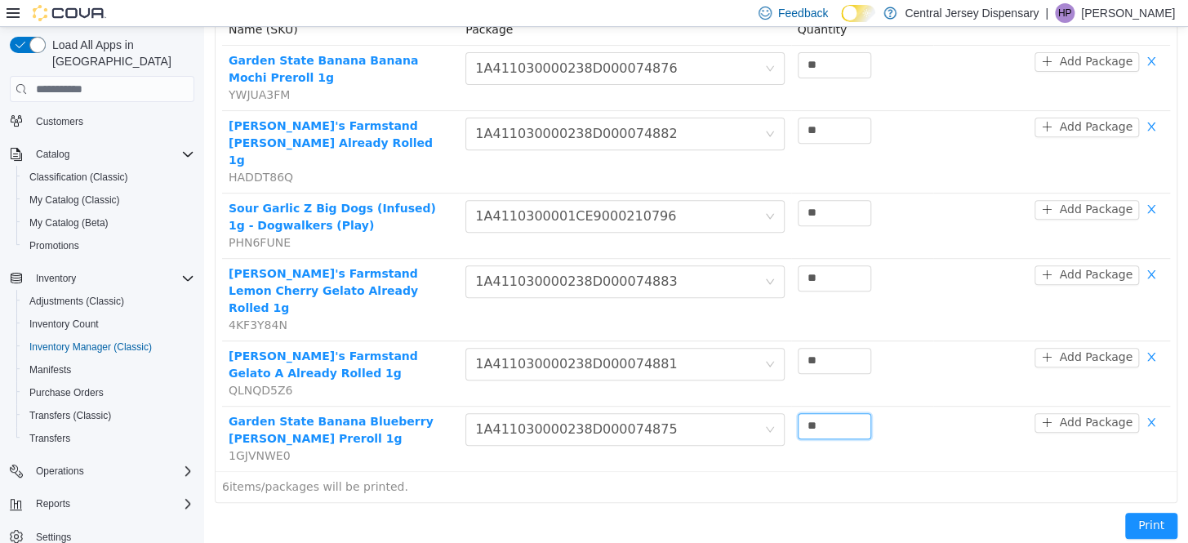
type input "**"
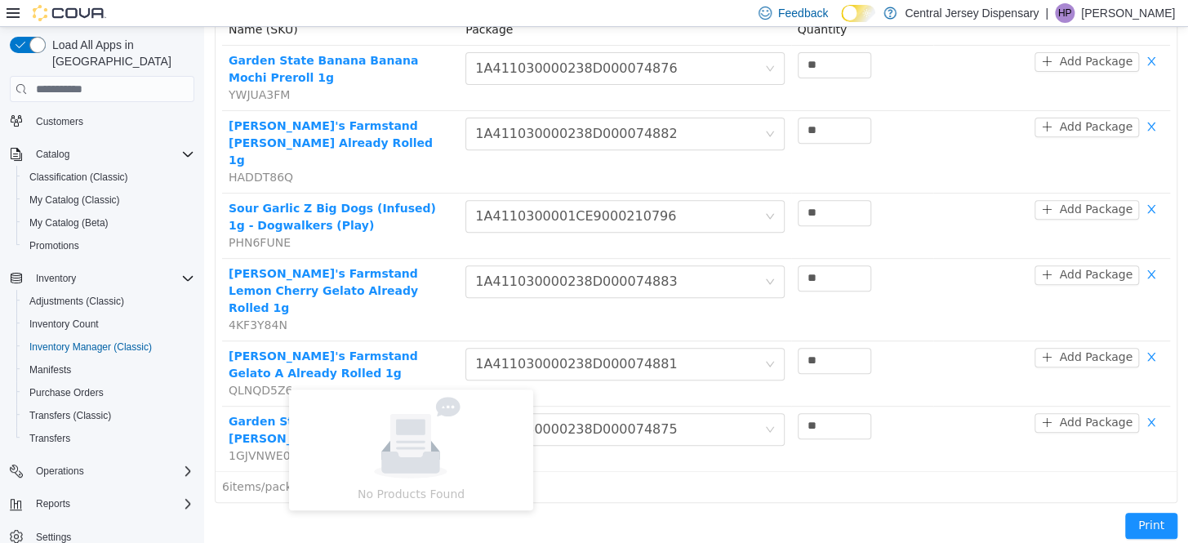
type input "******"
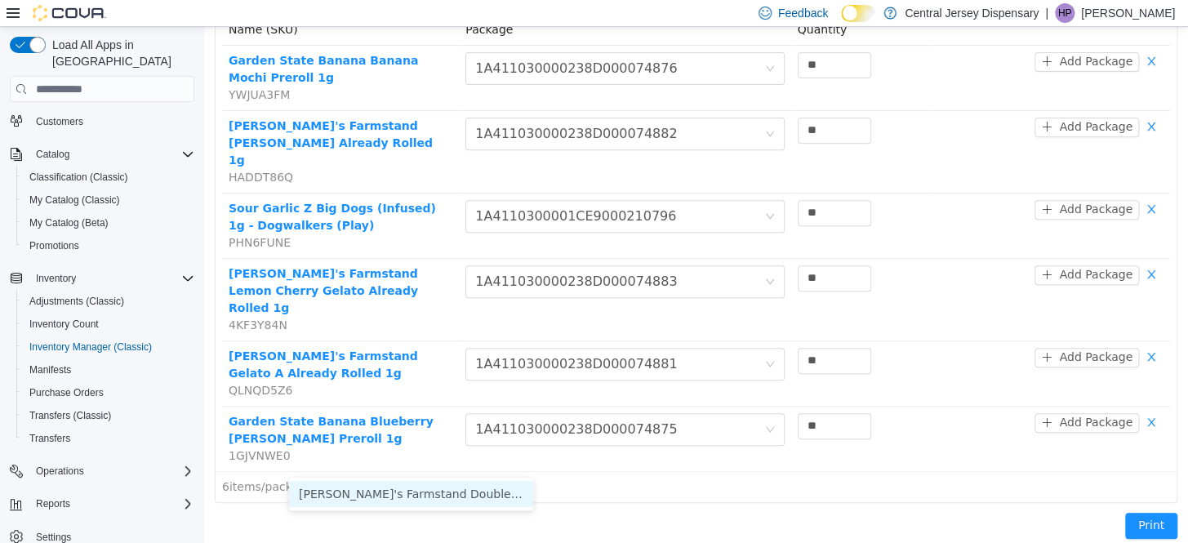
click at [415, 501] on li "Pete's Farmstand Double Deja Vu Already Rolled 1g" at bounding box center [411, 494] width 244 height 26
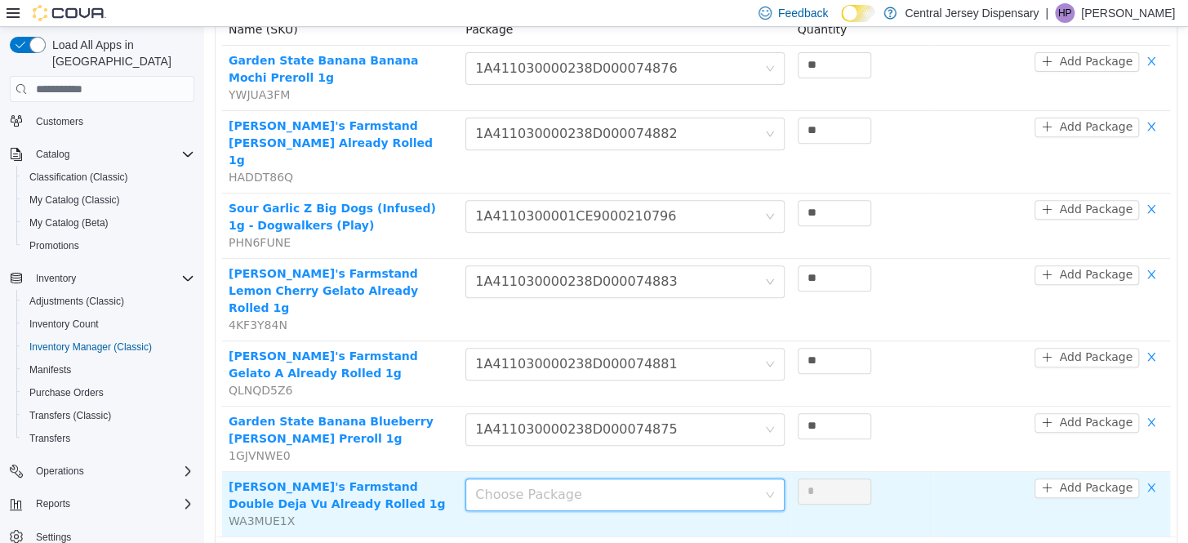
click at [766, 492] on icon "icon: down" at bounding box center [770, 495] width 8 height 6
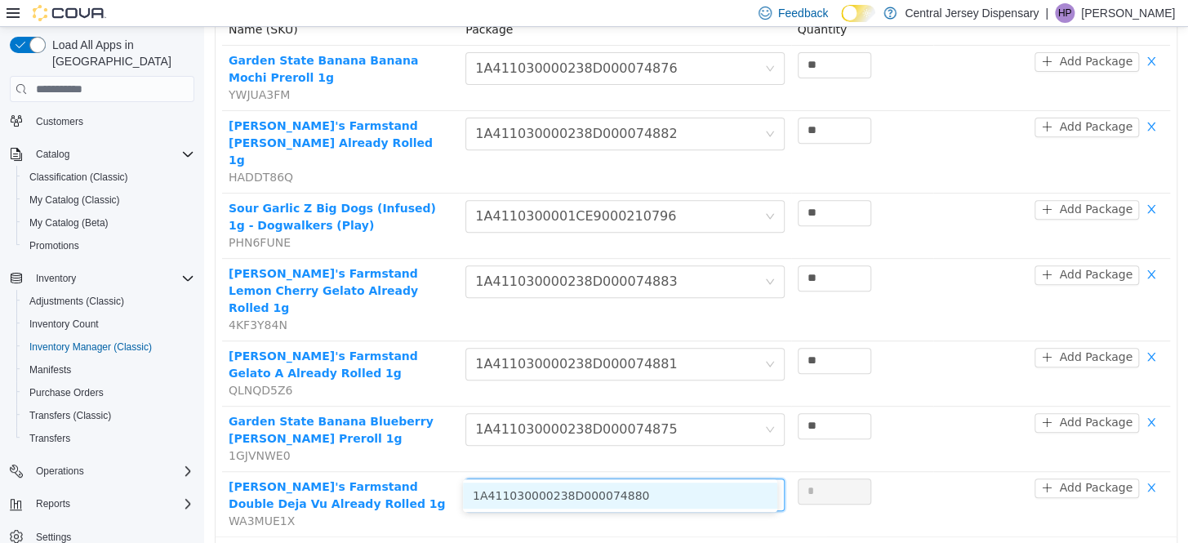
click at [731, 485] on li "1A411030000238D000074880" at bounding box center [620, 496] width 314 height 26
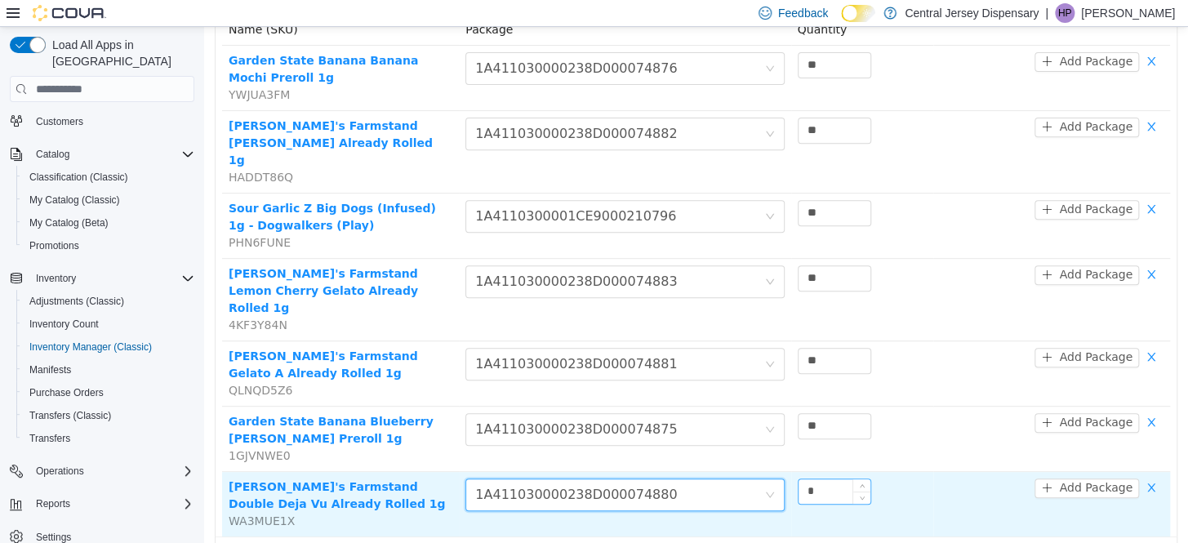
click at [835, 479] on input "*" at bounding box center [835, 491] width 72 height 24
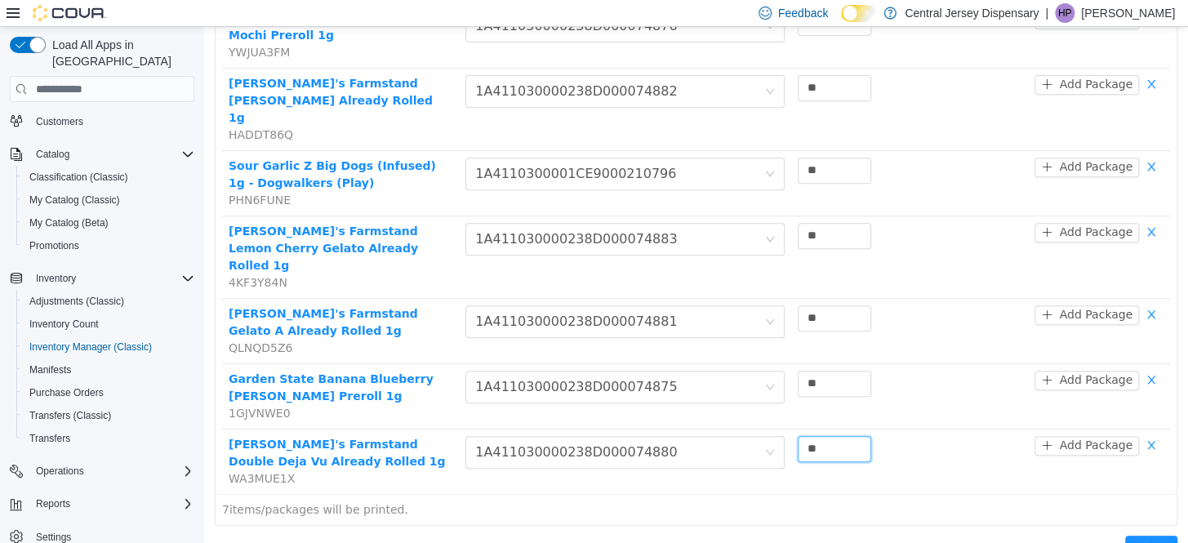
scroll to position [295, 0]
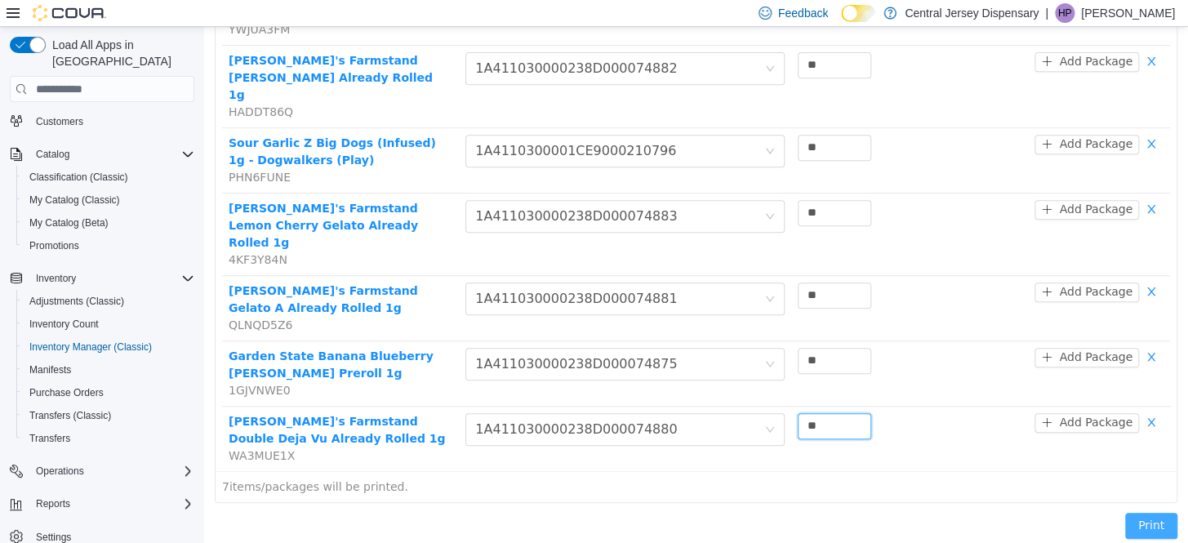
type input "**"
click at [1143, 513] on button "Print" at bounding box center [1151, 526] width 52 height 26
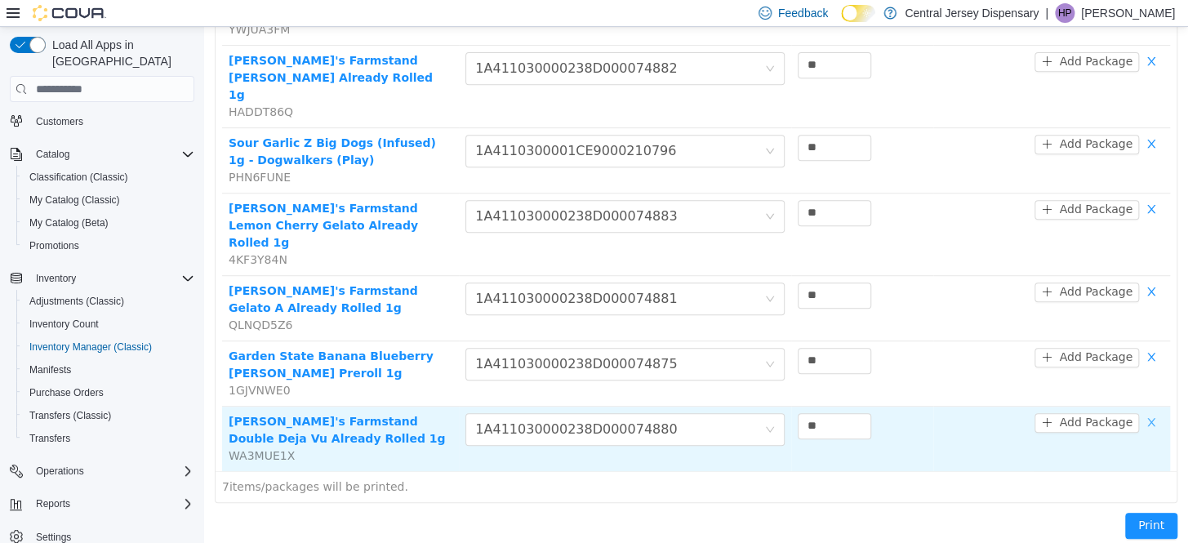
click at [1142, 413] on button "button" at bounding box center [1151, 423] width 24 height 20
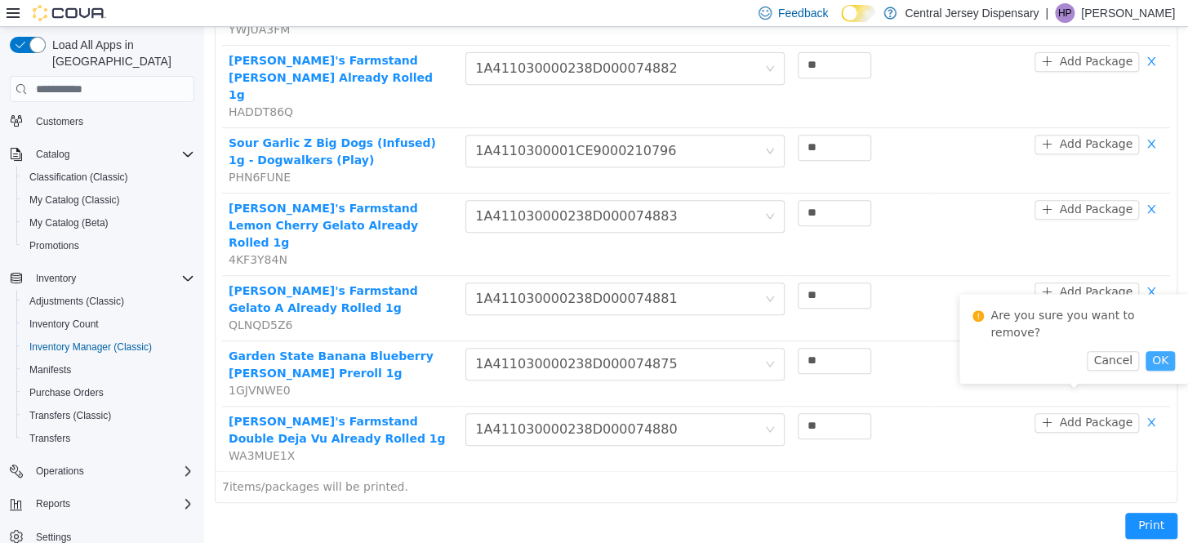
click at [1146, 357] on button "OK" at bounding box center [1160, 361] width 29 height 20
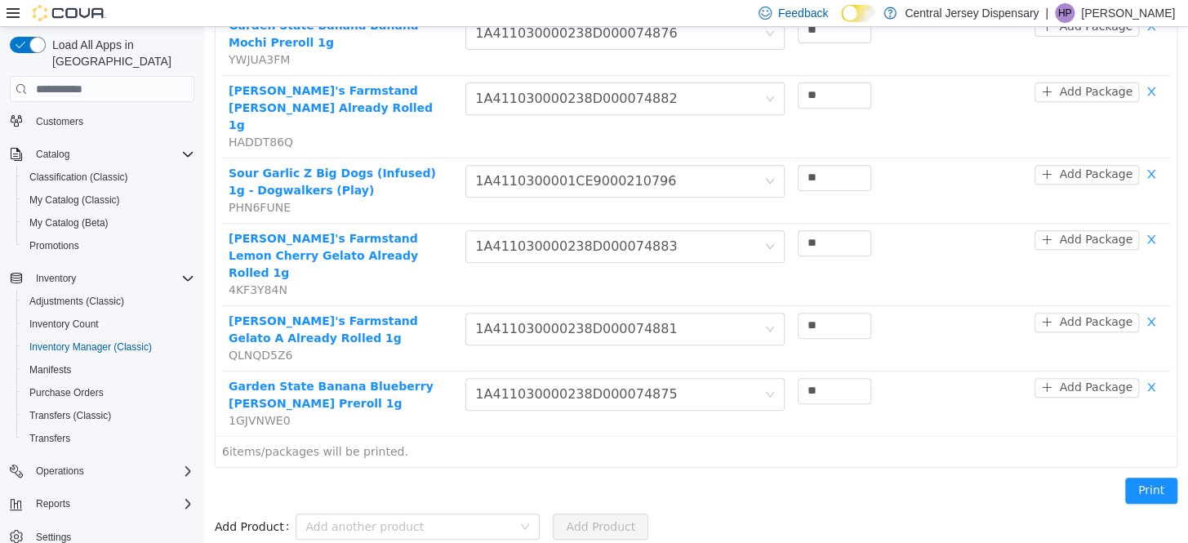
scroll to position [229, 0]
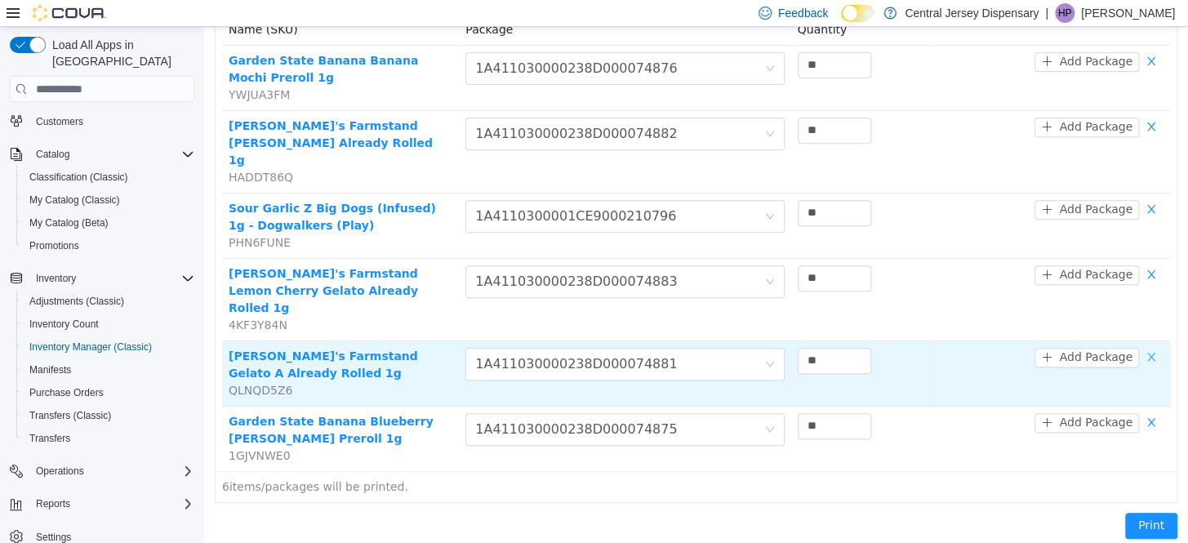
click at [1141, 348] on button "button" at bounding box center [1151, 358] width 24 height 20
click at [1139, 348] on button "button" at bounding box center [1151, 358] width 24 height 20
click at [1141, 348] on button "button" at bounding box center [1151, 358] width 24 height 20
click at [1139, 348] on button "button" at bounding box center [1151, 358] width 24 height 20
click at [1141, 348] on button "button" at bounding box center [1151, 358] width 24 height 20
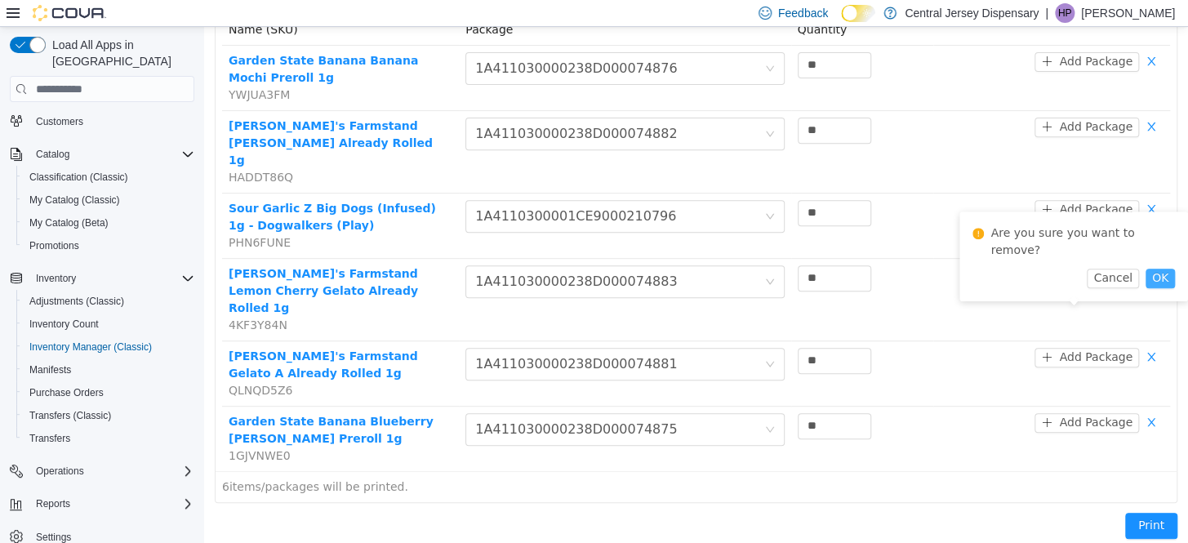
click at [1151, 283] on button "OK" at bounding box center [1160, 279] width 29 height 20
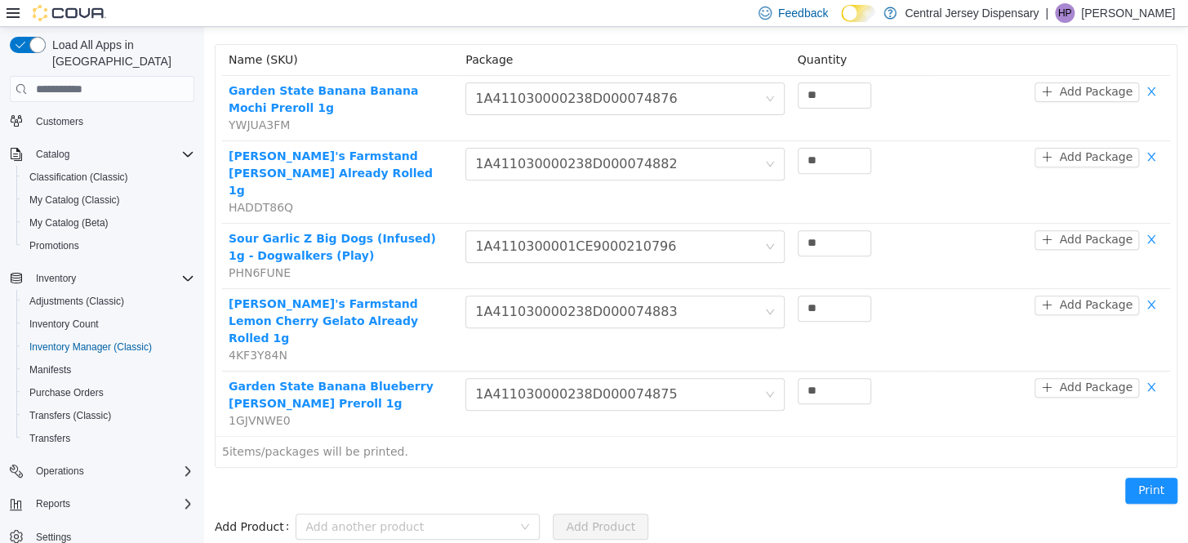
scroll to position [164, 0]
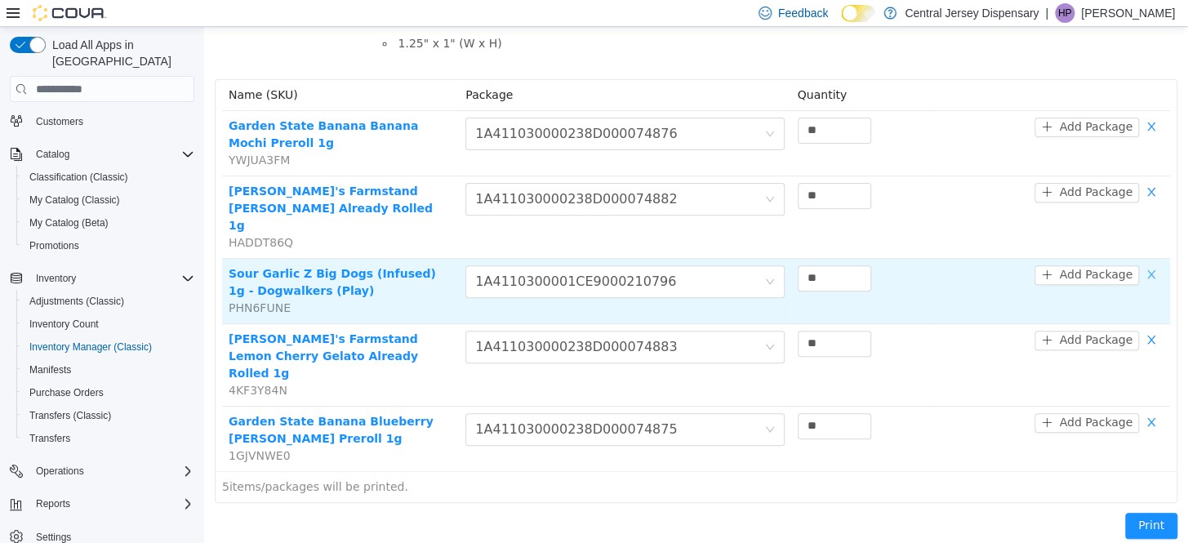
click at [1139, 265] on button "button" at bounding box center [1151, 275] width 24 height 20
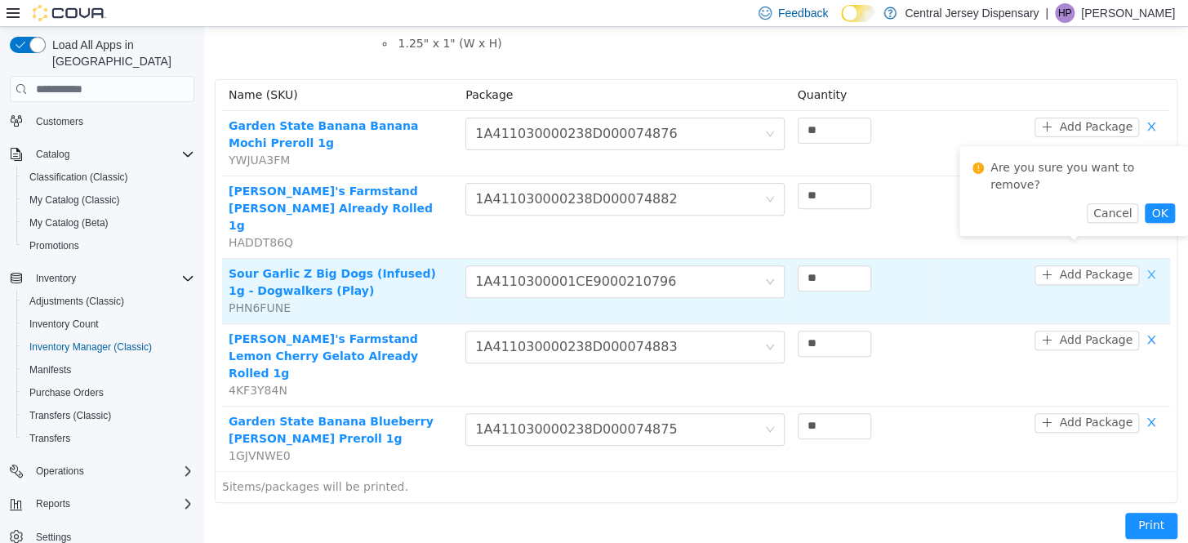
click at [1139, 265] on button "button" at bounding box center [1151, 275] width 24 height 20
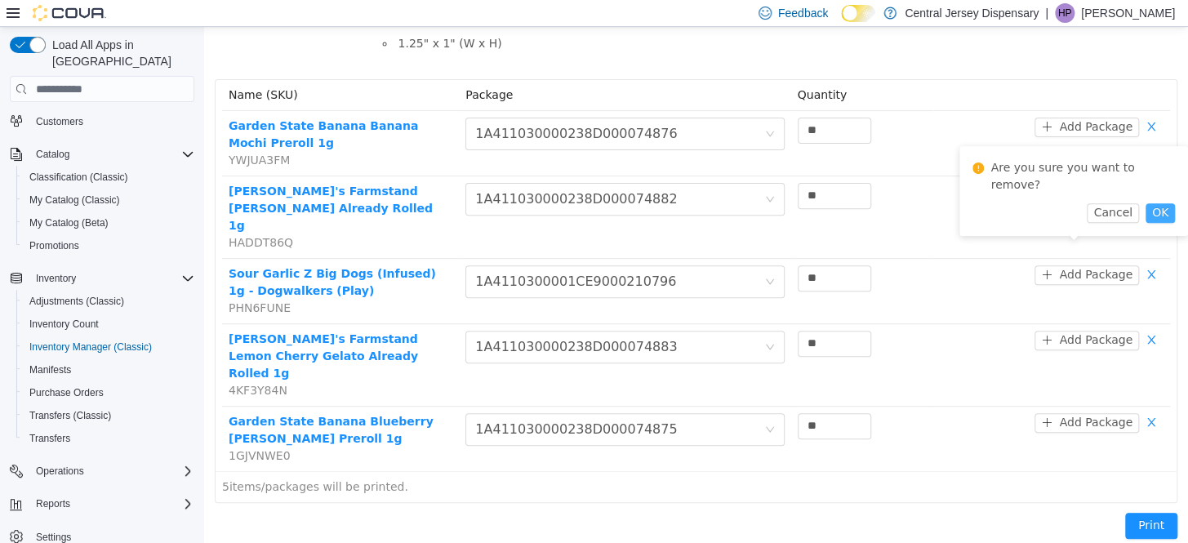
click at [1151, 214] on button "OK" at bounding box center [1160, 213] width 29 height 20
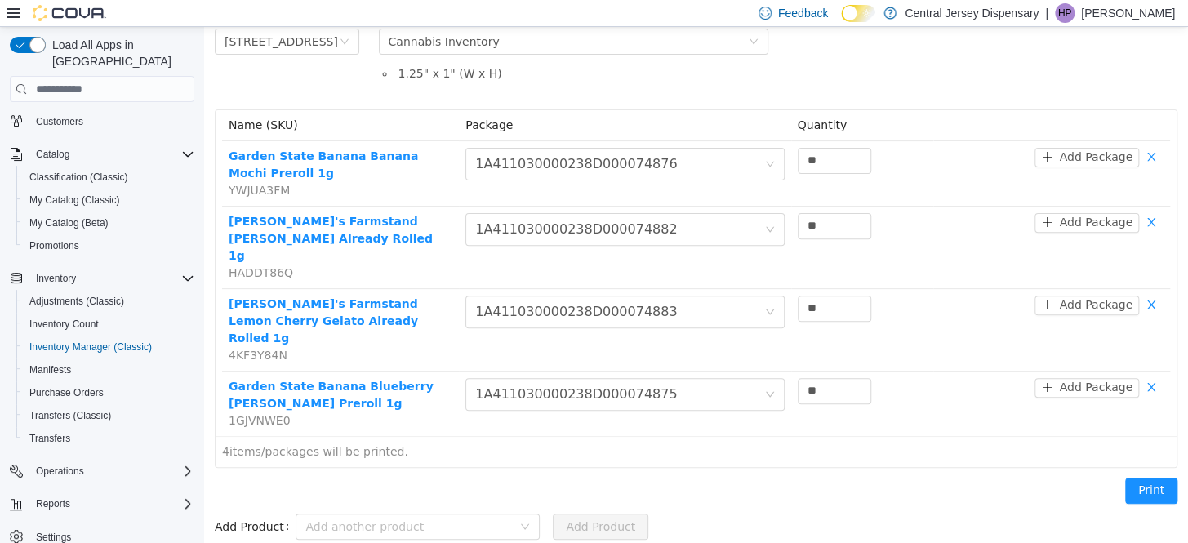
scroll to position [100, 0]
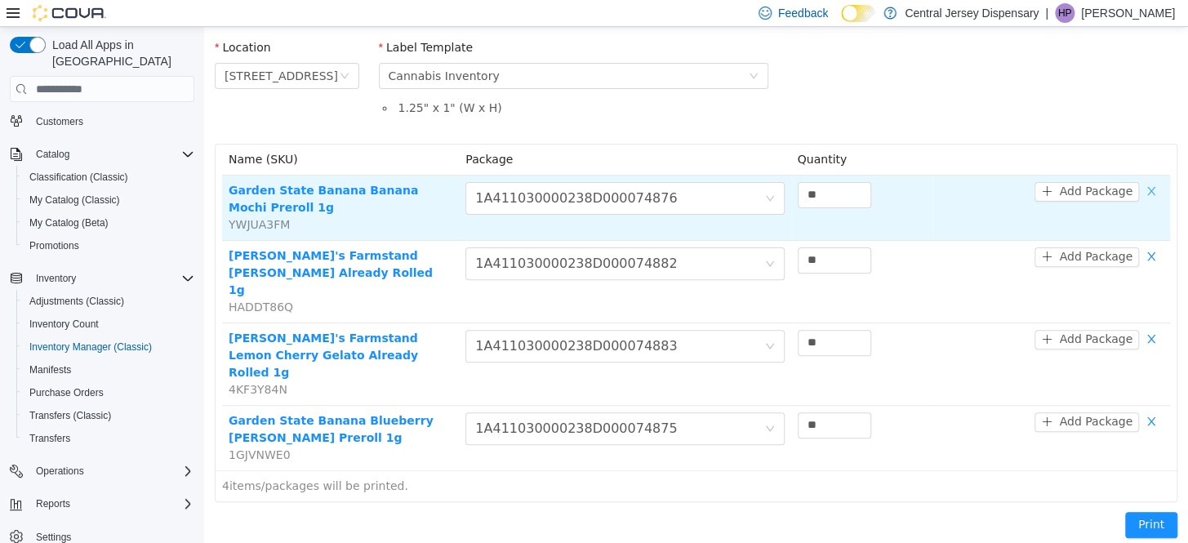
click at [1139, 193] on button "button" at bounding box center [1151, 192] width 24 height 20
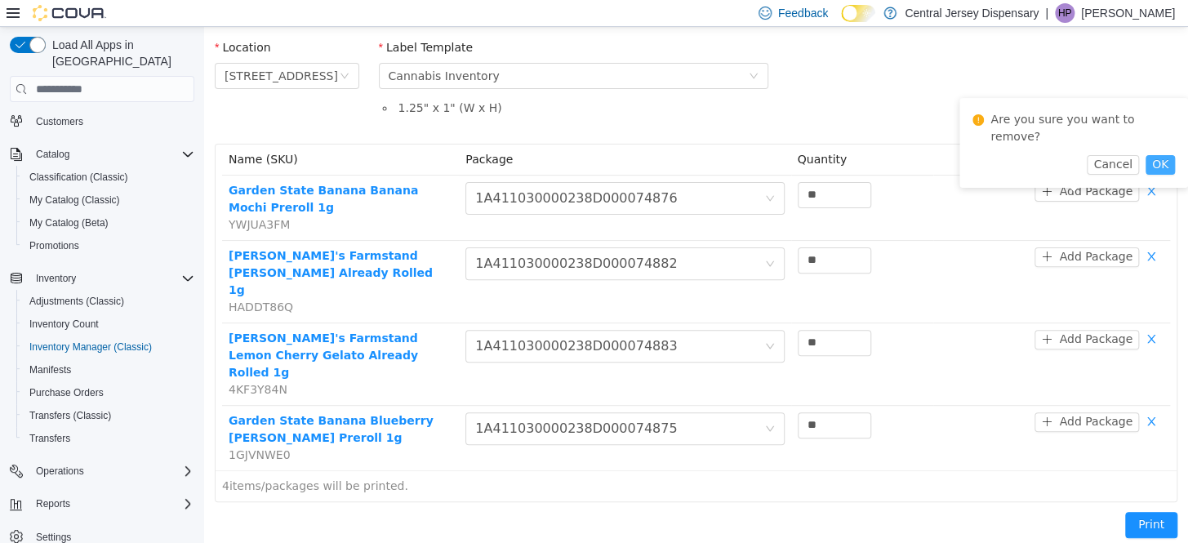
click at [1149, 171] on button "OK" at bounding box center [1160, 165] width 29 height 20
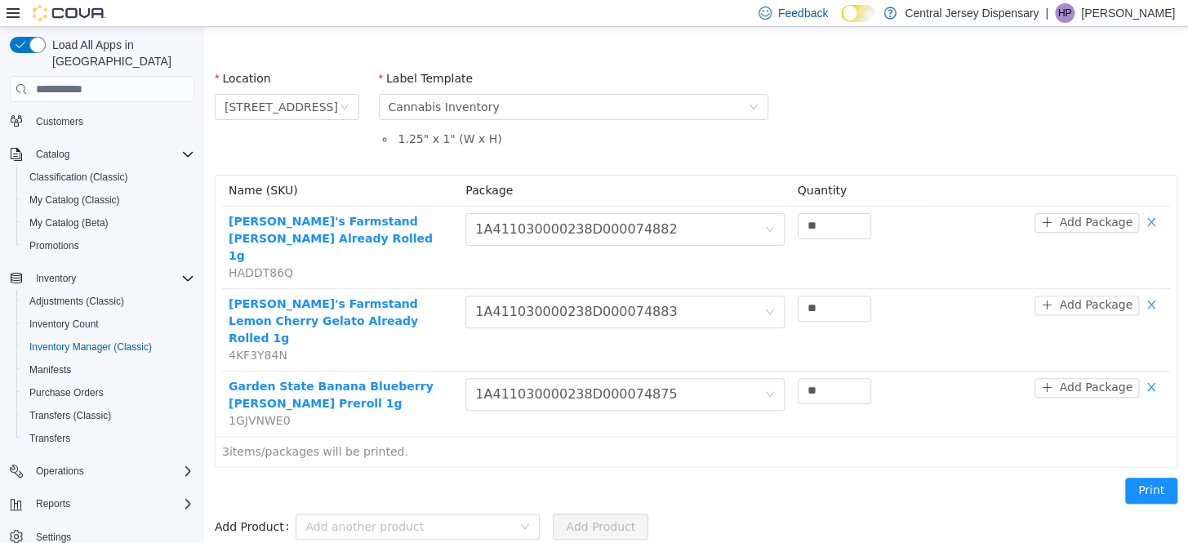
scroll to position [34, 0]
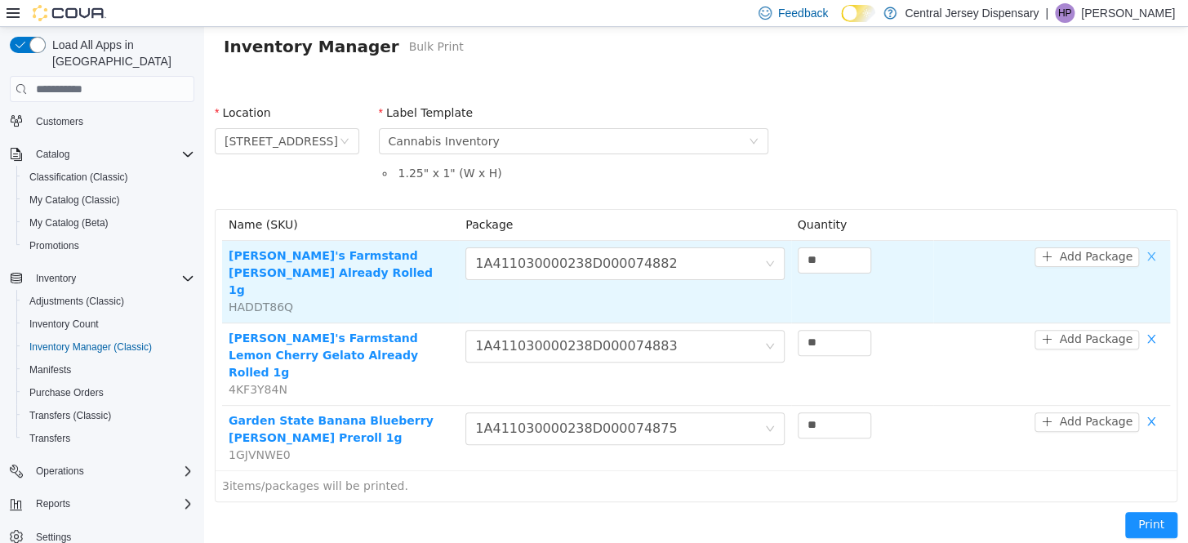
click at [1142, 259] on button "button" at bounding box center [1151, 257] width 24 height 20
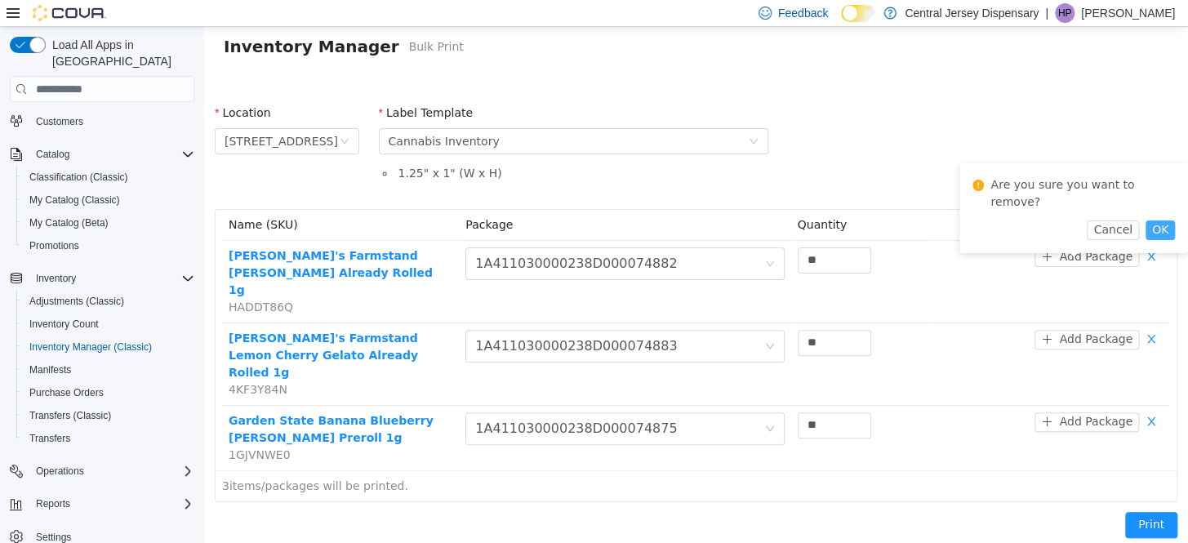
click at [1156, 226] on button "OK" at bounding box center [1160, 230] width 29 height 20
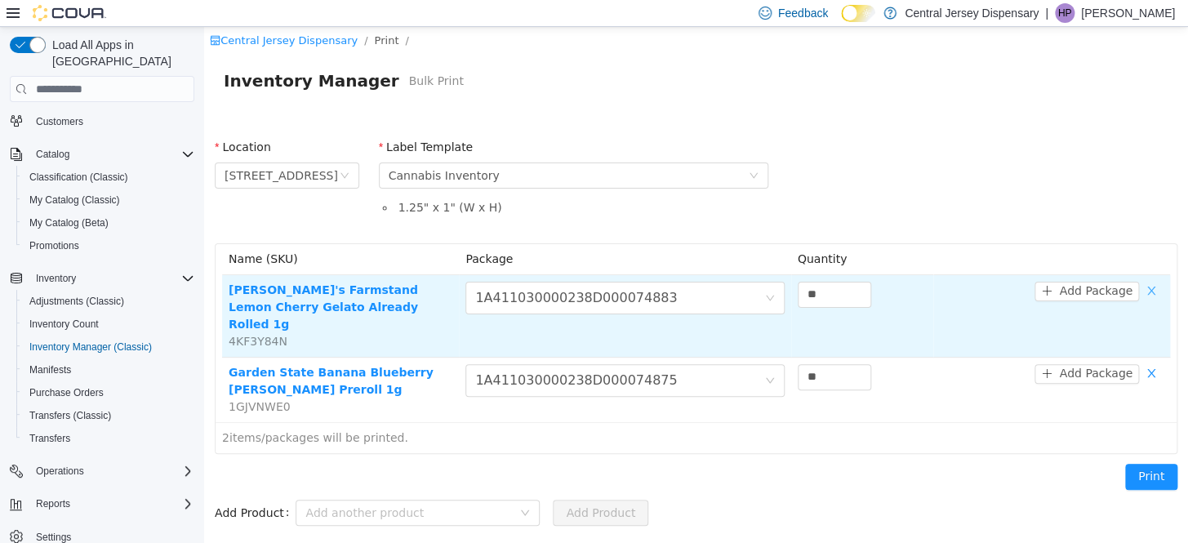
click at [1156, 292] on button "button" at bounding box center [1151, 292] width 24 height 20
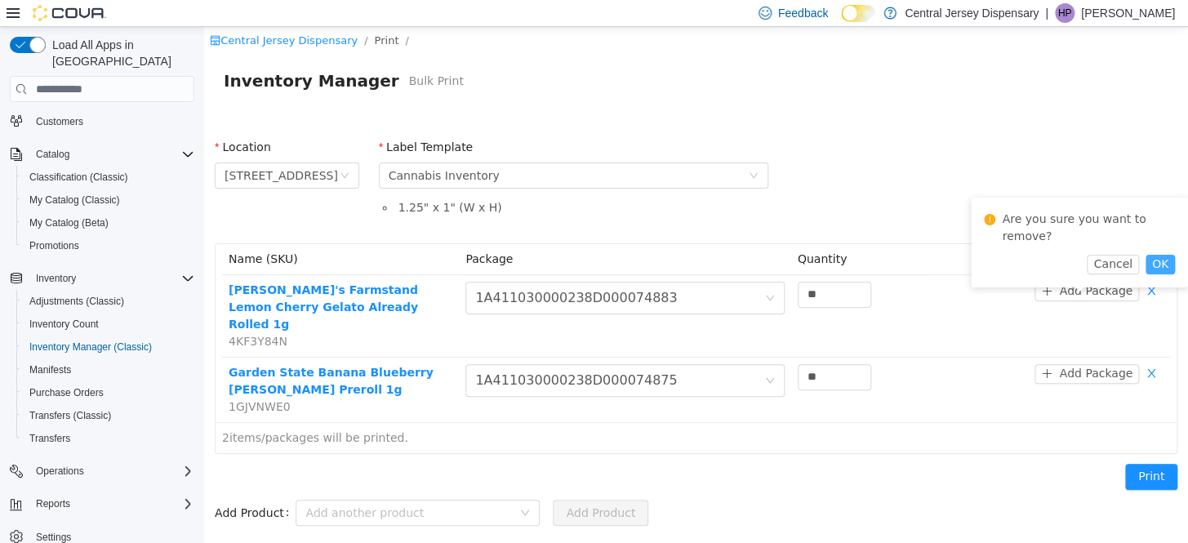
click at [1148, 259] on button "OK" at bounding box center [1160, 265] width 29 height 20
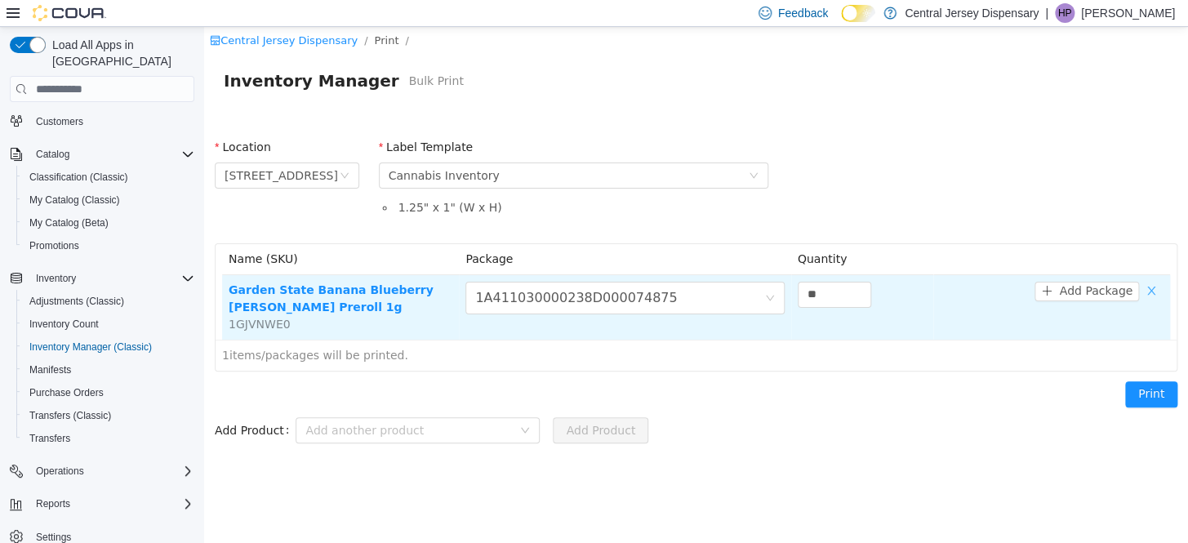
click at [1153, 293] on button "button" at bounding box center [1151, 292] width 24 height 20
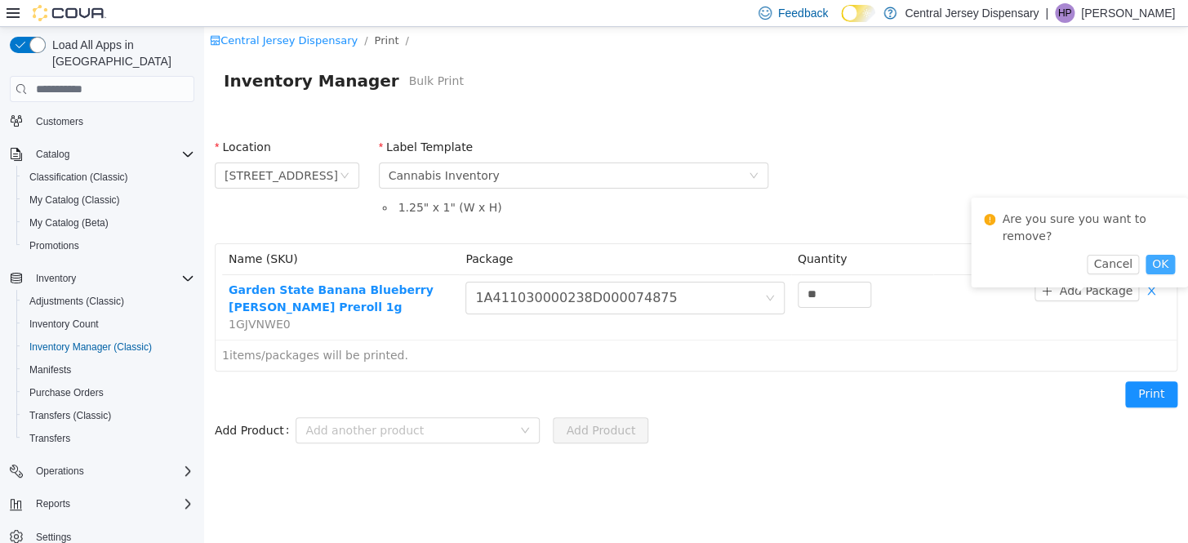
click at [1153, 267] on button "OK" at bounding box center [1160, 265] width 29 height 20
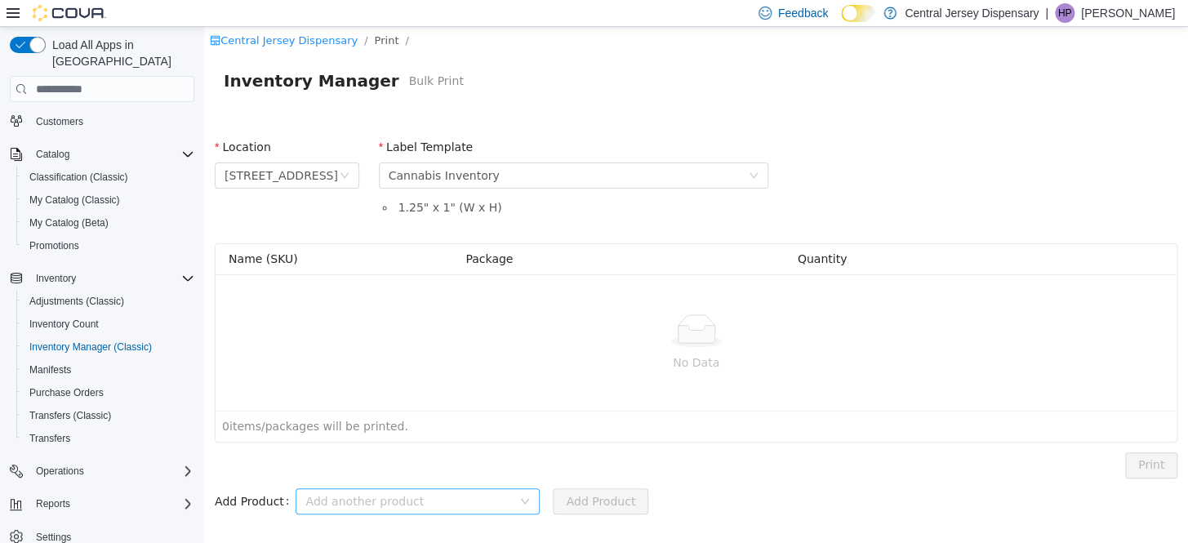
click at [324, 499] on div "Add another product" at bounding box center [408, 501] width 207 height 16
type input "********"
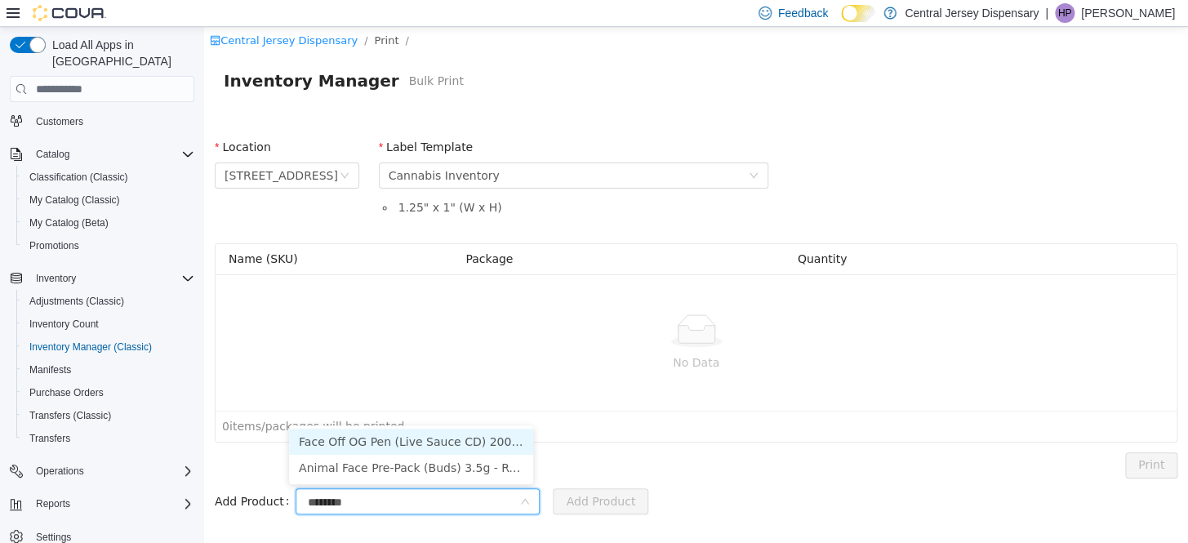
click at [400, 439] on li "Face Off OG Pen (Live Sauce CD) 2000mg - Rythm (Indica Dominant)" at bounding box center [411, 442] width 244 height 26
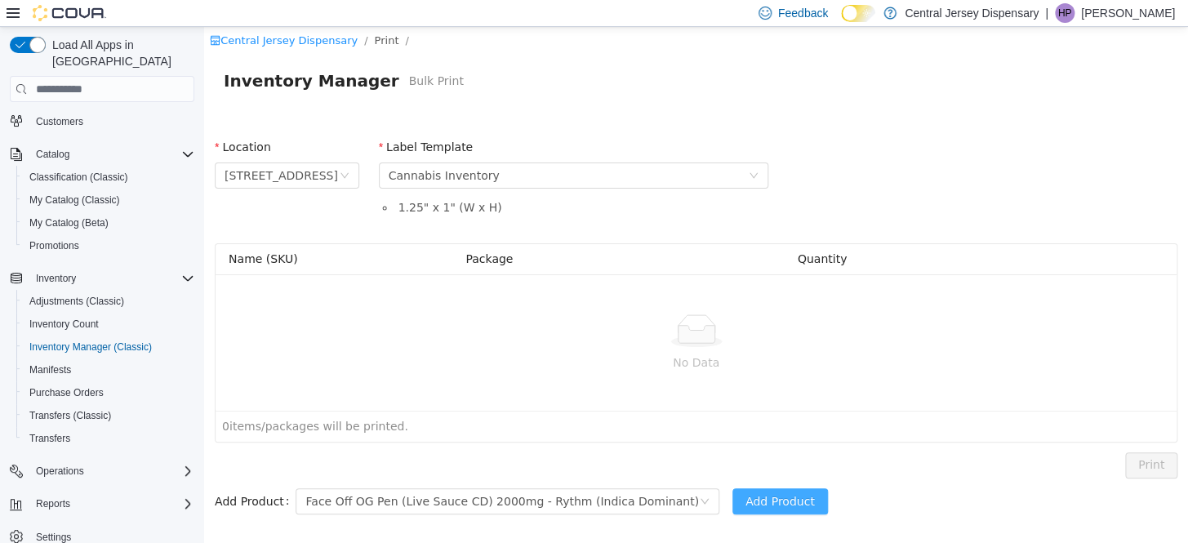
click at [732, 492] on button "Add Product" at bounding box center [780, 501] width 96 height 26
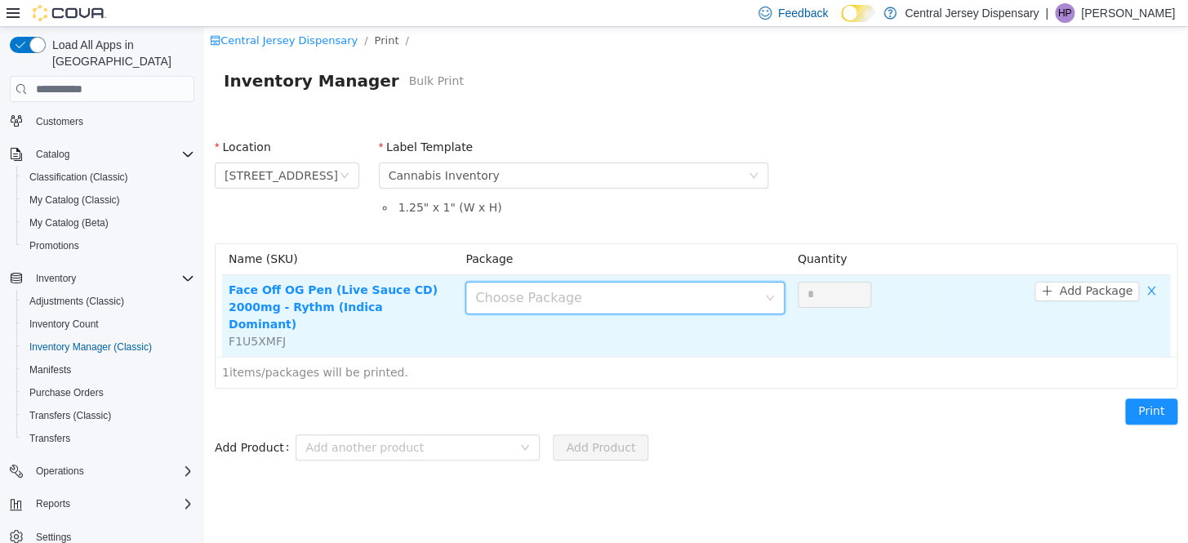
click at [774, 294] on icon "icon: down" at bounding box center [770, 298] width 10 height 10
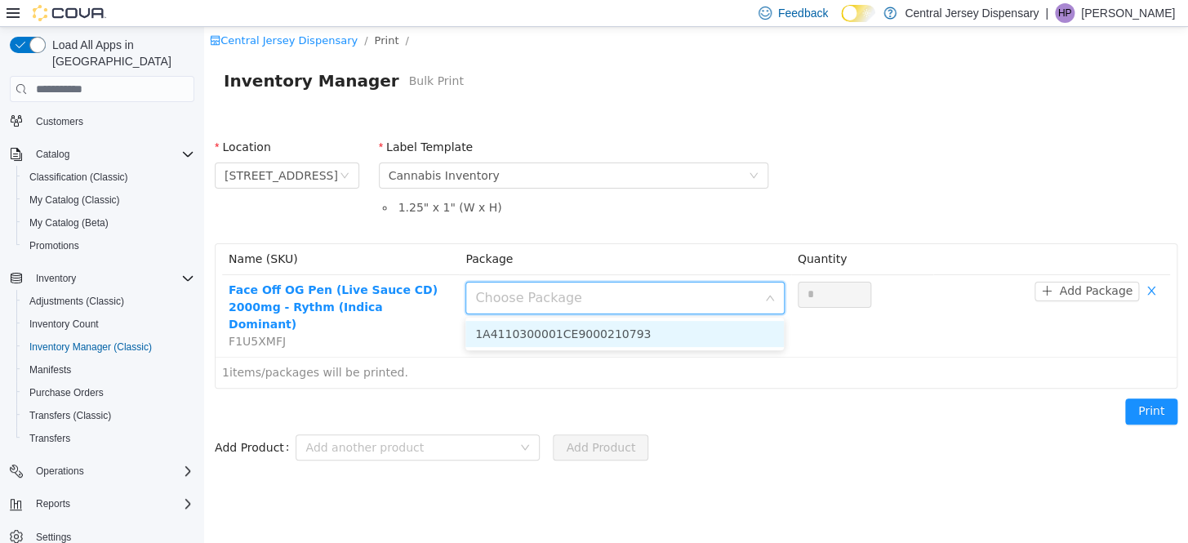
click at [706, 341] on li "1A4110300001CE9000210793" at bounding box center [624, 334] width 318 height 26
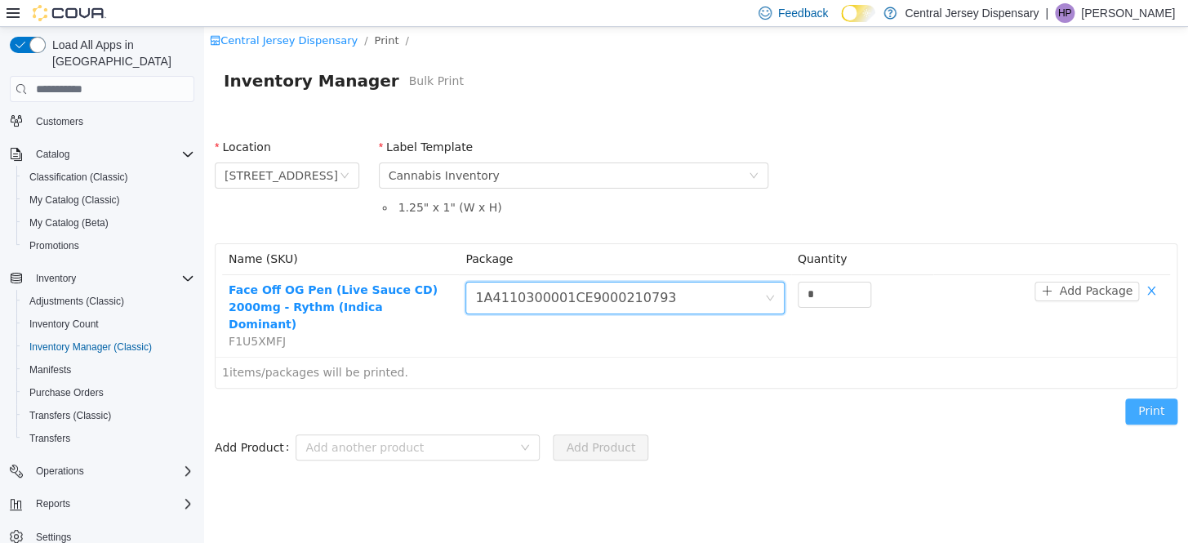
click at [1159, 399] on button "Print" at bounding box center [1151, 412] width 52 height 26
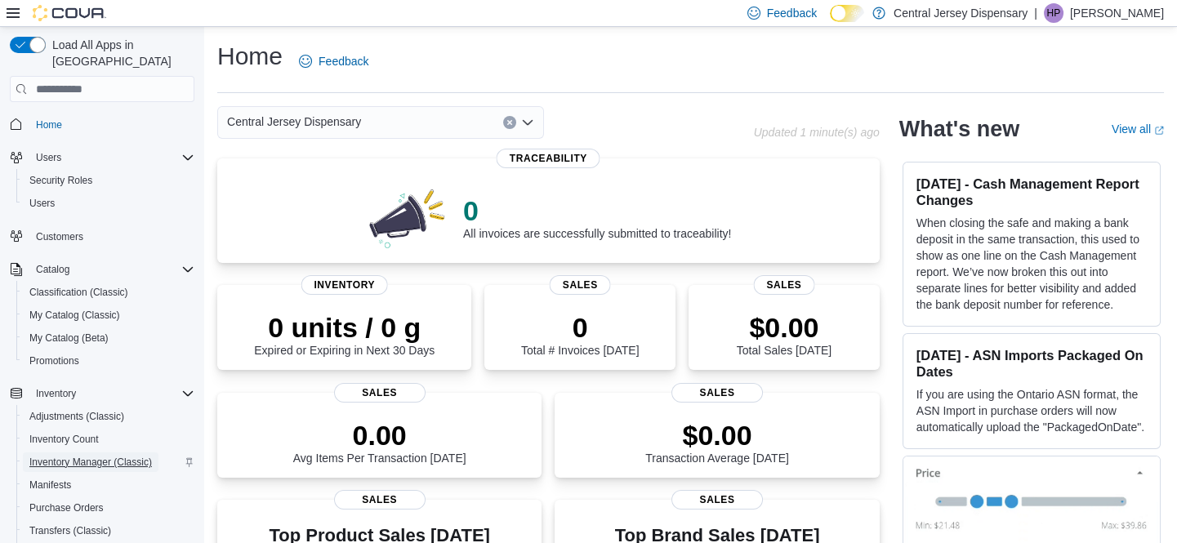
click at [65, 456] on span "Inventory Manager (Classic)" at bounding box center [90, 462] width 122 height 13
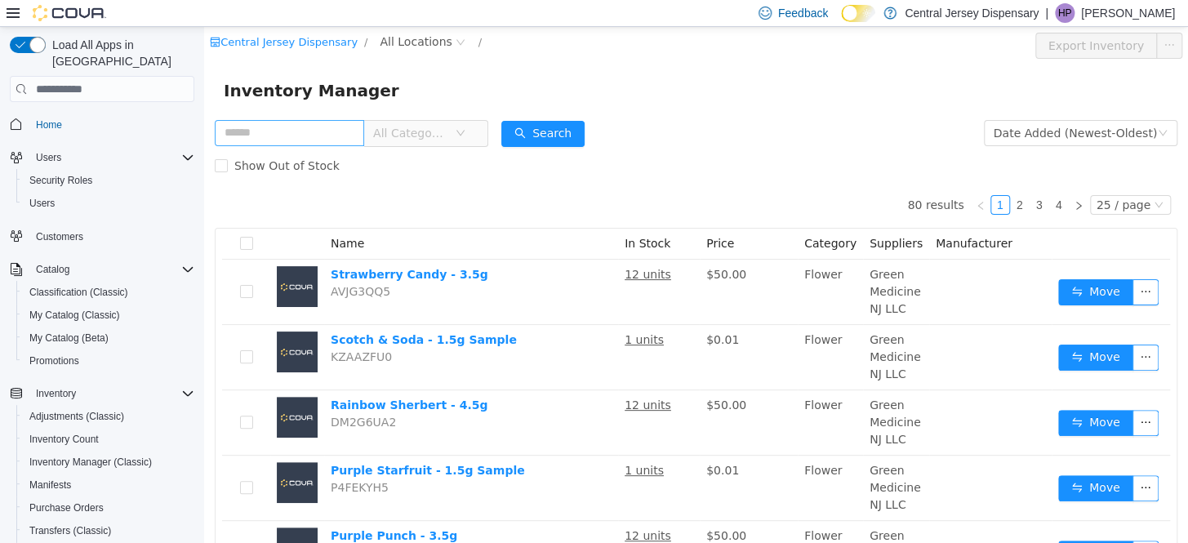
click at [313, 136] on input "text" at bounding box center [289, 133] width 149 height 26
type input "**********"
click at [542, 135] on button "Search" at bounding box center [542, 134] width 83 height 26
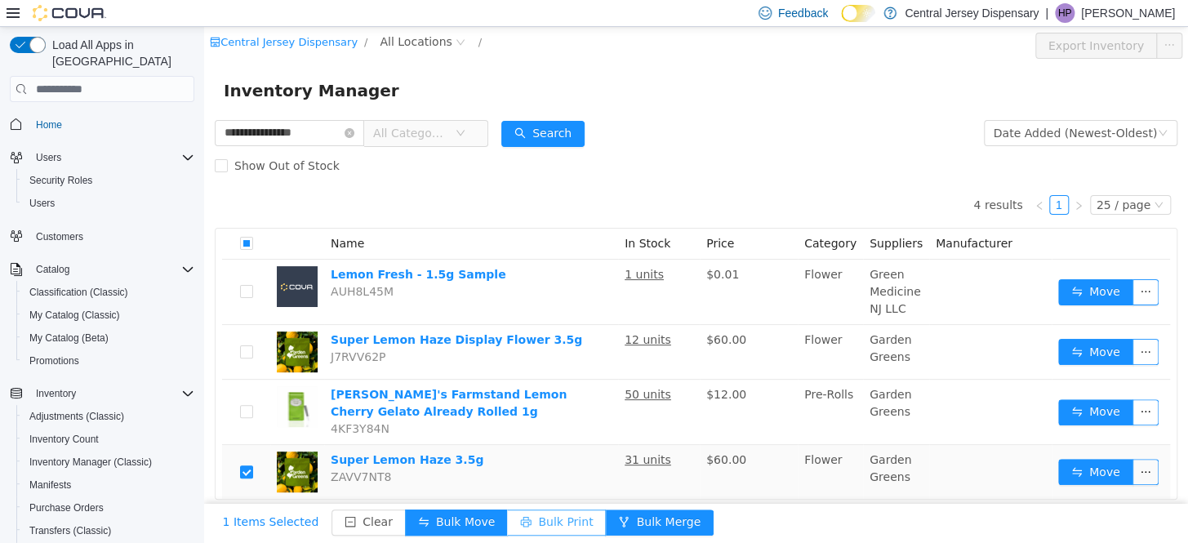
click at [528, 524] on button "Bulk Print" at bounding box center [556, 523] width 99 height 26
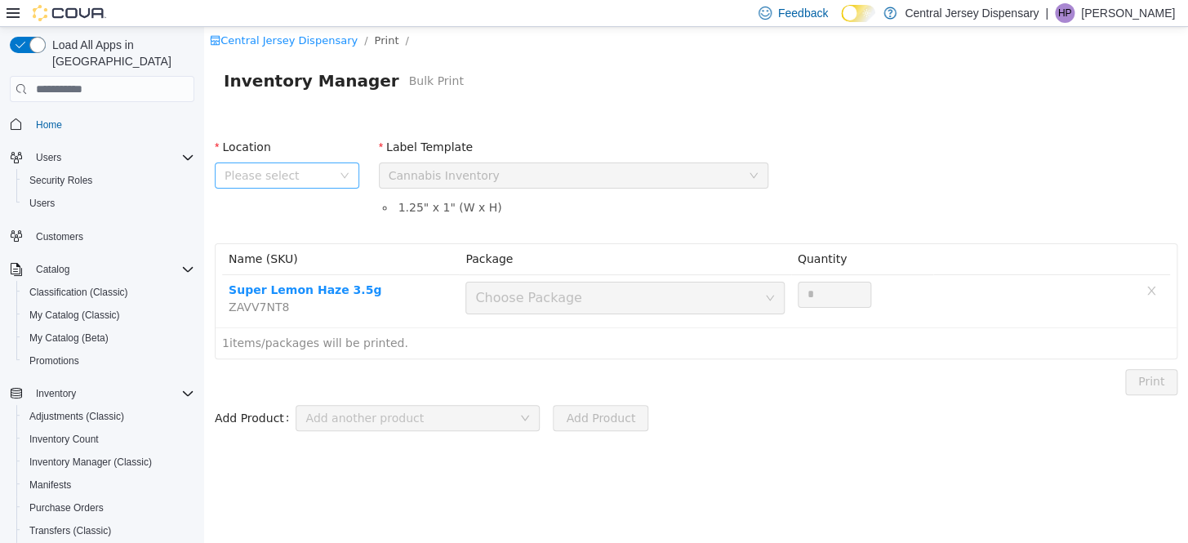
click at [336, 174] on span "Please select" at bounding box center [282, 175] width 114 height 24
click at [321, 270] on span "[STREET_ADDRESS]" at bounding box center [313, 267] width 122 height 22
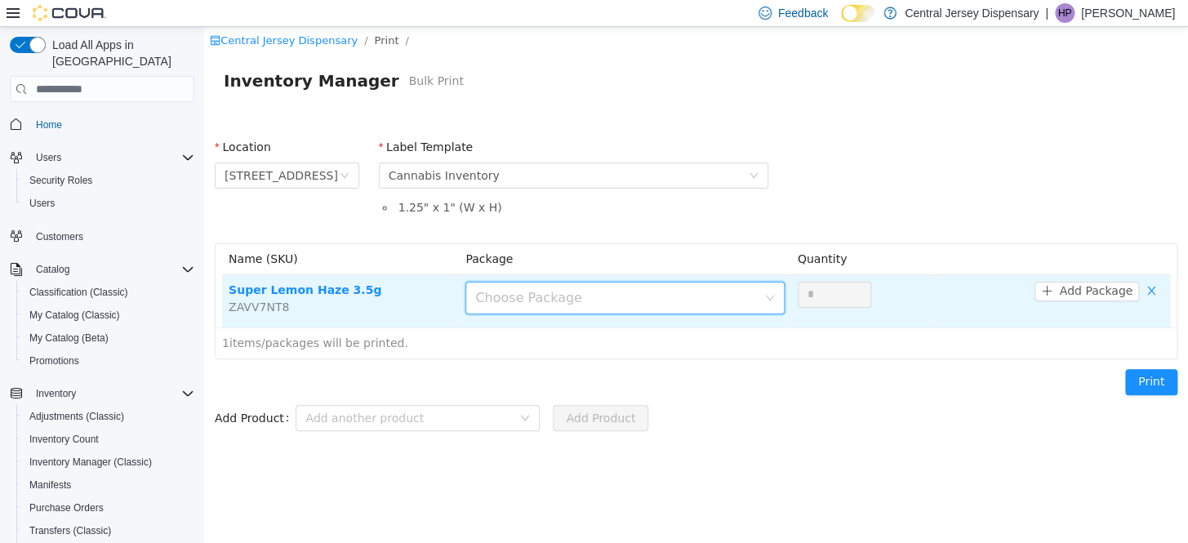
click at [774, 296] on div "Choose Package" at bounding box center [624, 298] width 318 height 33
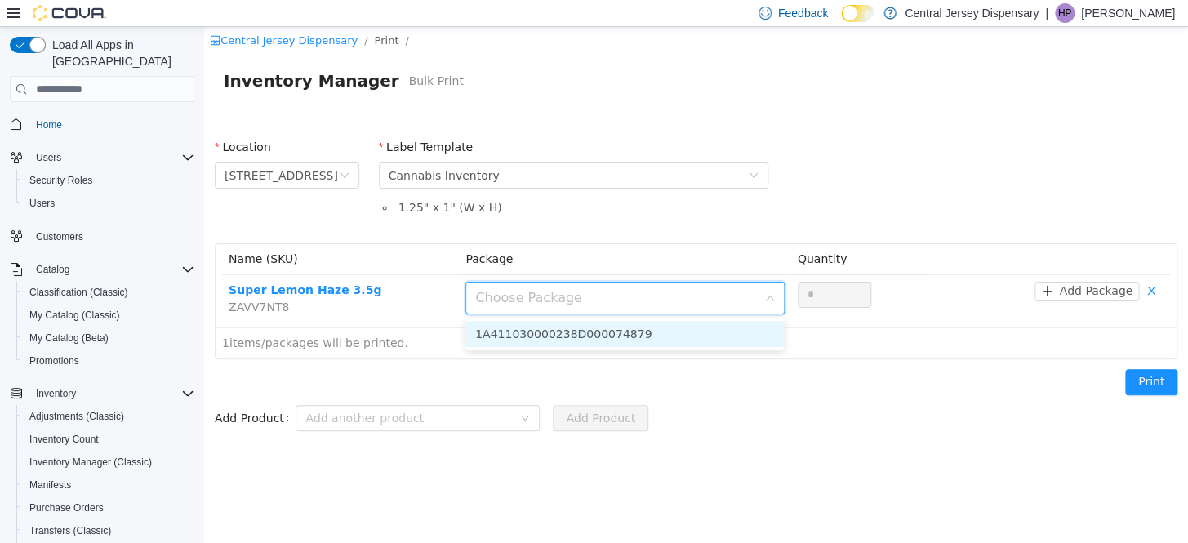
click at [670, 332] on li "1A411030000238D000074879" at bounding box center [624, 334] width 318 height 26
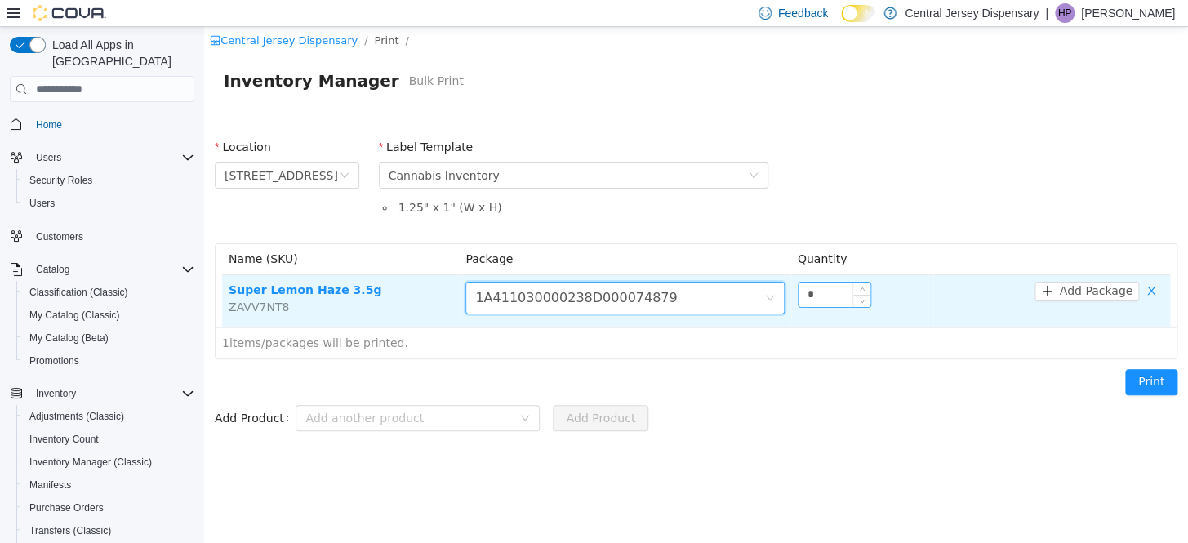
click at [827, 296] on input "*" at bounding box center [835, 295] width 72 height 24
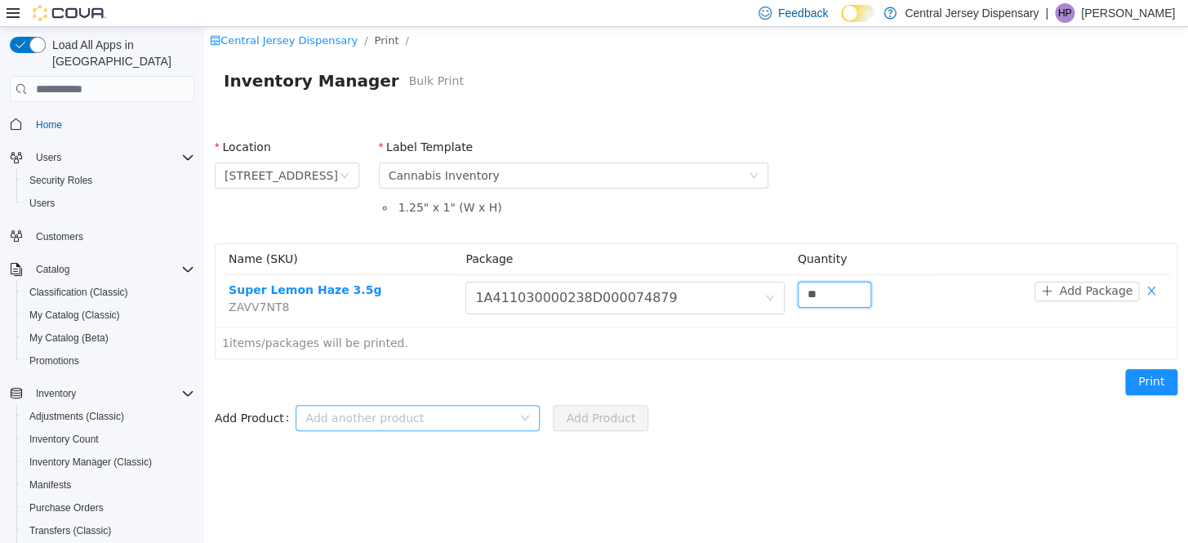
click at [359, 412] on div "Add another product" at bounding box center [408, 418] width 207 height 16
type input "**"
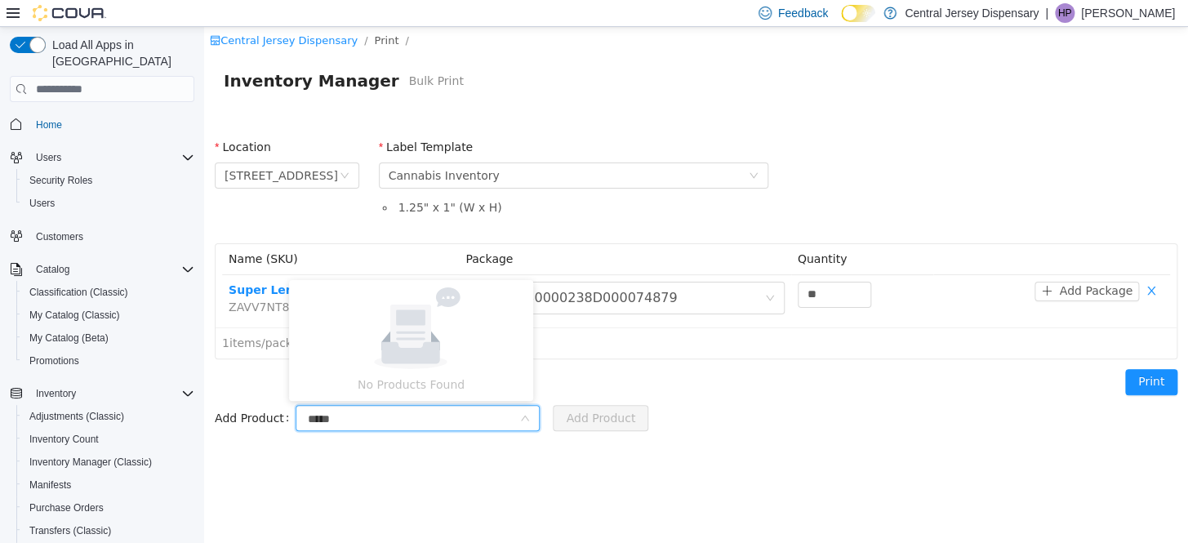
type input "******"
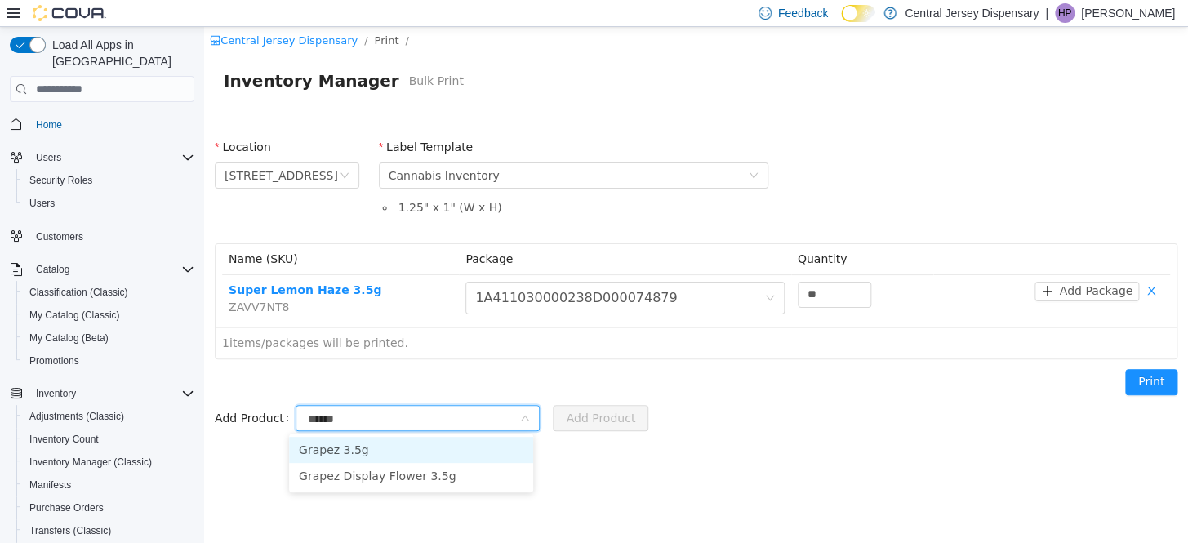
click at [345, 447] on li "Grapez 3.5g" at bounding box center [411, 450] width 244 height 26
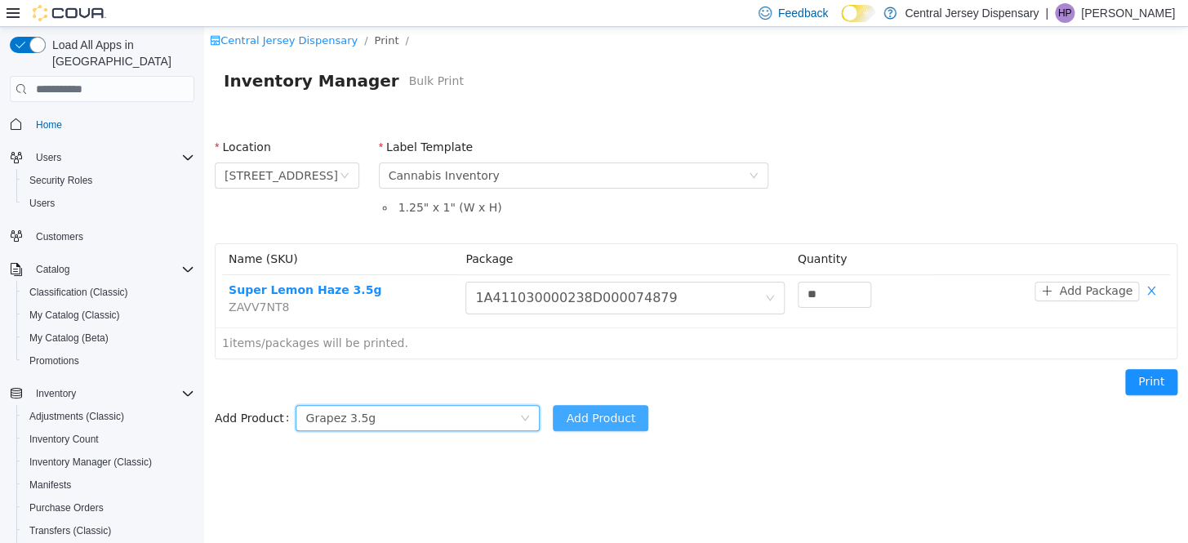
click at [560, 416] on button "Add Product" at bounding box center [601, 418] width 96 height 26
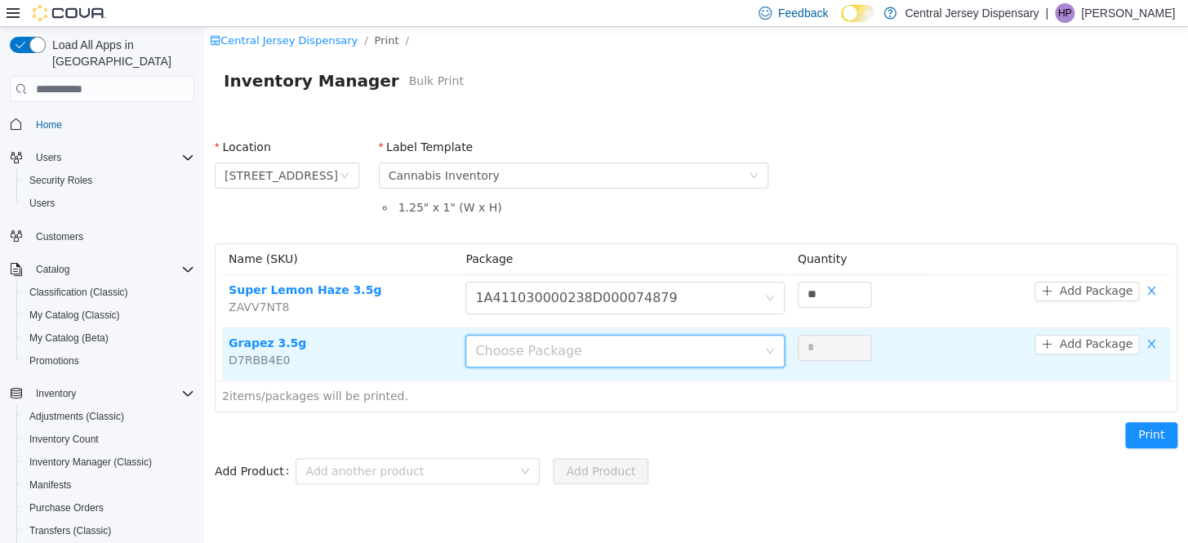
click at [763, 349] on div "Choose Package" at bounding box center [619, 351] width 288 height 31
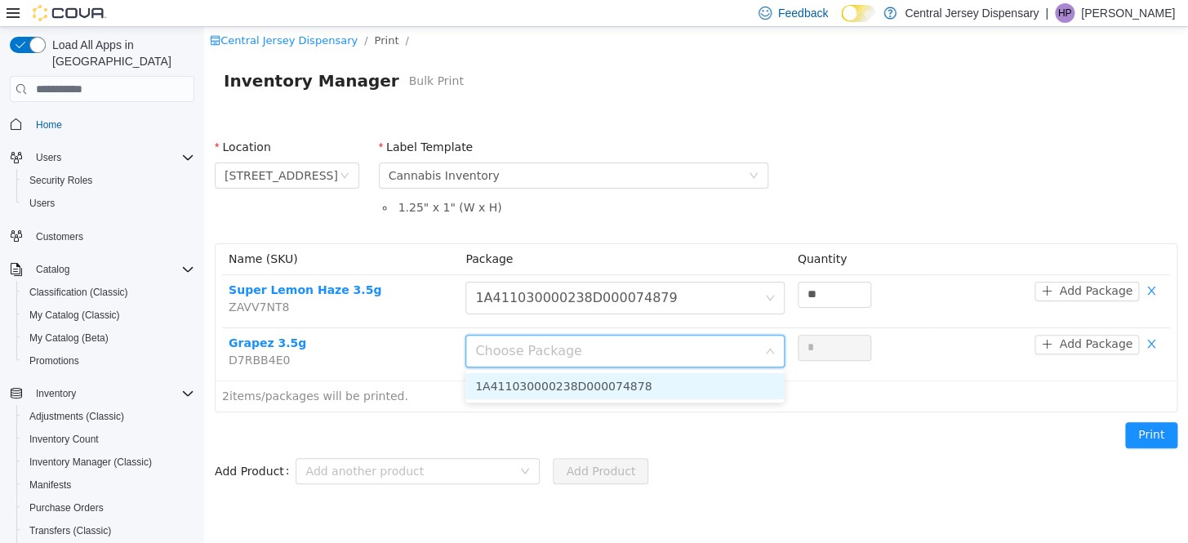
click at [715, 389] on li "1A411030000238D000074878" at bounding box center [624, 386] width 318 height 26
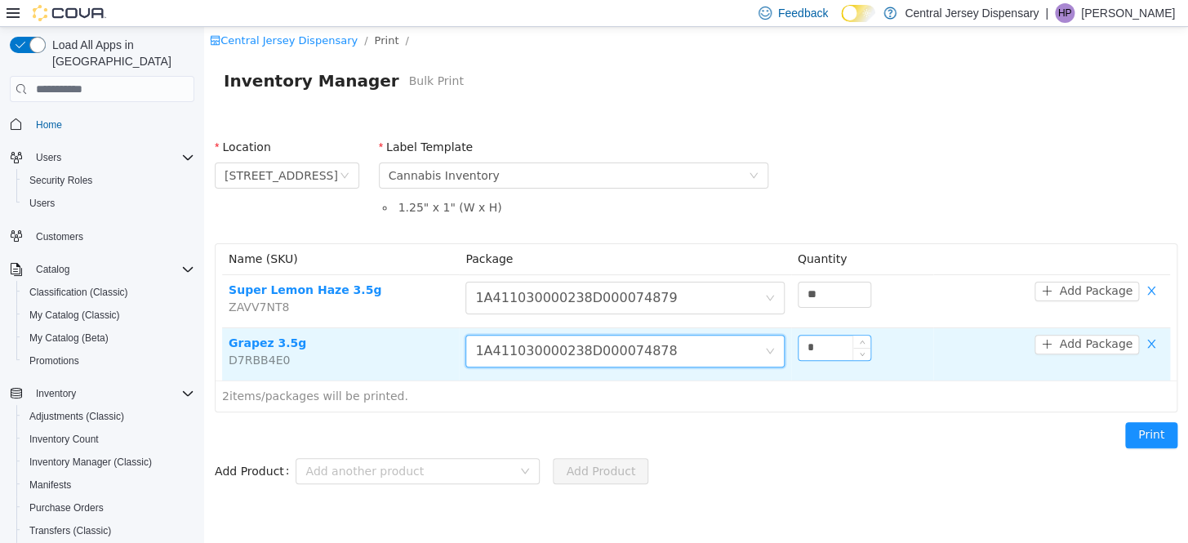
click at [830, 350] on input "*" at bounding box center [835, 348] width 72 height 24
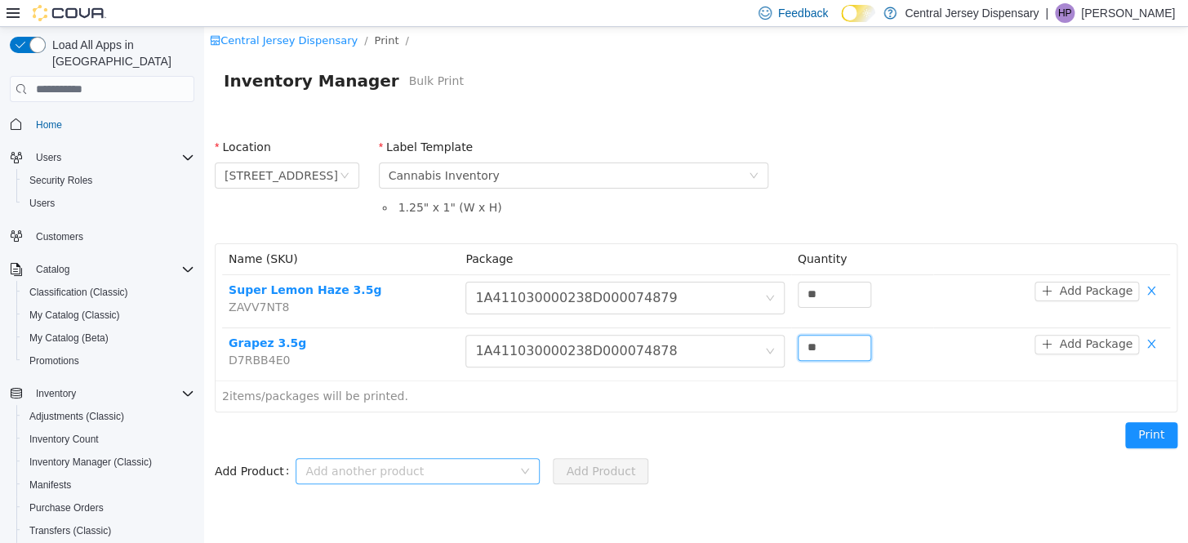
click at [366, 471] on div "Add another product" at bounding box center [408, 471] width 207 height 16
type input "**"
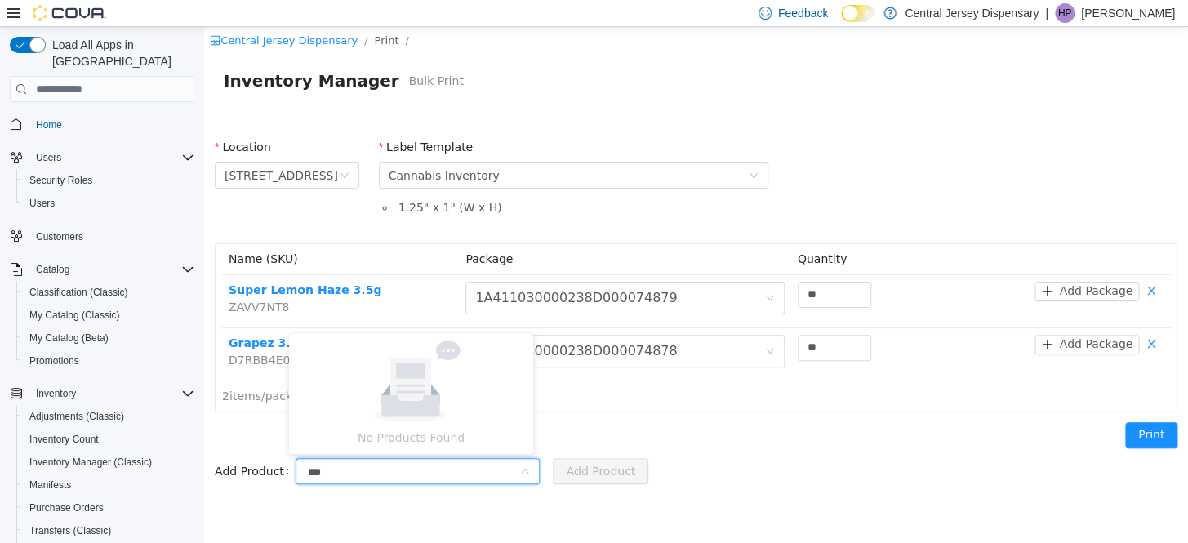
type input "****"
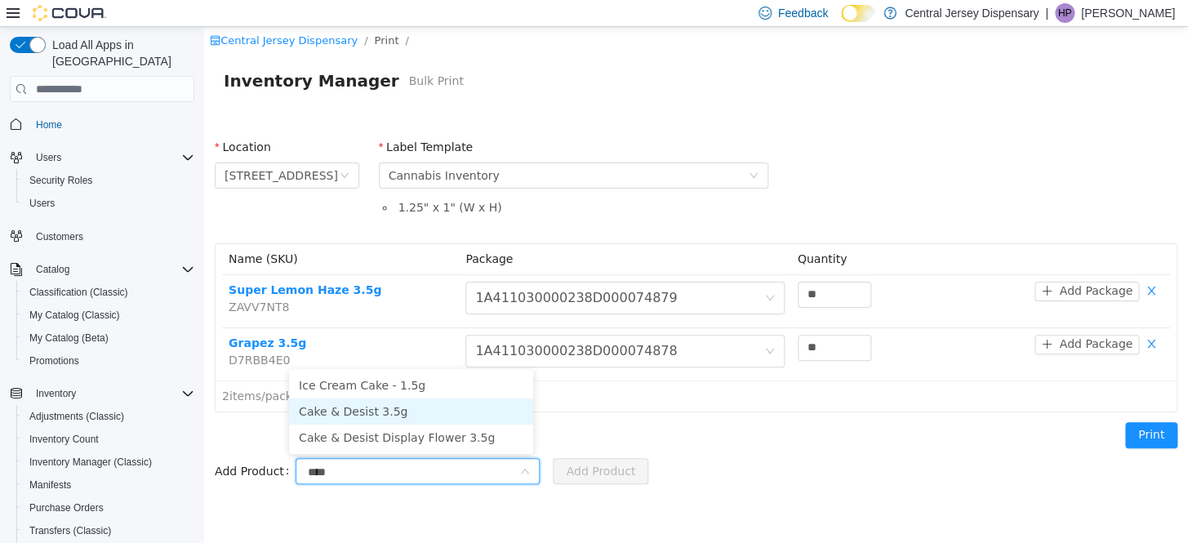
click at [354, 410] on li "Cake & Desist 3.5g" at bounding box center [411, 412] width 244 height 26
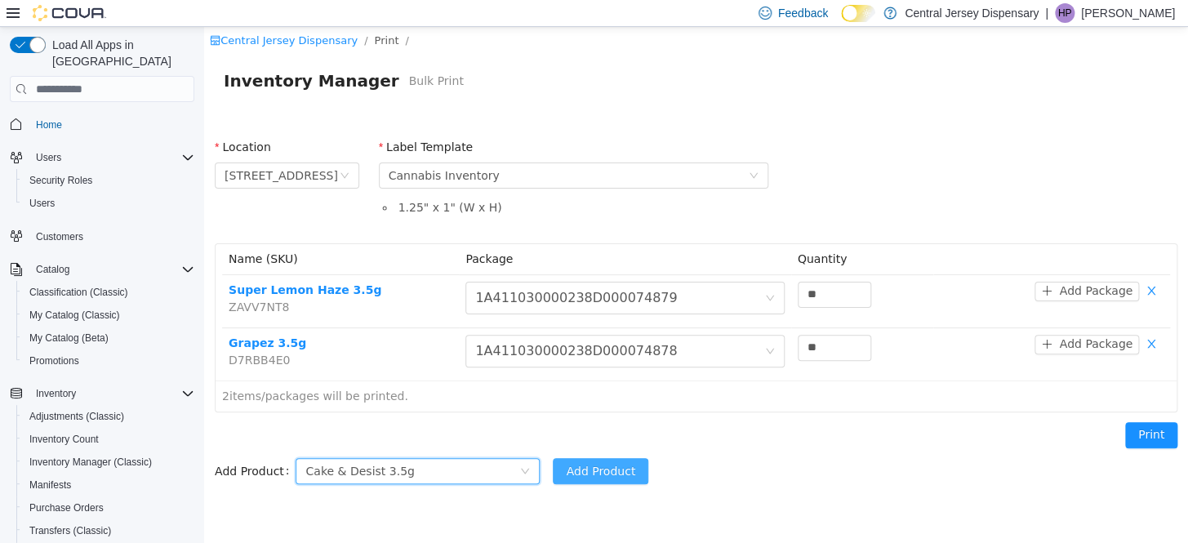
click at [568, 465] on button "Add Product" at bounding box center [601, 471] width 96 height 26
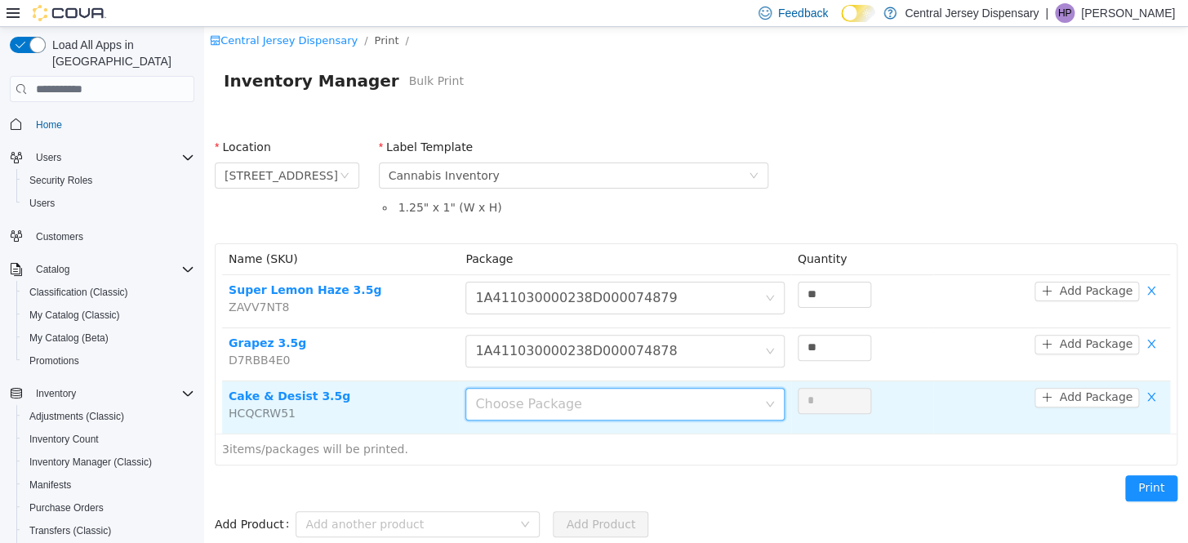
click at [773, 403] on icon "icon: down" at bounding box center [770, 404] width 10 height 10
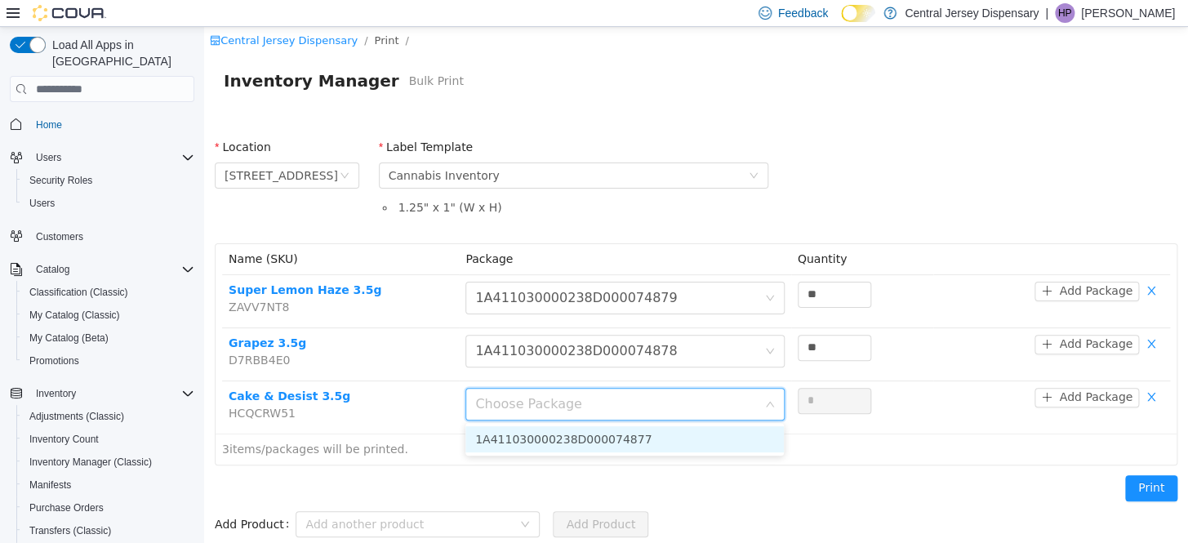
click at [750, 443] on li "1A411030000238D000074877" at bounding box center [624, 439] width 318 height 26
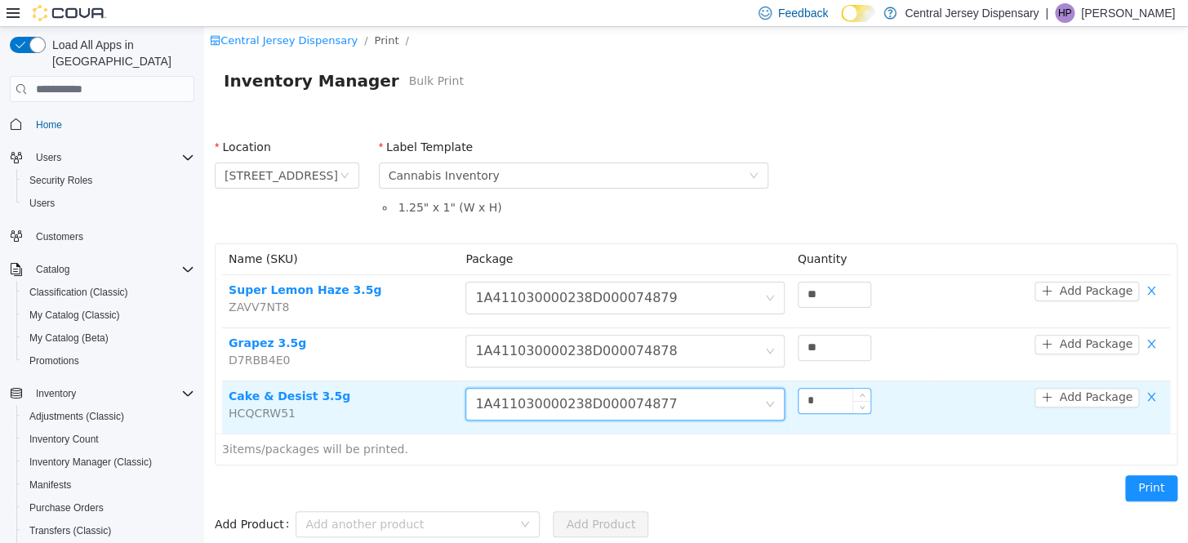
click at [829, 405] on input "*" at bounding box center [835, 401] width 72 height 24
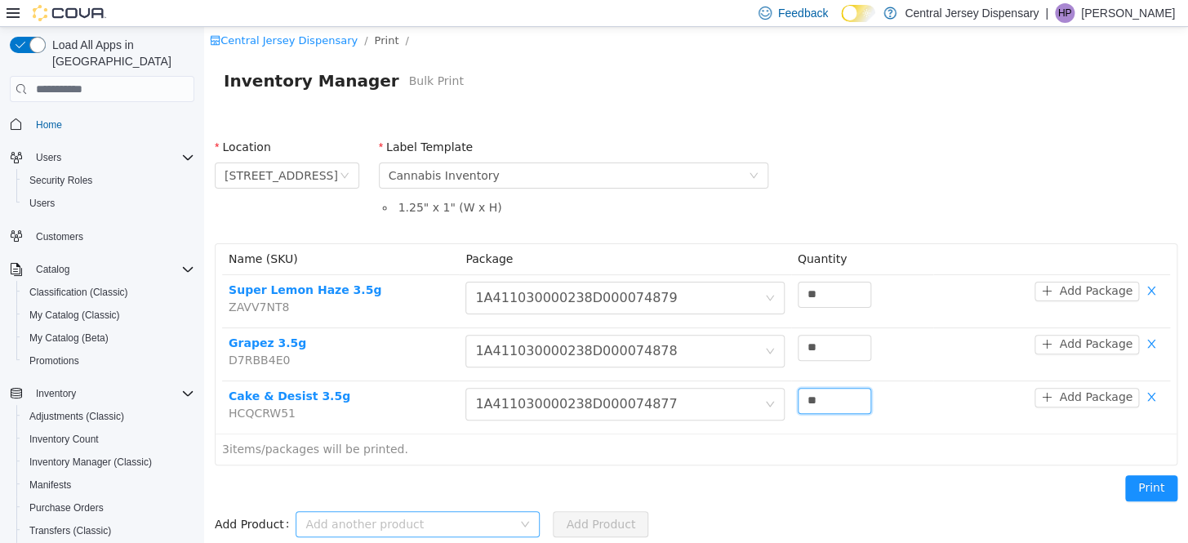
type input "**"
click at [365, 513] on div "Add another product" at bounding box center [412, 524] width 214 height 24
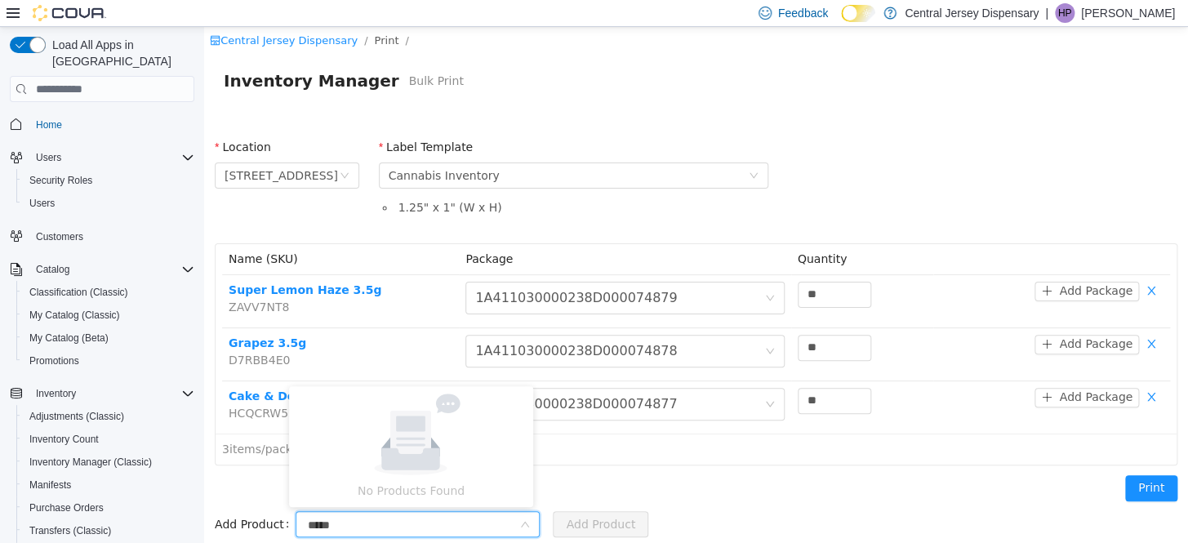
type input "******"
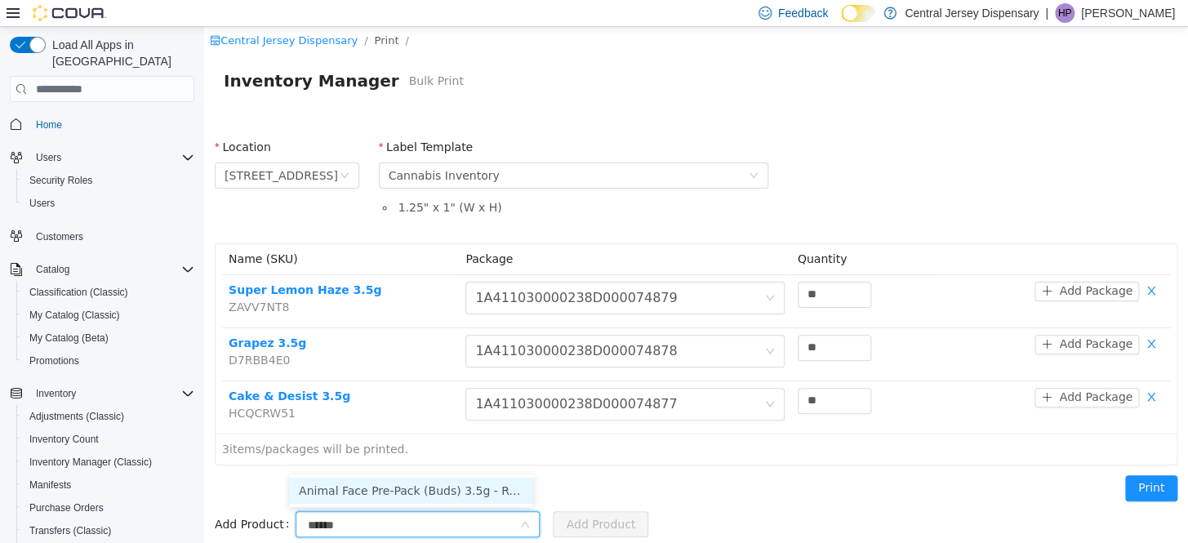
click at [425, 486] on li "Animal Face Pre-Pack (Buds) 3.5g - Rythm (Indica Dominant)" at bounding box center [411, 491] width 244 height 26
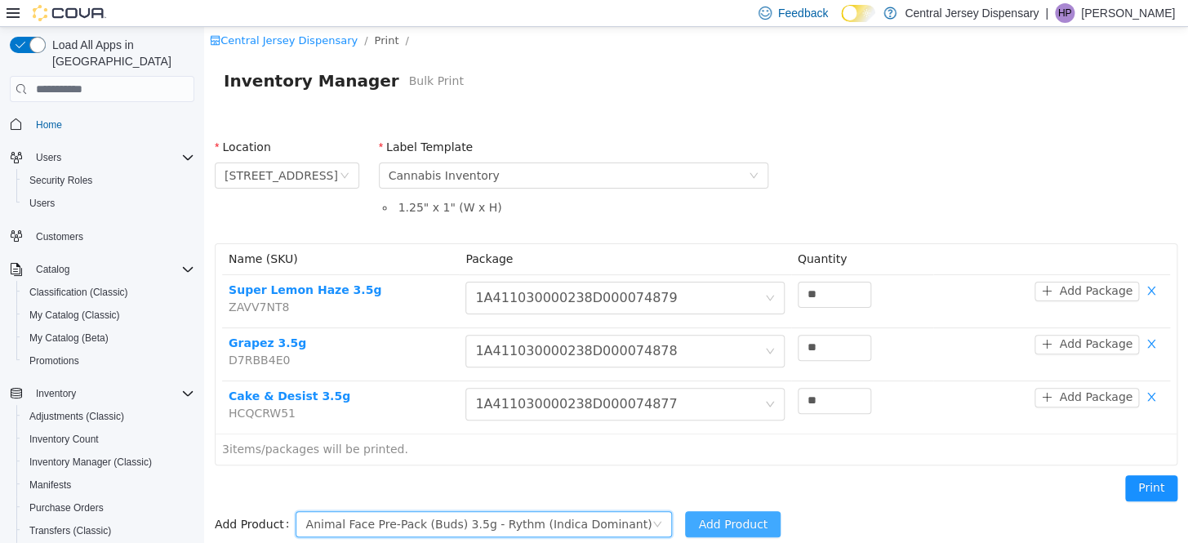
click at [695, 523] on button "Add Product" at bounding box center [733, 524] width 96 height 26
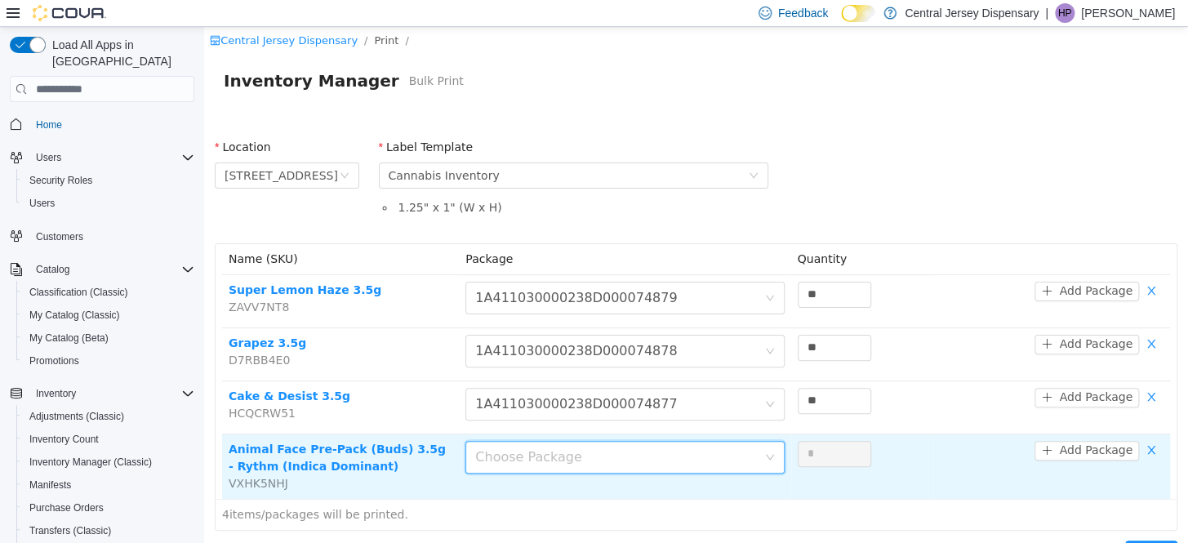
click at [766, 458] on icon "icon: down" at bounding box center [770, 457] width 8 height 6
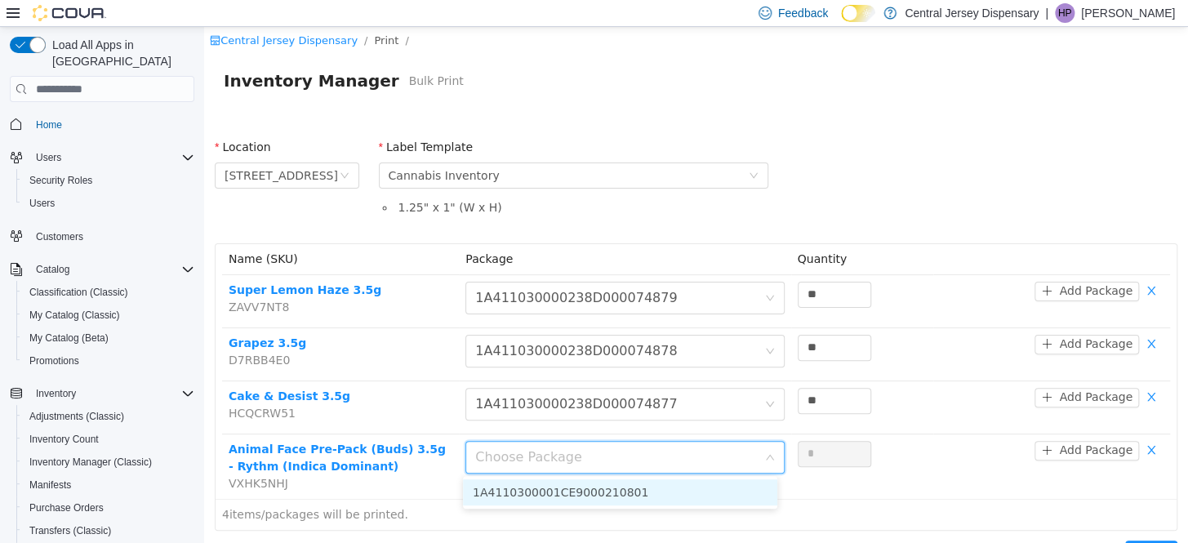
click at [724, 485] on li "1A4110300001CE9000210801" at bounding box center [620, 492] width 314 height 26
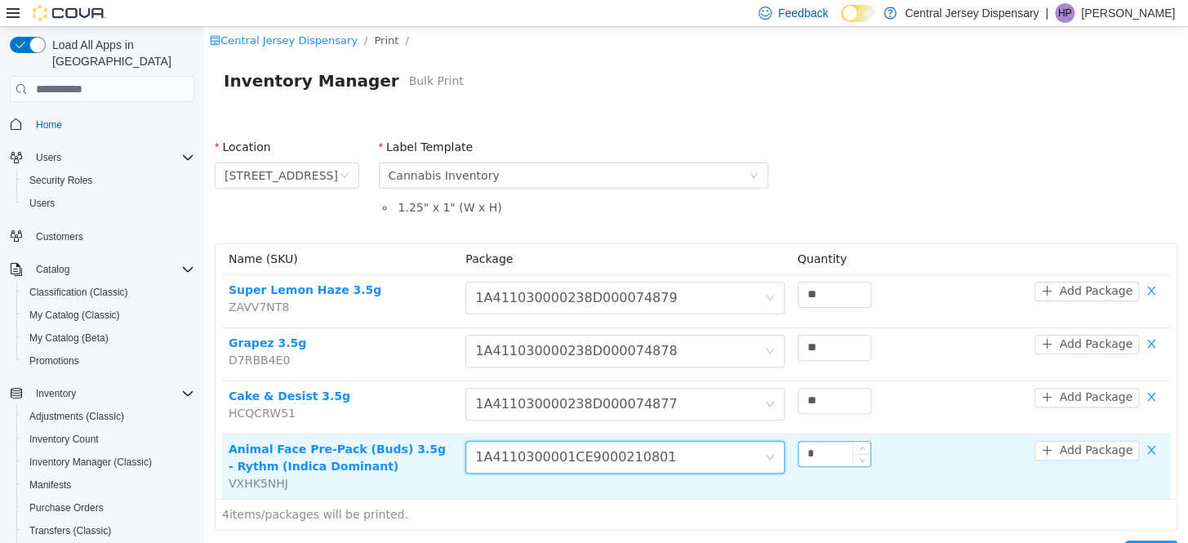
click at [825, 458] on input "*" at bounding box center [835, 454] width 72 height 24
type input "**"
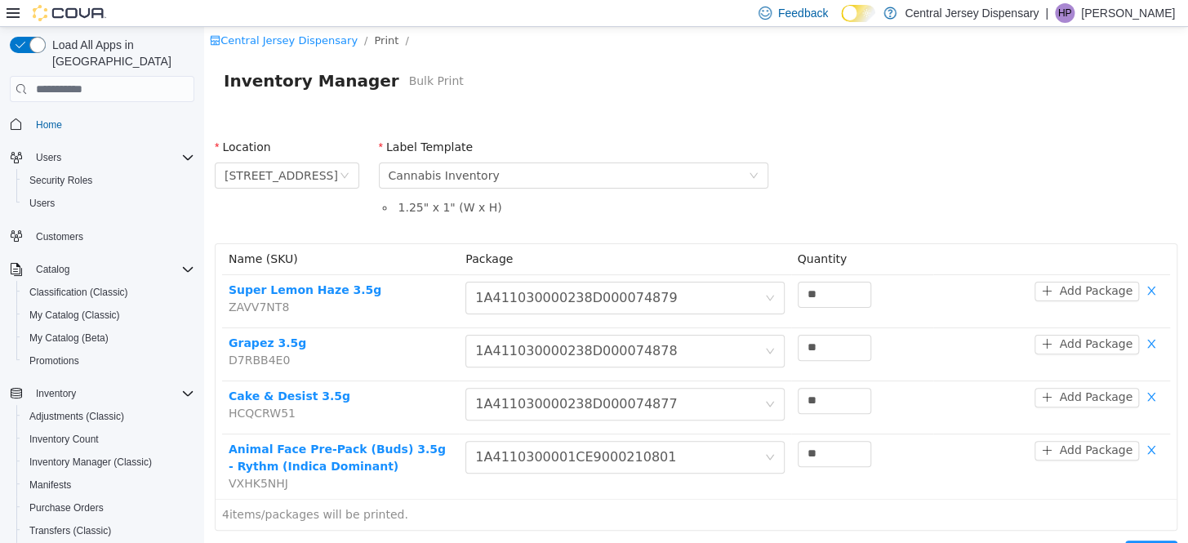
click at [979, 505] on div "4 items/packages will be printed." at bounding box center [696, 514] width 961 height 31
